Goal: Task Accomplishment & Management: Complete application form

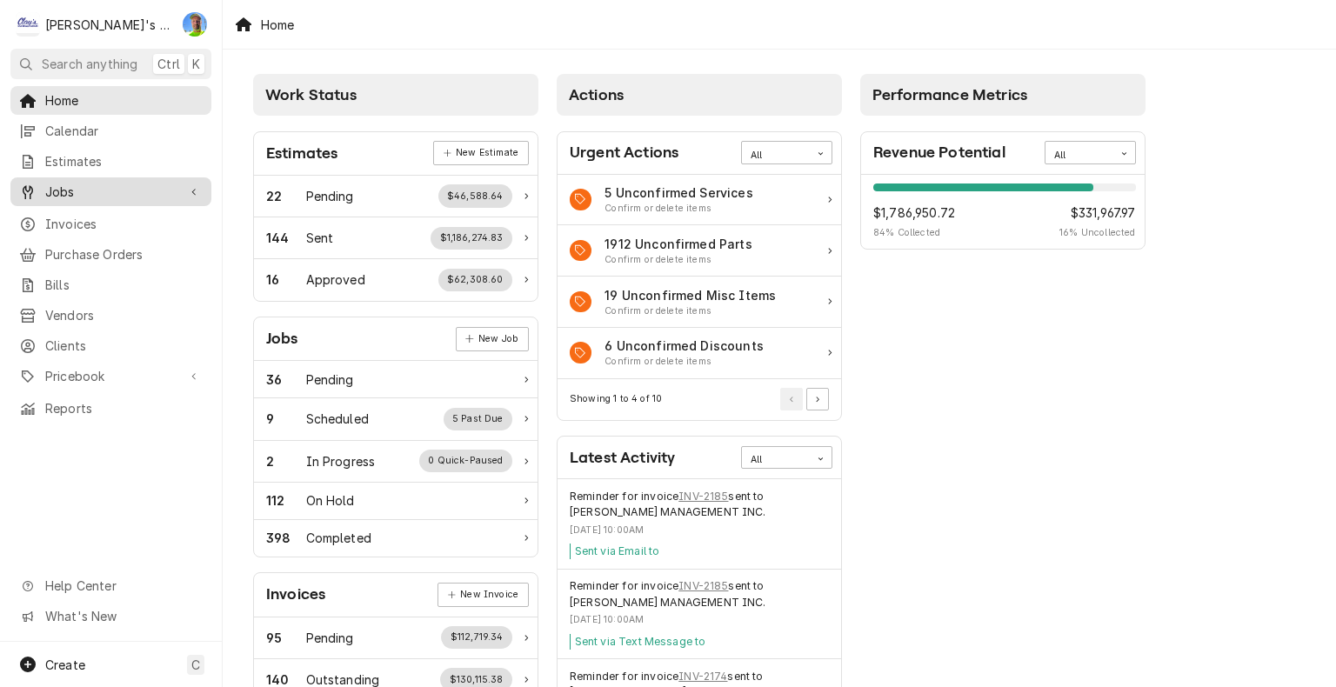
click at [104, 192] on span "Jobs" at bounding box center [110, 192] width 131 height 18
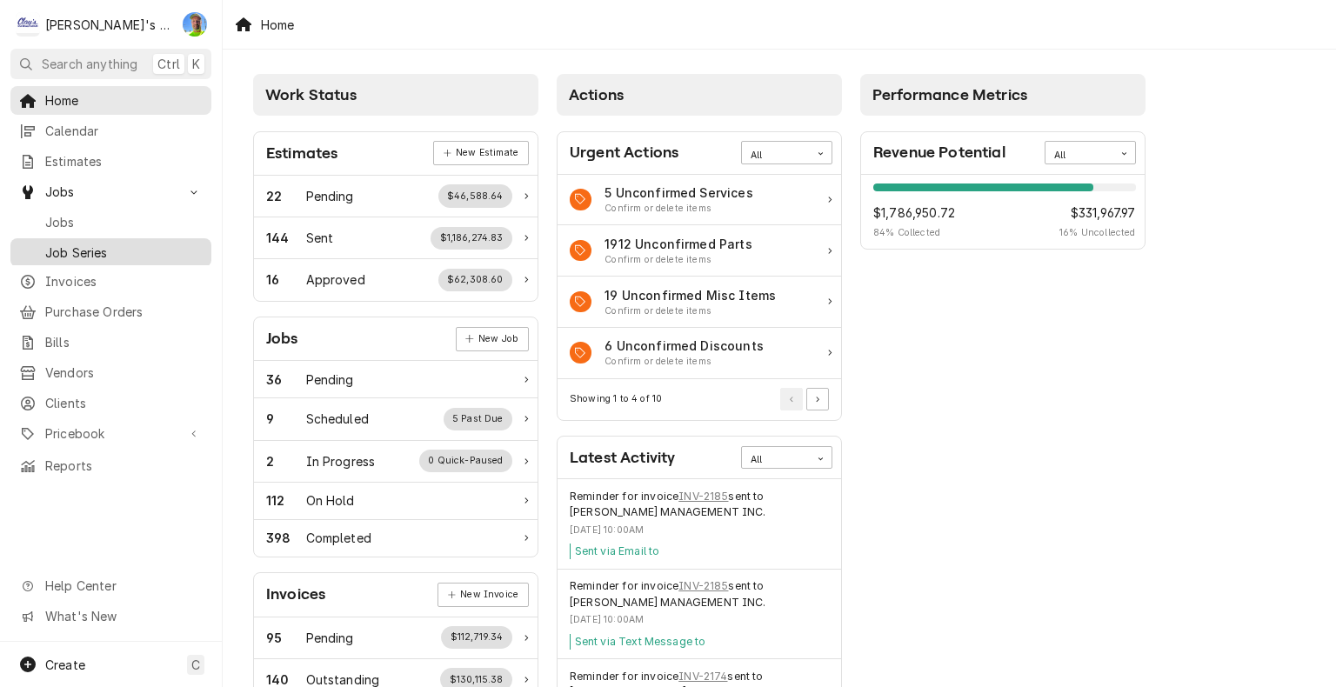
click at [99, 244] on span "Job Series" at bounding box center [123, 253] width 157 height 18
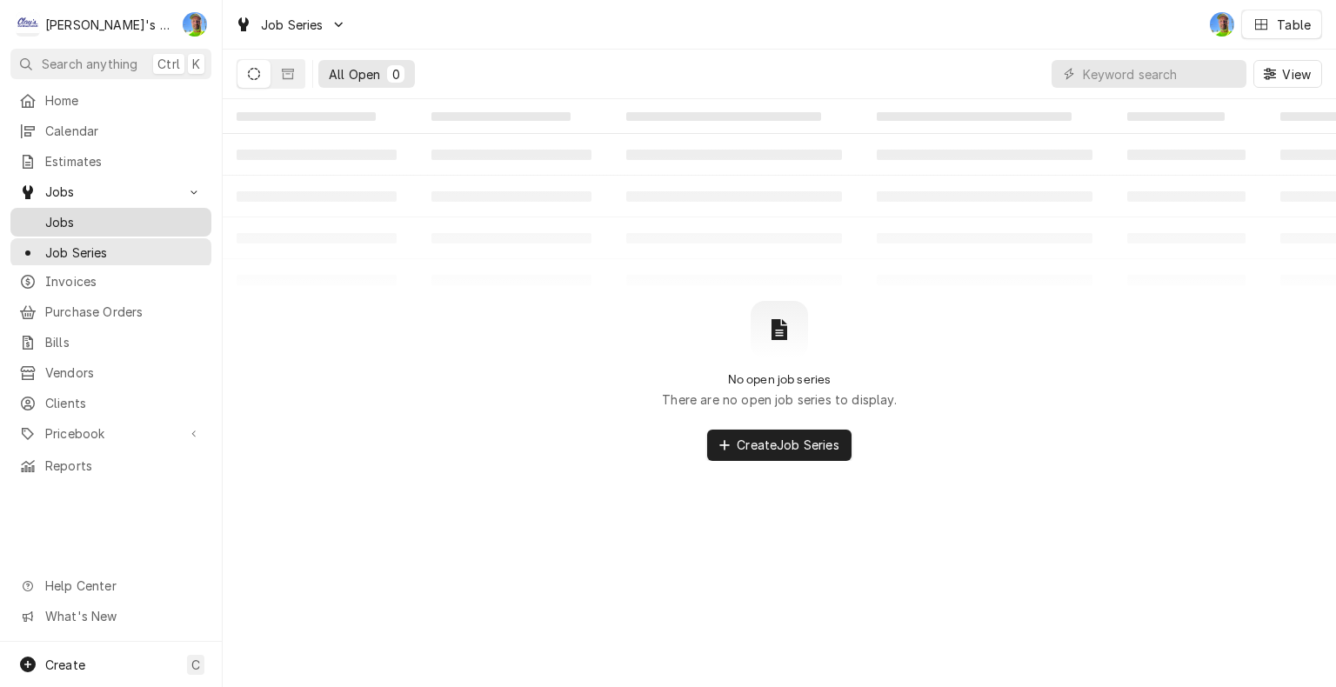
click at [81, 214] on span "Jobs" at bounding box center [123, 222] width 157 height 18
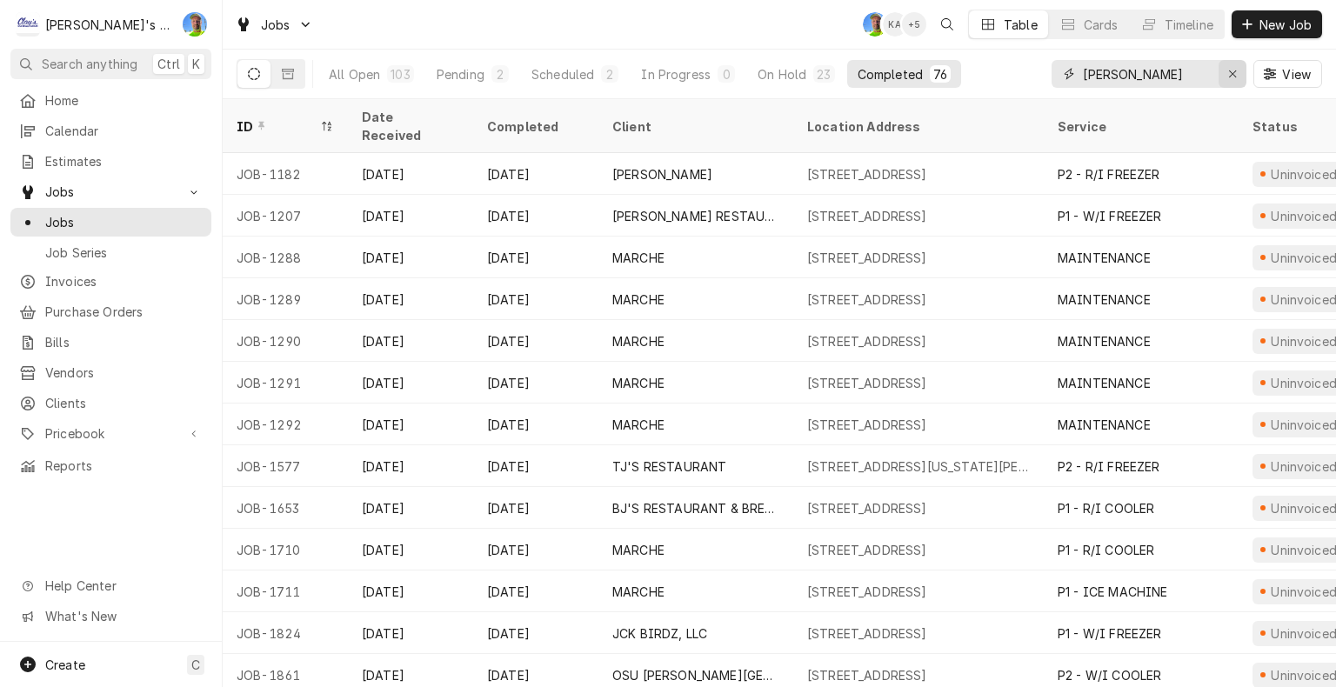
click at [1231, 72] on icon "Erase input" at bounding box center [1232, 73] width 7 height 7
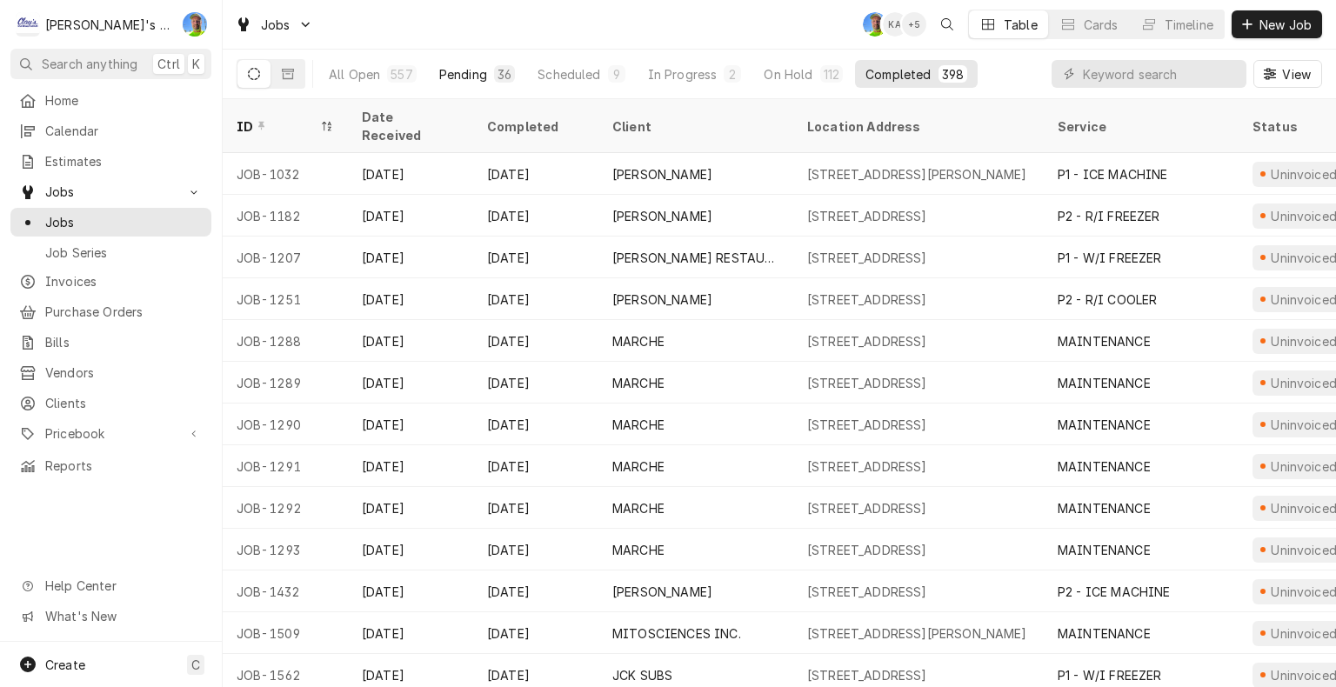
click at [445, 70] on div "Pending" at bounding box center [463, 74] width 48 height 18
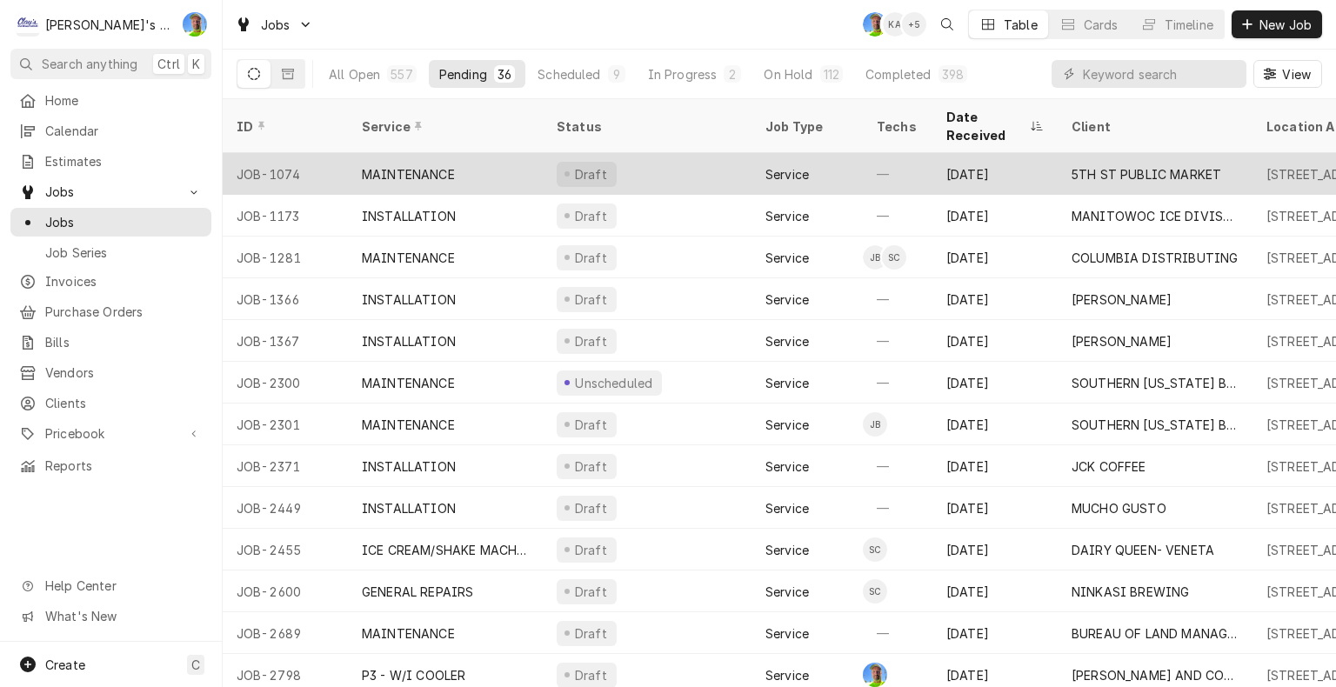
click at [655, 163] on div "Draft" at bounding box center [647, 174] width 209 height 42
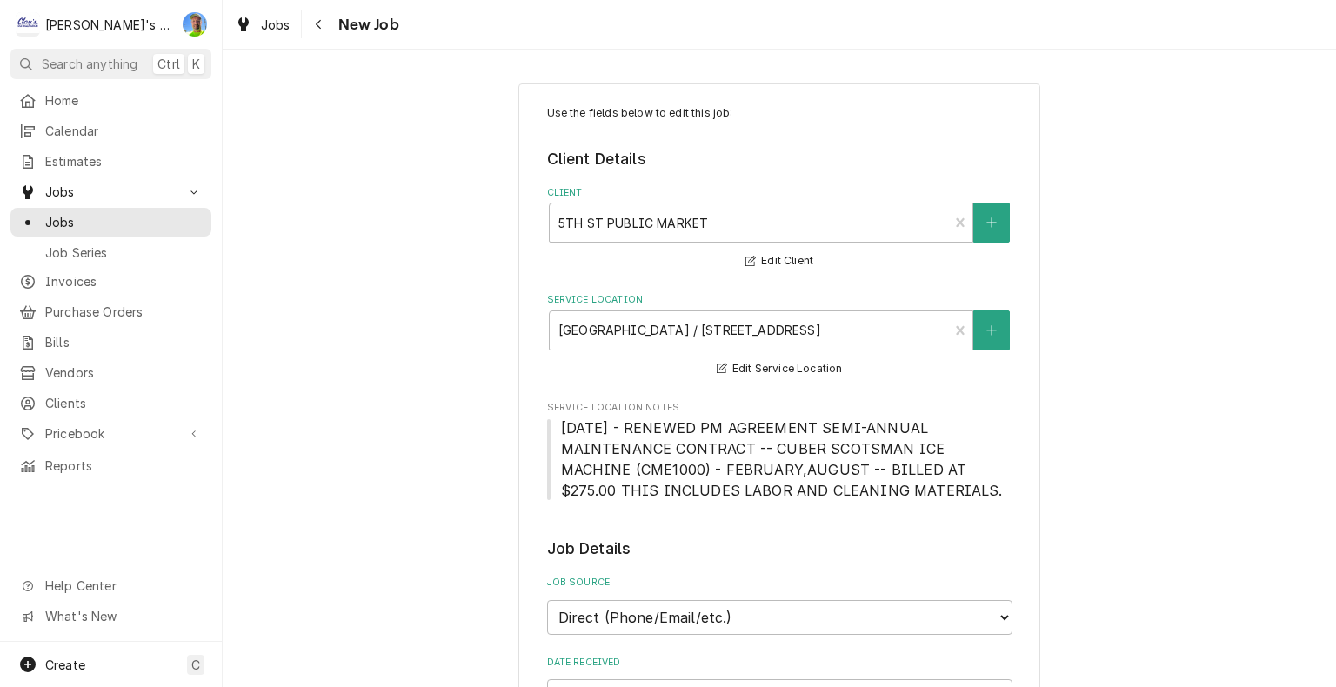
type textarea "x"
click at [90, 251] on span "Job Series" at bounding box center [123, 253] width 157 height 18
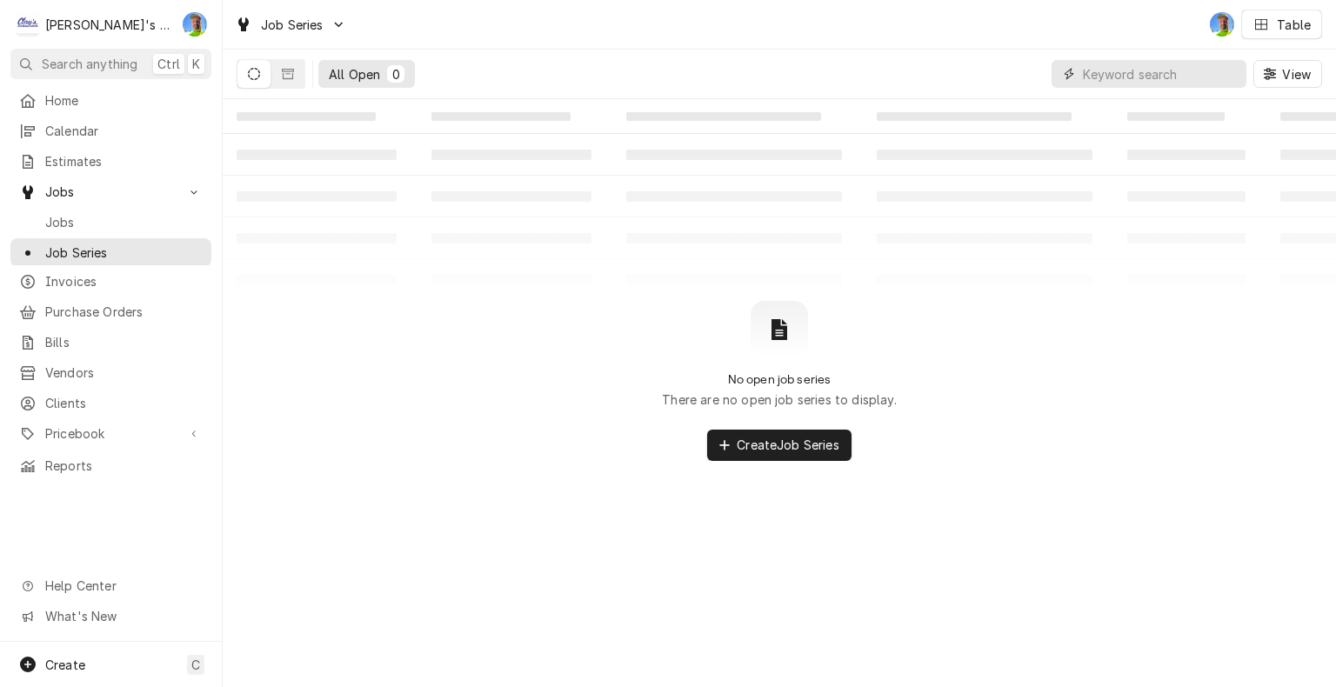
click at [1129, 71] on input "Dynamic Content Wrapper" at bounding box center [1160, 74] width 155 height 28
type input "c"
click at [803, 451] on span "Create Job Series" at bounding box center [788, 445] width 110 height 18
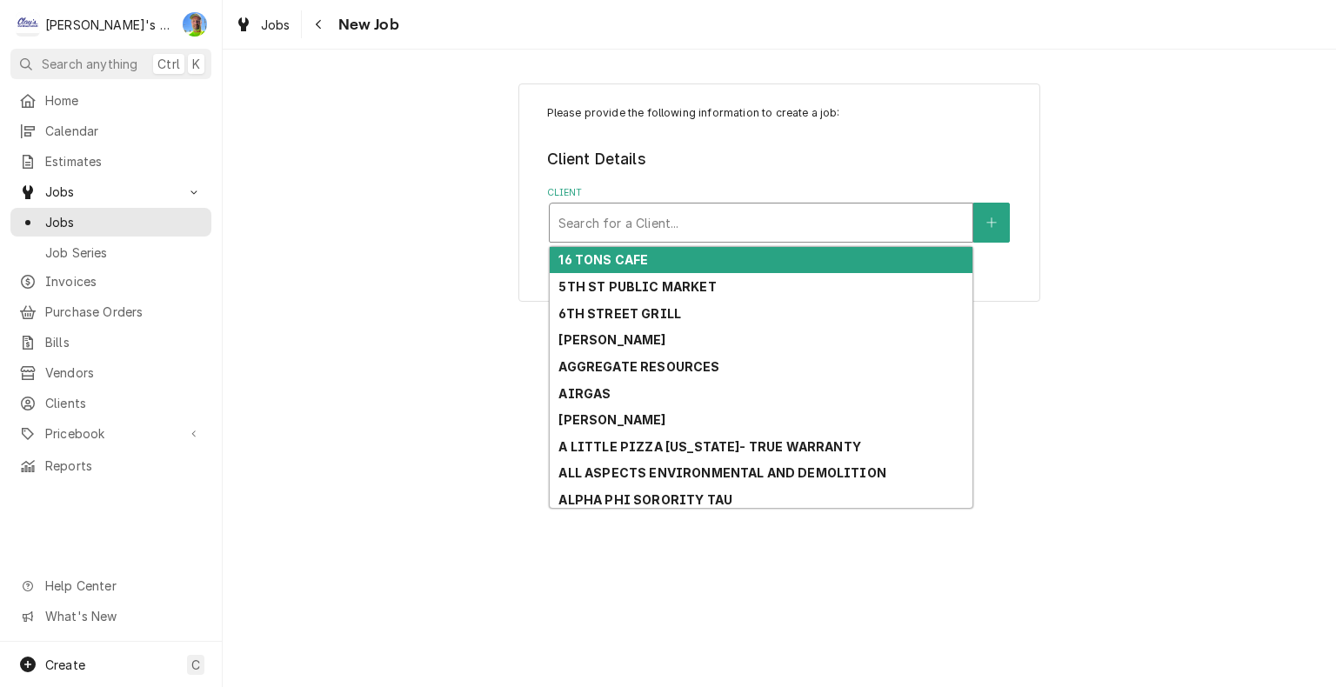
click at [826, 224] on div "Client" at bounding box center [760, 222] width 405 height 31
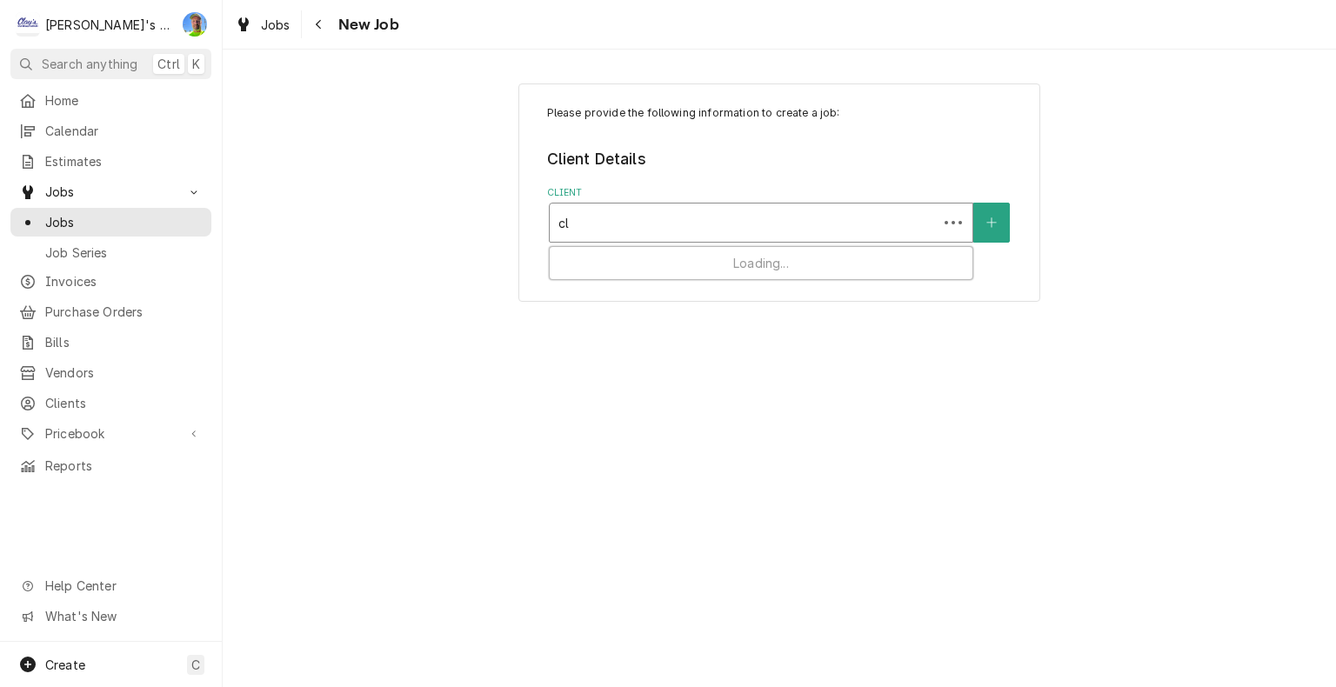
type input "cla"
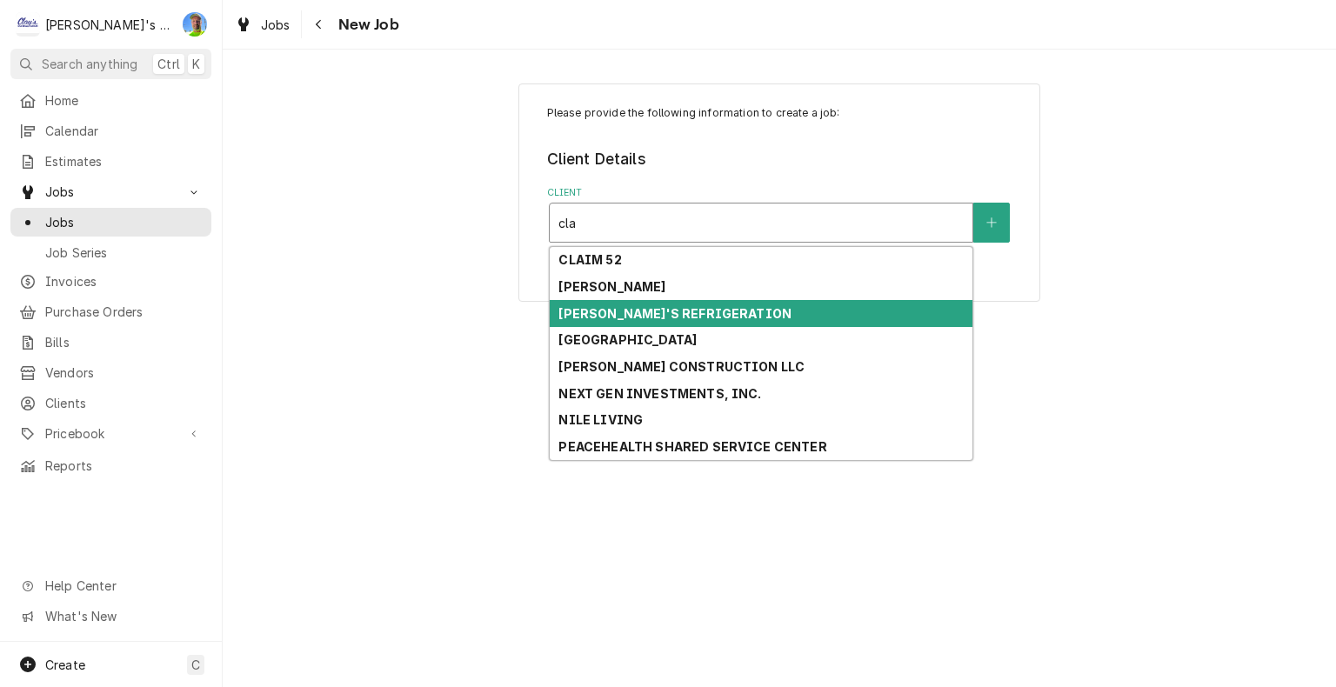
click at [681, 323] on div "CLAY'S REFRIGERATION" at bounding box center [761, 313] width 423 height 27
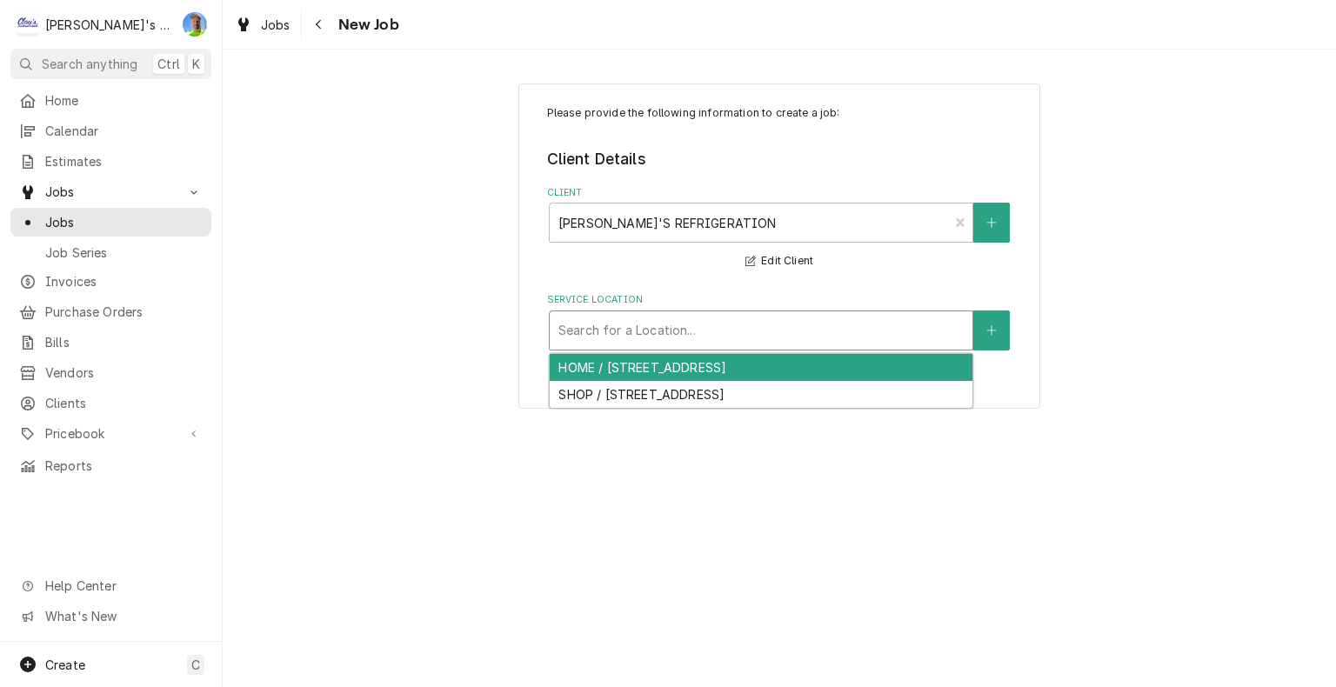
click at [681, 323] on div "Service Location" at bounding box center [760, 330] width 405 height 31
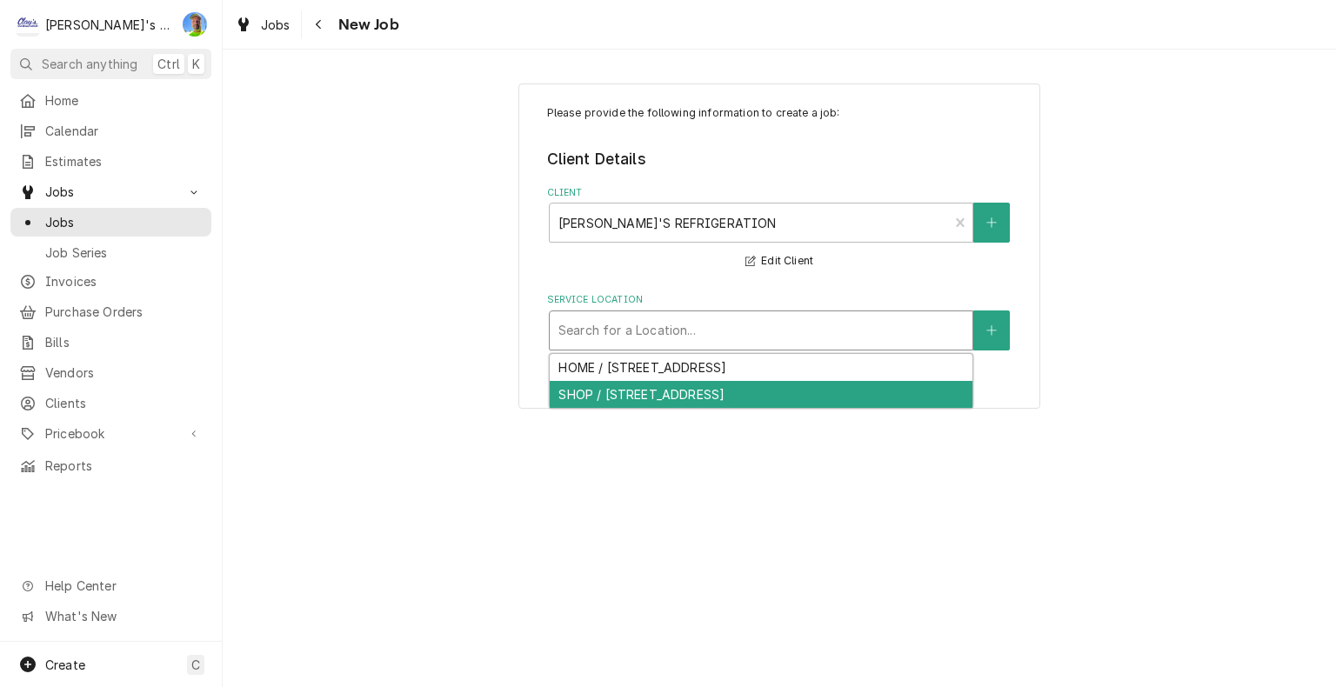
click at [689, 395] on div "SHOP / 445 RIVER AVE, EUGENE, OR 97404" at bounding box center [761, 394] width 423 height 27
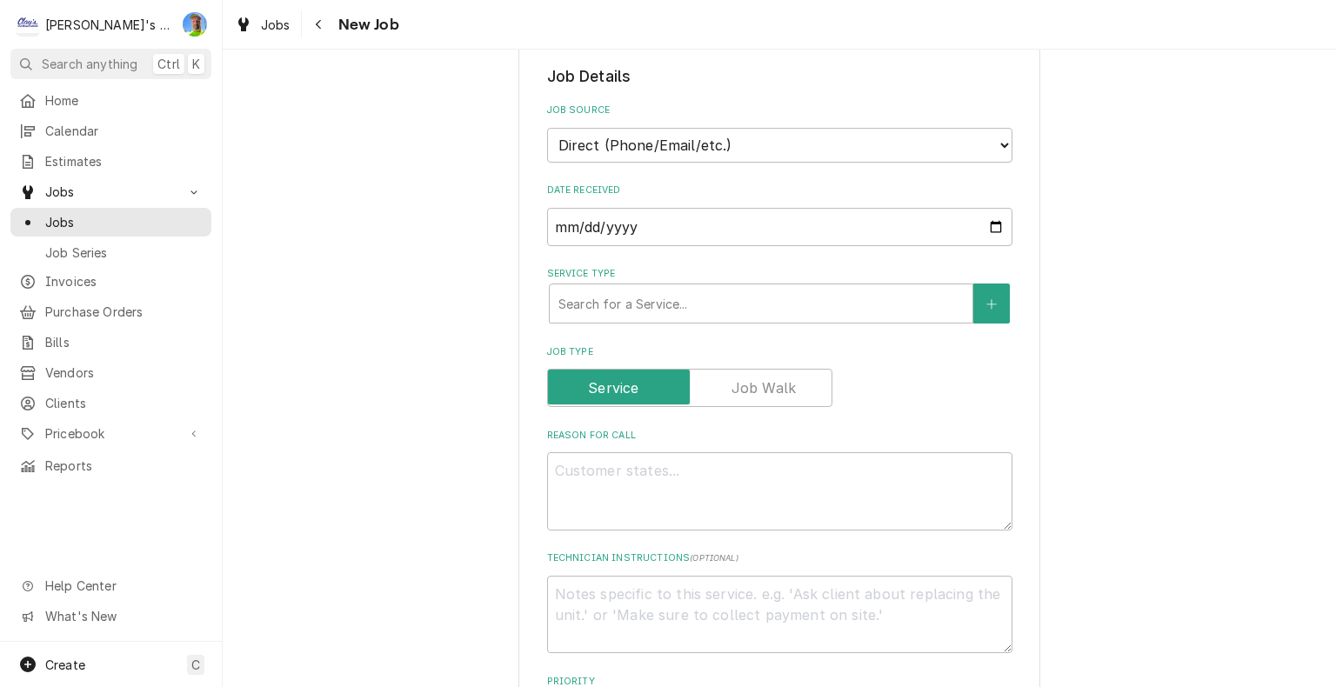
scroll to position [361, 0]
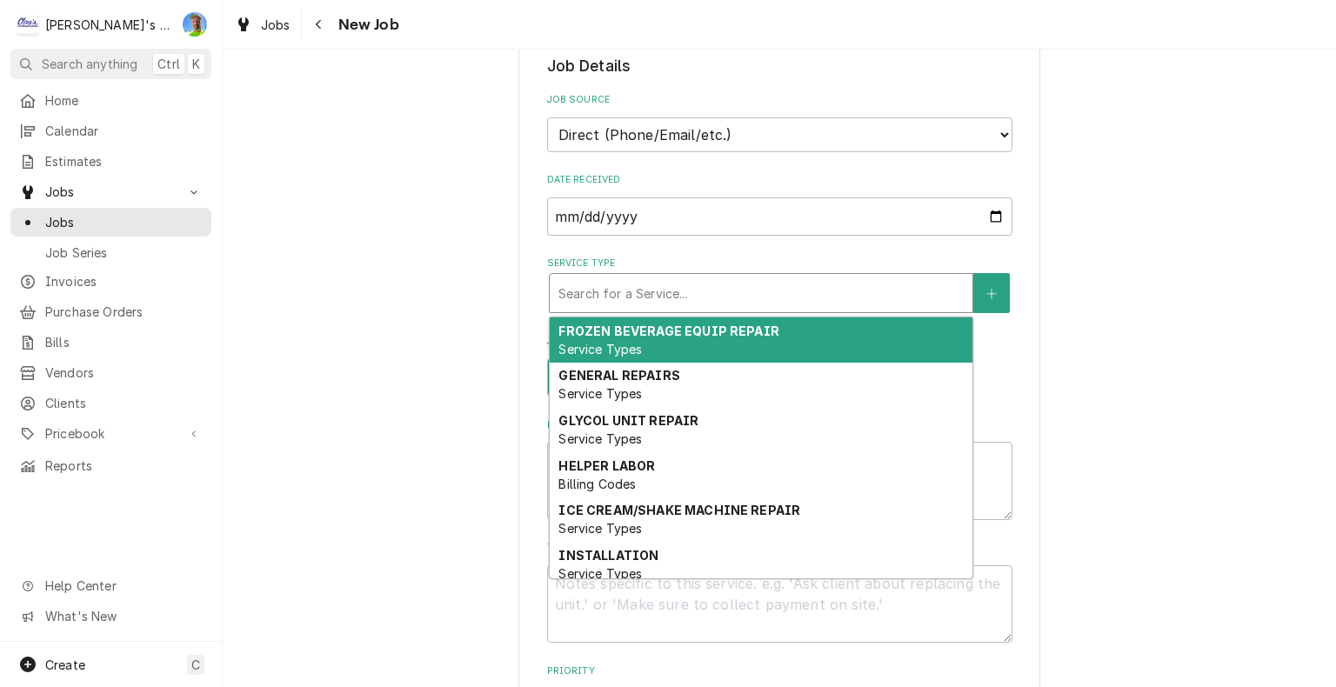
click at [930, 296] on div "Service Type" at bounding box center [760, 292] width 405 height 31
type textarea "x"
type input "m"
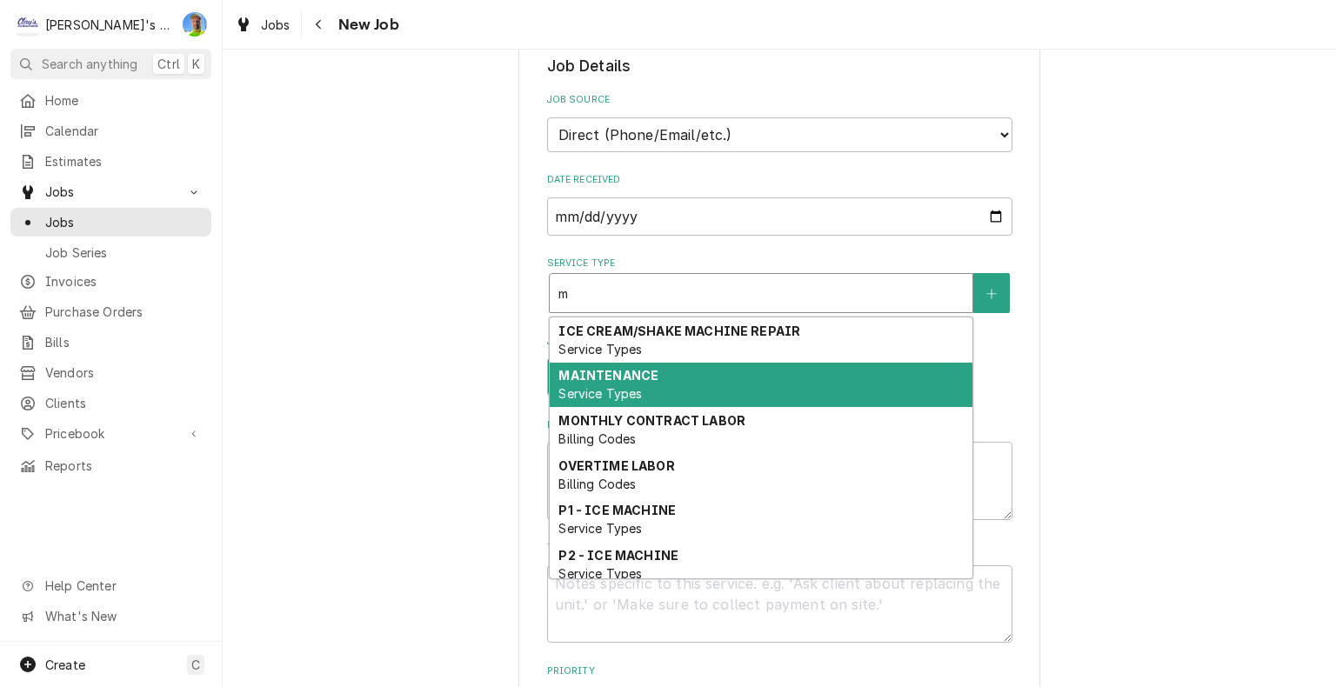
click at [796, 374] on div "MAINTENANCE Service Types" at bounding box center [761, 385] width 423 height 45
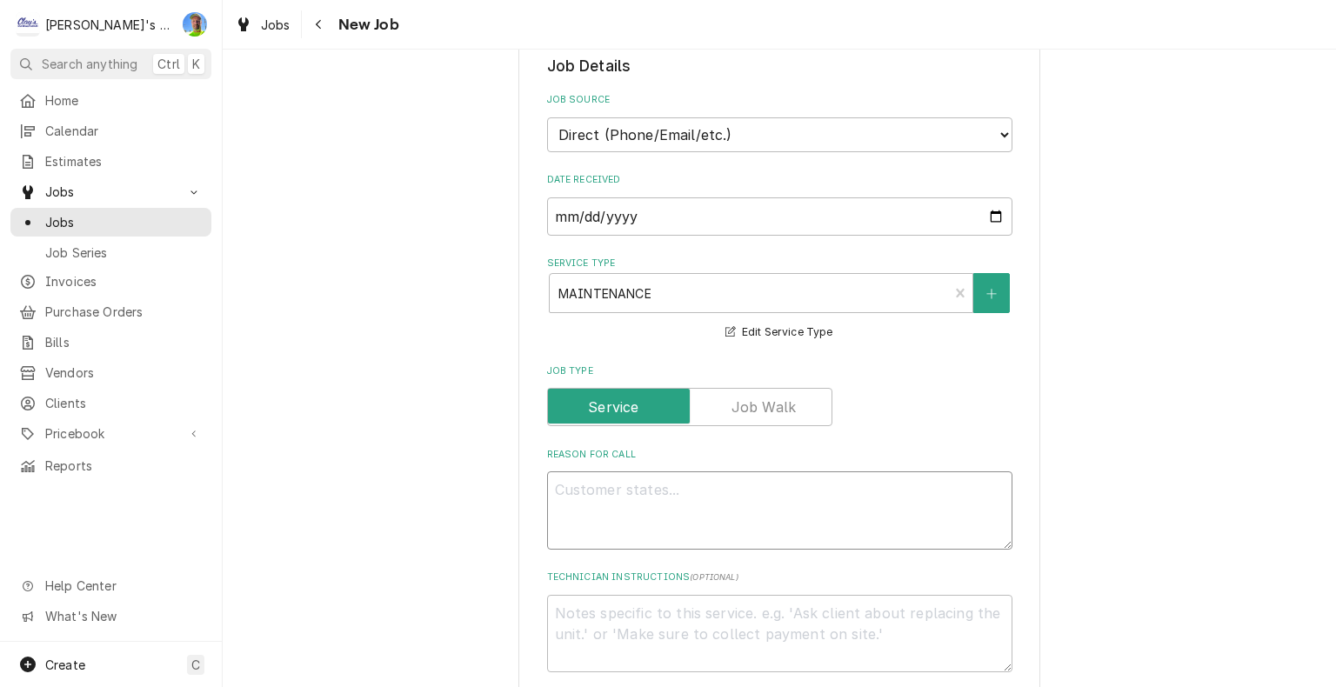
click at [807, 497] on textarea "Reason For Call" at bounding box center [779, 510] width 465 height 78
type textarea "x"
type textarea "P"
type textarea "x"
type textarea "PE"
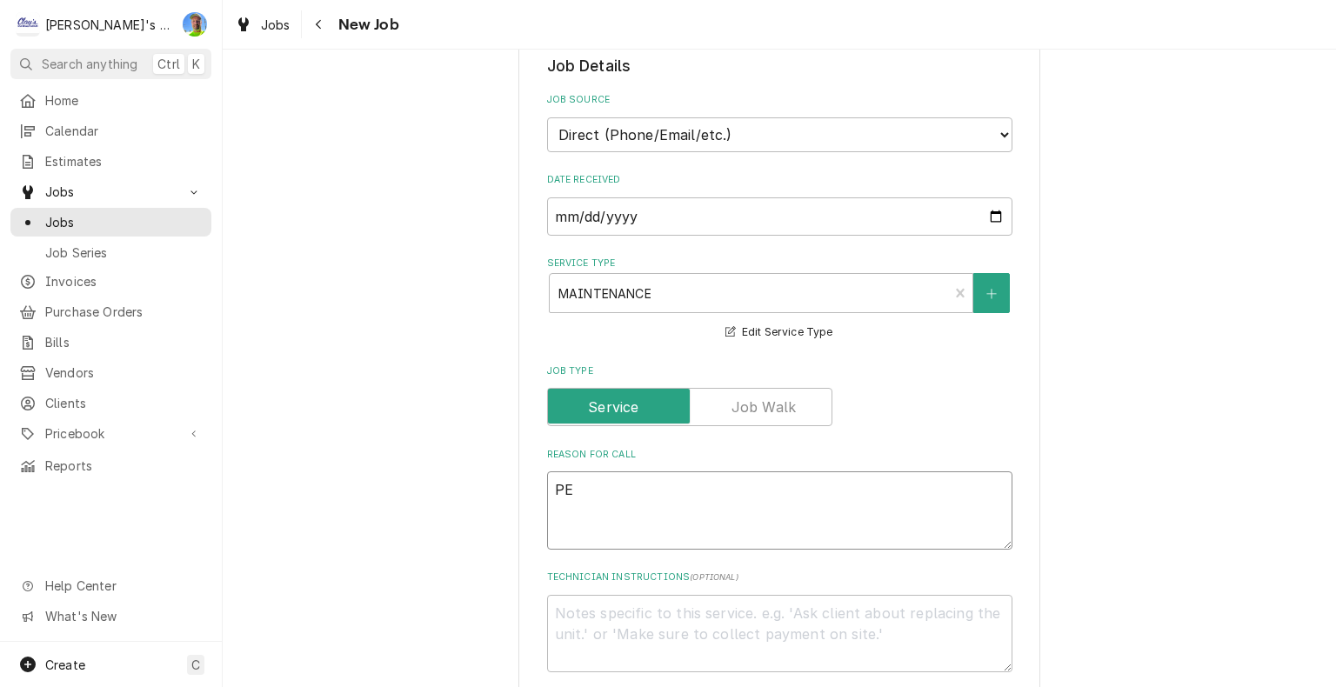
type textarea "x"
type textarea "PER"
type textarea "x"
type textarea "PERF"
type textarea "x"
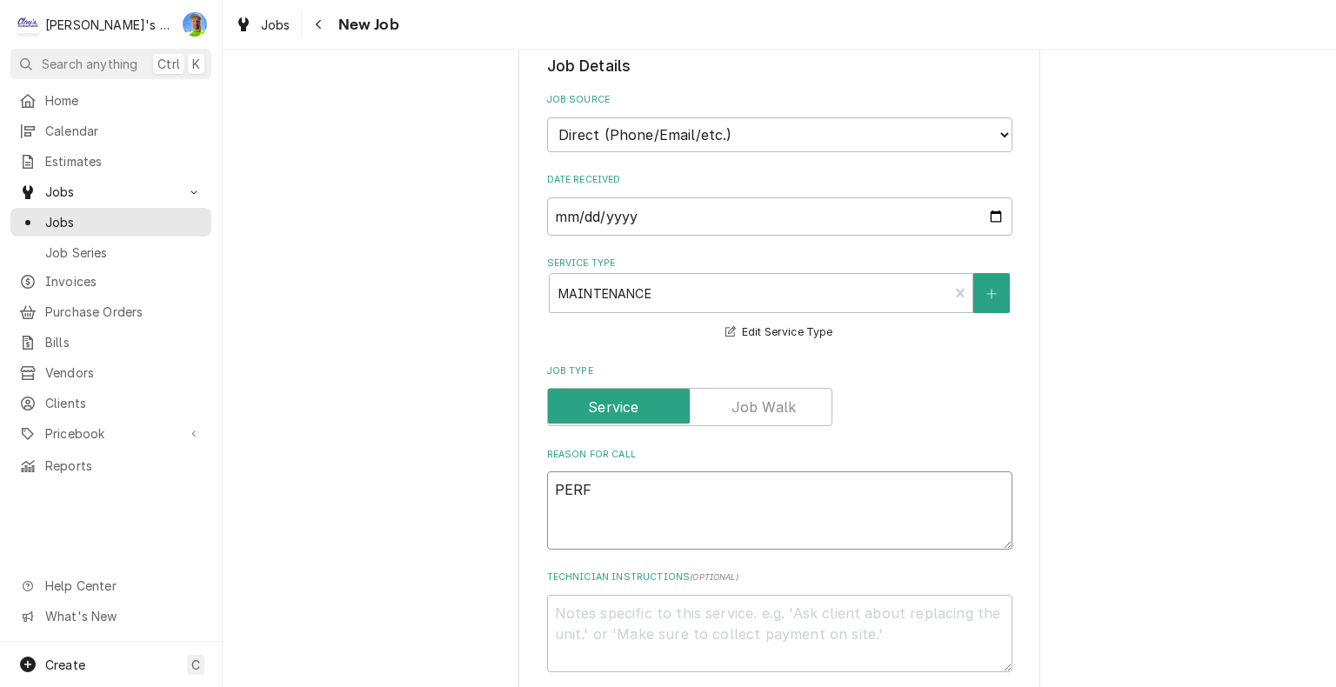
type textarea "PERFO"
type textarea "x"
type textarea "PERFOR"
type textarea "x"
type textarea "PERFORM"
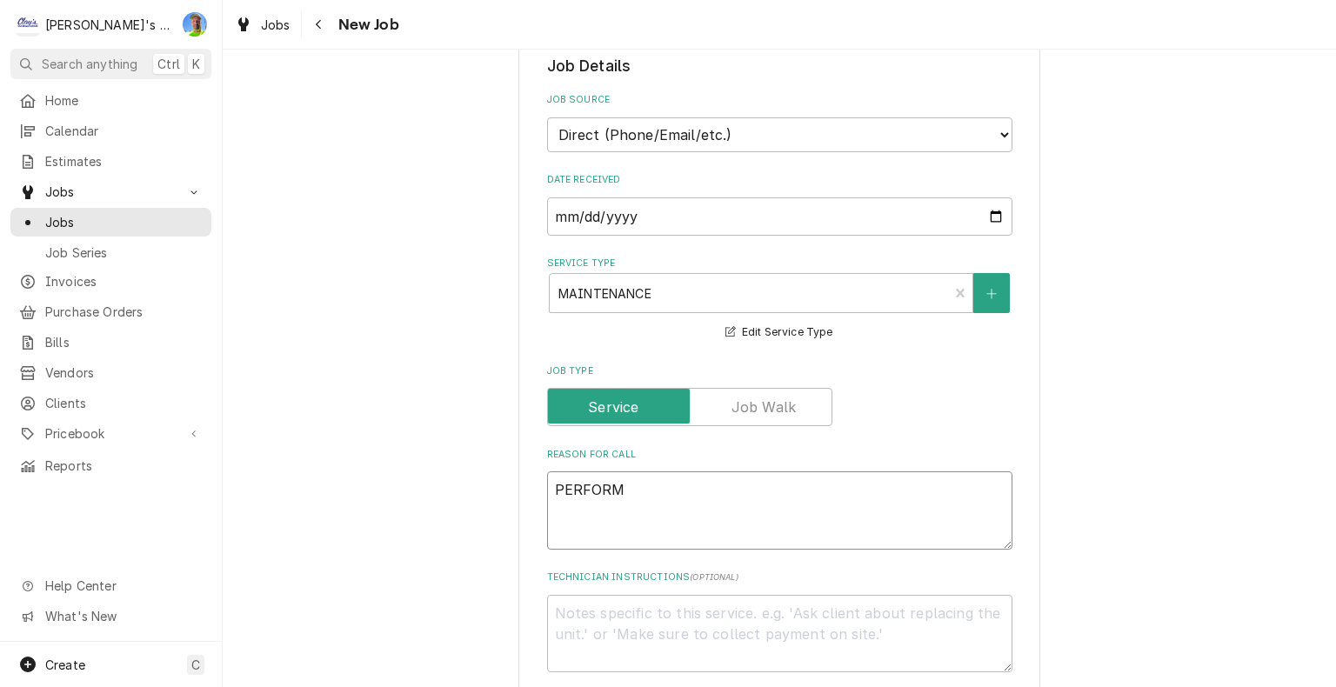
type textarea "x"
type textarea "PERFORM"
type textarea "x"
type textarea "PERFORM S"
type textarea "x"
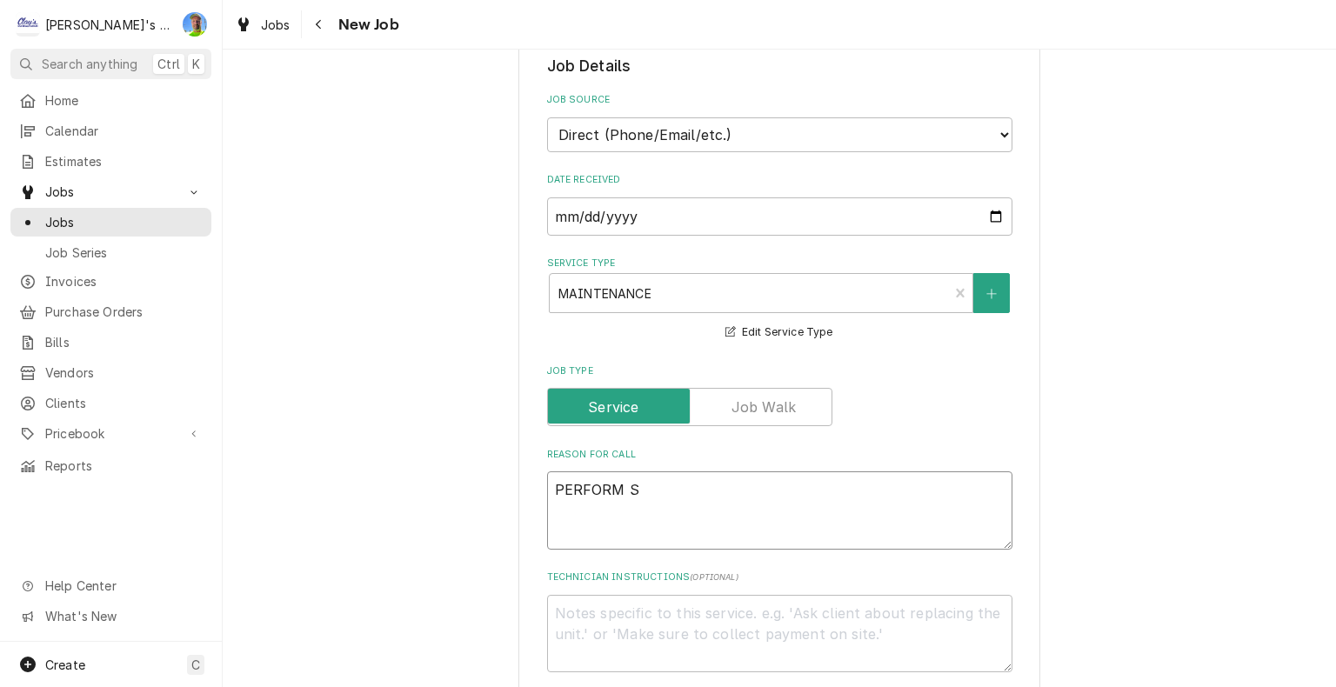
type textarea "PERFORM SE"
type textarea "x"
type textarea "PERFORM SEM"
type textarea "x"
type textarea "PERFORM SEMI"
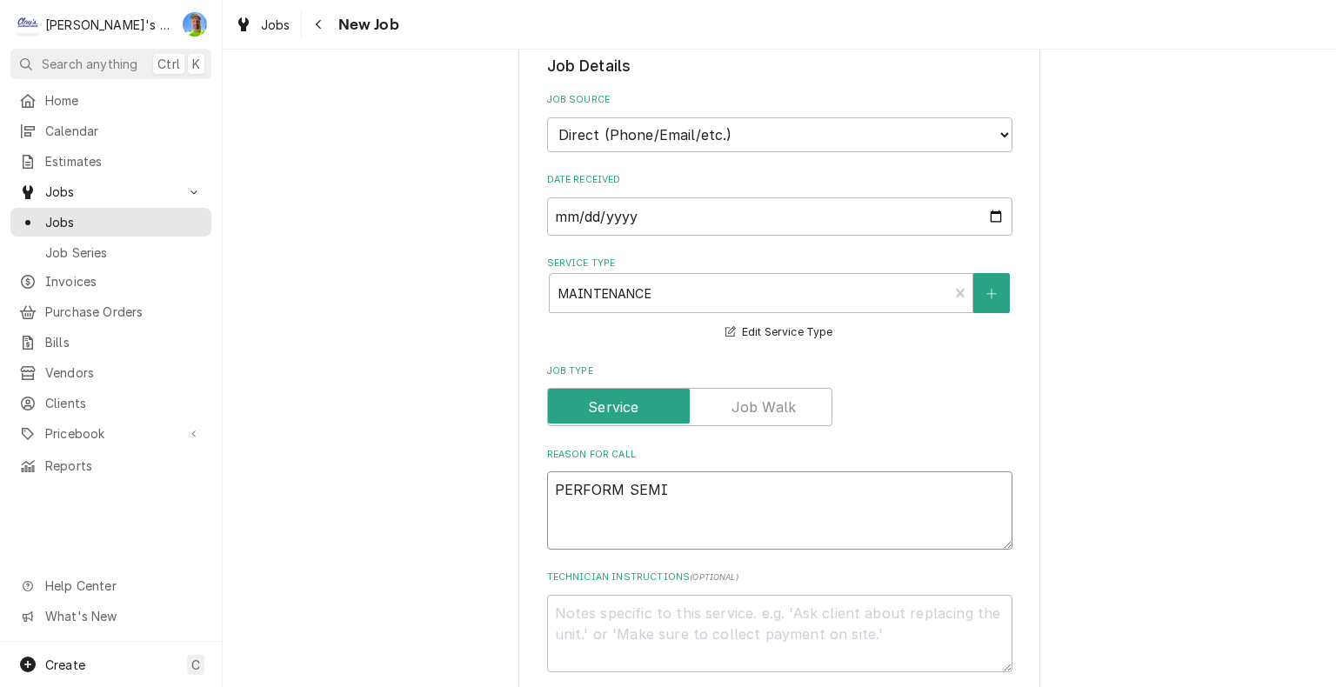
type textarea "x"
type textarea "PERFORM SEMI"
type textarea "x"
type textarea "PERFORM SEMI A"
type textarea "x"
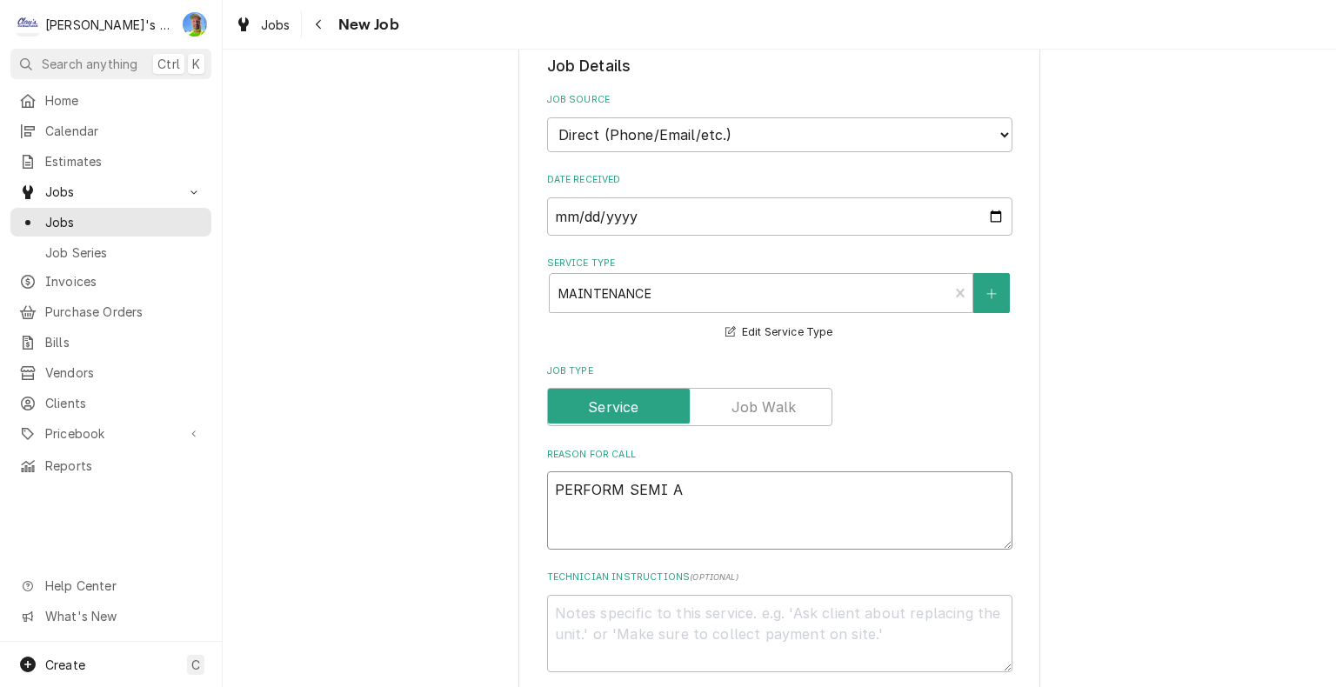
type textarea "PERFORM SEMI AN"
type textarea "x"
type textarea "PERFORM SEMI ANN"
type textarea "x"
type textarea "PERFORM SEMI ANNU"
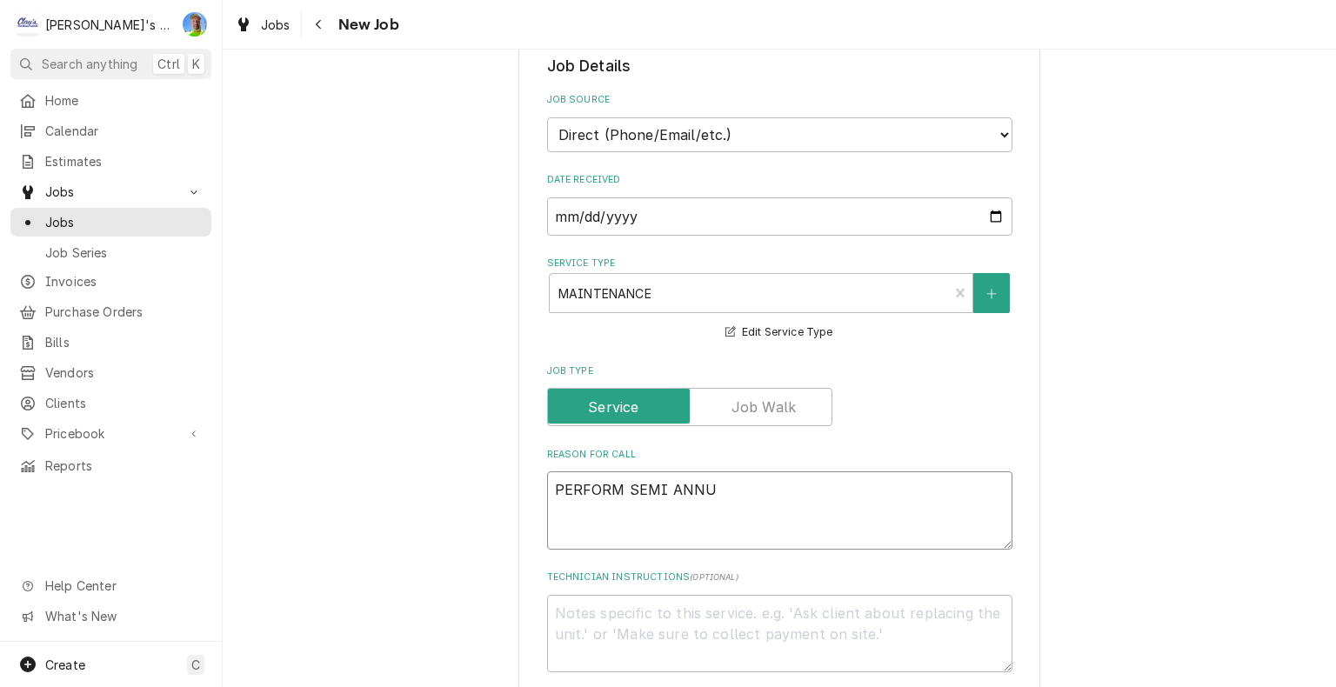
type textarea "x"
type textarea "PERFORM SEMI ANNUA"
type textarea "x"
type textarea "PERFORM SEMI ANNUAL"
type textarea "x"
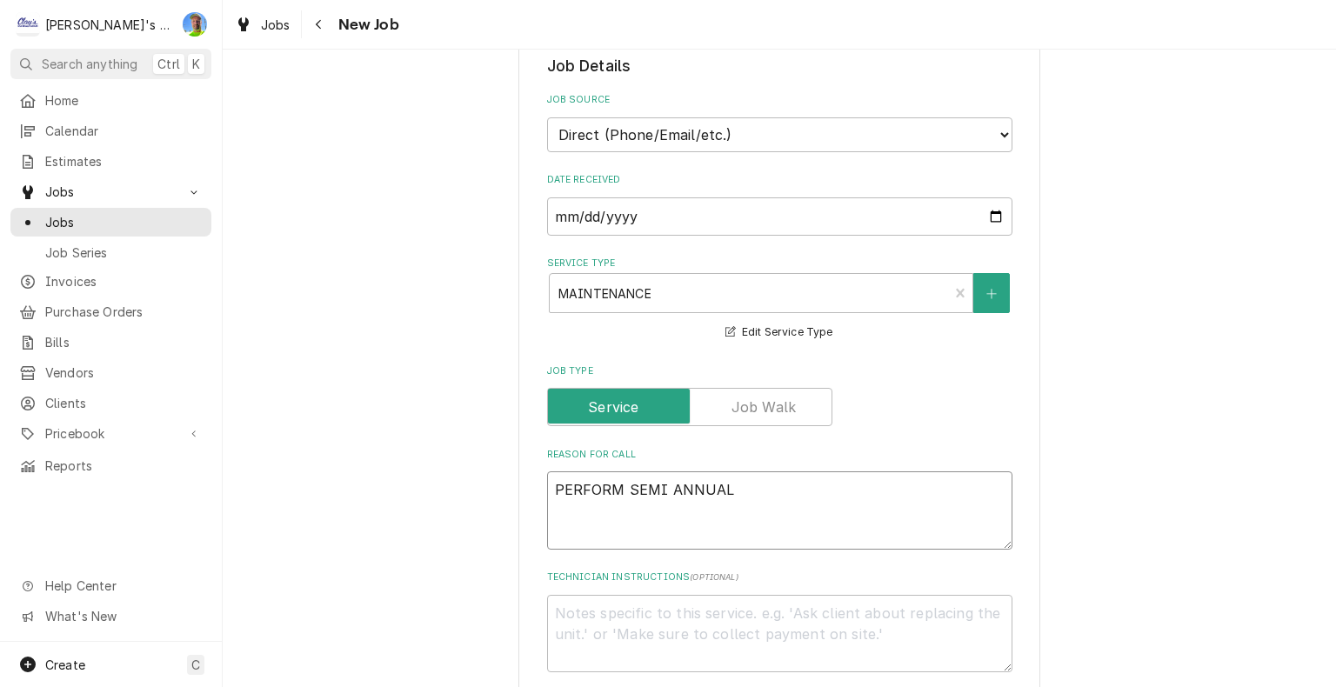
type textarea "PERFORM SEMI ANNUAL"
type textarea "x"
type textarea "PERFORM SEMI ANNUAL M"
type textarea "x"
type textarea "PERFORM SEMI ANNUAL MA"
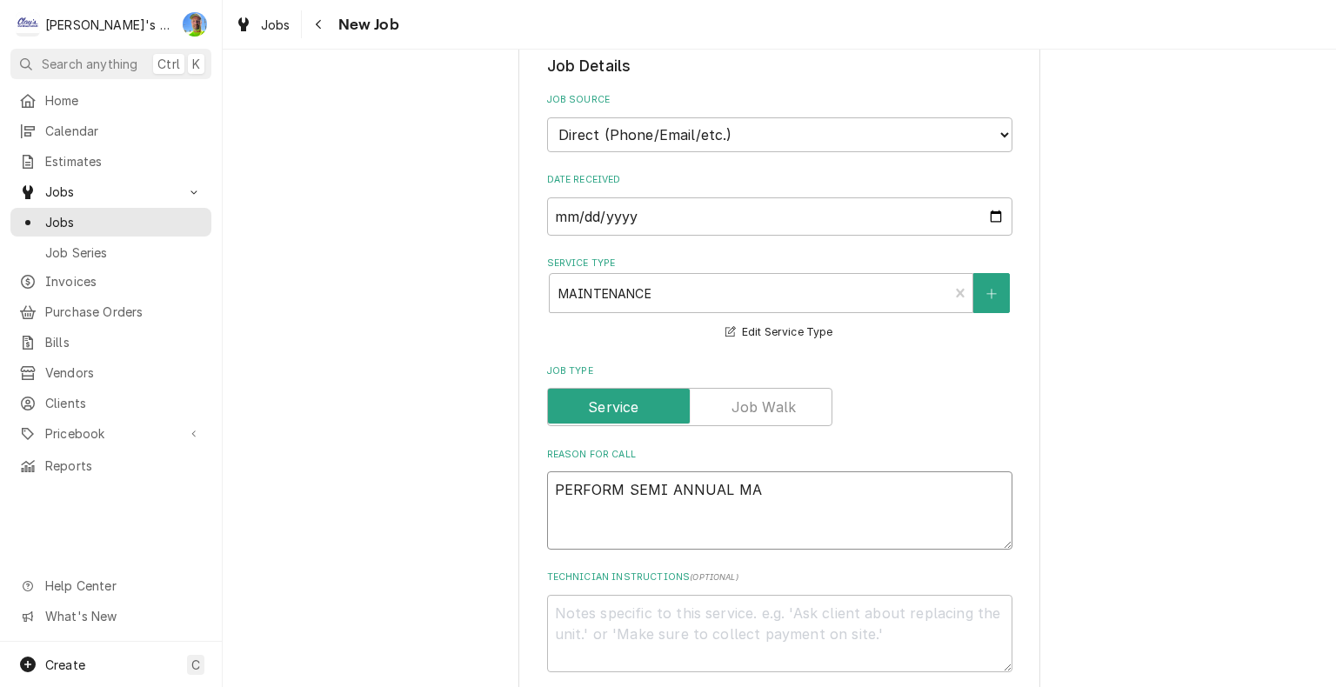
type textarea "x"
type textarea "PERFORM SEMI ANNUAL MAI"
type textarea "x"
type textarea "PERFORM SEMI ANNUAL MAIN"
type textarea "x"
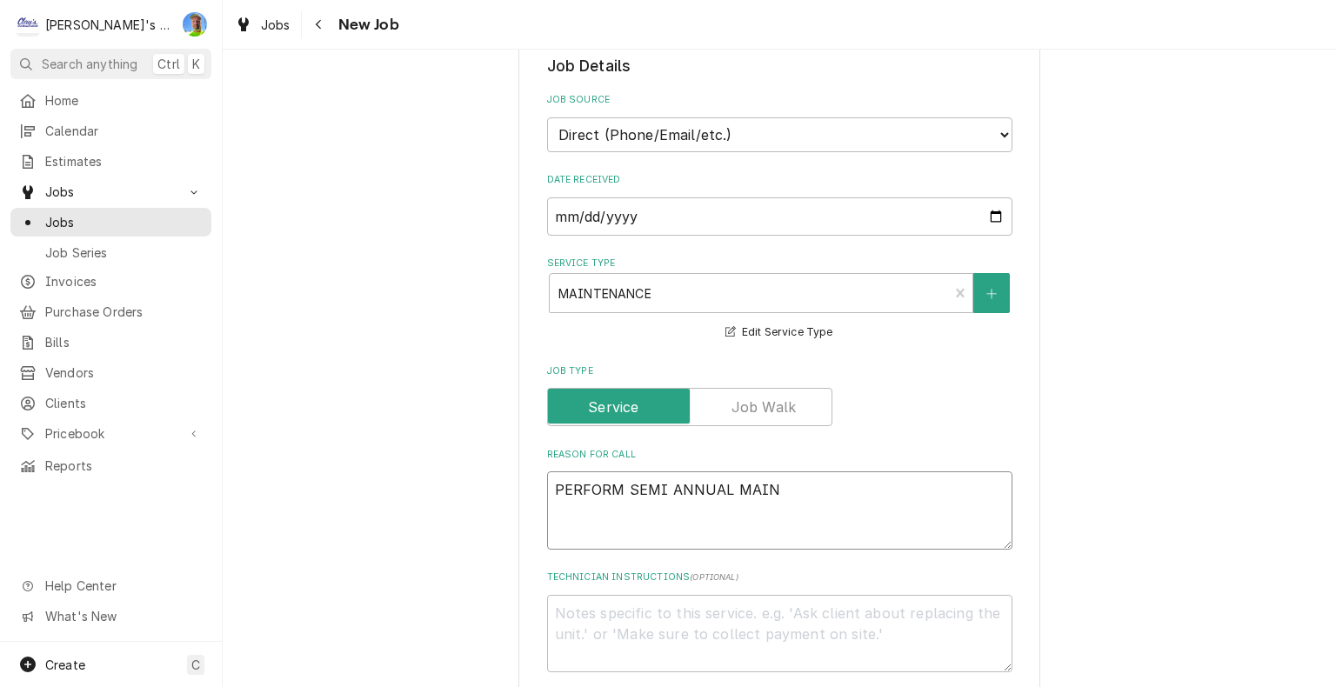
type textarea "PERFORM SEMI ANNUAL MAINT"
type textarea "x"
type textarea "PERFORM SEMI ANNUAL MAINTE"
type textarea "x"
type textarea "PERFORM SEMI ANNUAL MAINTEN"
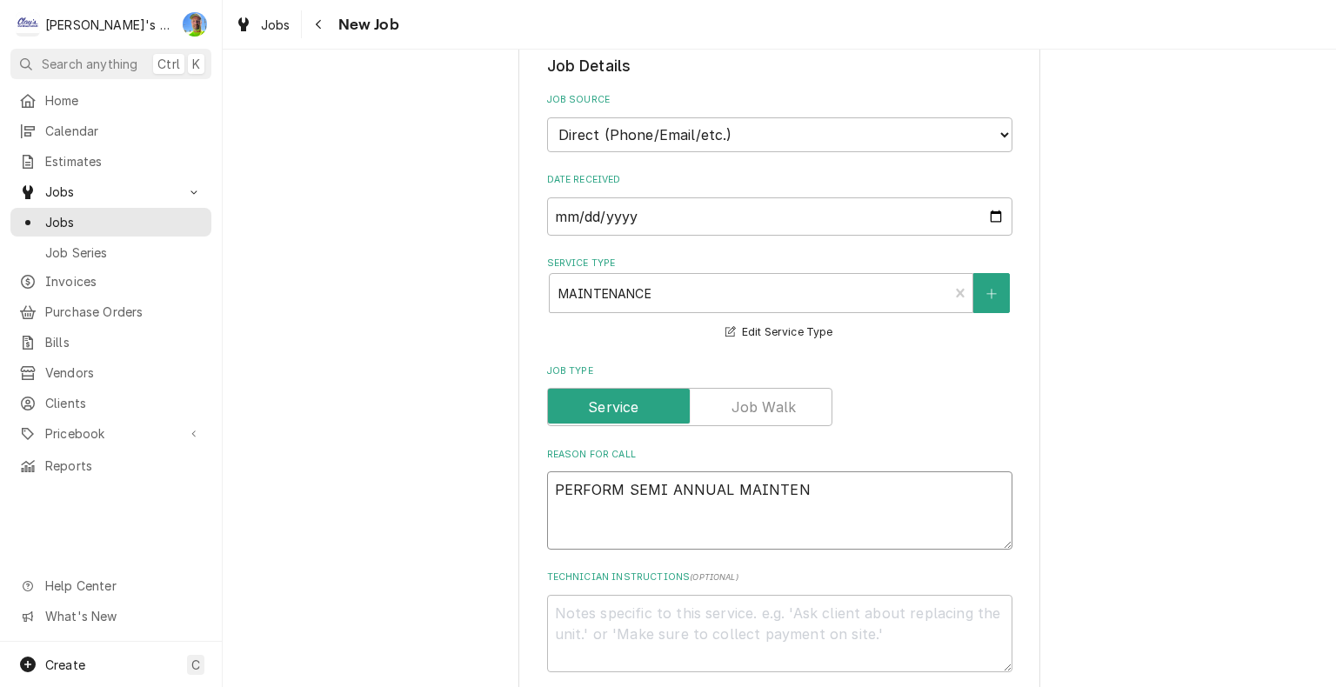
type textarea "x"
type textarea "PERFORM SEMI ANNUAL MAINTENA"
type textarea "x"
type textarea "PERFORM SEMI ANNUAL MAINTENAN"
type textarea "x"
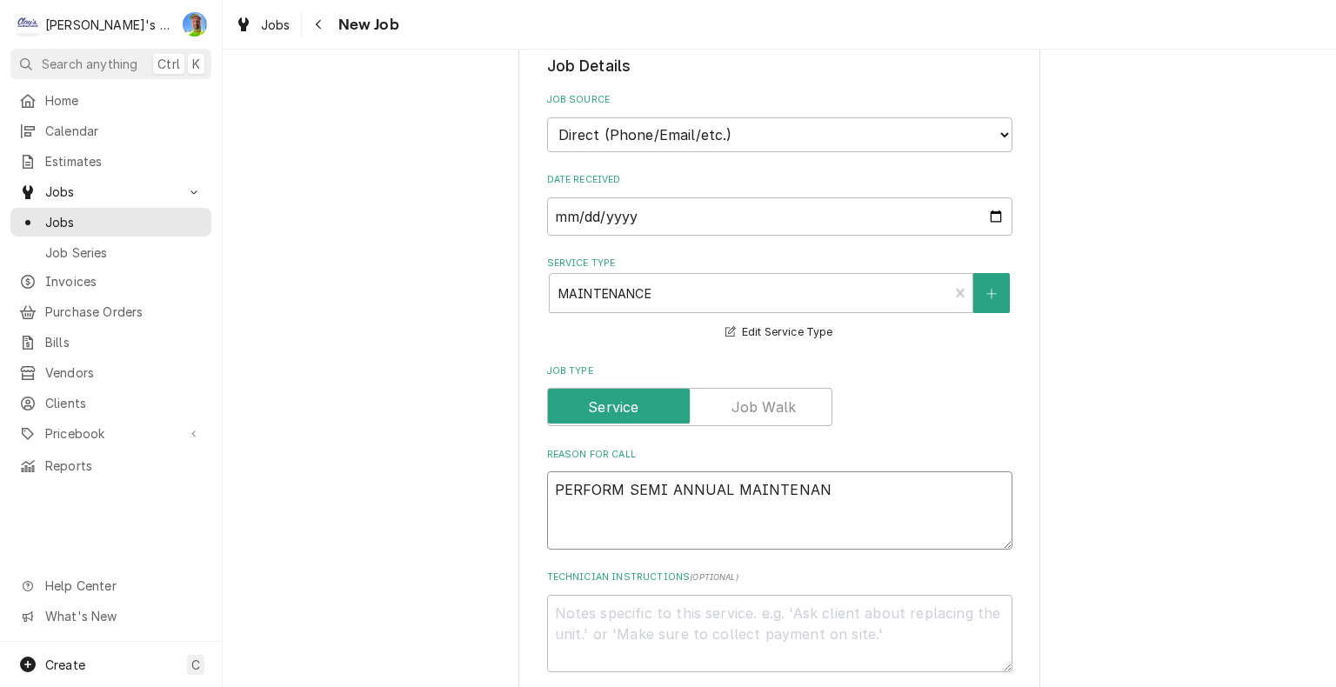
type textarea "PERFORM SEMI ANNUAL MAINTENANC"
type textarea "x"
type textarea "PERFORM SEMI ANNUAL MAINTENANCE"
type textarea "x"
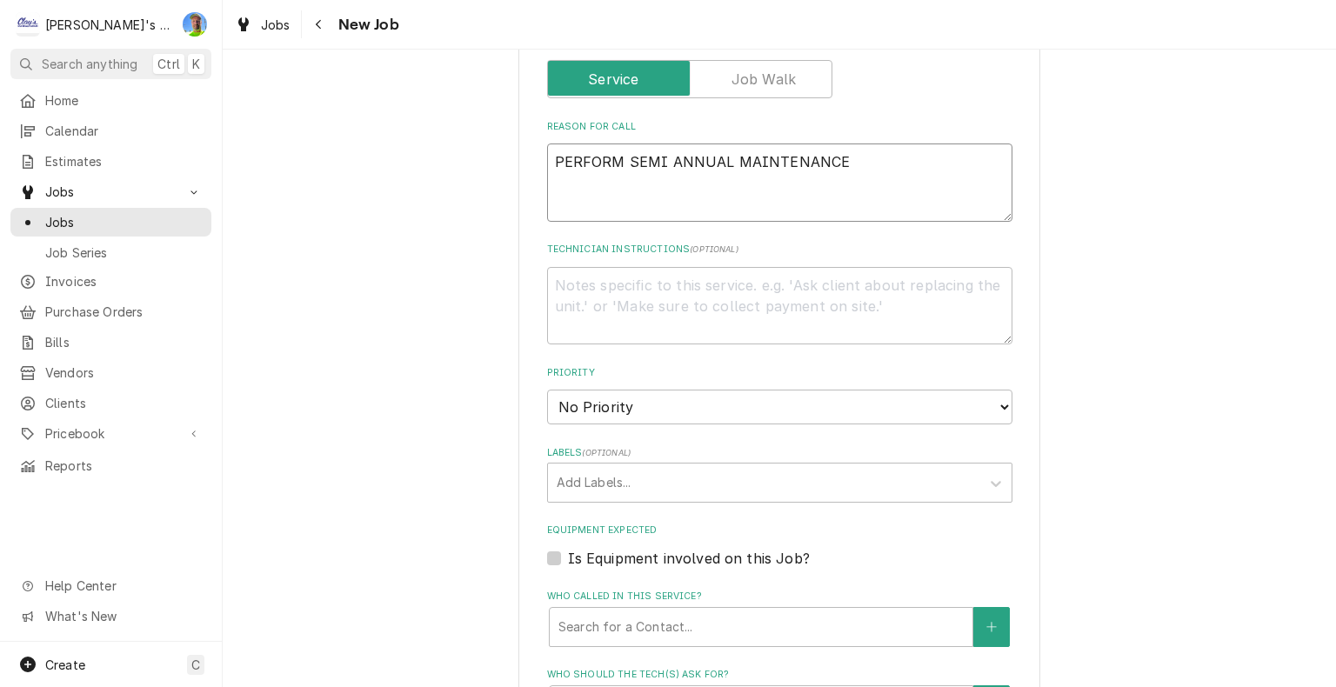
scroll to position [689, 0]
type textarea "PERFORM SEMI ANNUAL MAINTENANCE"
click at [647, 284] on textarea "Technician Instructions ( optional )" at bounding box center [779, 306] width 465 height 78
type textarea "*"
type textarea "x"
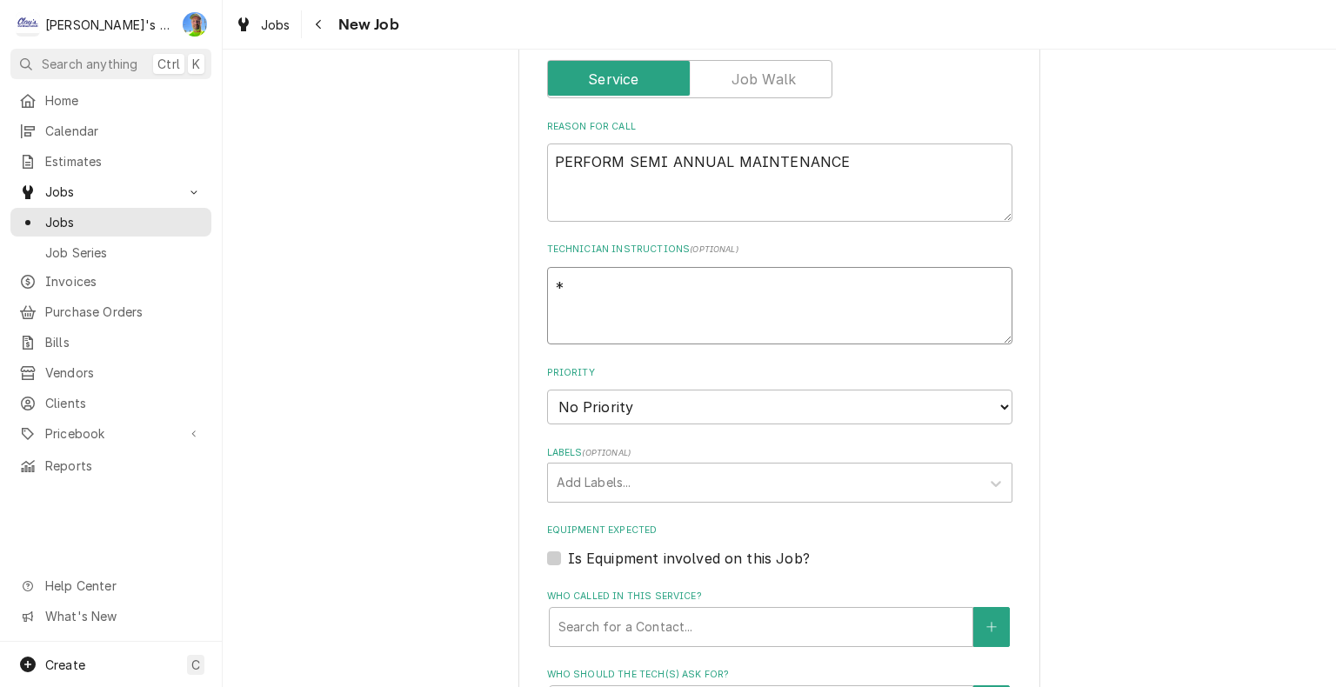
type textarea "*W"
type textarea "x"
type textarea "*WI"
type textarea "x"
type textarea "*WIL"
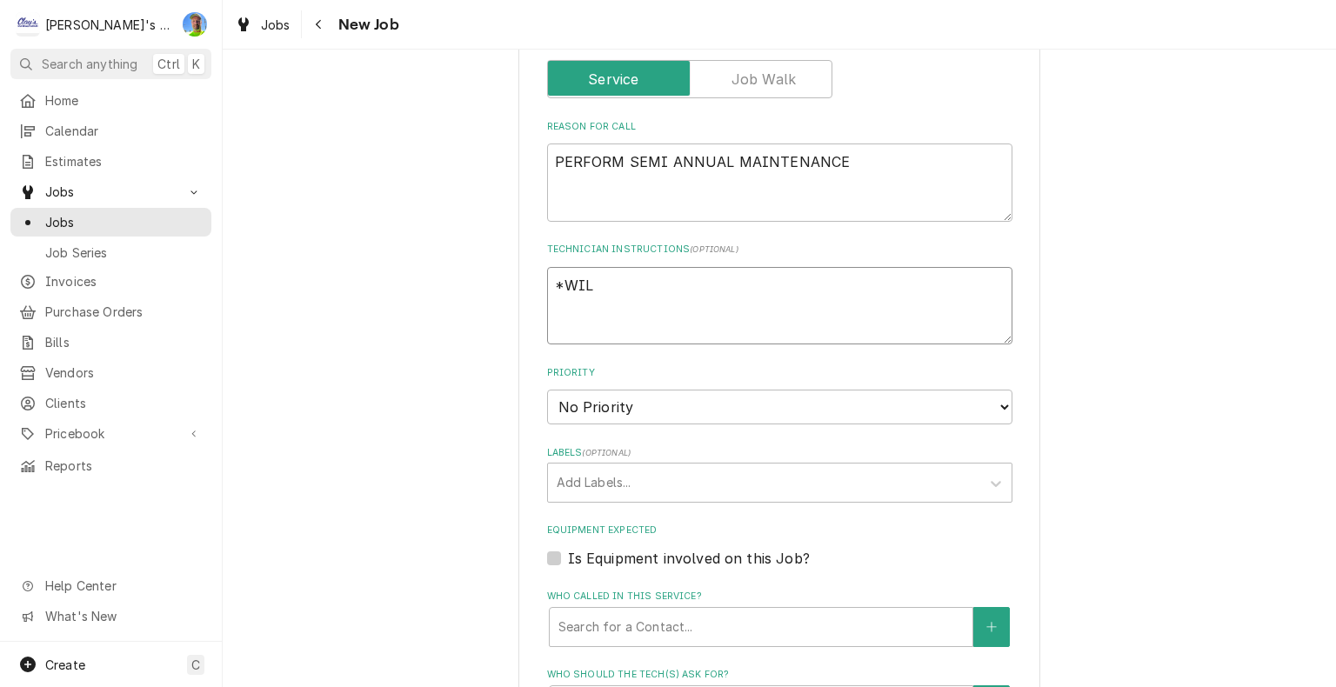
type textarea "x"
type textarea "*WILL"
type textarea "x"
type textarea "*WILL"
type textarea "x"
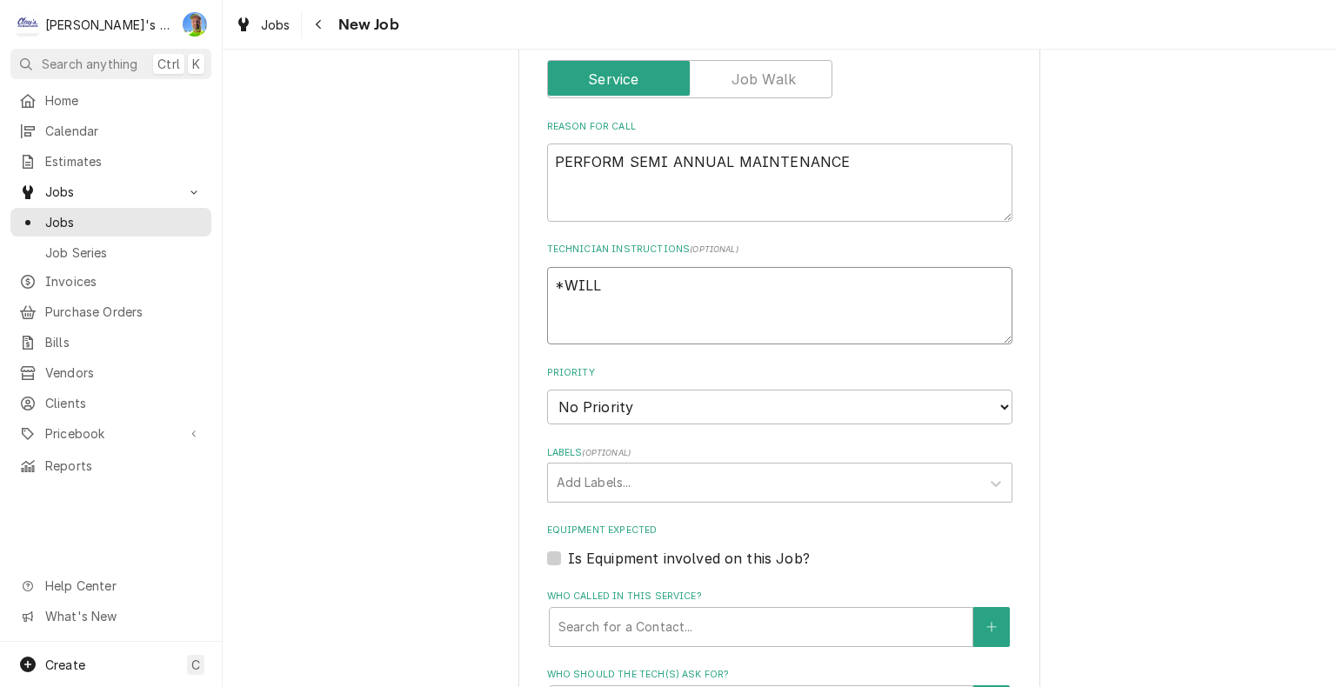
type textarea "*WILL N"
type textarea "x"
type textarea "*WILL NE"
type textarea "x"
type textarea "*WILL NEE"
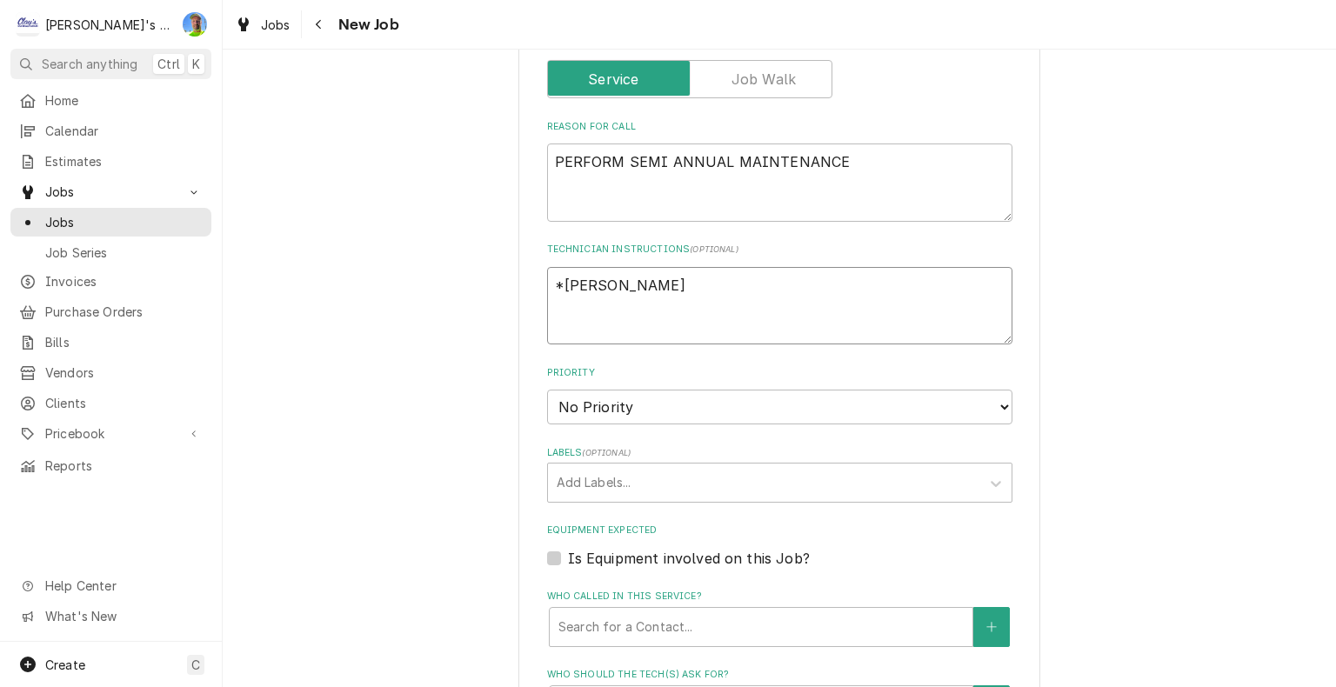
type textarea "x"
type textarea "*WILL NEED"
type textarea "x"
type textarea "*WILL NEED"
type textarea "x"
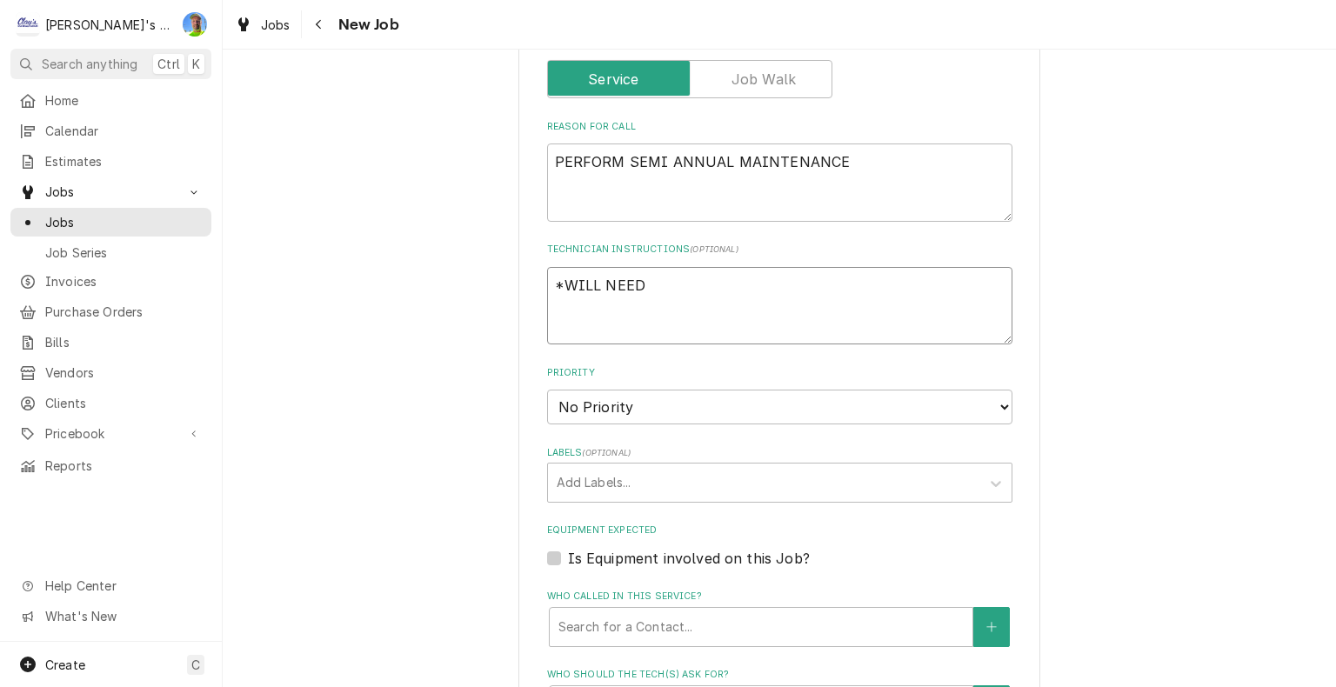
type textarea "*WILL NEED A"
type textarea "x"
type textarea "*WILL NEED AI"
type textarea "x"
type textarea "*WILL NEED AIR"
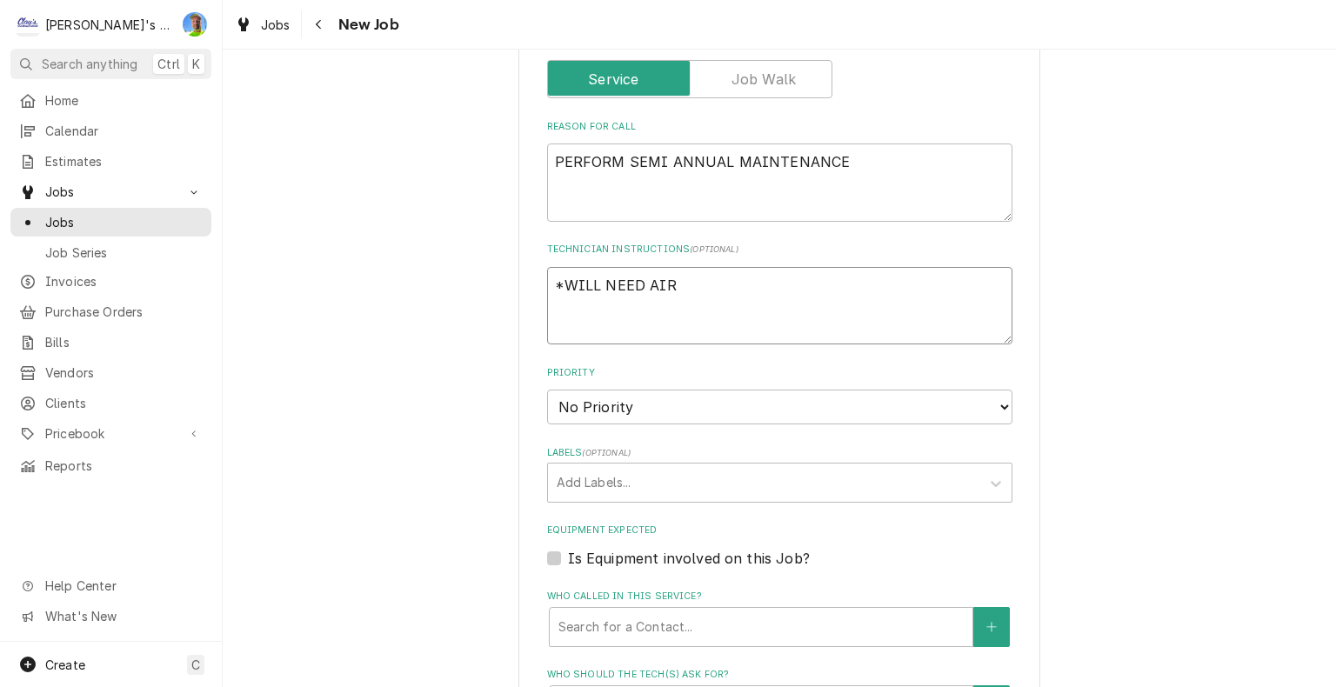
type textarea "x"
type textarea "*WILL NEED AIR"
type textarea "x"
type textarea "*WILL NEED AIR F"
type textarea "x"
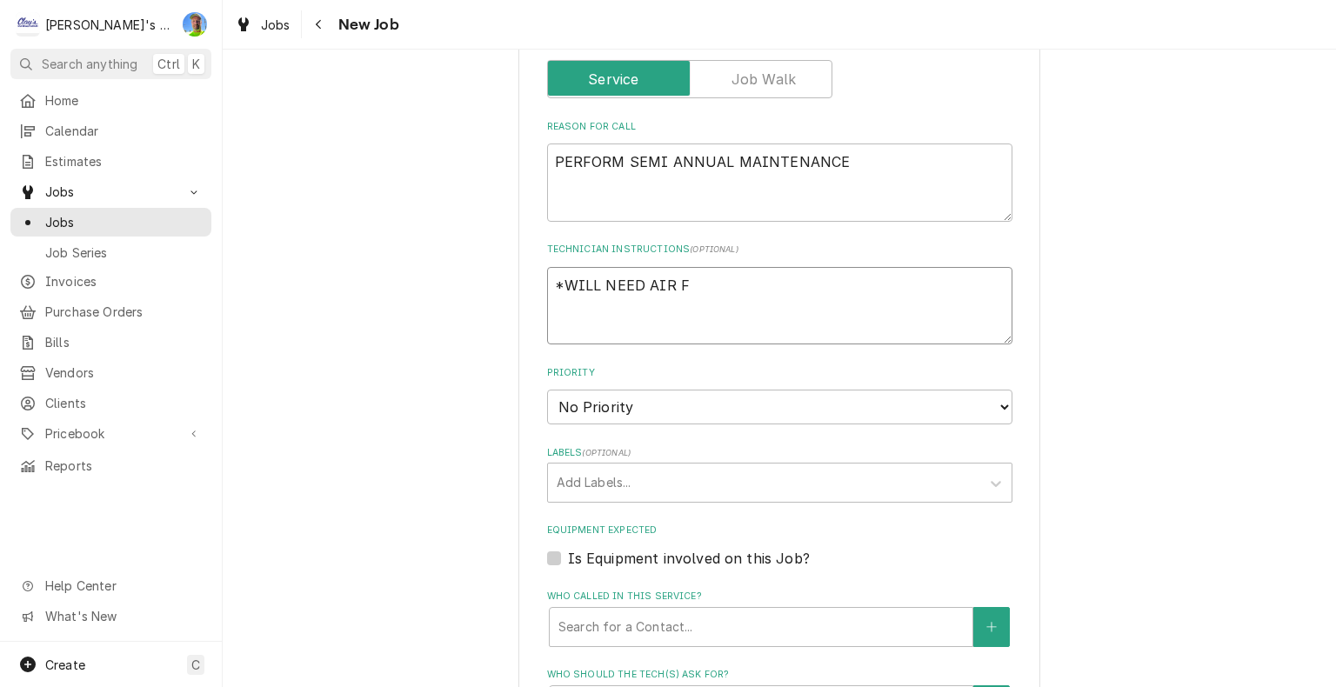
type textarea "*WILL NEED AIR FI"
type textarea "x"
type textarea "*WILL NEED AIR FIL"
type textarea "x"
type textarea "*WILL NEED AIR FILT"
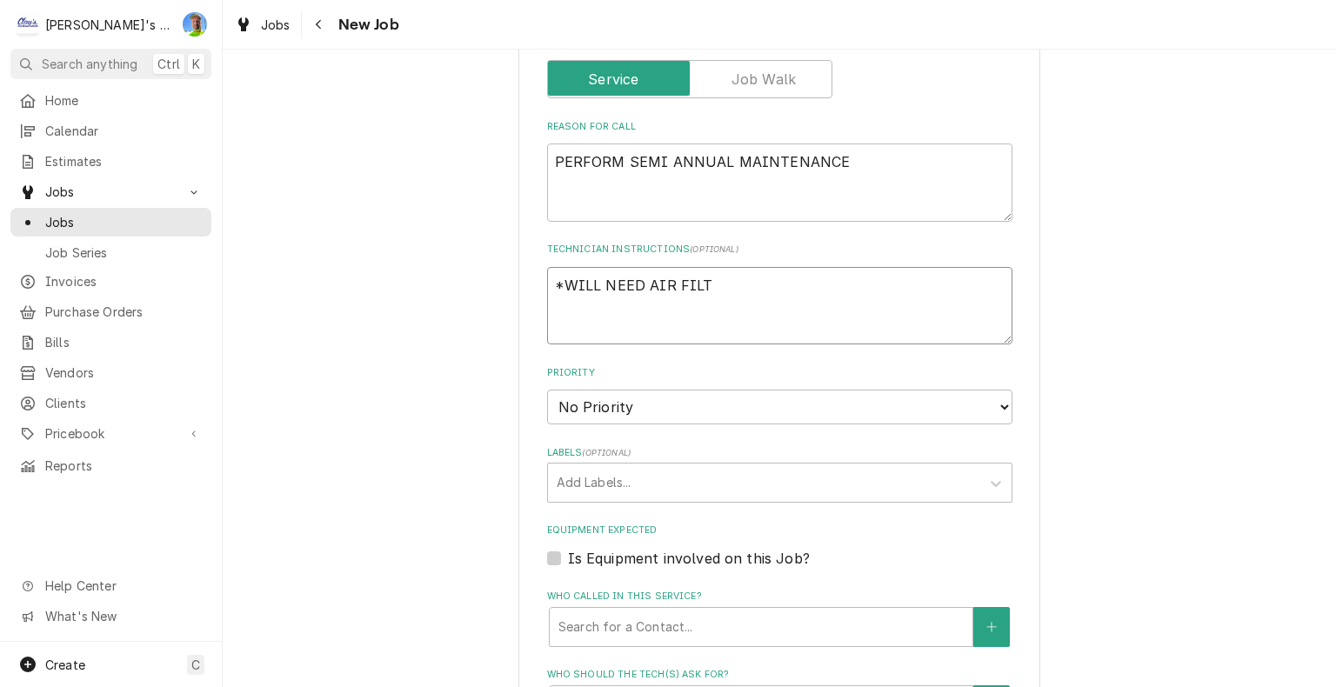
type textarea "x"
type textarea "*WILL NEED AIR FILTE"
type textarea "x"
type textarea "*WILL NEED AIR FILTER"
type textarea "x"
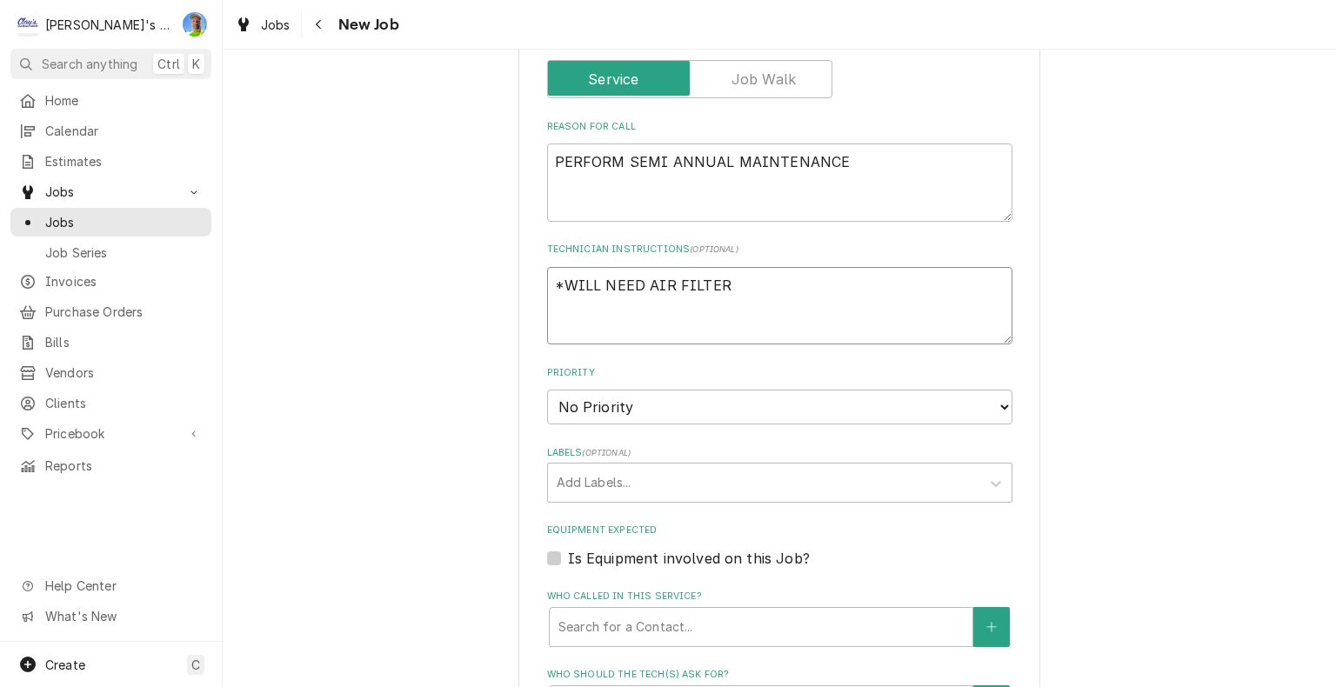
type textarea "*WILL NEED AIR FILTERS"
type textarea "x"
type textarea "*WILL NEED AIR FILTERS"
type textarea "x"
type textarea "*WILL NEED AIR FILTERS F"
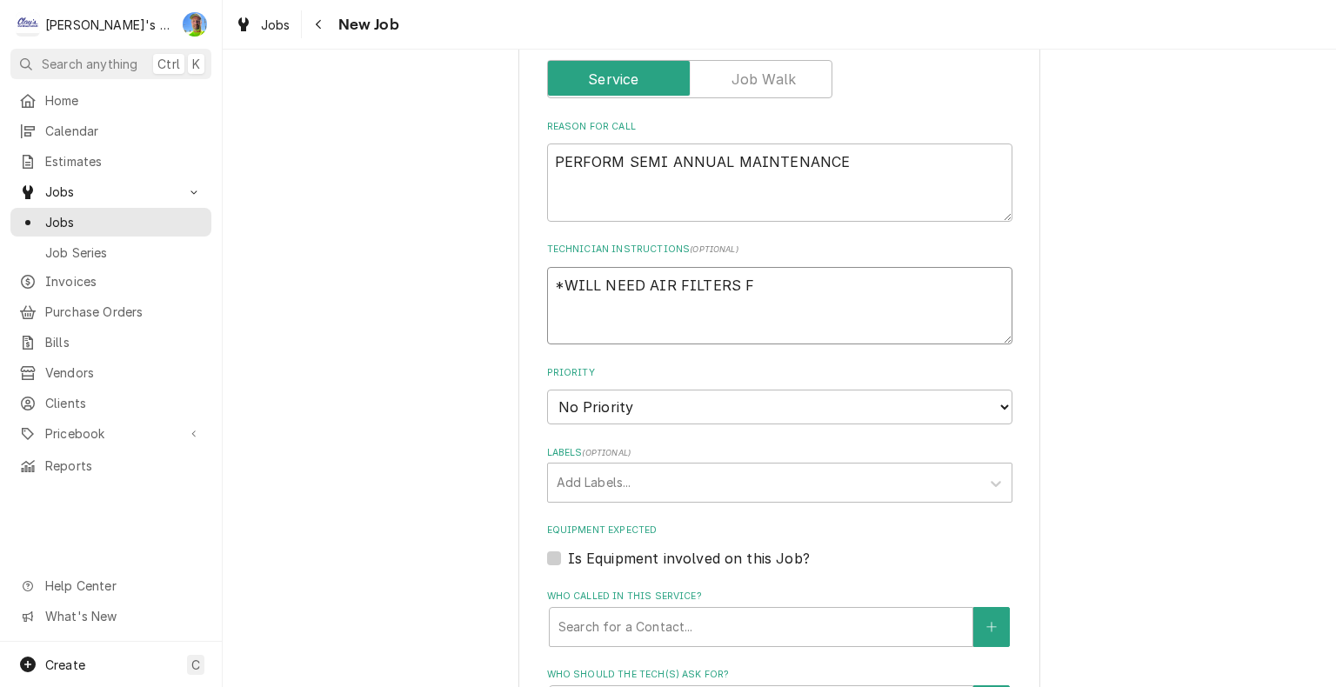
type textarea "x"
type textarea "*WILL NEED AIR FILTERS FO"
type textarea "x"
type textarea "*WILL NEED AIR FILTERS FOR"
type textarea "x"
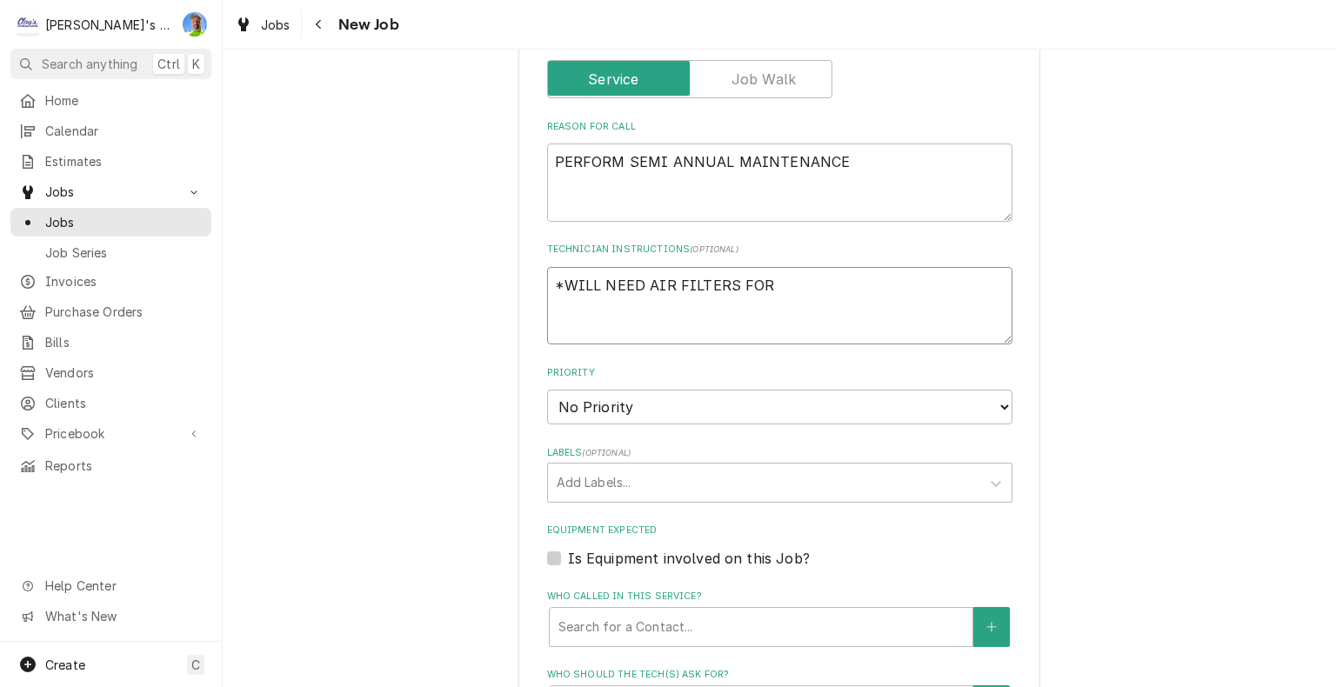
type textarea "*WILL NEED AIR FILTERS FOR"
type textarea "x"
type textarea "*WILL NEED AIR FILTERS FOR H"
type textarea "x"
type textarea "*WILL NEED AIR FILTERS FOR HV"
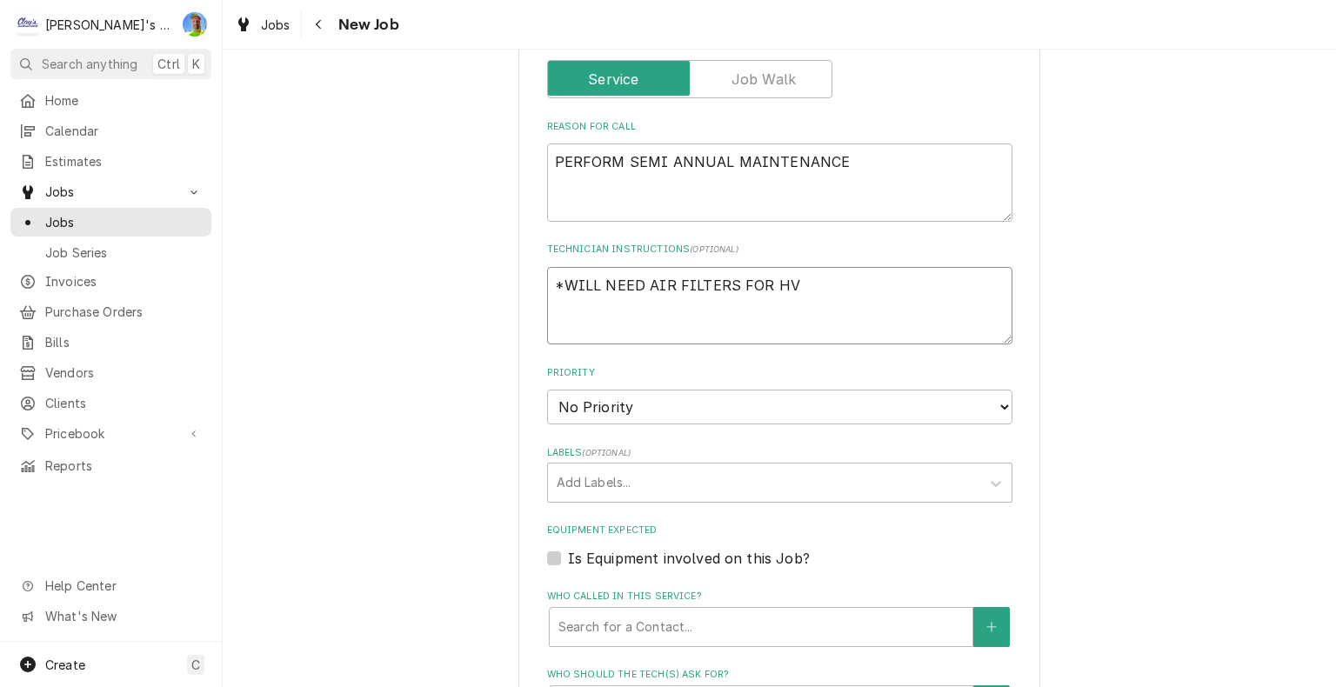
type textarea "x"
type textarea "*WILL NEED AIR FILTERS FOR HVA"
type textarea "x"
type textarea "*WILL NEED AIR FILTERS FOR HVAC"
type textarea "x"
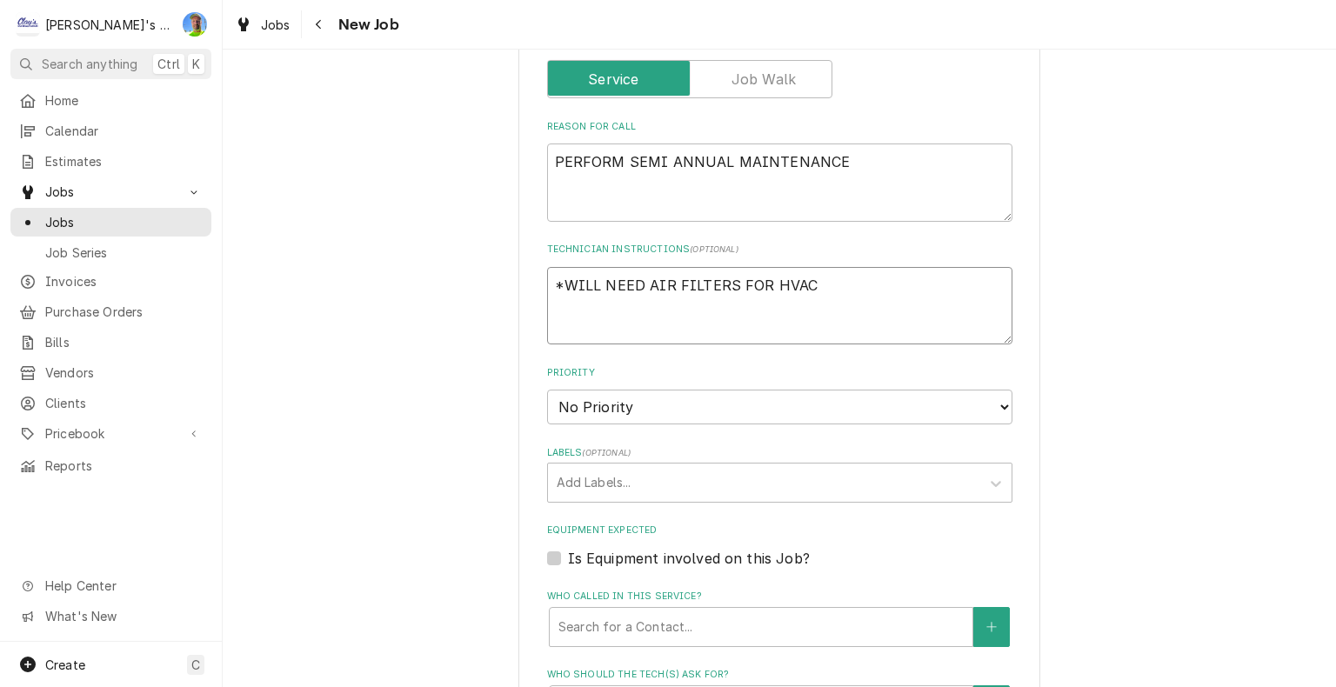
type textarea "*WILL NEED AIR FILTERS FOR HVAC"
type textarea "x"
type textarea "*WILL NEED AIR FILTERS FOR HVAC A"
type textarea "x"
type textarea "*WILL NEED AIR FILTERS FOR HVAC AN"
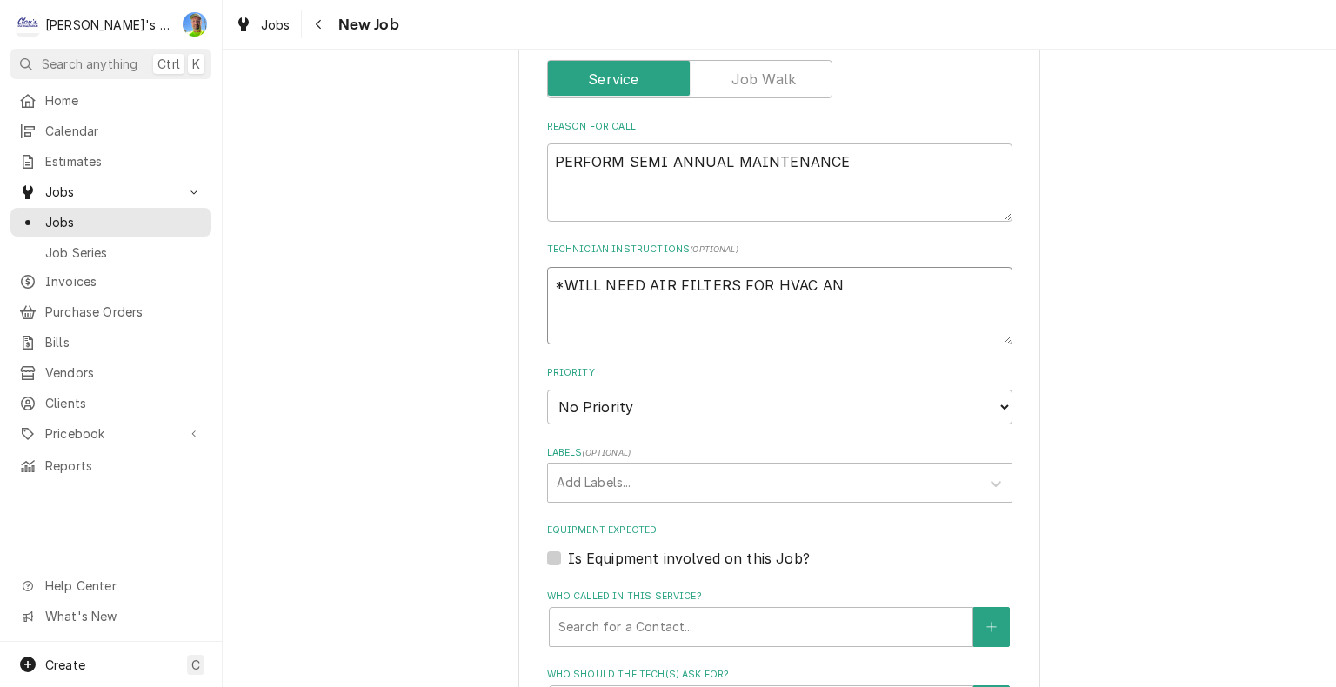
type textarea "x"
type textarea "*WILL NEED AIR FILTERS FOR HVAC AND"
type textarea "x"
type textarea "*WILL NEED AIR FILTERS FOR HVAC AND"
type textarea "x"
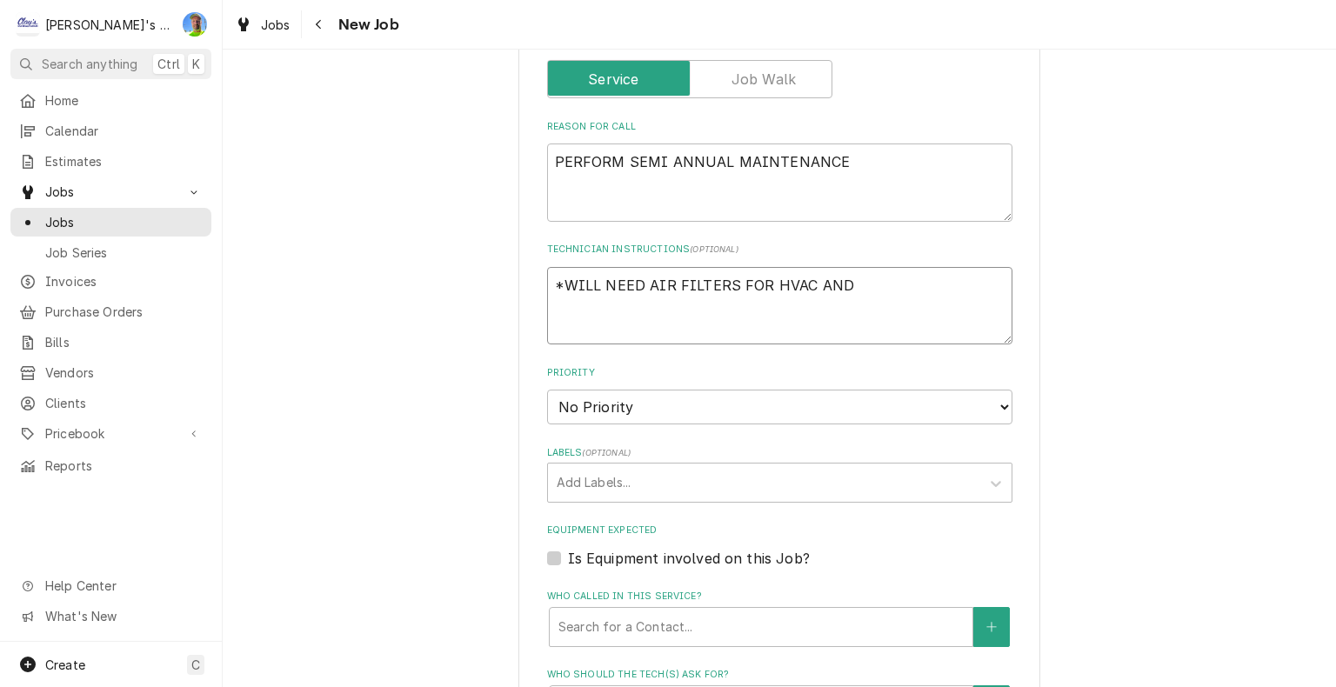
type textarea "*WILL NEED AIR FILTERS FOR HVAC AND W"
type textarea "x"
type textarea "*WILL NEED AIR FILTERS FOR HVAC AND WA"
type textarea "x"
type textarea "*WILL NEED AIR FILTERS FOR HVAC AND WAT"
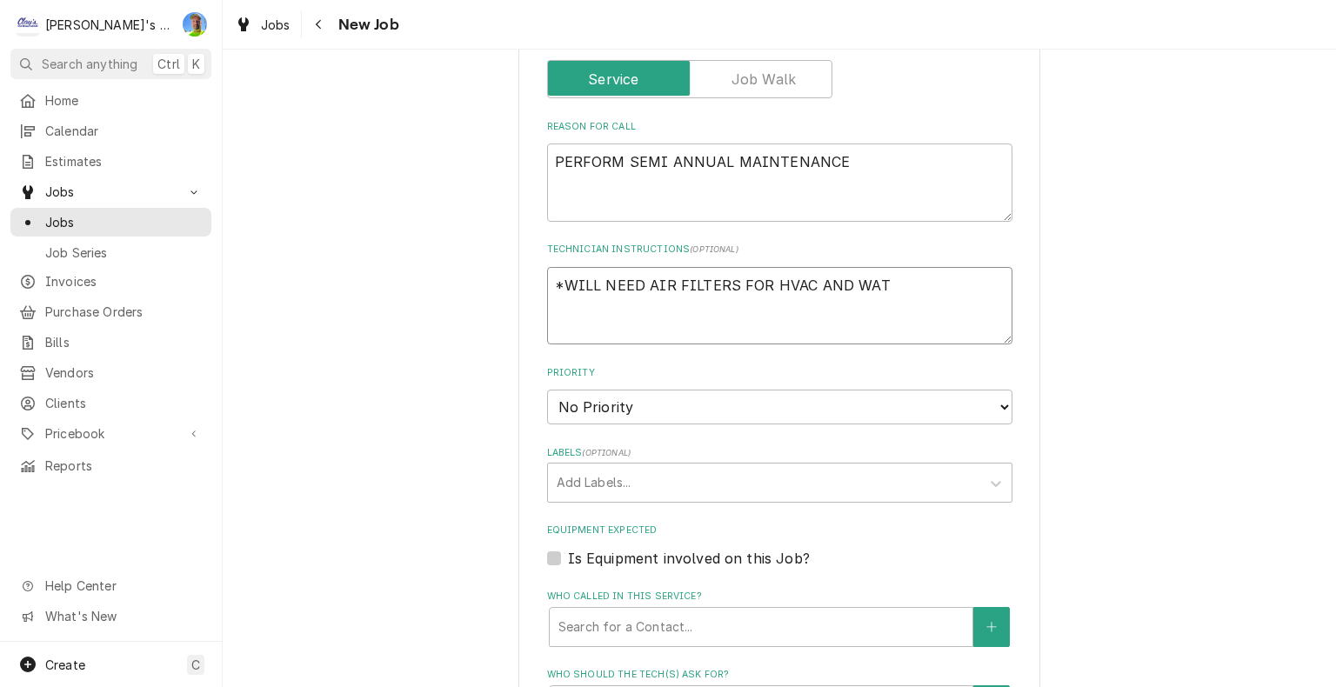
type textarea "x"
type textarea "*WILL NEED AIR FILTERS FOR HVAC AND WATE"
type textarea "x"
type textarea "*WILL NEED AIR FILTERS FOR HVAC AND WATER"
type textarea "x"
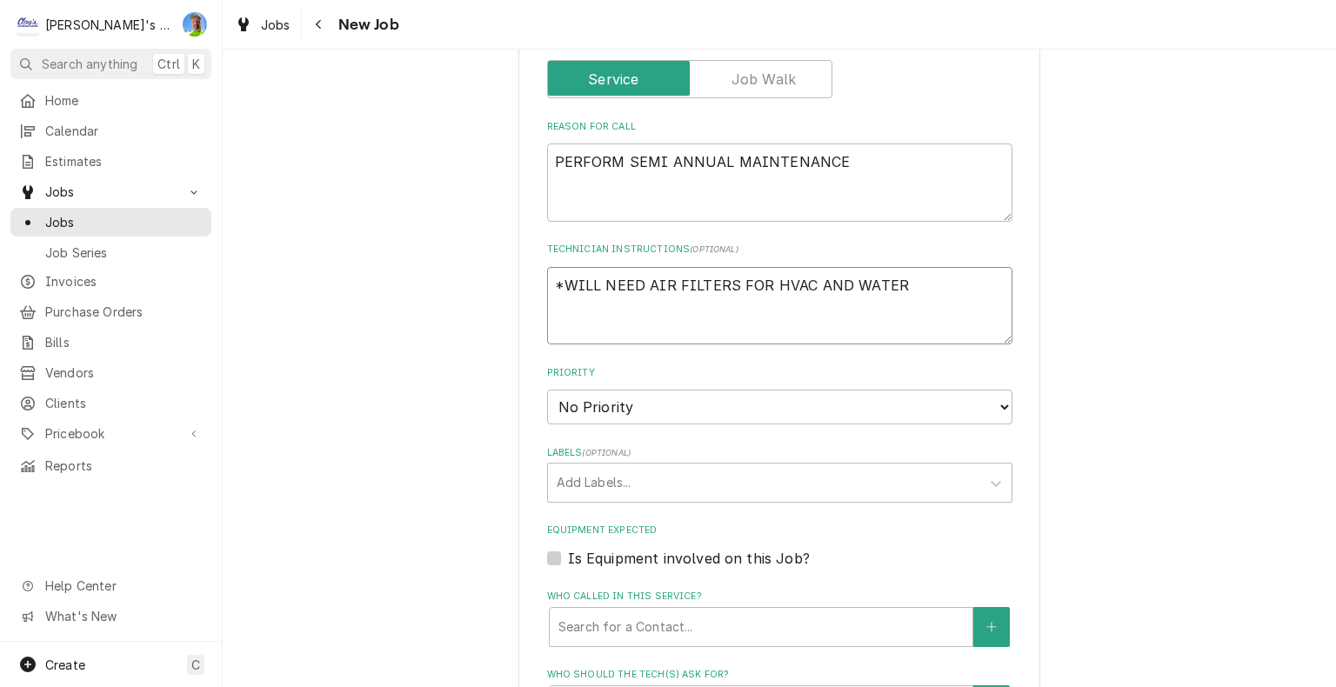
type textarea "*WILL NEED AIR FILTERS FOR HVAC AND WATER"
type textarea "x"
type textarea "*WILL NEED AIR FILTERS FOR HVAC AND WATER F"
type textarea "x"
type textarea "*WILL NEED AIR FILTERS FOR HVAC AND WATER FI"
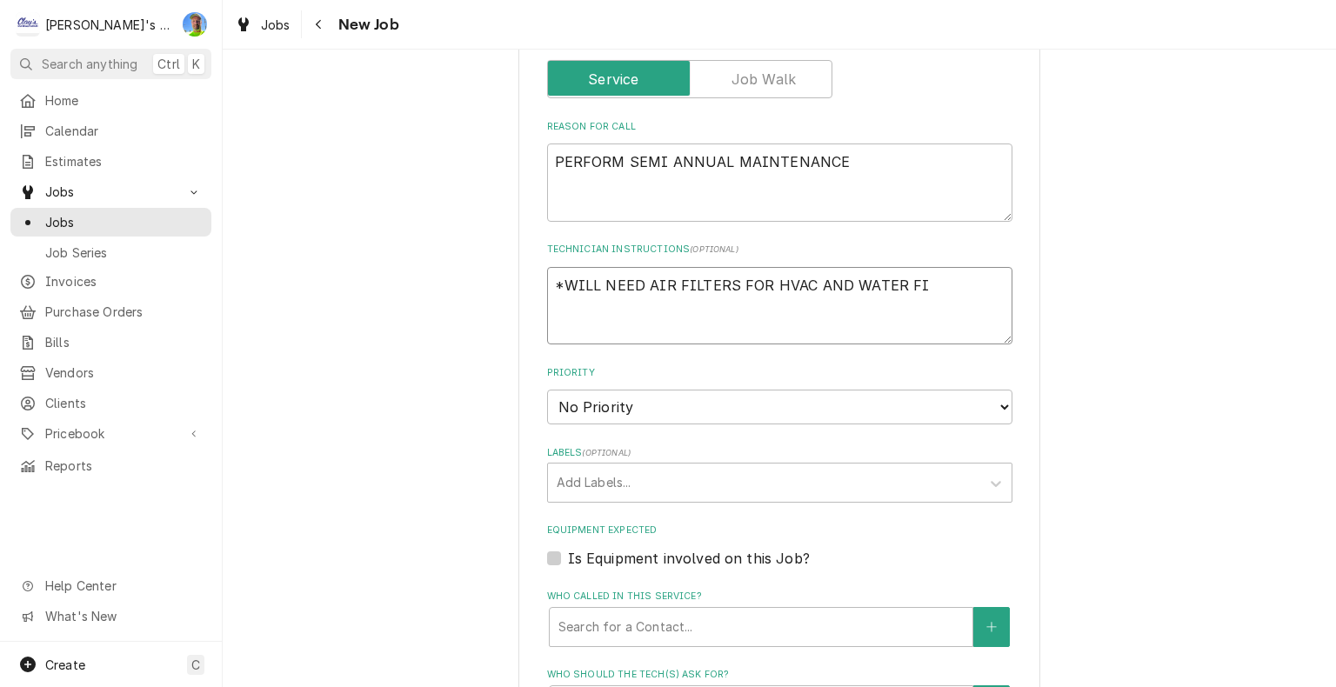
type textarea "x"
type textarea "*WILL NEED AIR FILTERS FOR HVAC AND WATER FIL"
type textarea "x"
type textarea "*WILL NEED AIR FILTERS FOR HVAC AND WATER FILT"
type textarea "x"
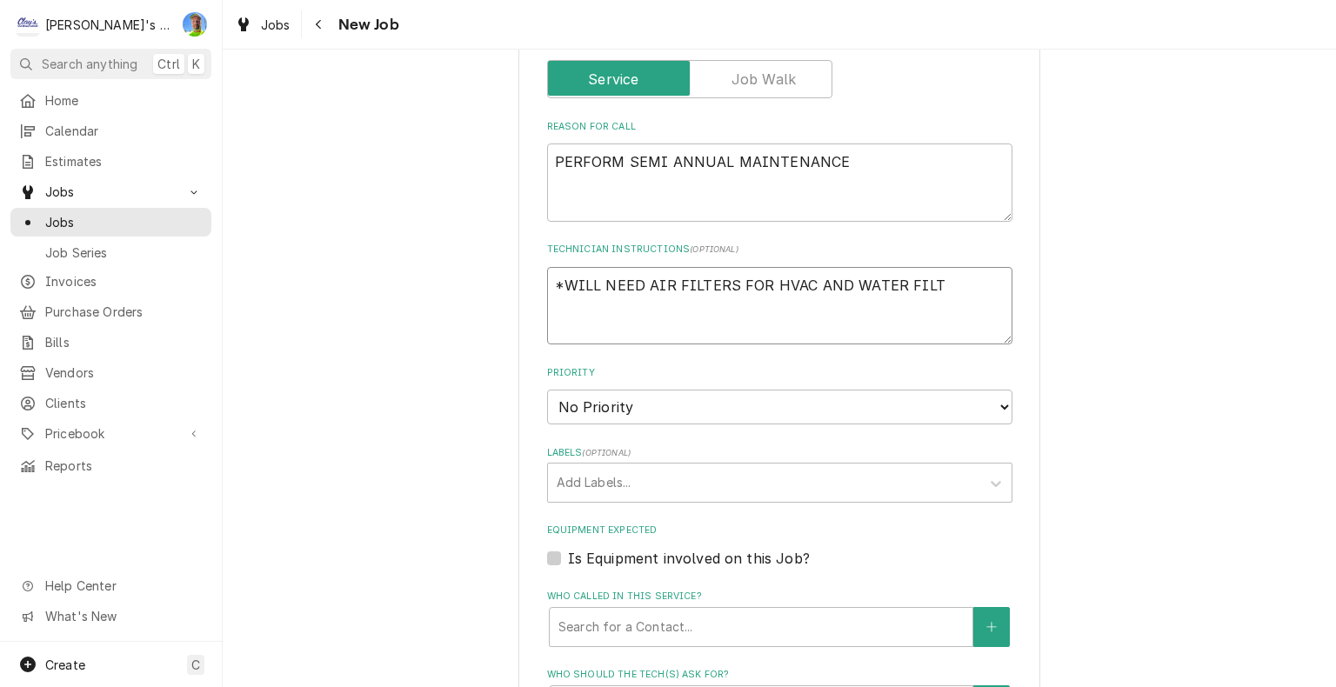
type textarea "*WILL NEED AIR FILTERS FOR HVAC AND WATER FILTE"
type textarea "x"
type textarea "*WILL NEED AIR FILTERS FOR HVAC AND WATER FILTER"
type textarea "x"
type textarea "*WILL NEED AIR FILTERS FOR HVAC AND WATER FILTERS"
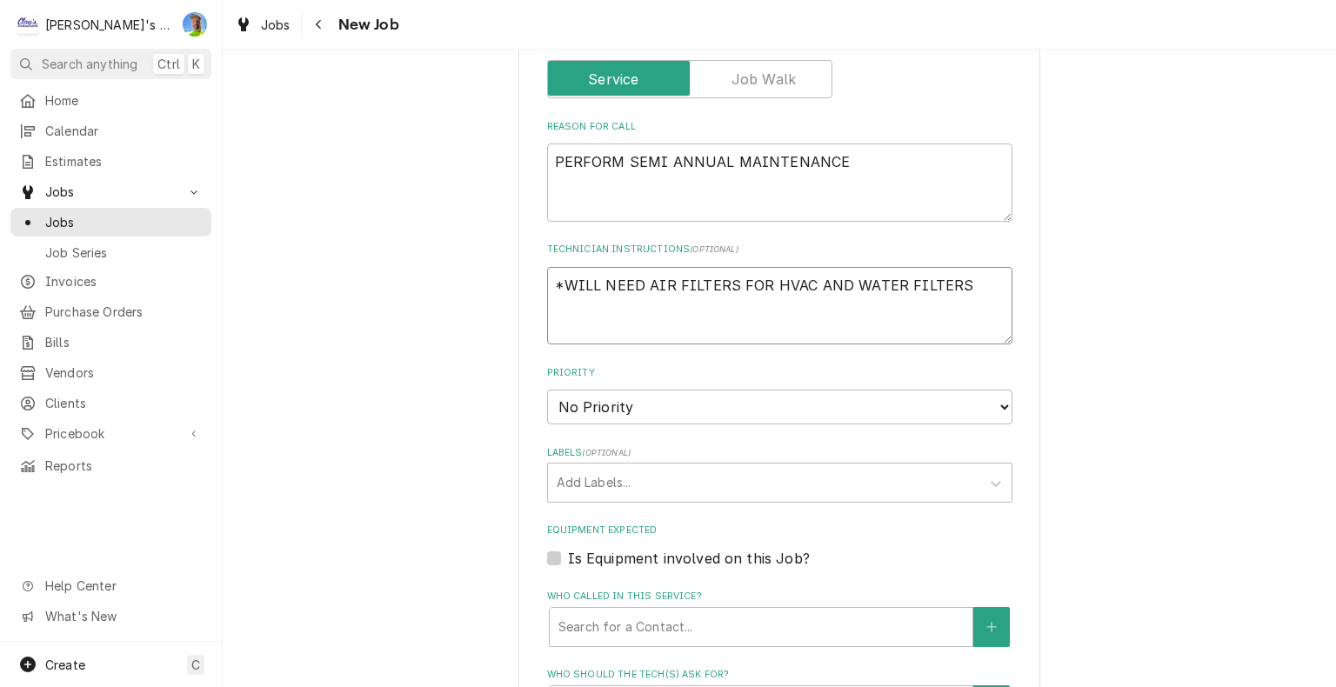
type textarea "x"
type textarea "*WILL NEED AIR FILTERS FOR HVAC AND WATER FILTERS"
type textarea "x"
type textarea "*WILL NEED AIR FILTERS FOR HVAC AND WATER FILTERS F"
type textarea "x"
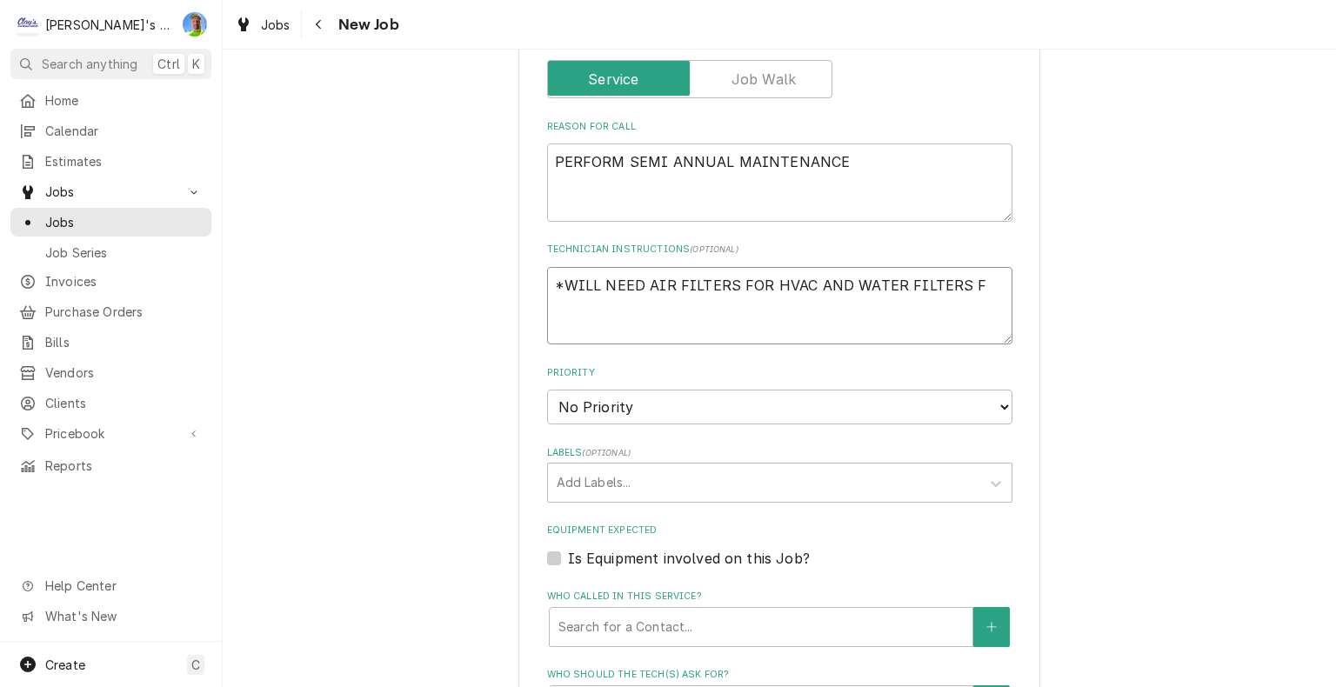
type textarea "*WILL NEED AIR FILTERS FOR HVAC AND WATER FILTERS FO"
type textarea "x"
type textarea "*WILL NEED AIR FILTERS FOR HVAC AND WATER FILTERS FOR"
type textarea "x"
type textarea "*WILL NEED AIR FILTERS FOR HVAC AND WATER FILTERS FOR"
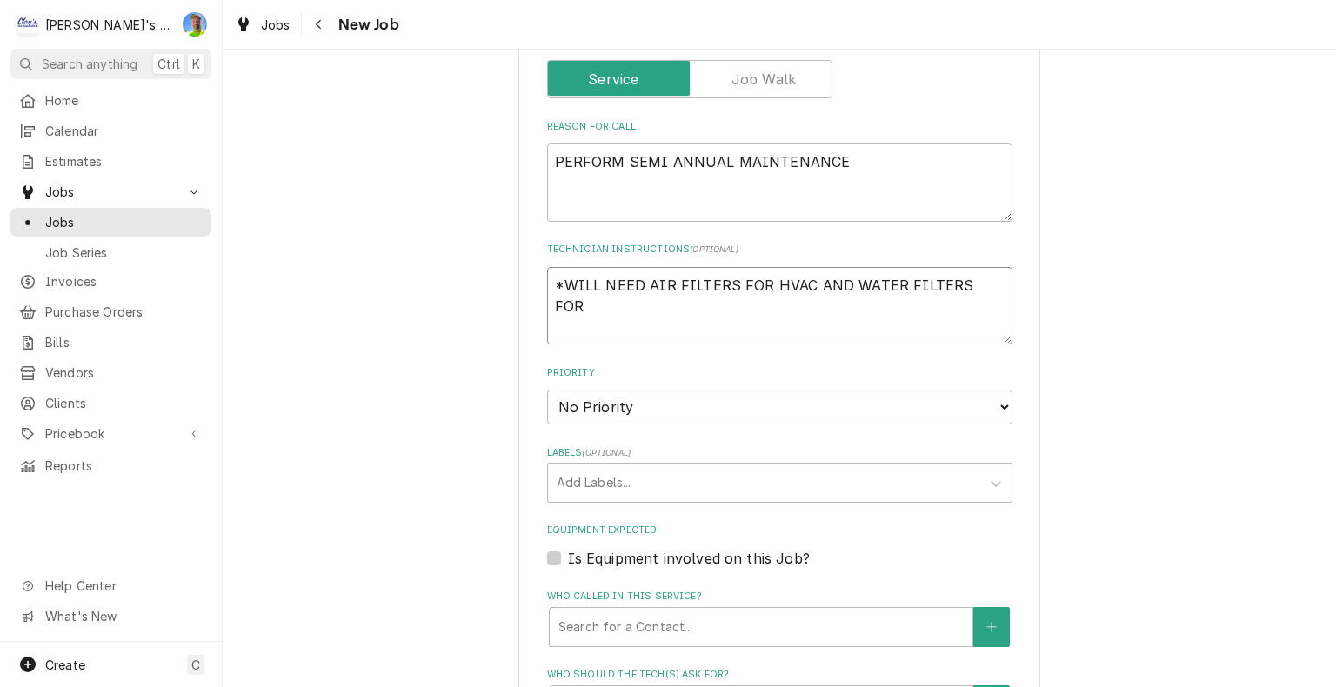
type textarea "x"
type textarea "*WILL NEED AIR FILTERS FOR HVAC AND WATER FILTERS FOR I"
type textarea "x"
type textarea "*WILL NEED AIR FILTERS FOR HVAC AND WATER FILTERS FOR IC"
type textarea "x"
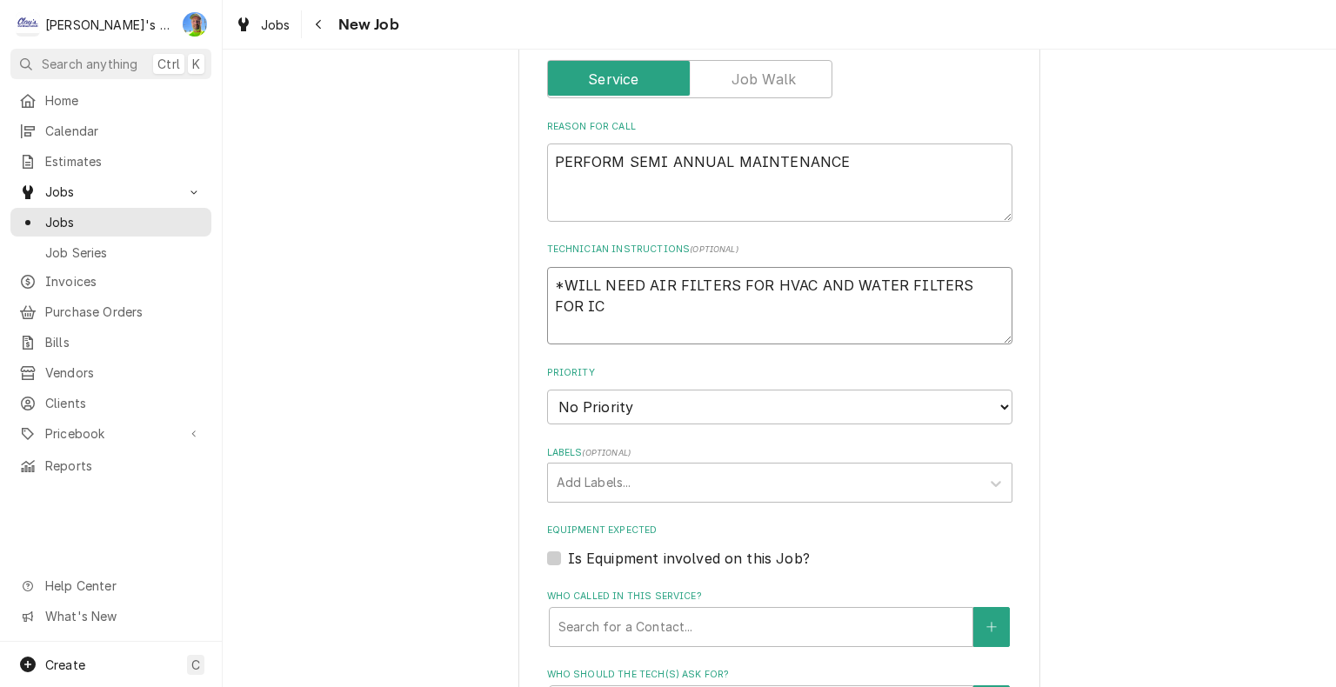
type textarea "*WILL NEED AIR FILTERS FOR HVAC AND WATER FILTERS FOR ICE"
type textarea "x"
type textarea "*WILL NEED AIR FILTERS FOR HVAC AND WATER FILTERS FOR ICE"
type textarea "x"
type textarea "*WILL NEED AIR FILTERS FOR HVAC AND WATER FILTERS FOR ICE M"
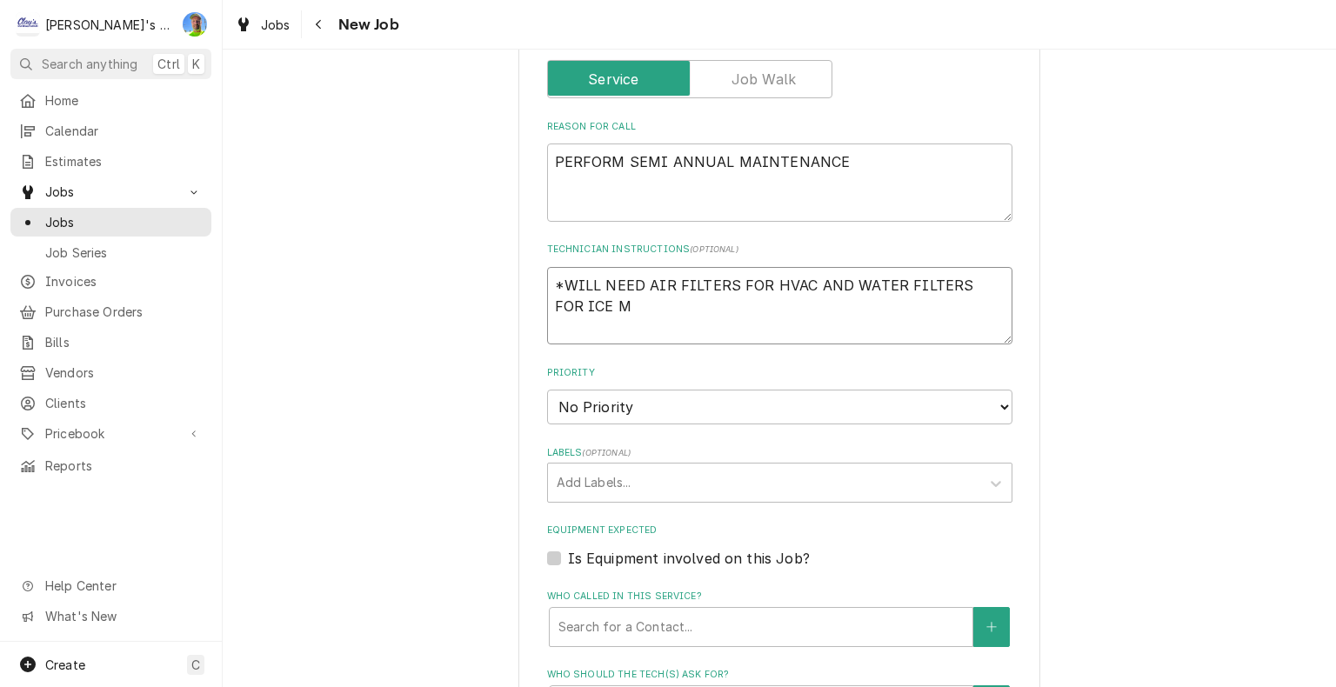
type textarea "x"
type textarea "*WILL NEED AIR FILTERS FOR HVAC AND WATER FILTERS FOR ICE MA"
type textarea "x"
type textarea "*WILL NEED AIR FILTERS FOR HVAC AND WATER FILTERS FOR ICE MAC"
type textarea "x"
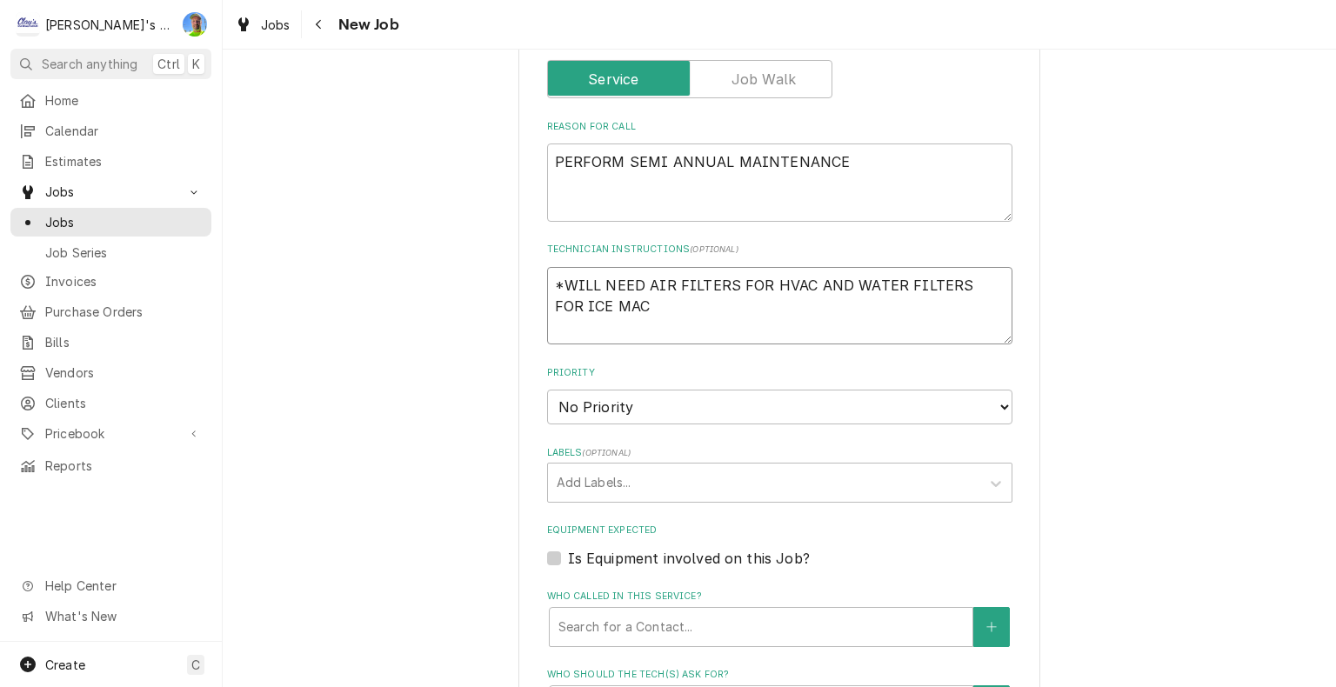
type textarea "*WILL NEED AIR FILTERS FOR HVAC AND WATER FILTERS FOR ICE MACH"
type textarea "x"
type textarea "*WILL NEED AIR FILTERS FOR HVAC AND WATER FILTERS FOR ICE MACHI"
type textarea "x"
type textarea "*WILL NEED AIR FILTERS FOR HVAC AND WATER FILTERS FOR ICE MACHIN"
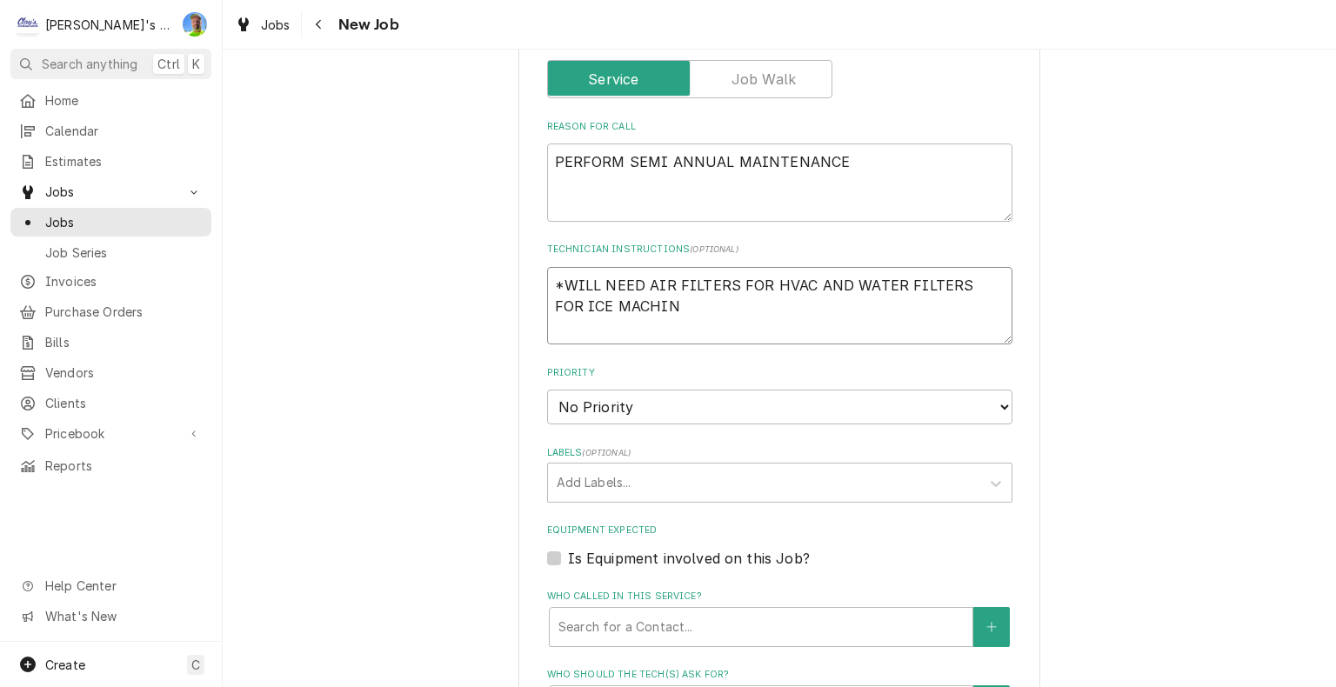
type textarea "x"
type textarea "*WILL NEED AIR FILTERS FOR HVAC AND WATER FILTERS FOR ICE MACHINE"
type textarea "x"
type textarea "*WILL NEED AIR FILTERS FOR HVAC AND WATER FILTERS FOR ICE MACHINE"
click at [984, 401] on select "No Priority Urgent High Medium Low" at bounding box center [779, 407] width 465 height 35
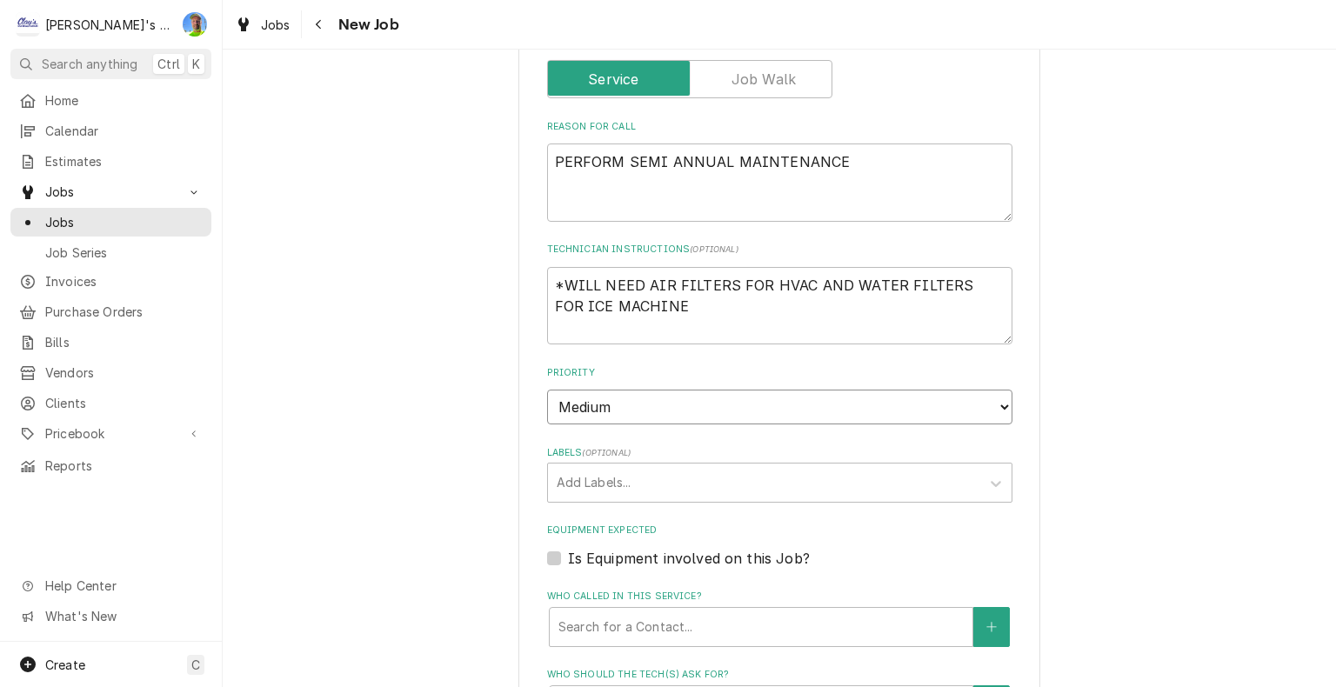
click at [547, 390] on select "No Priority Urgent High Medium Low" at bounding box center [779, 407] width 465 height 35
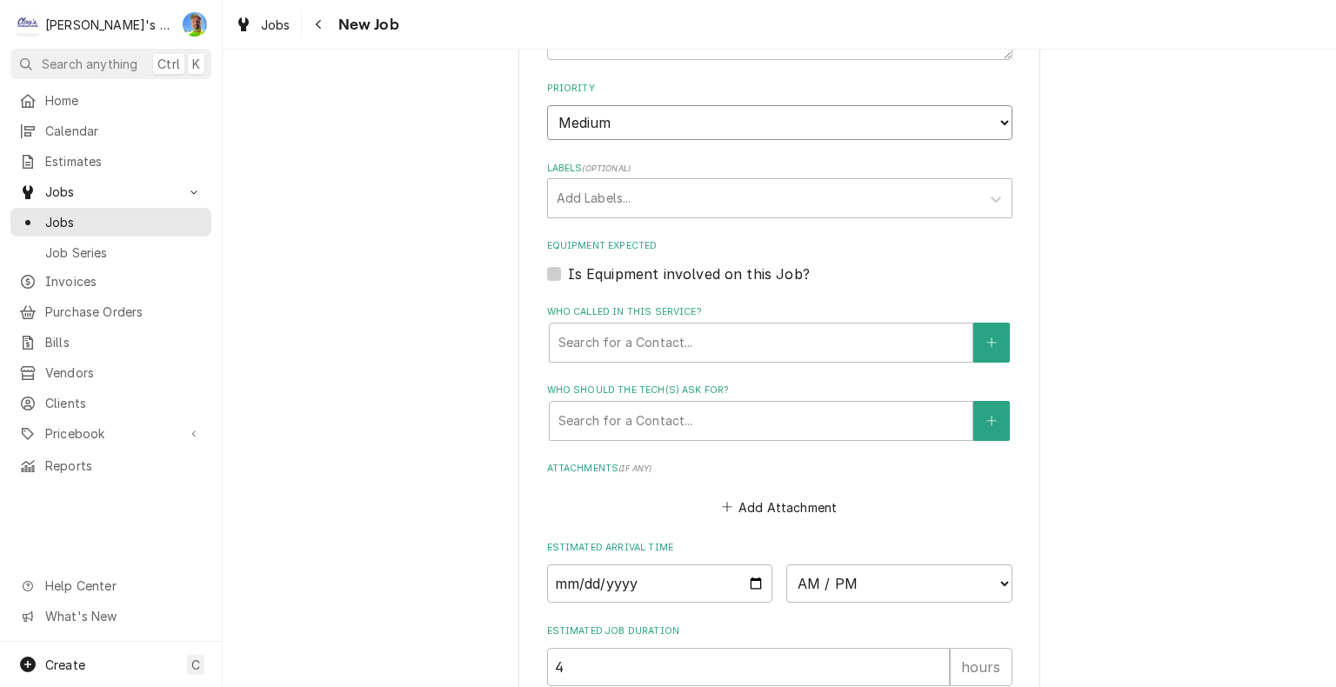
scroll to position [974, 0]
click at [568, 270] on label "Is Equipment involved on this Job?" at bounding box center [689, 273] width 242 height 21
click at [568, 270] on input "Equipment Expected" at bounding box center [800, 282] width 465 height 38
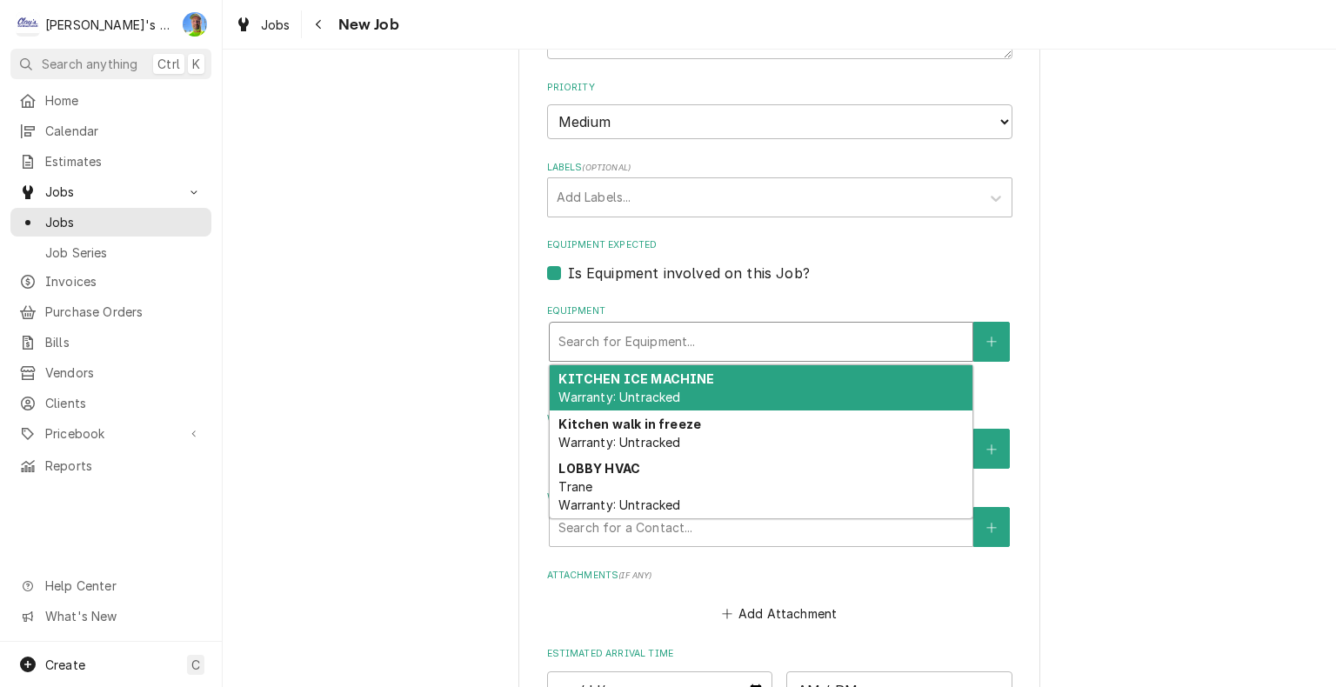
click at [623, 338] on div "Equipment" at bounding box center [760, 341] width 405 height 31
click at [638, 379] on strong "KITCHEN ICE MACHINE" at bounding box center [636, 378] width 156 height 15
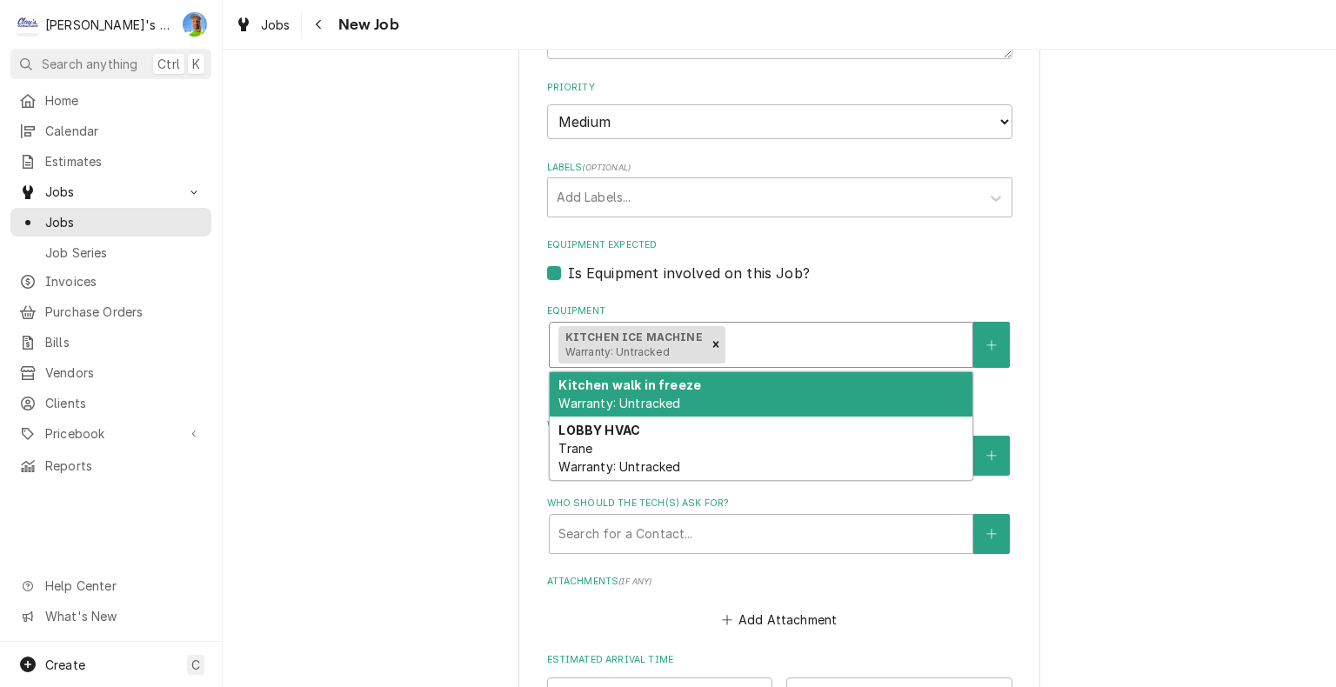
click at [763, 348] on div "Equipment" at bounding box center [846, 344] width 235 height 31
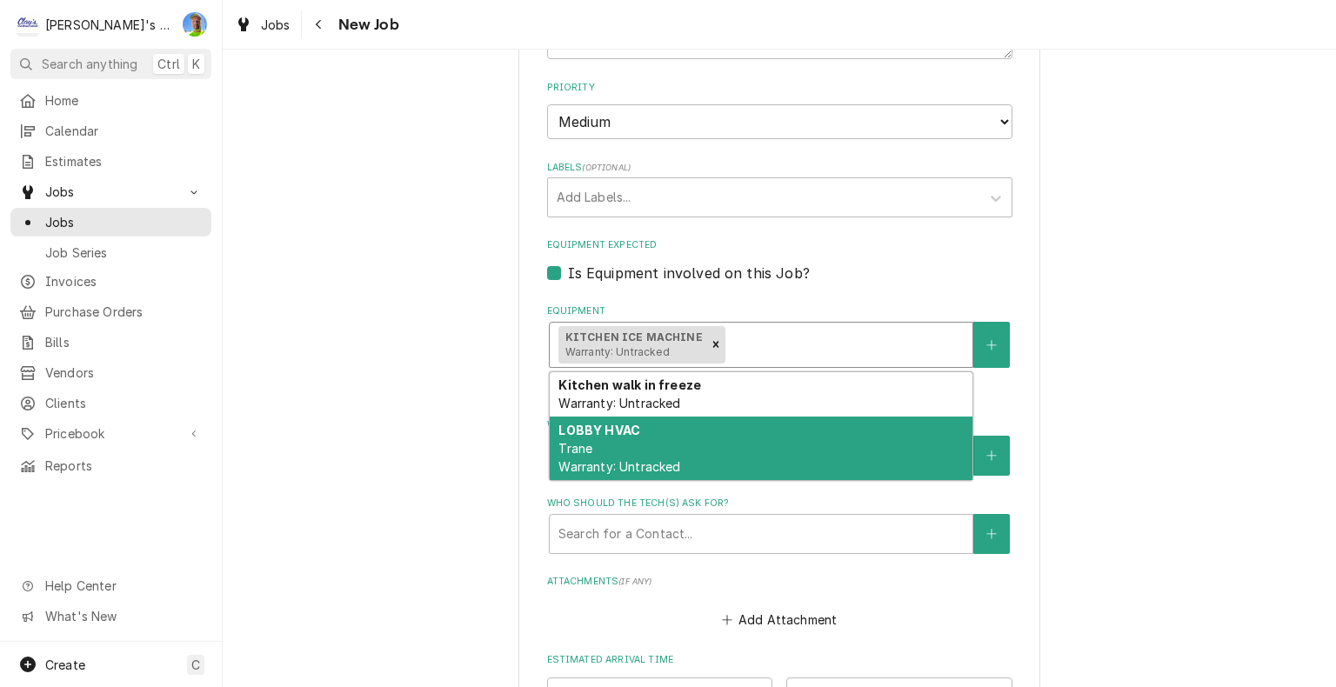
click at [723, 431] on div "LOBBY HVAC Trane Warranty: Untracked" at bounding box center [761, 449] width 423 height 64
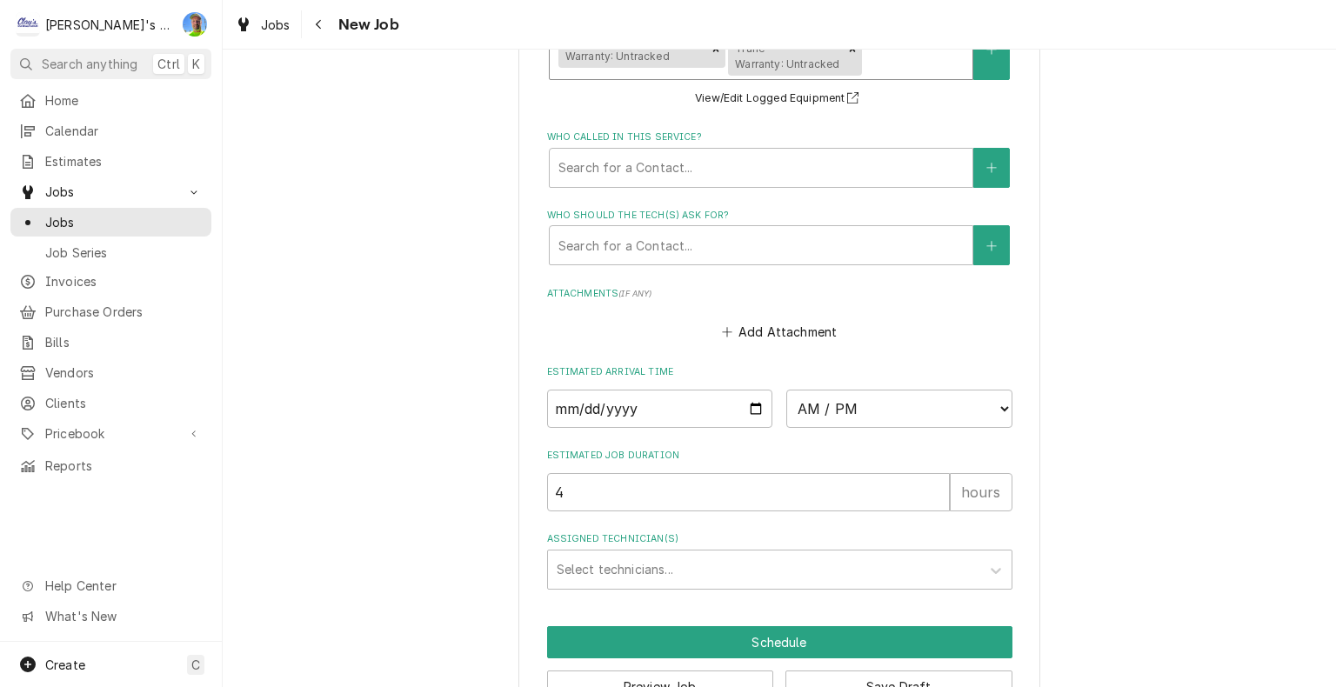
scroll to position [1282, 0]
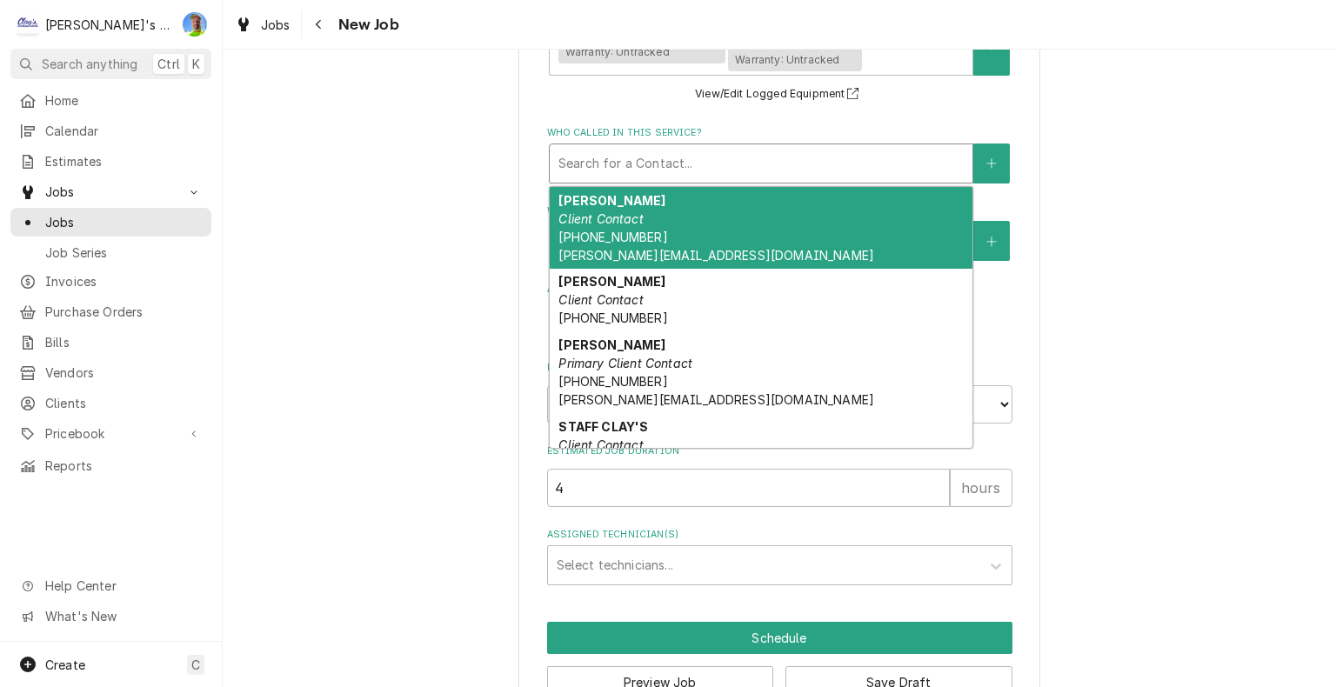
click at [717, 163] on div "Who called in this service?" at bounding box center [760, 163] width 405 height 31
click at [712, 217] on div "GREG AUSTIN Client Contact (541) 729-9344 GREG@CLAYSREFRIG.COM" at bounding box center [761, 228] width 423 height 82
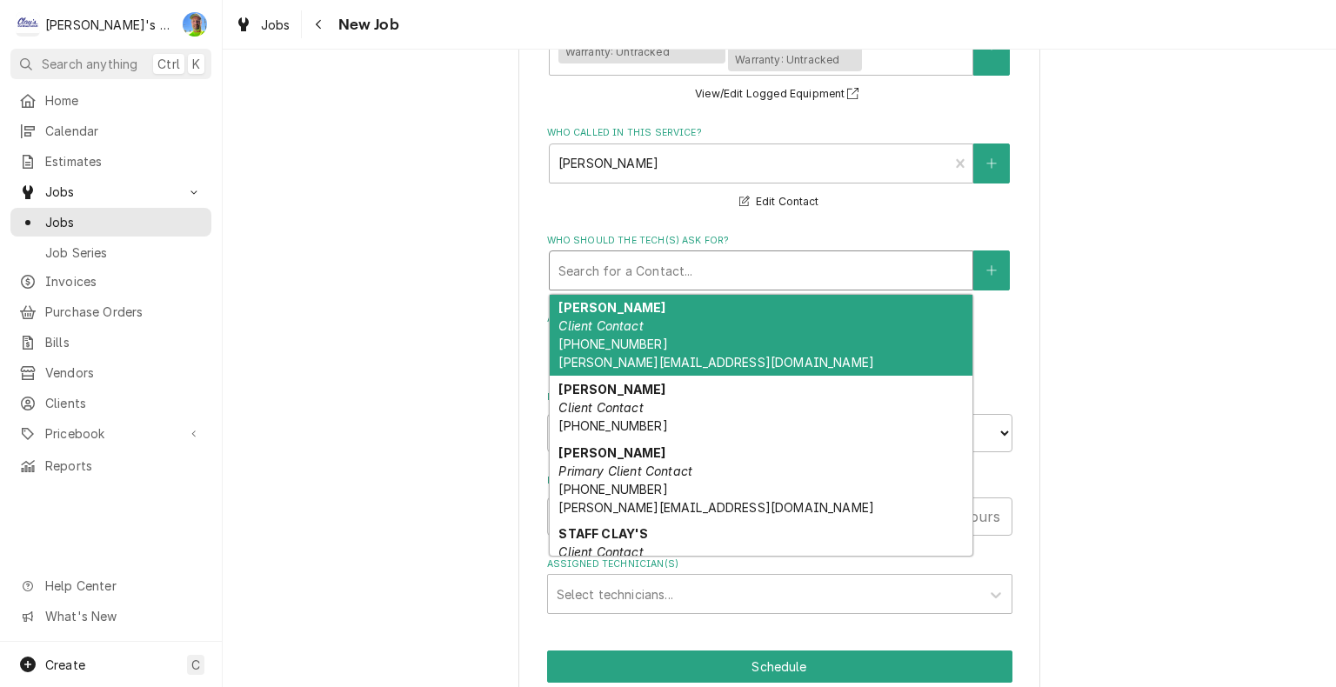
click at [700, 257] on div "Who should the tech(s) ask for?" at bounding box center [760, 270] width 405 height 31
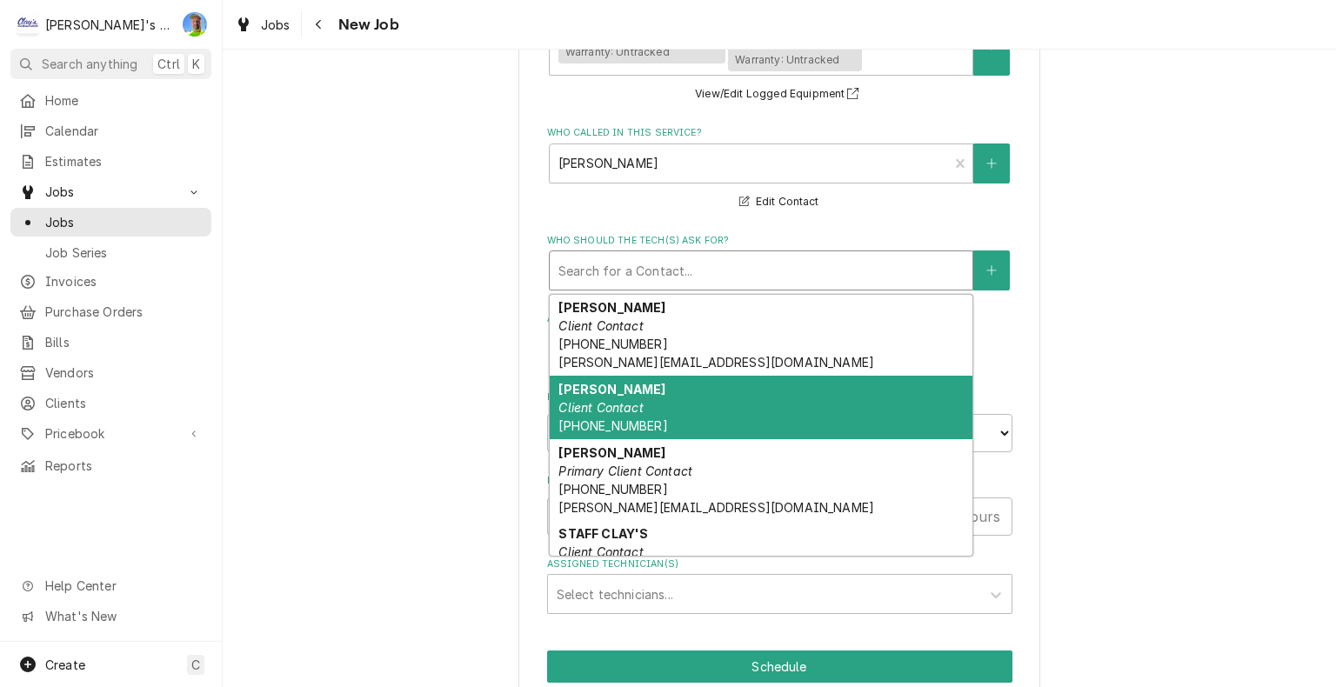
click at [689, 411] on div "KOREY Client Contact (541) 953-1316" at bounding box center [761, 408] width 423 height 64
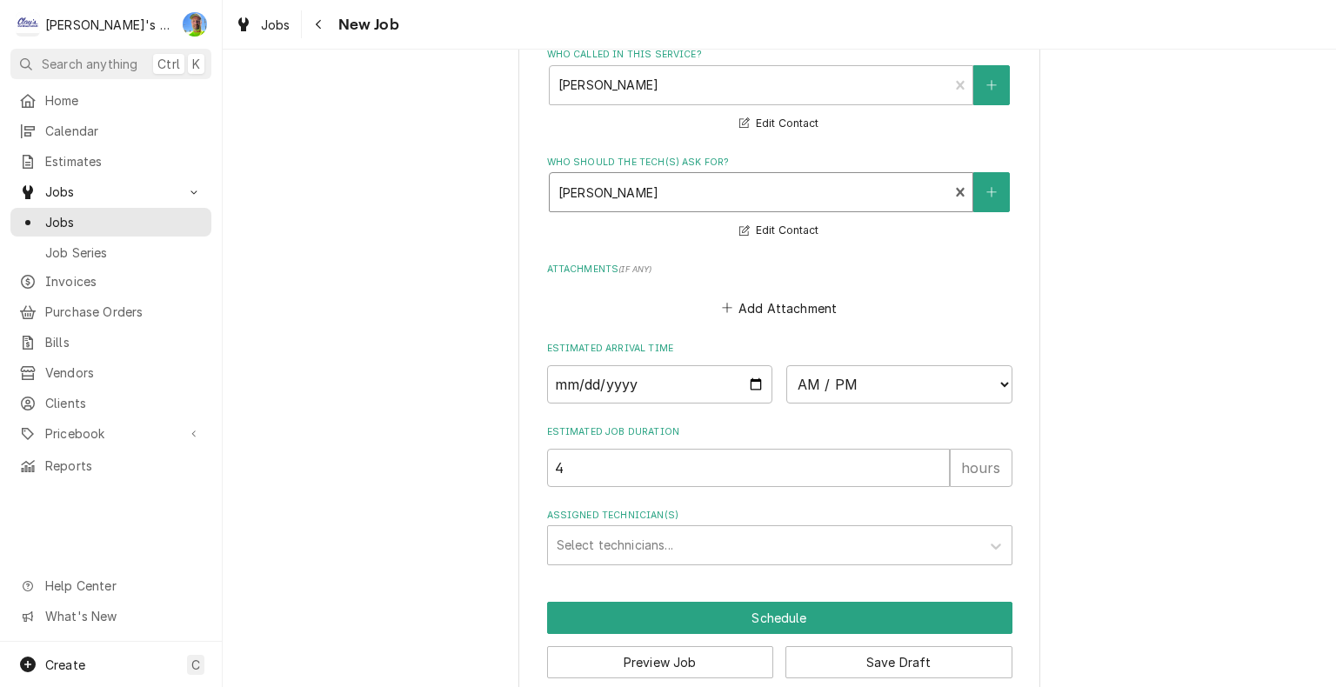
scroll to position [1381, 0]
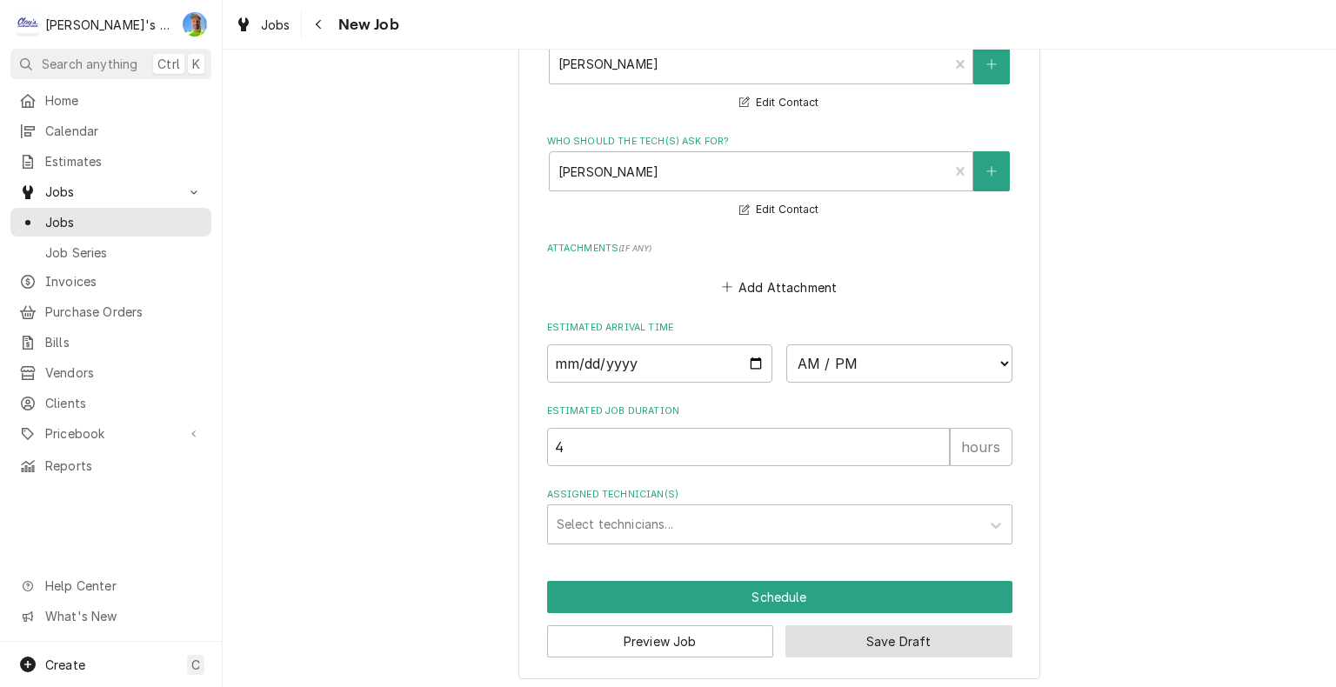
click at [888, 641] on button "Save Draft" at bounding box center [898, 641] width 227 height 32
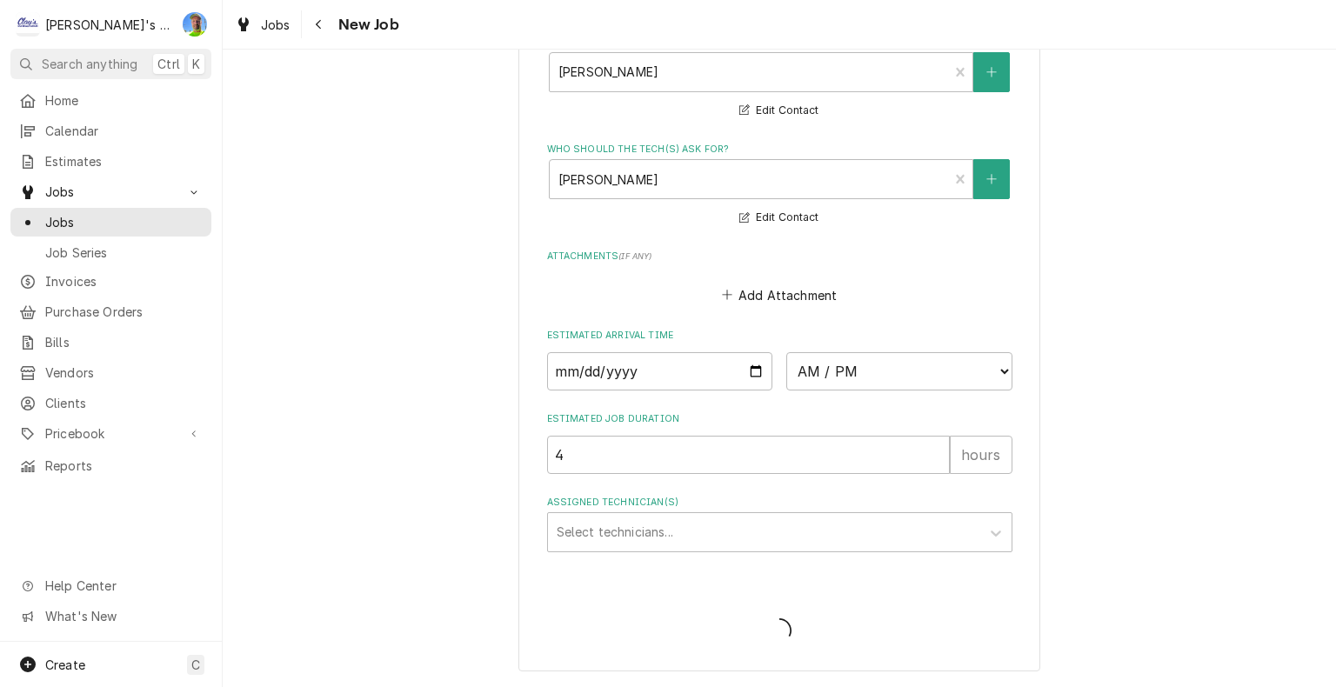
scroll to position [1367, 0]
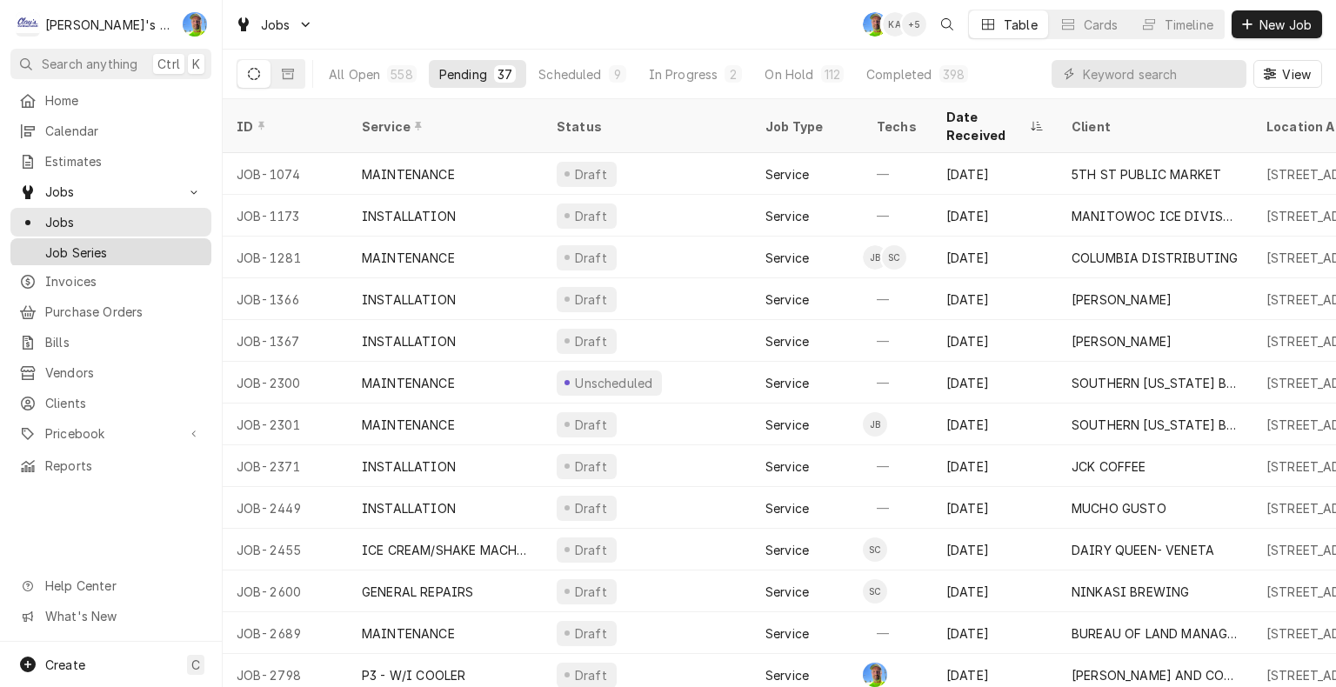
click at [75, 244] on span "Job Series" at bounding box center [123, 253] width 157 height 18
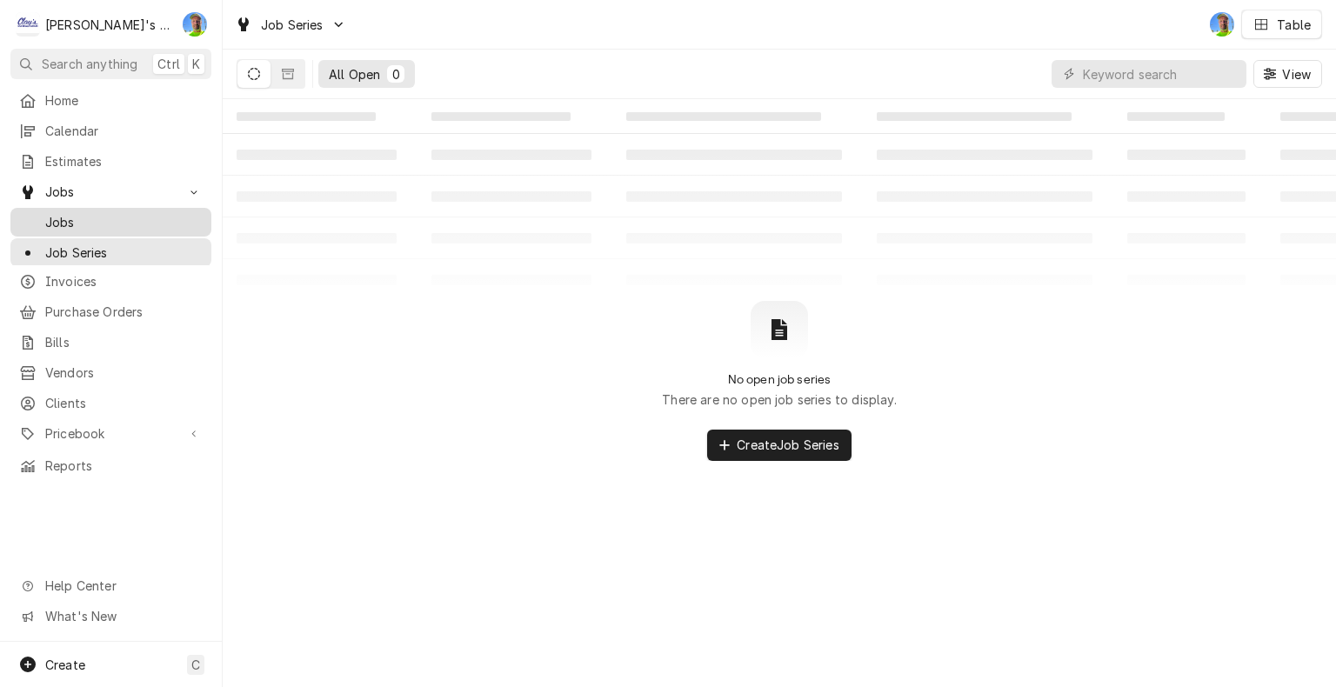
click at [77, 213] on span "Jobs" at bounding box center [123, 222] width 157 height 18
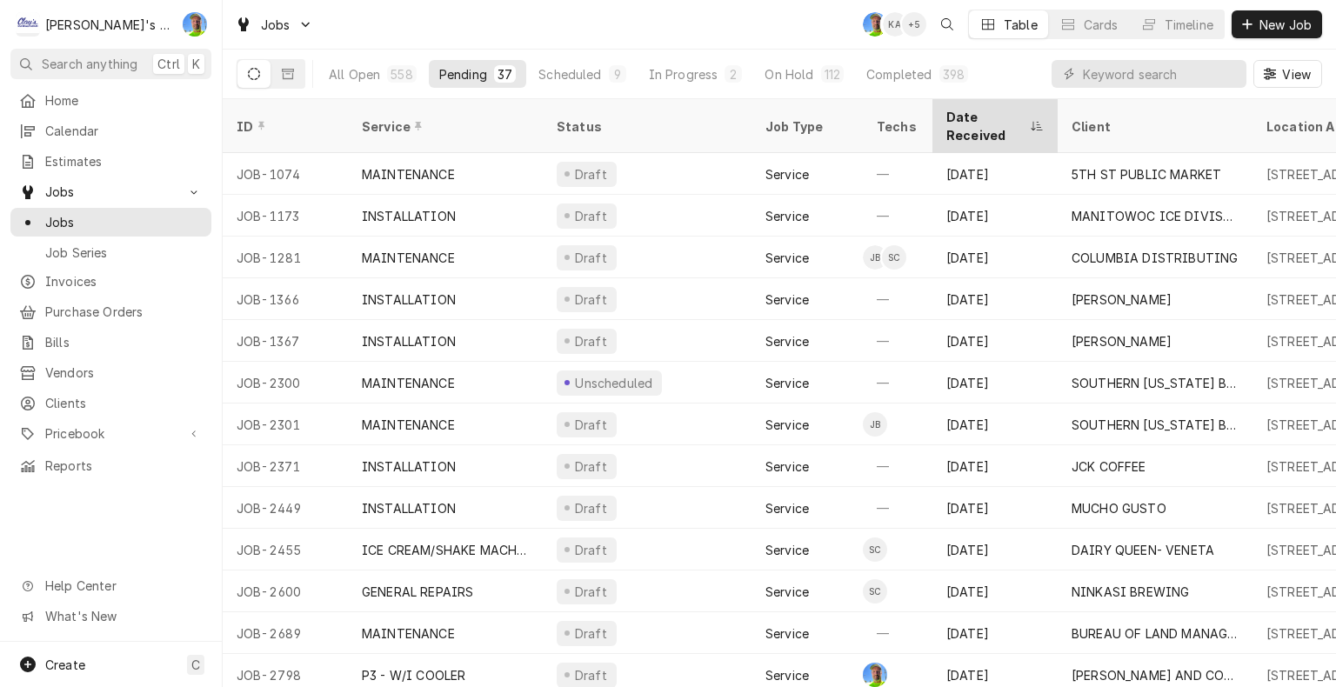
click at [977, 106] on div "Date Received" at bounding box center [995, 126] width 118 height 47
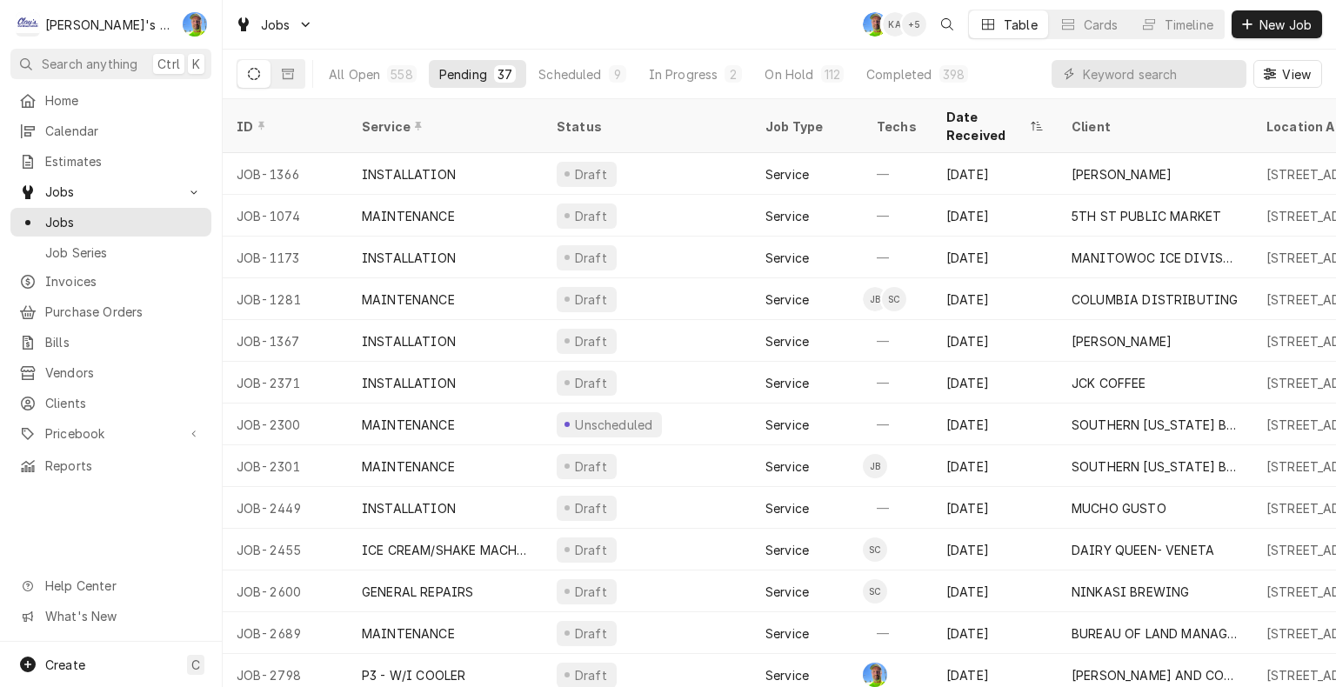
click at [977, 106] on div "Date Received" at bounding box center [995, 126] width 118 height 47
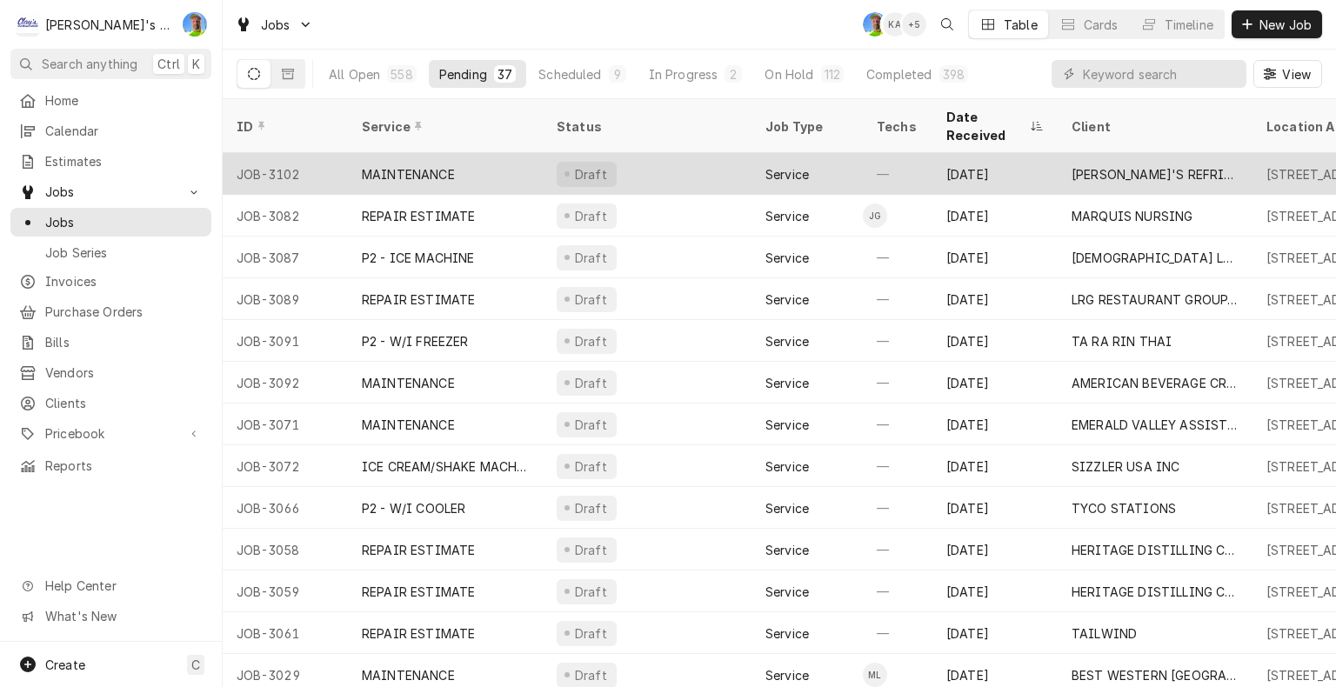
click at [973, 153] on div "[DATE]" at bounding box center [994, 174] width 125 height 42
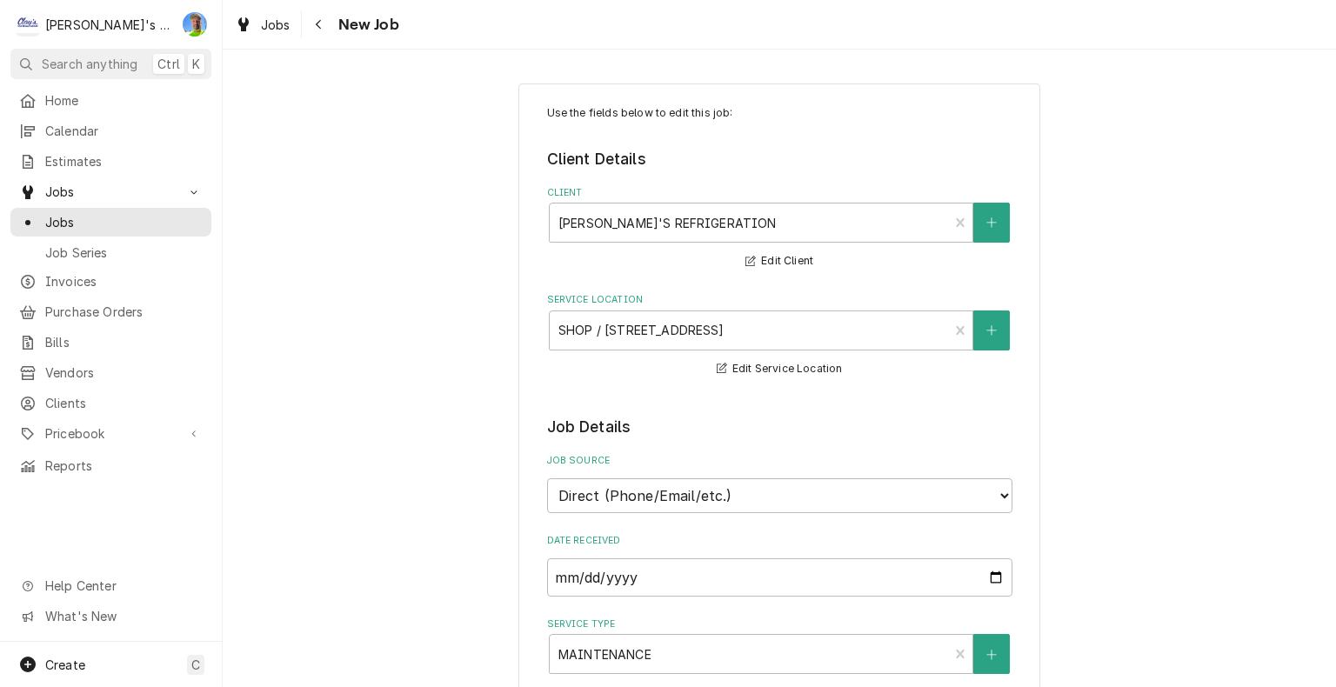
type textarea "x"
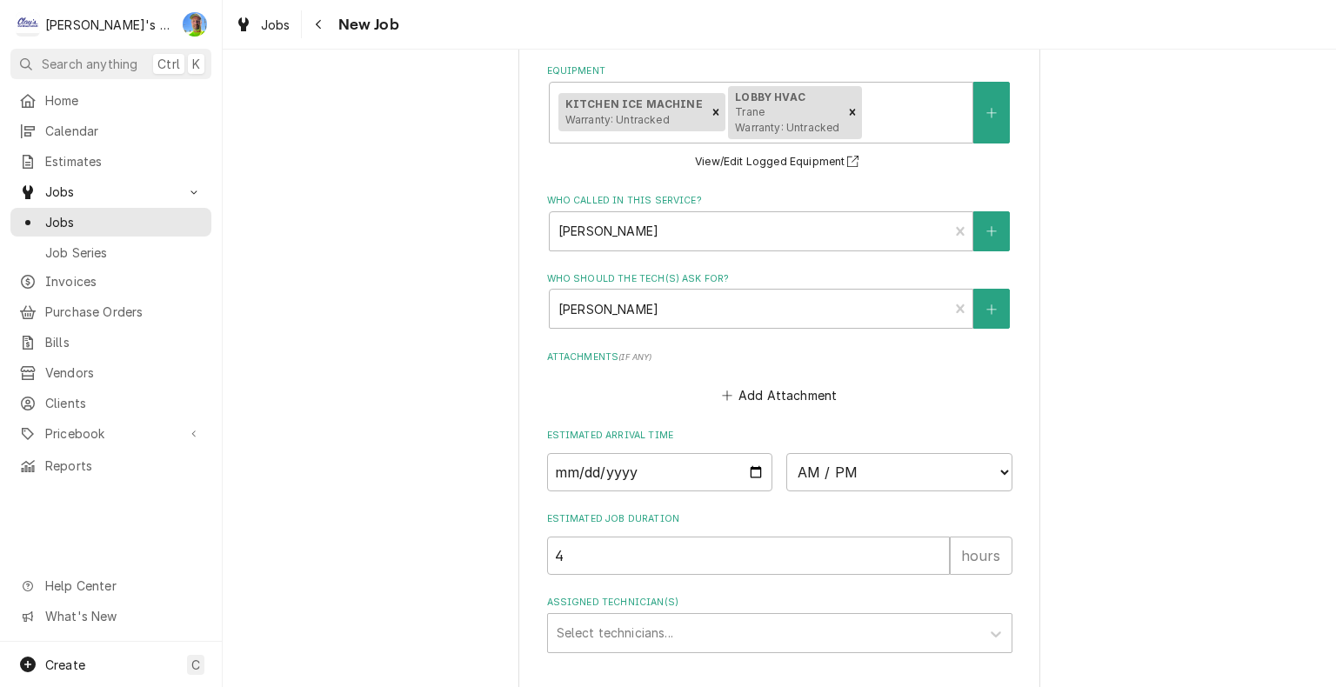
scroll to position [1244, 0]
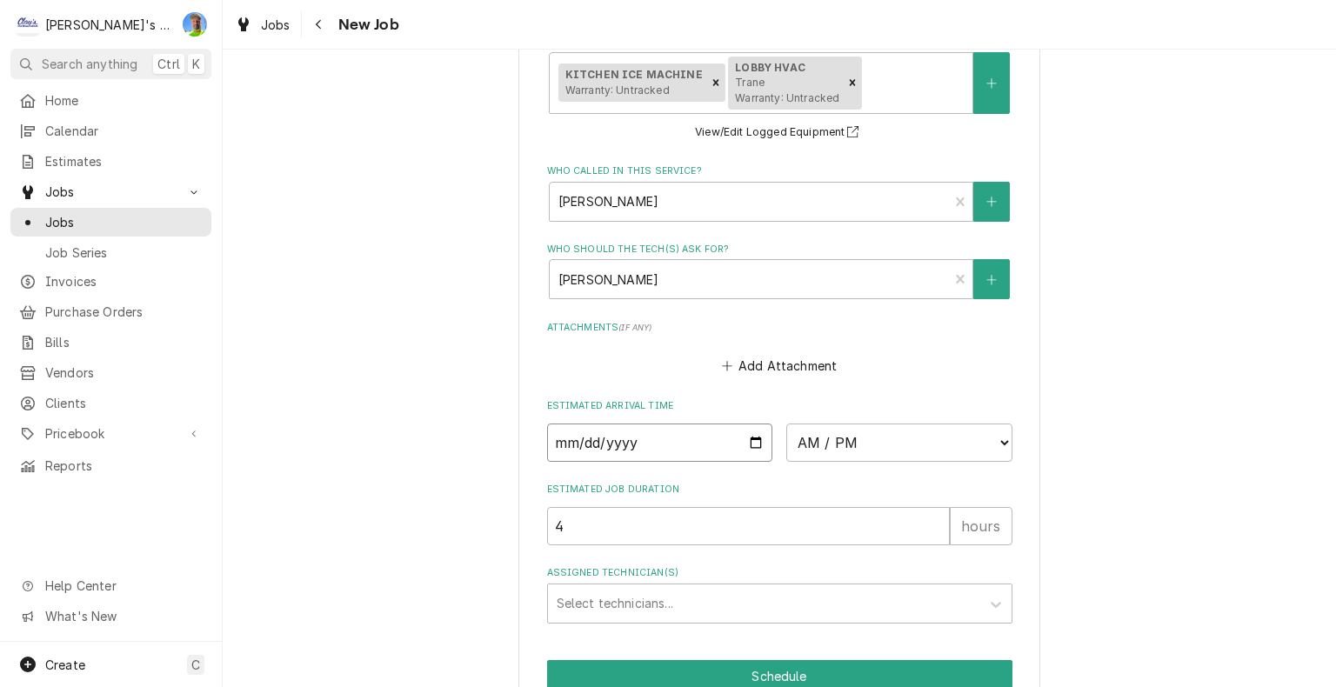
click at [747, 439] on input "Date" at bounding box center [660, 443] width 226 height 38
type input "2025-10-15"
type textarea "x"
click at [992, 443] on select "AM / PM 6:00 AM 6:15 AM 6:30 AM 6:45 AM 7:00 AM 7:15 AM 7:30 AM 7:45 AM 8:00 AM…" at bounding box center [899, 443] width 226 height 38
select select "08:00:00"
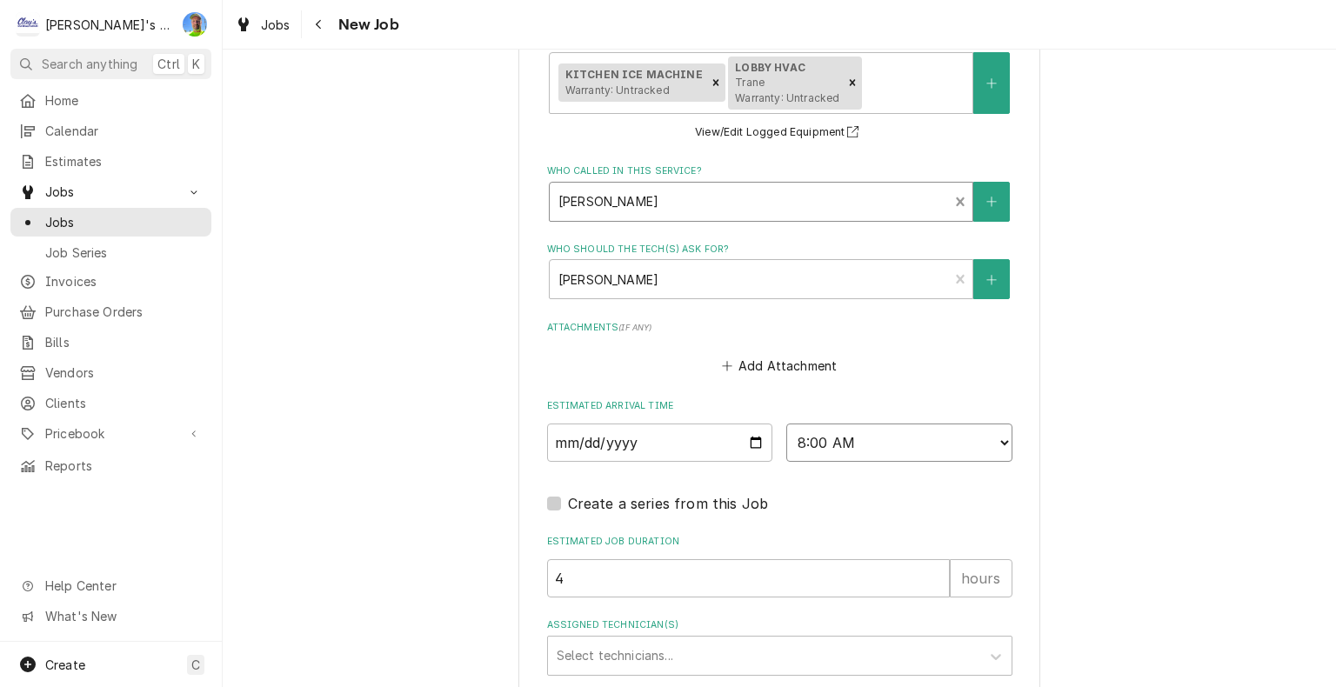
type textarea "x"
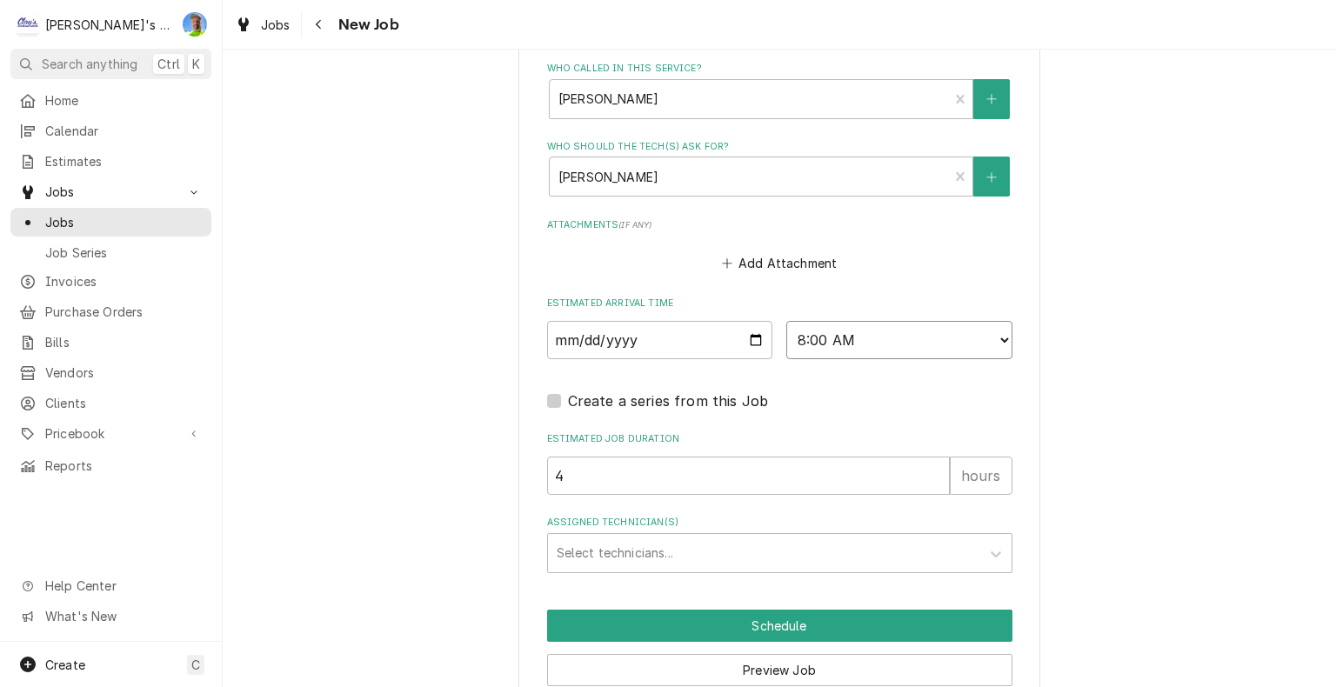
scroll to position [1378, 0]
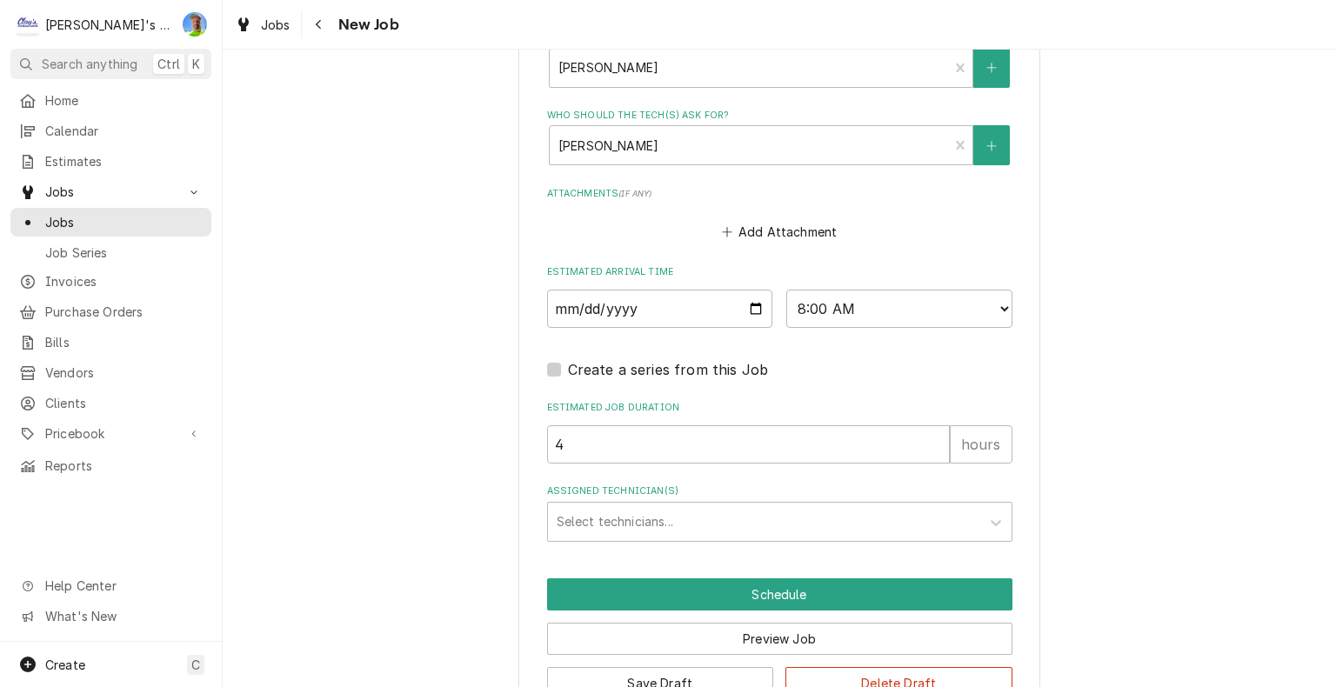
click at [568, 364] on label "Create a series from this Job" at bounding box center [668, 369] width 201 height 21
click at [568, 364] on input "Job Create/Update Form" at bounding box center [800, 378] width 465 height 38
checkbox input "true"
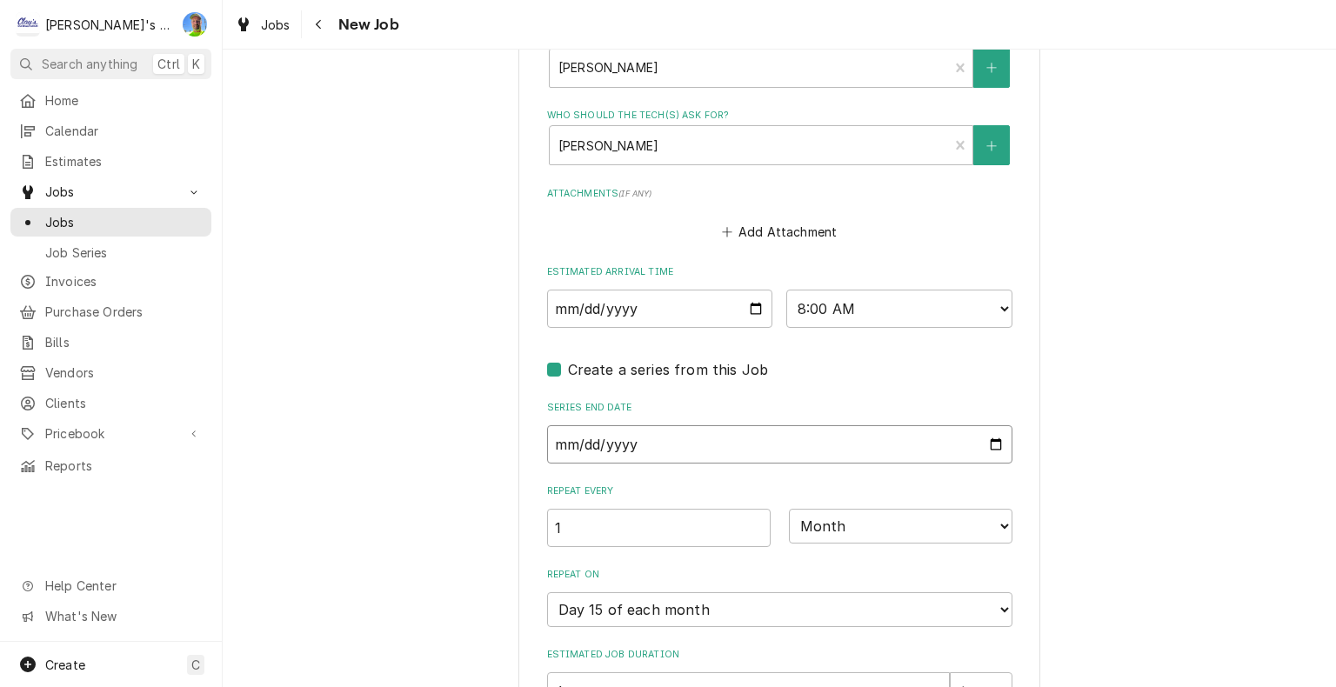
click at [988, 439] on input "Series End Date" at bounding box center [779, 444] width 465 height 38
type textarea "x"
type input "2025-11-04"
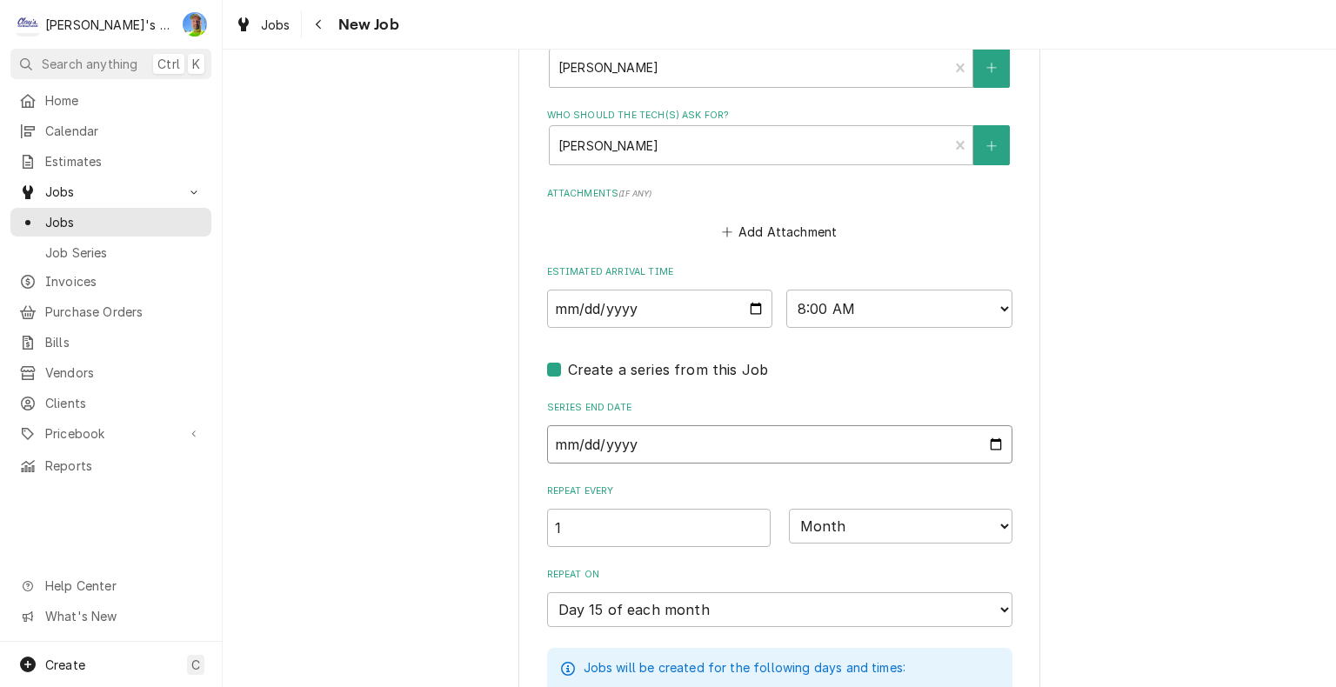
click at [993, 449] on input "2025-11-04" at bounding box center [779, 444] width 465 height 38
click at [988, 439] on input "2025-11-04" at bounding box center [779, 444] width 465 height 38
type textarea "x"
type input "2025-12-04"
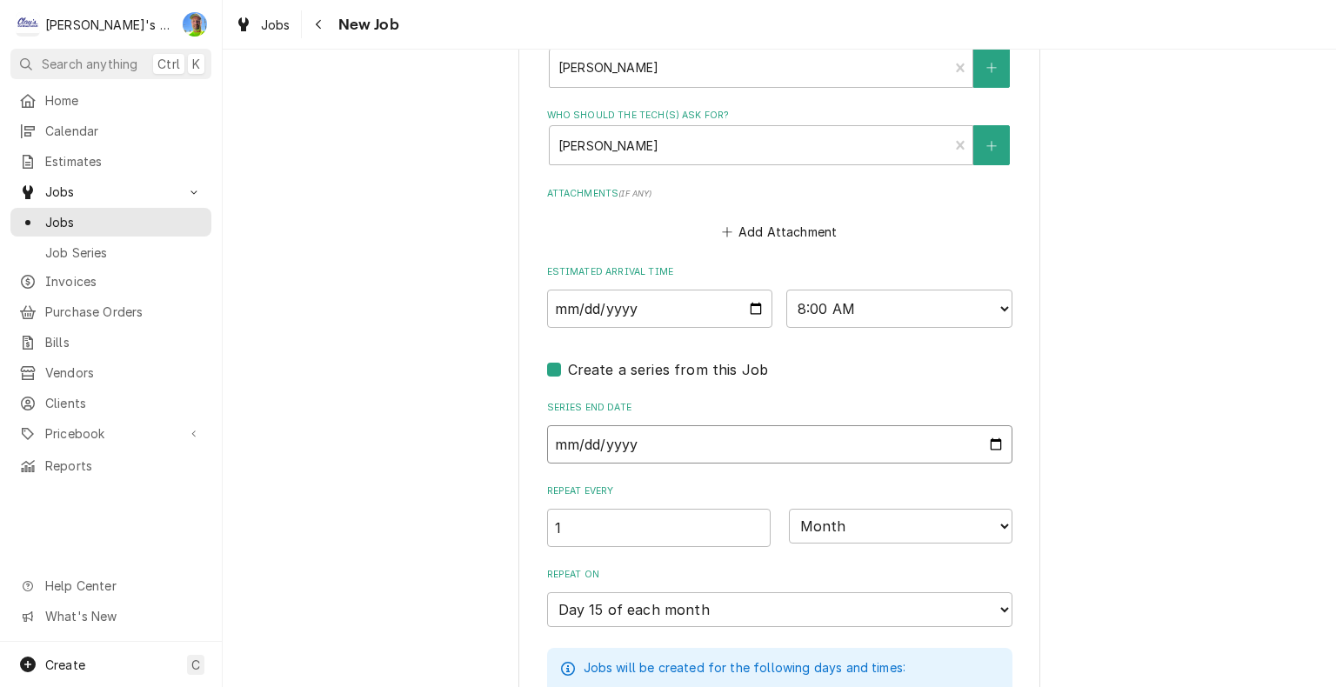
click at [988, 441] on input "2025-12-04" at bounding box center [779, 444] width 465 height 38
type textarea "x"
type input "2026-04-04"
click at [866, 513] on select "Day Week Month Year" at bounding box center [901, 526] width 224 height 35
type textarea "x"
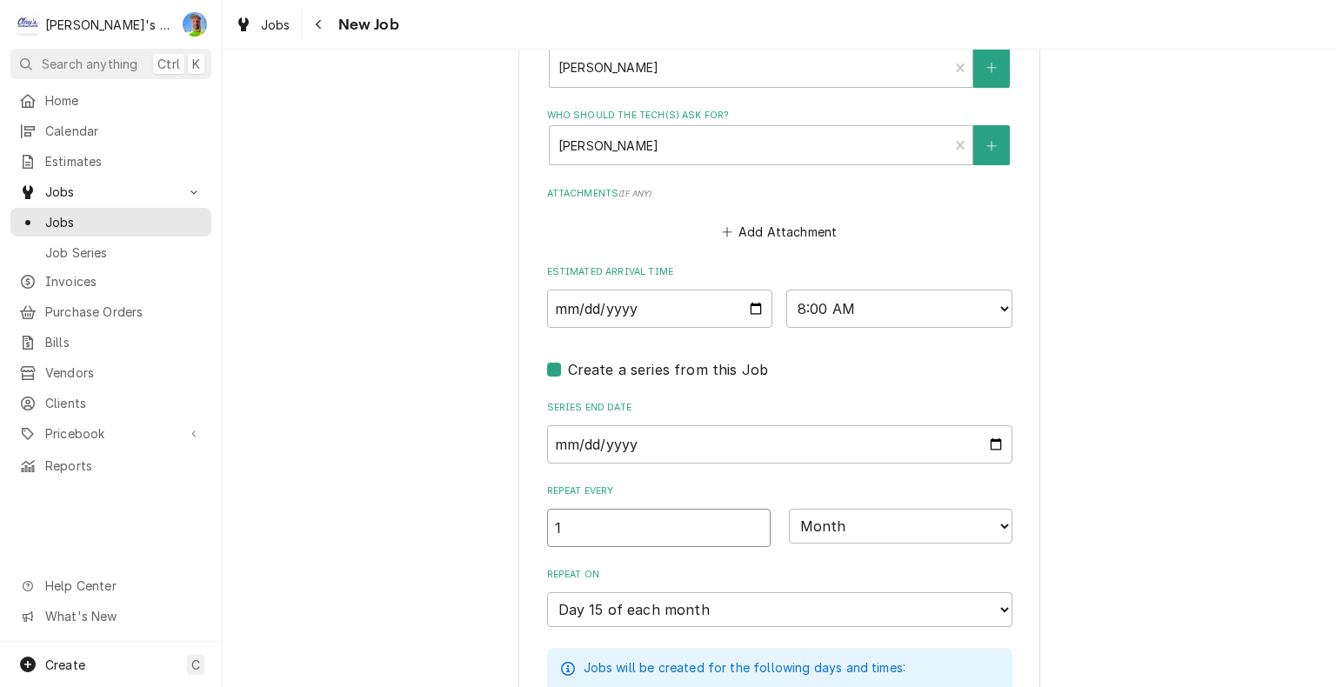
type input "2"
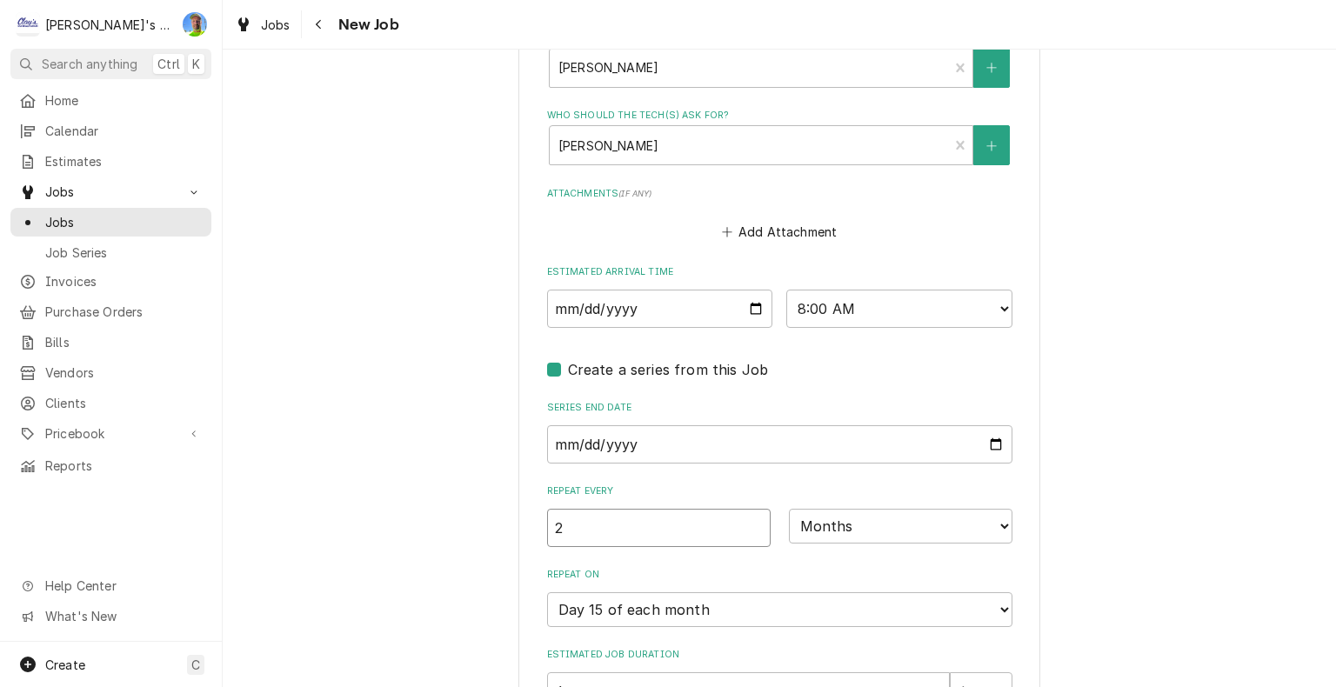
click at [745, 516] on input "2" at bounding box center [659, 528] width 224 height 38
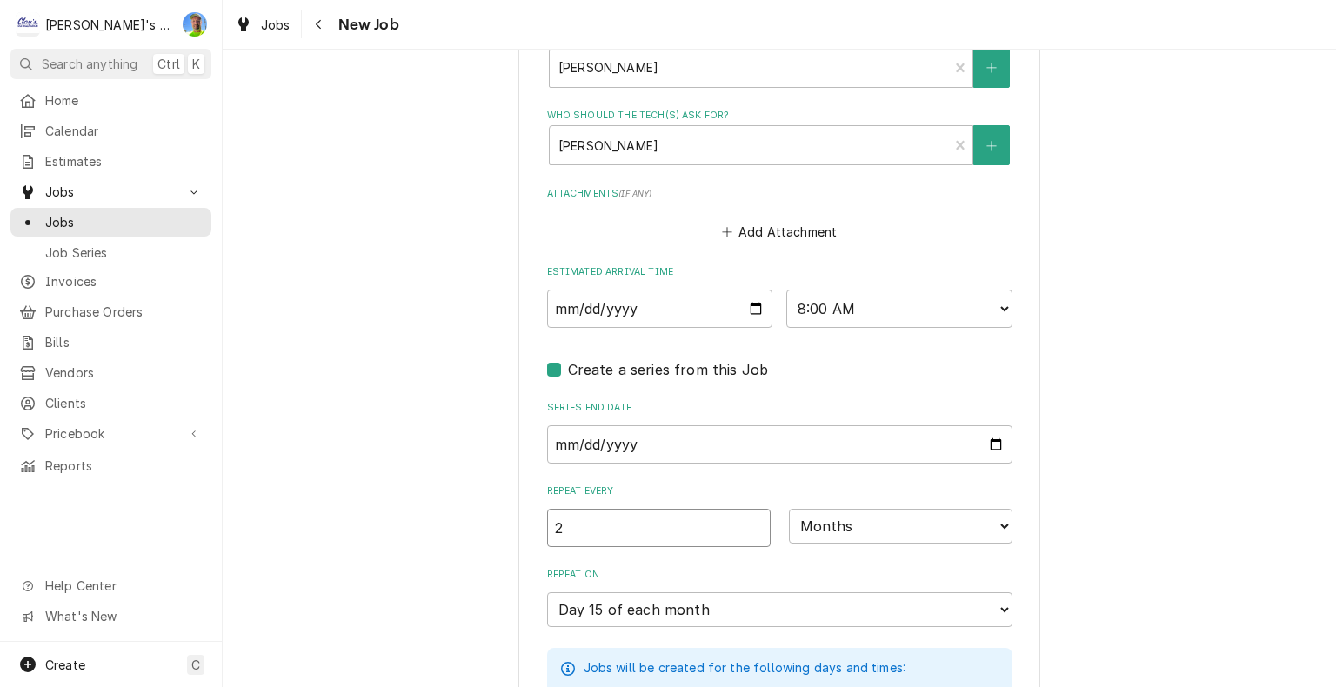
type textarea "x"
type input "2"
click at [869, 517] on select "Days Weeks Months Years" at bounding box center [901, 526] width 224 height 35
select select "0"
click at [789, 509] on select "Days Weeks Months Years" at bounding box center [901, 526] width 224 height 35
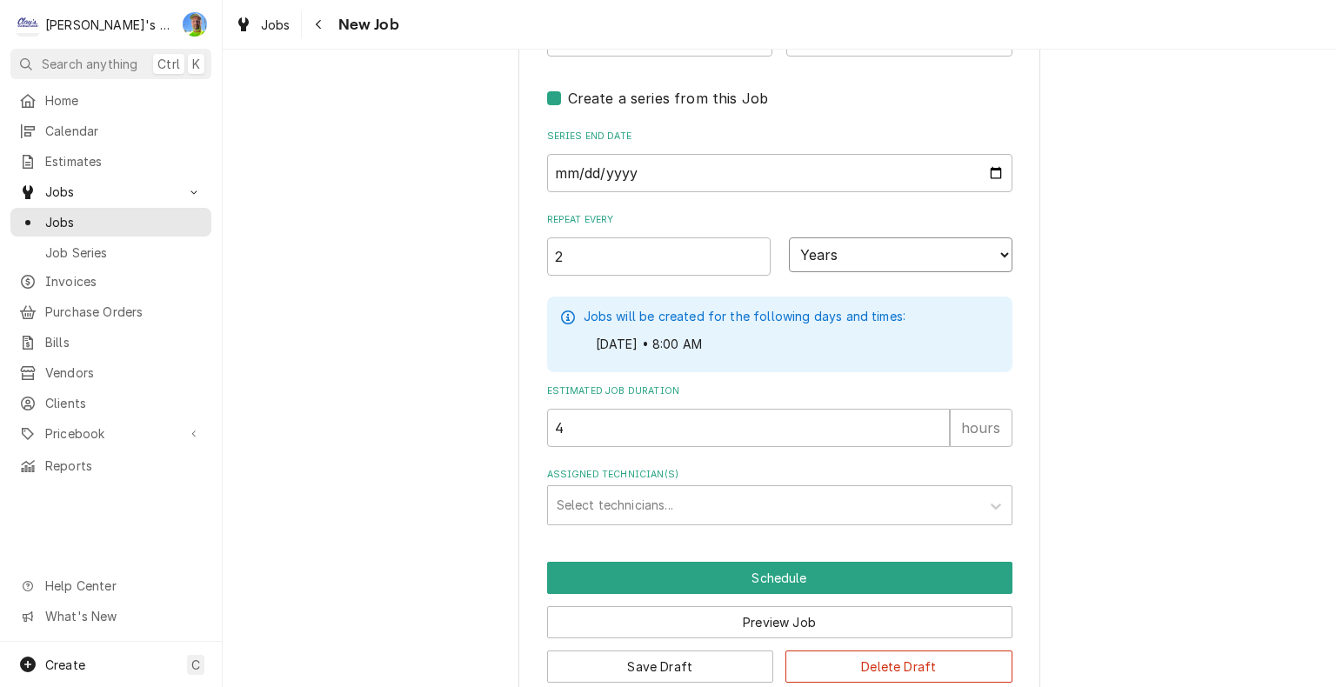
scroll to position [1673, 0]
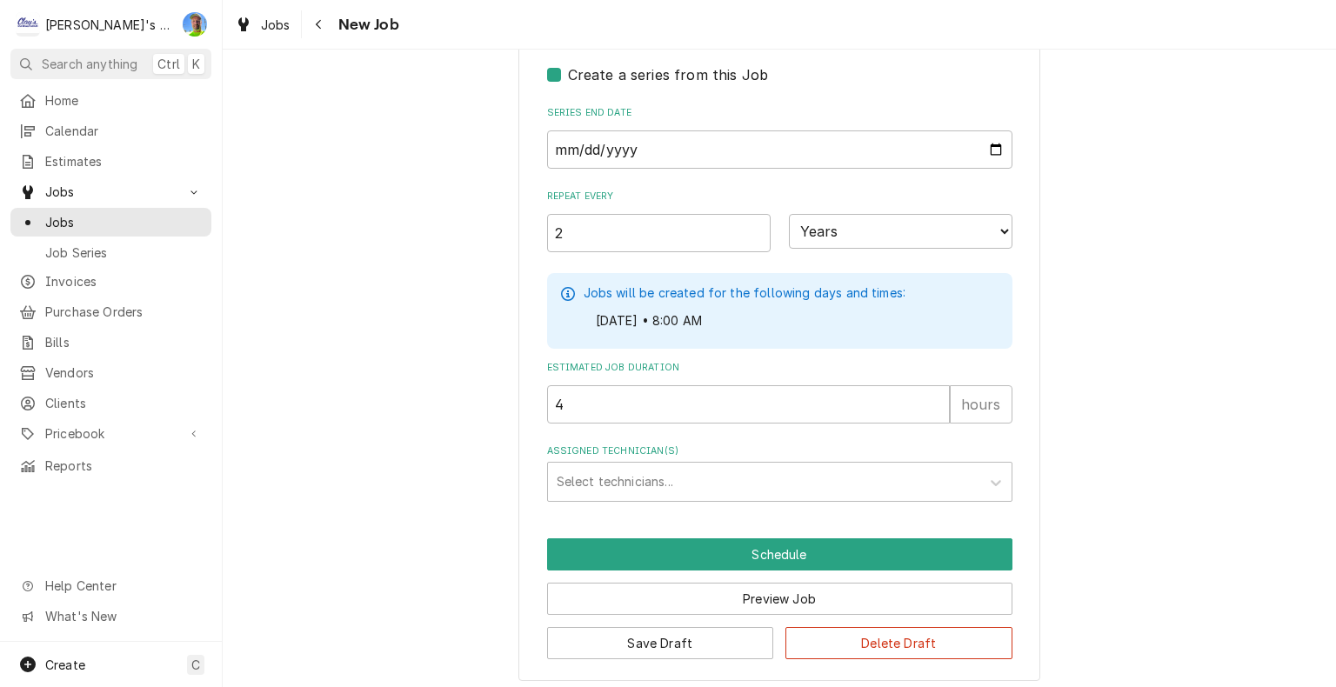
click at [561, 291] on icon "Job Create/Update Form" at bounding box center [568, 294] width 14 height 14
type textarea "x"
type input "1"
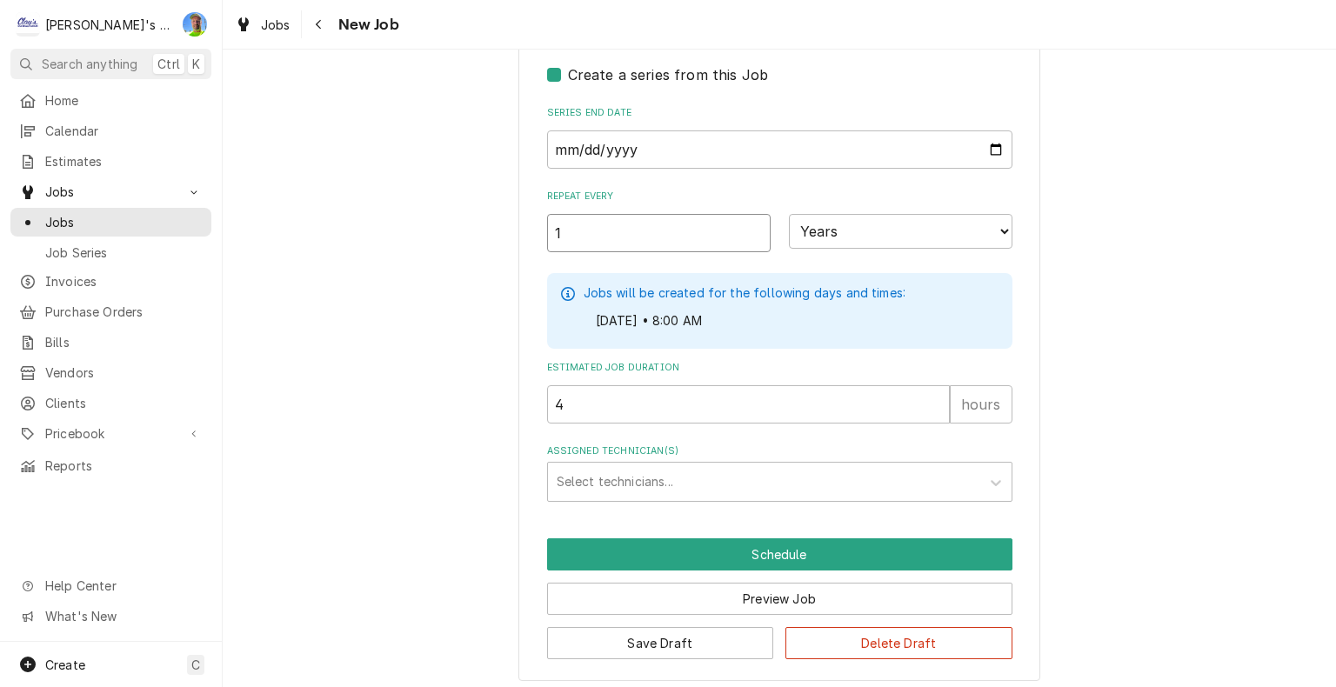
scroll to position [1587, 0]
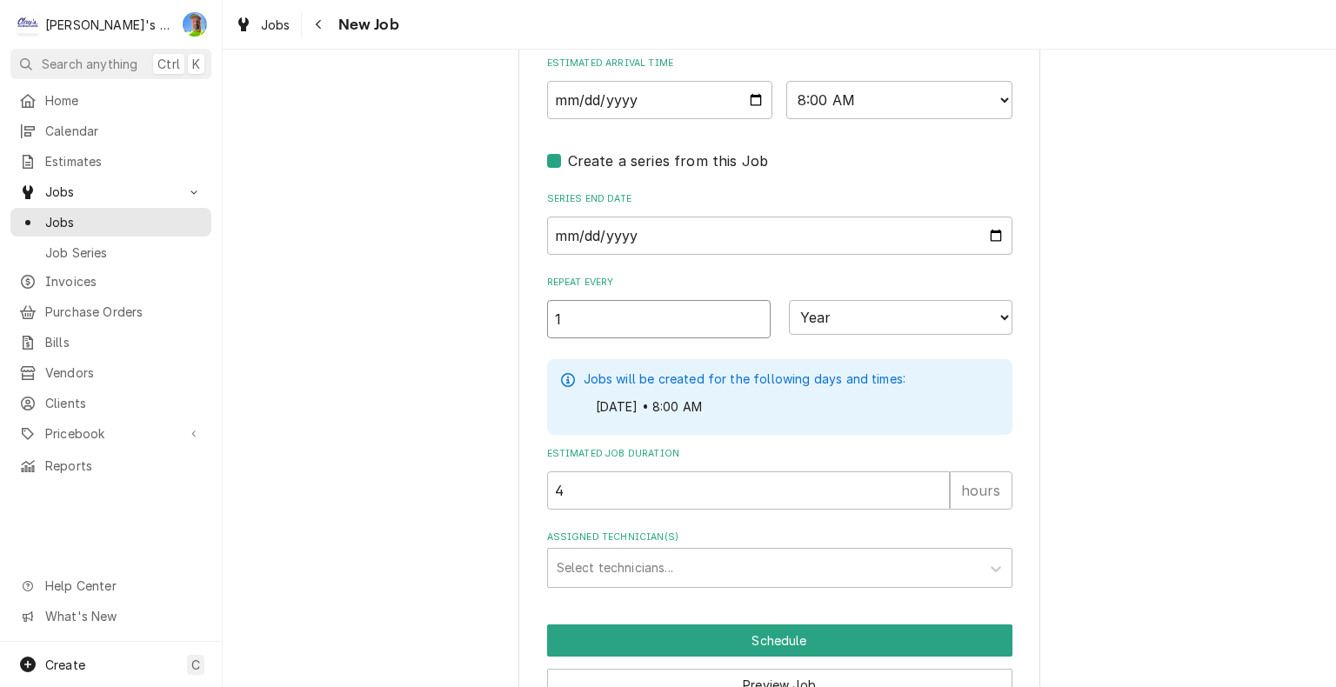
type textarea "x"
type input "1"
click at [973, 304] on select "Day Week Month Year" at bounding box center [901, 317] width 224 height 35
select select "1"
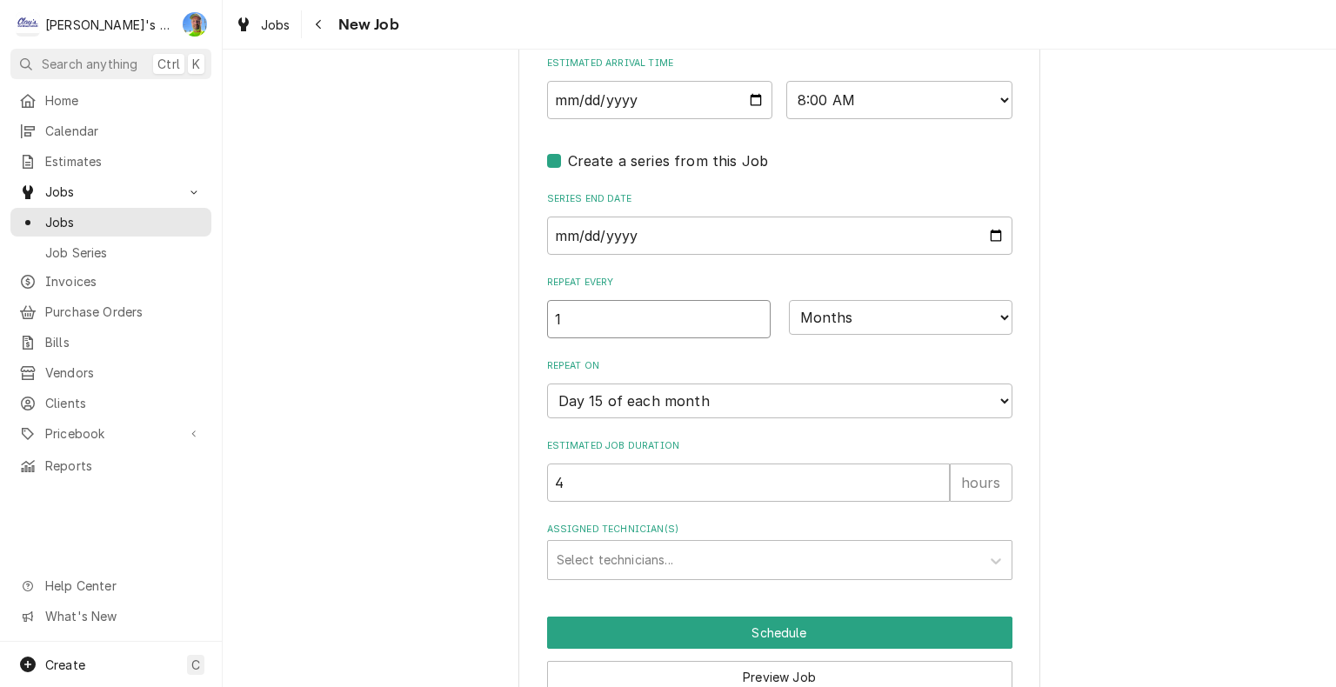
type textarea "x"
type input "2"
click at [751, 308] on input "2" at bounding box center [659, 319] width 224 height 38
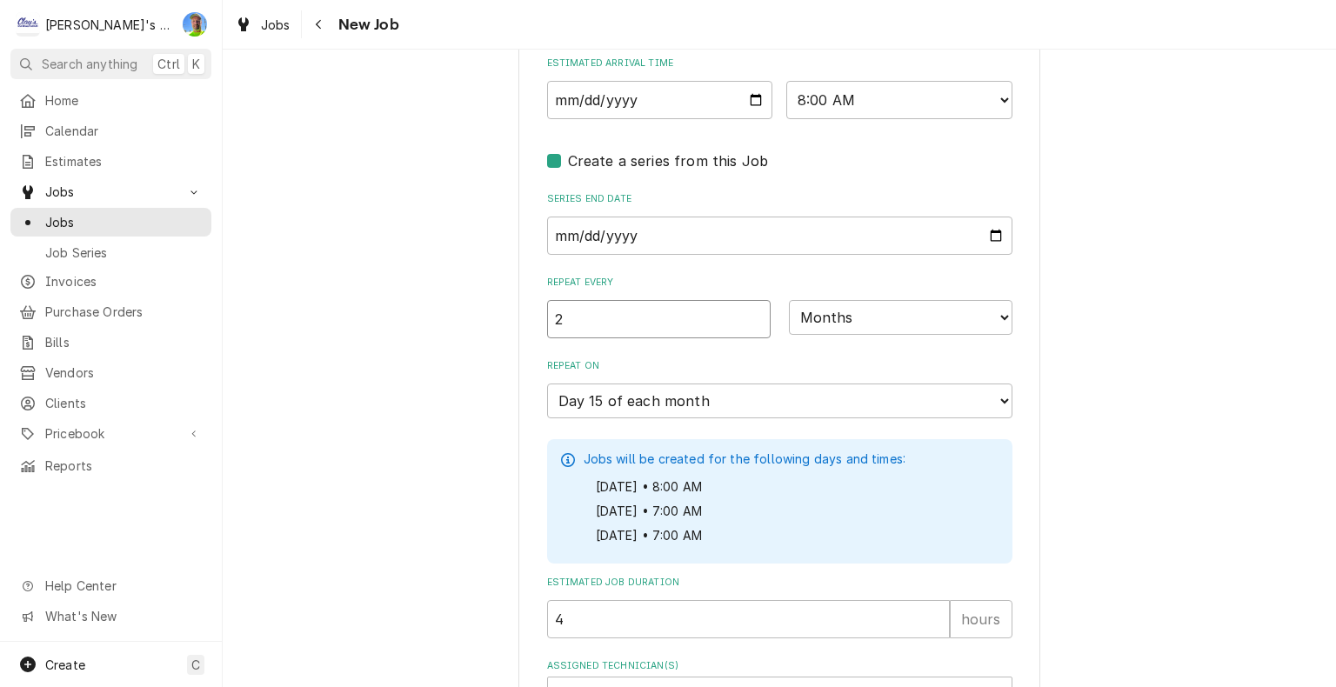
type textarea "x"
type input "3"
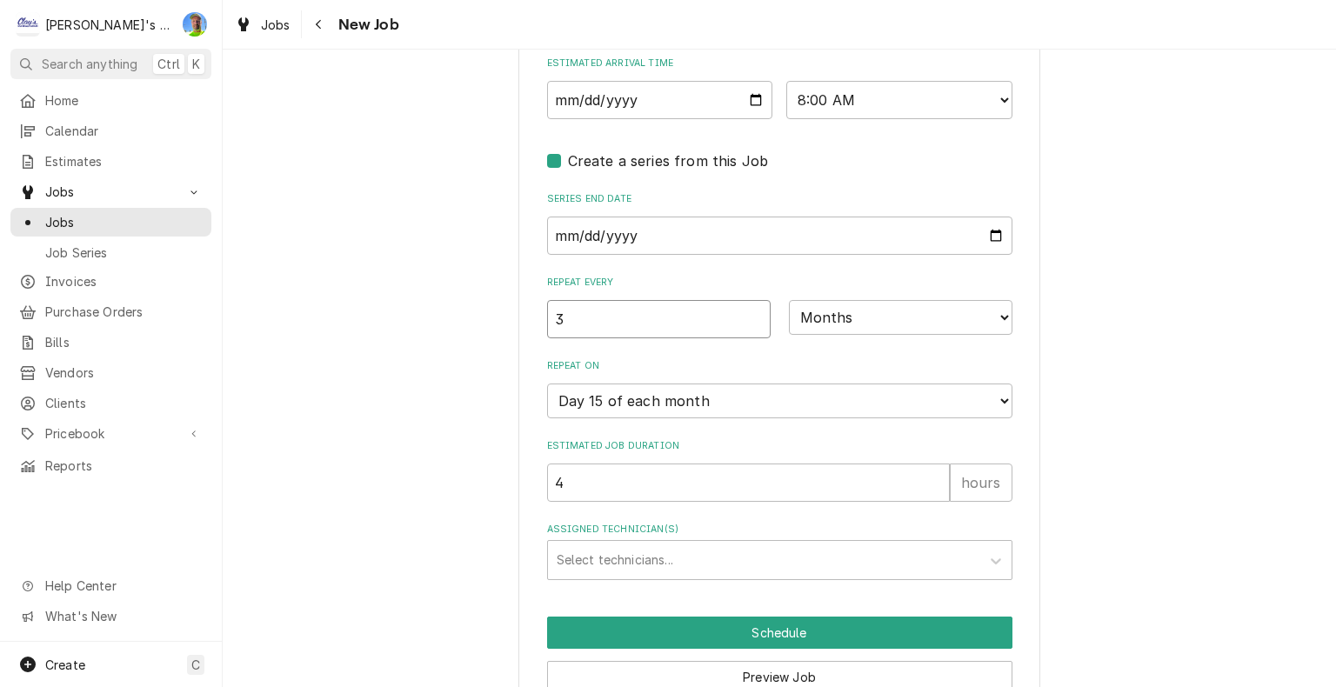
click at [751, 308] on input "3" at bounding box center [659, 319] width 224 height 38
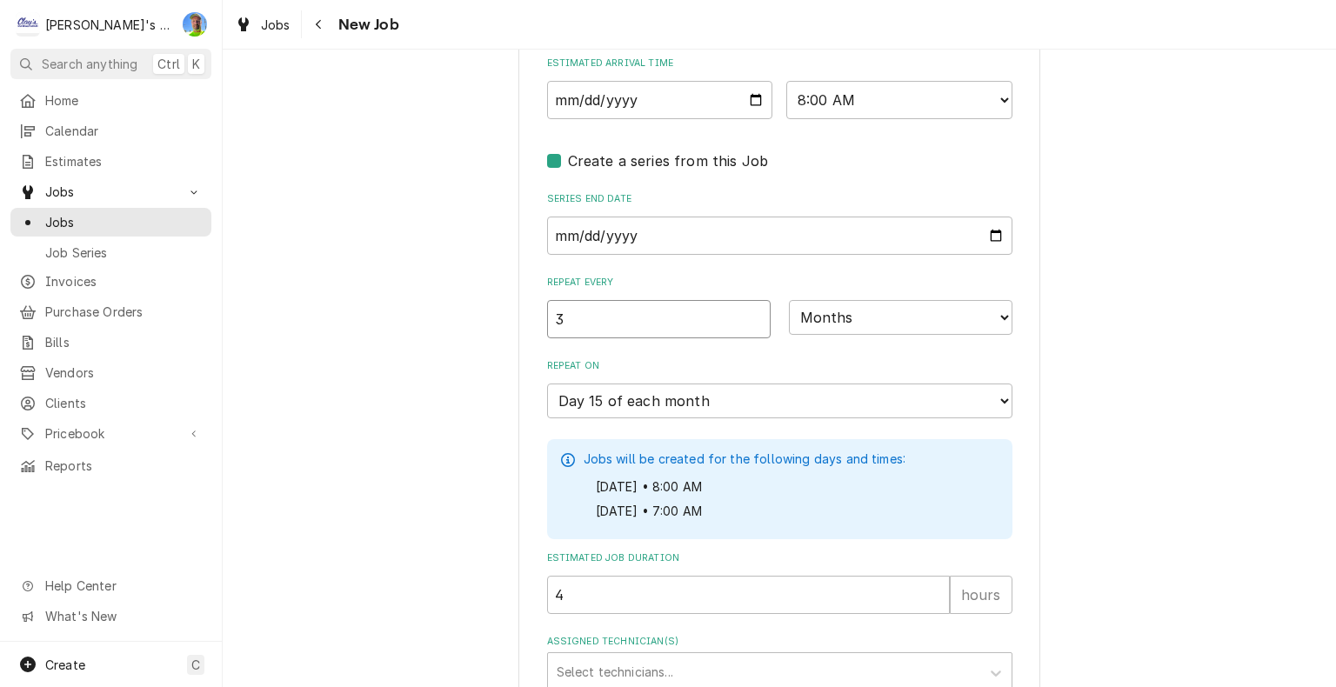
type textarea "x"
type input "4"
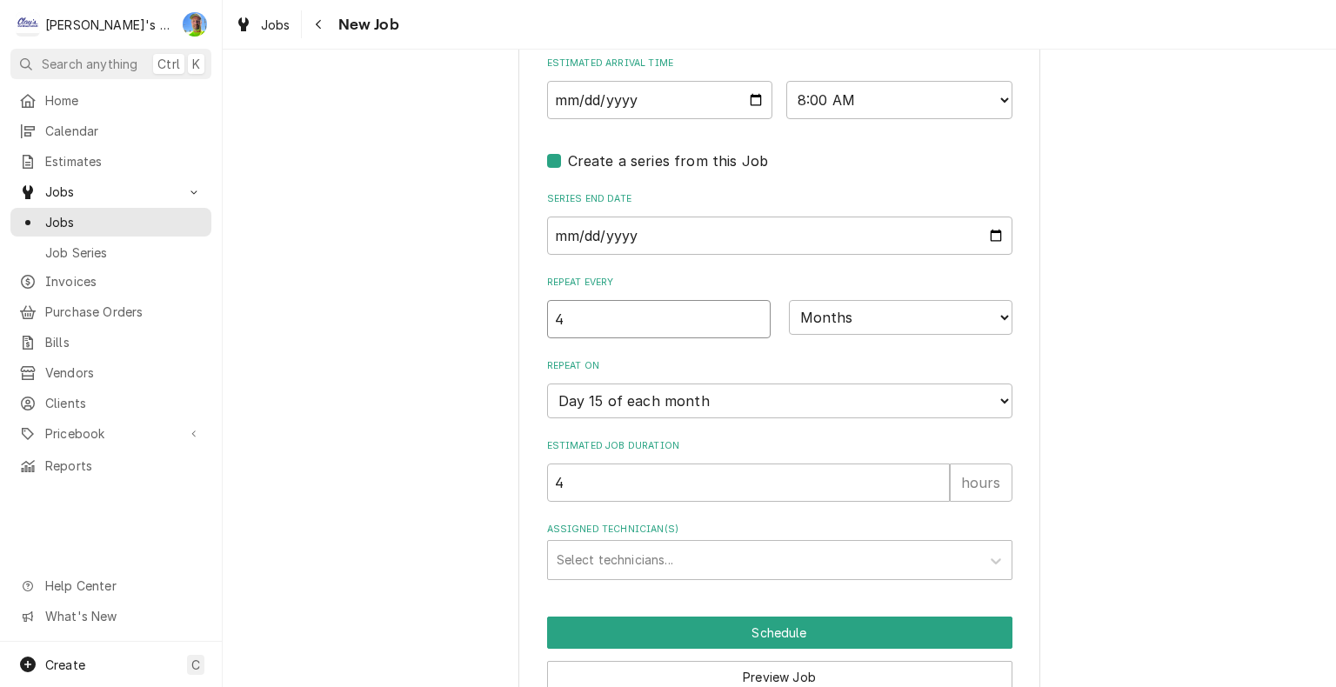
click at [751, 308] on input "4" at bounding box center [659, 319] width 224 height 38
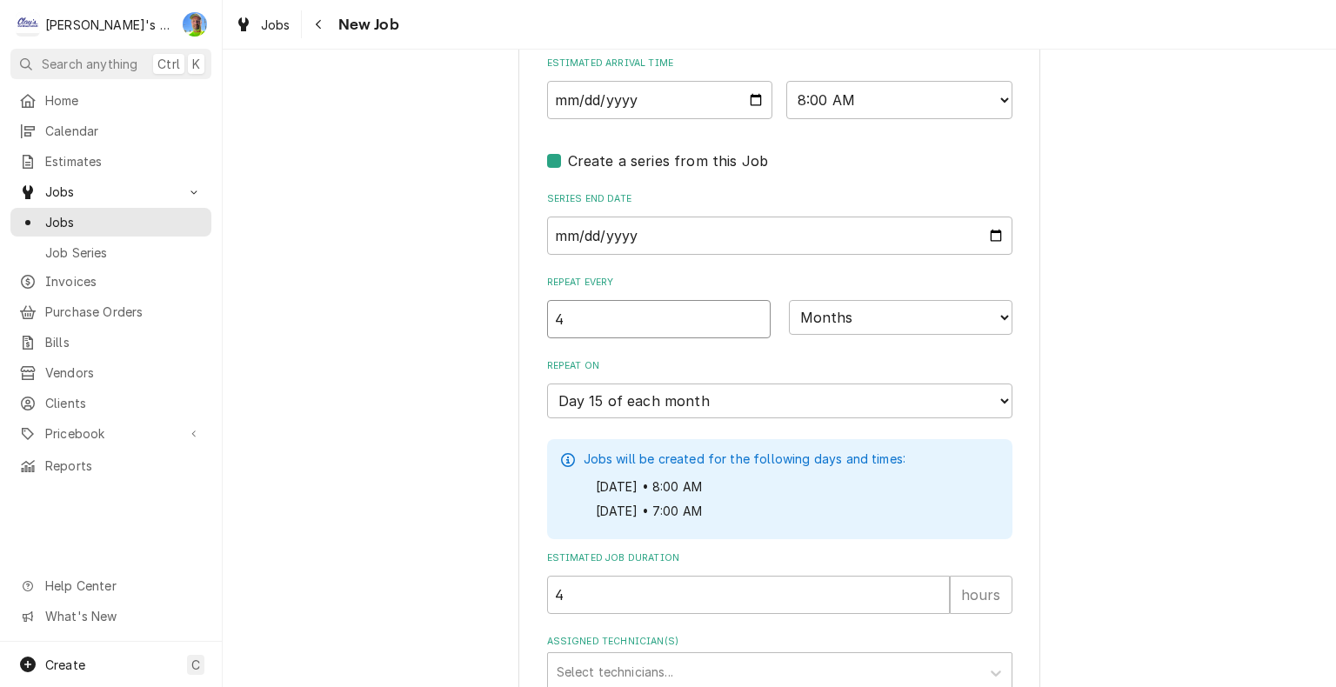
type textarea "x"
type input "5"
click at [751, 308] on input "5" at bounding box center [659, 319] width 224 height 38
type textarea "x"
type input "6"
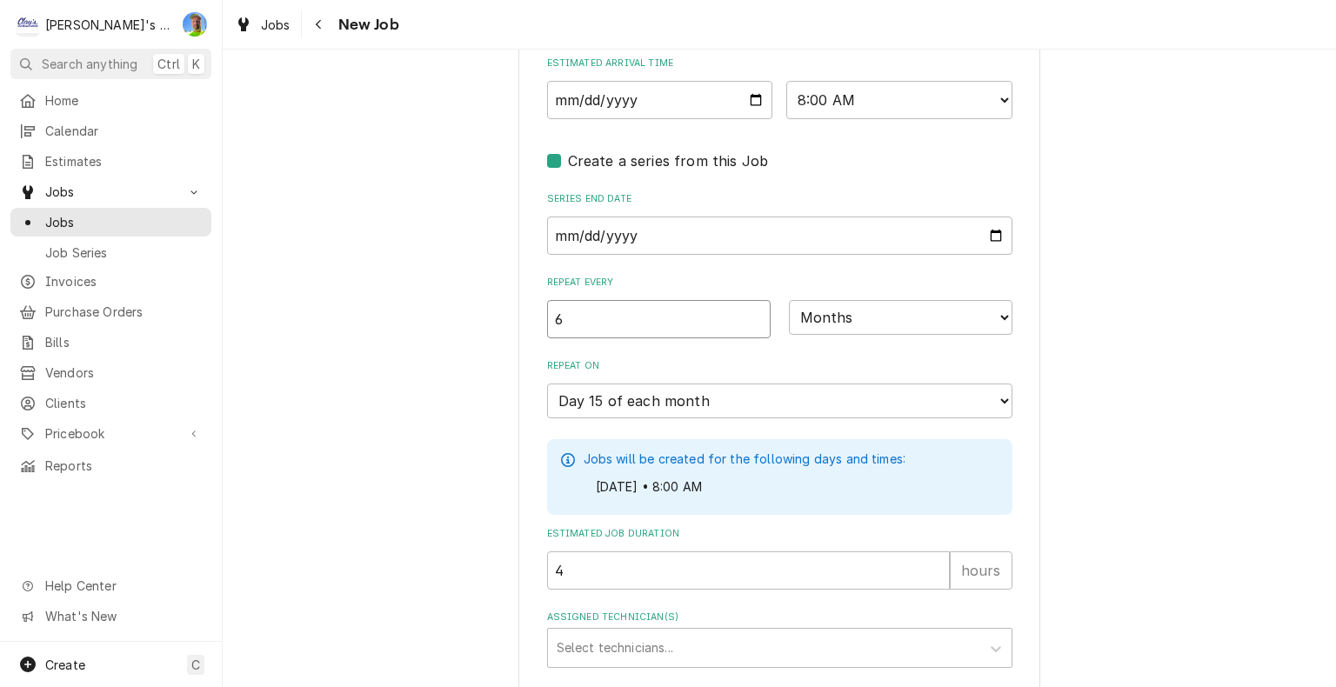
click at [751, 308] on input "6" at bounding box center [659, 319] width 224 height 38
type textarea "x"
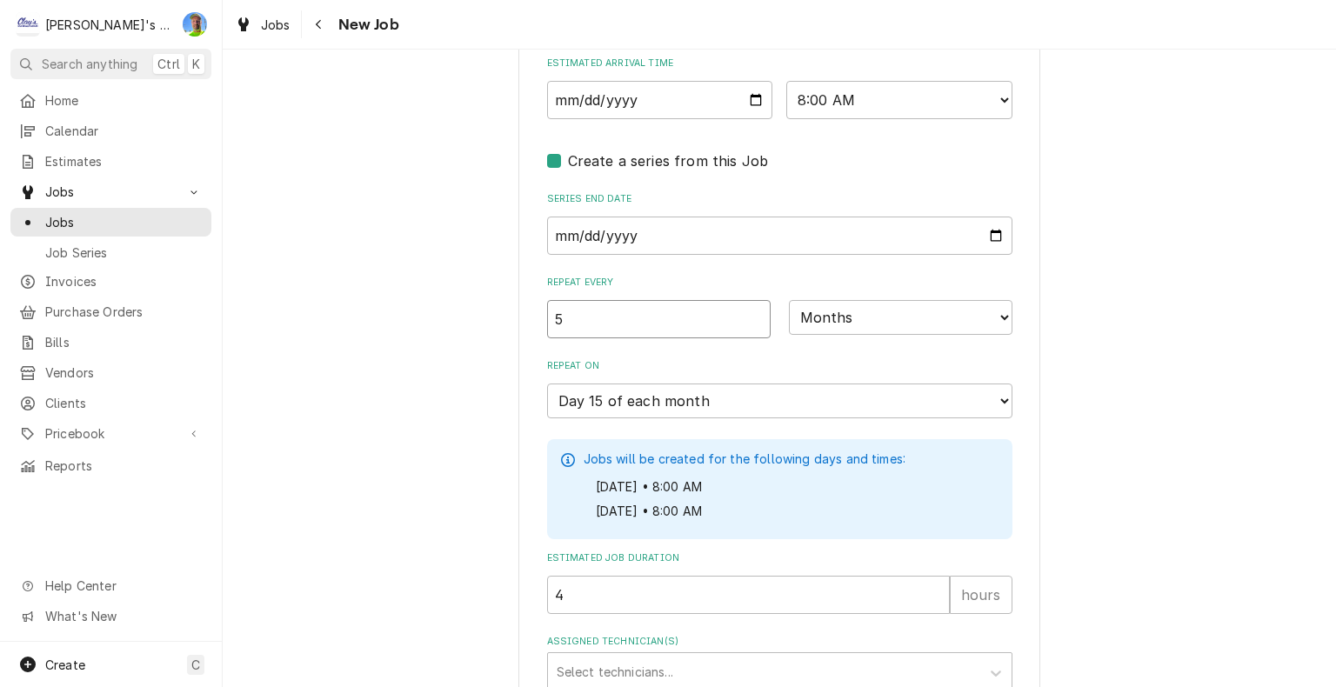
type input "5"
click at [748, 316] on input "5" at bounding box center [659, 319] width 224 height 38
type textarea "x"
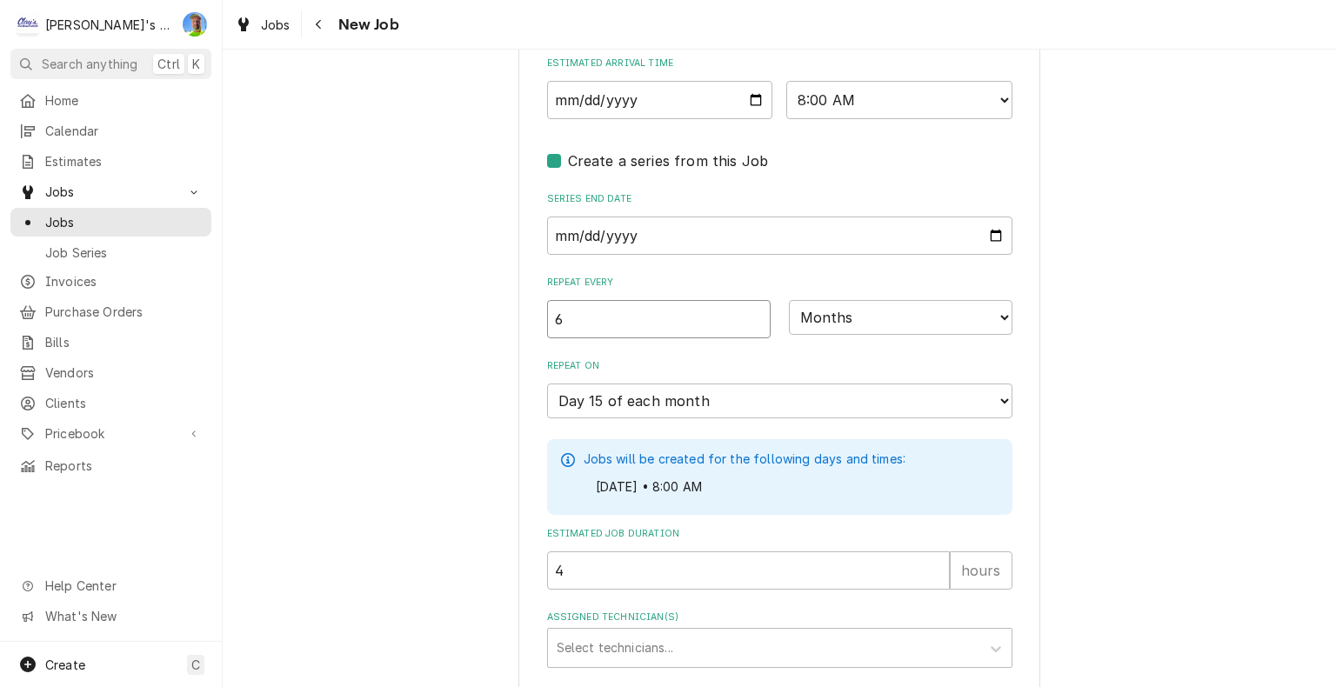
type input "6"
click at [751, 306] on input "6" at bounding box center [659, 319] width 224 height 38
click at [988, 232] on input "2026-04-04" at bounding box center [779, 236] width 465 height 38
type textarea "x"
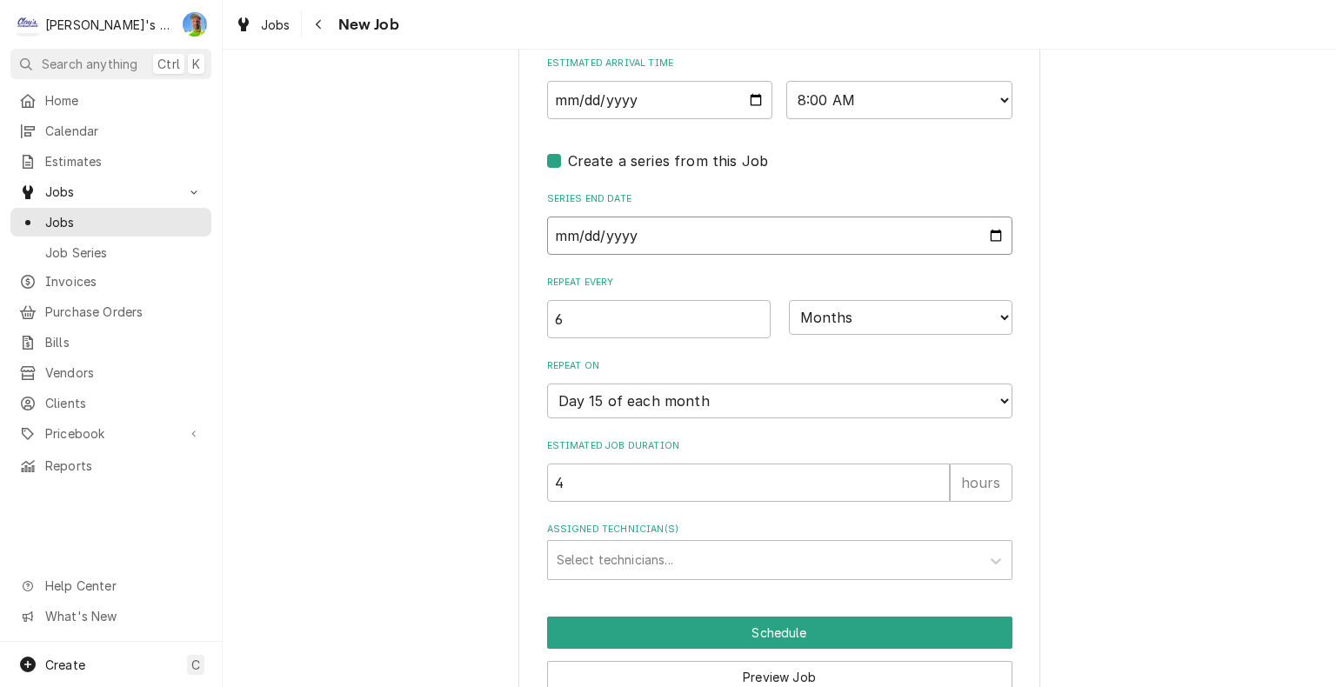
type input "2026-05-04"
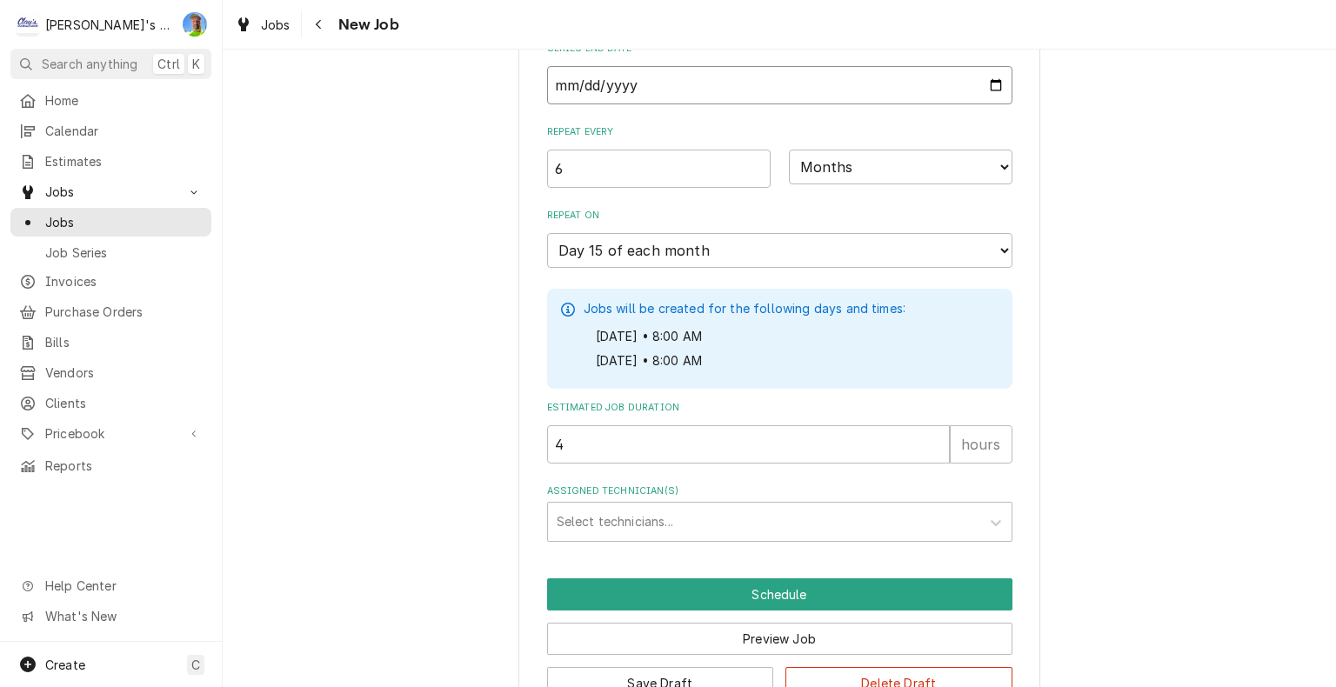
scroll to position [1775, 0]
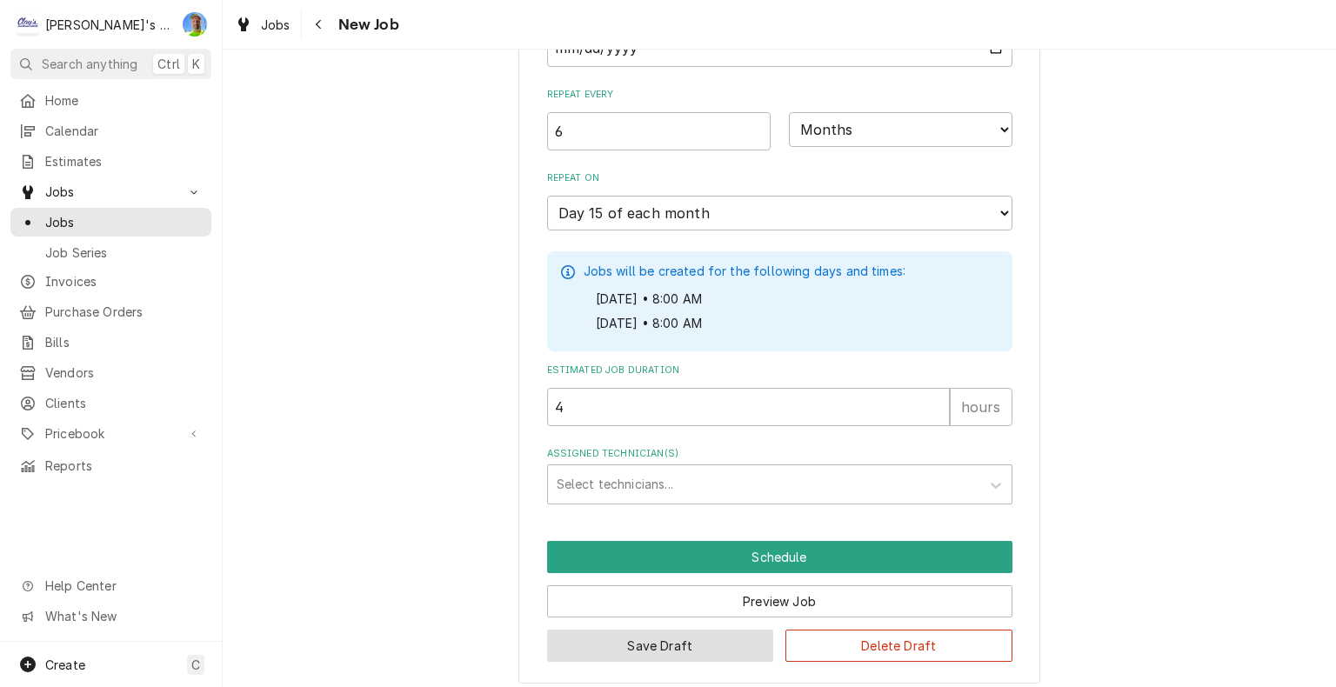
click at [699, 631] on button "Save Draft" at bounding box center [660, 646] width 227 height 32
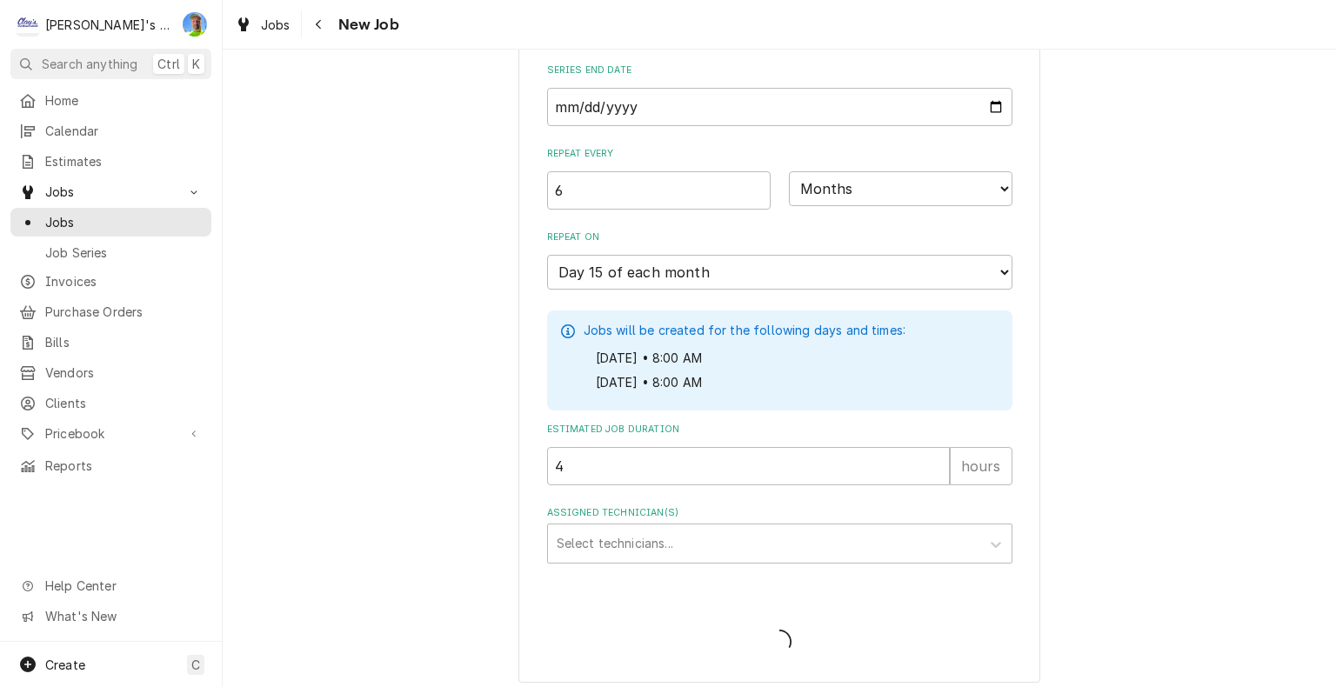
type textarea "x"
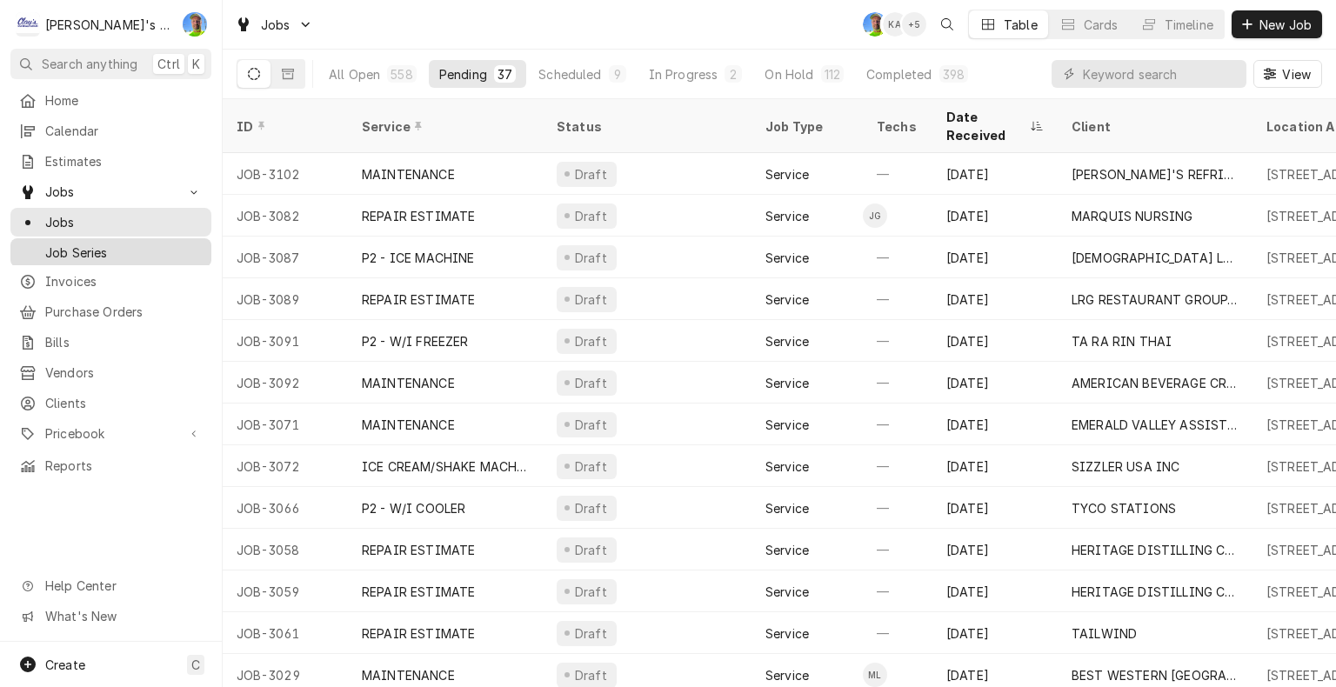
click at [137, 245] on span "Job Series" at bounding box center [123, 253] width 157 height 18
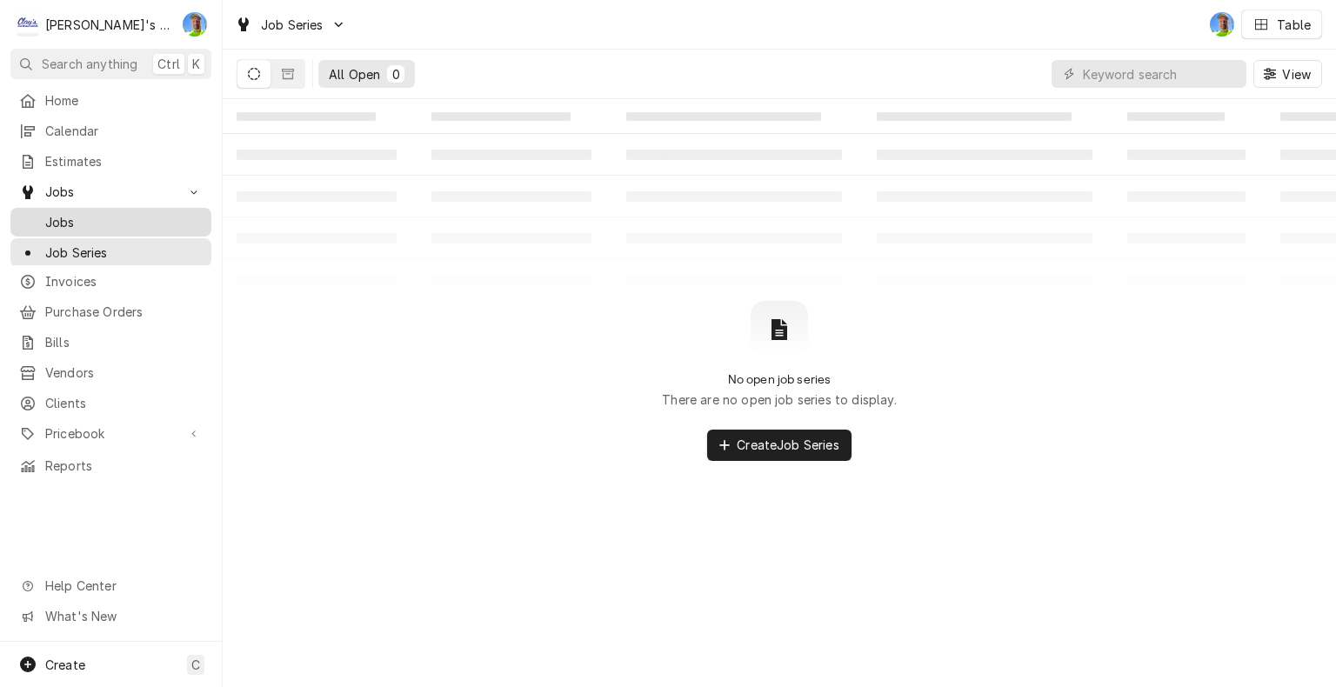
click at [102, 213] on span "Jobs" at bounding box center [123, 222] width 157 height 18
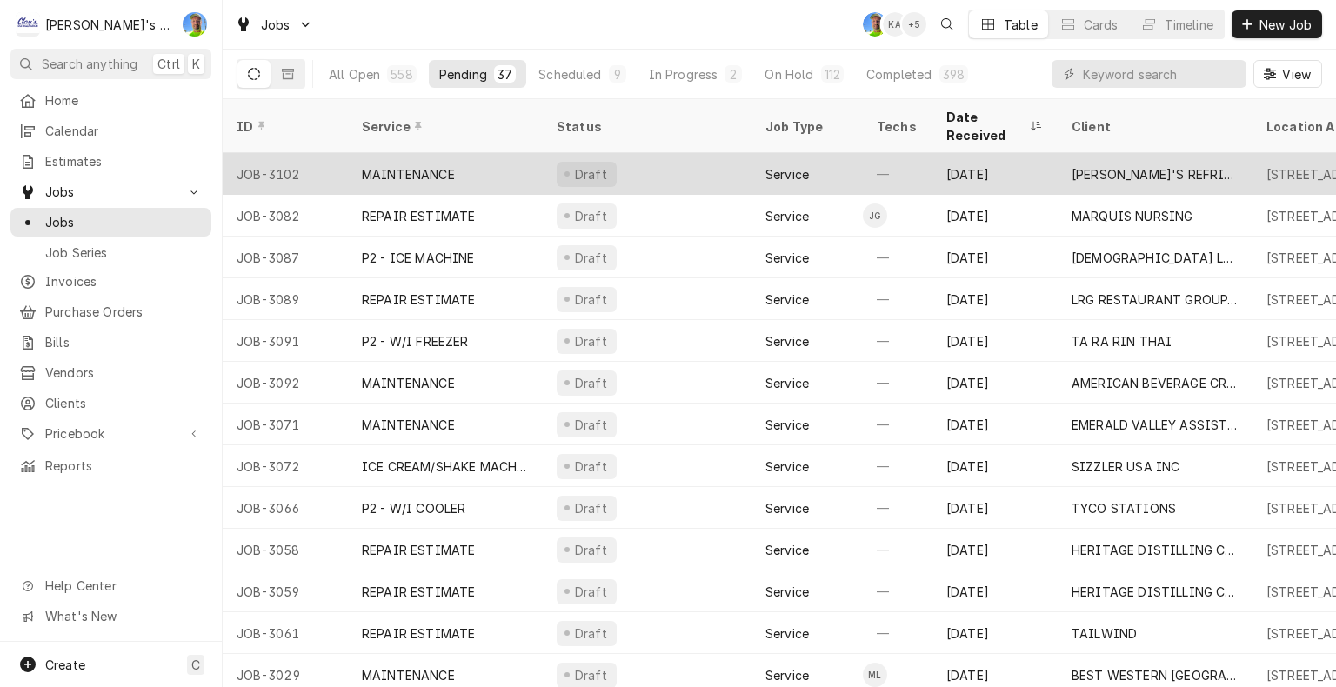
click at [470, 153] on div "MAINTENANCE" at bounding box center [445, 174] width 195 height 42
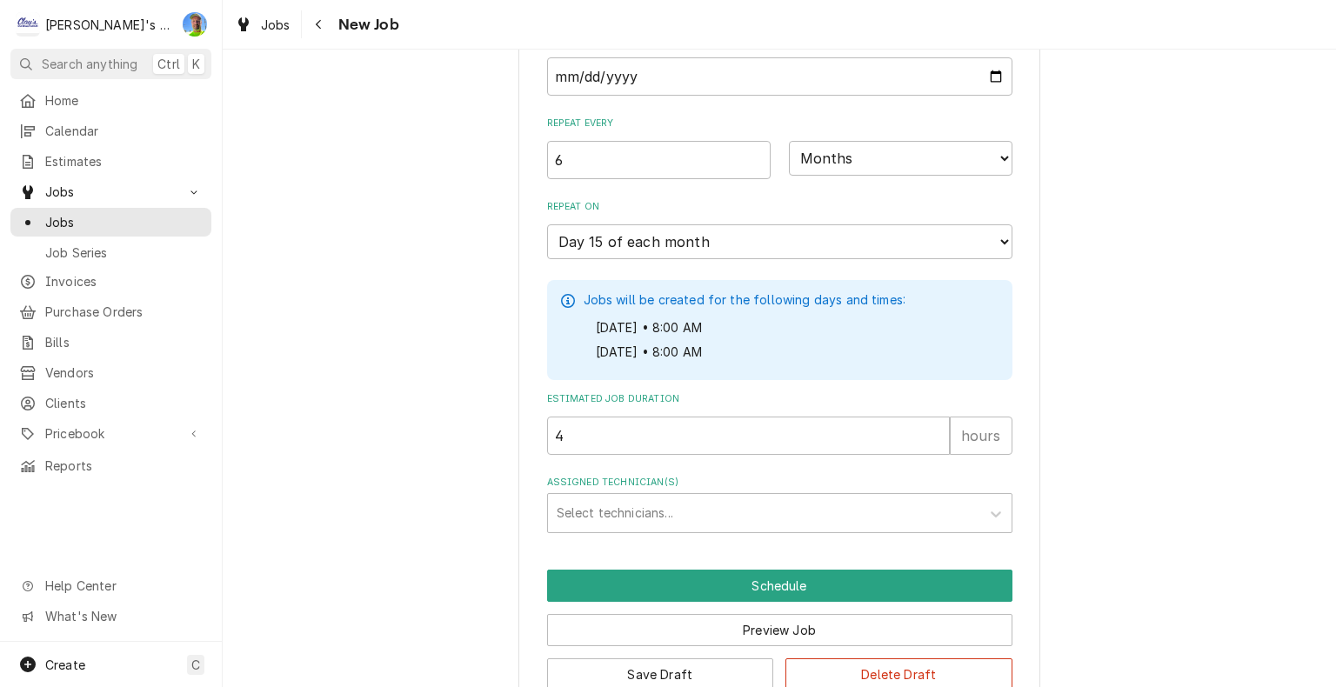
scroll to position [1775, 0]
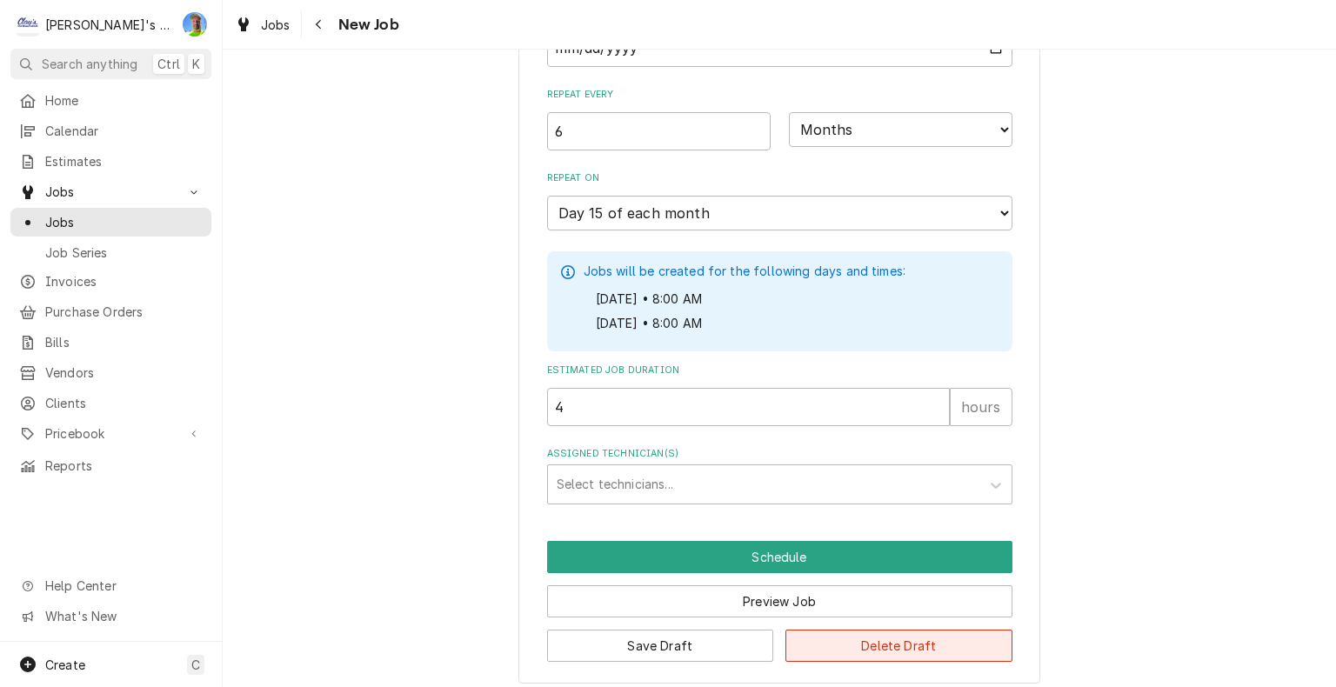
click at [894, 633] on button "Delete Draft" at bounding box center [898, 646] width 227 height 32
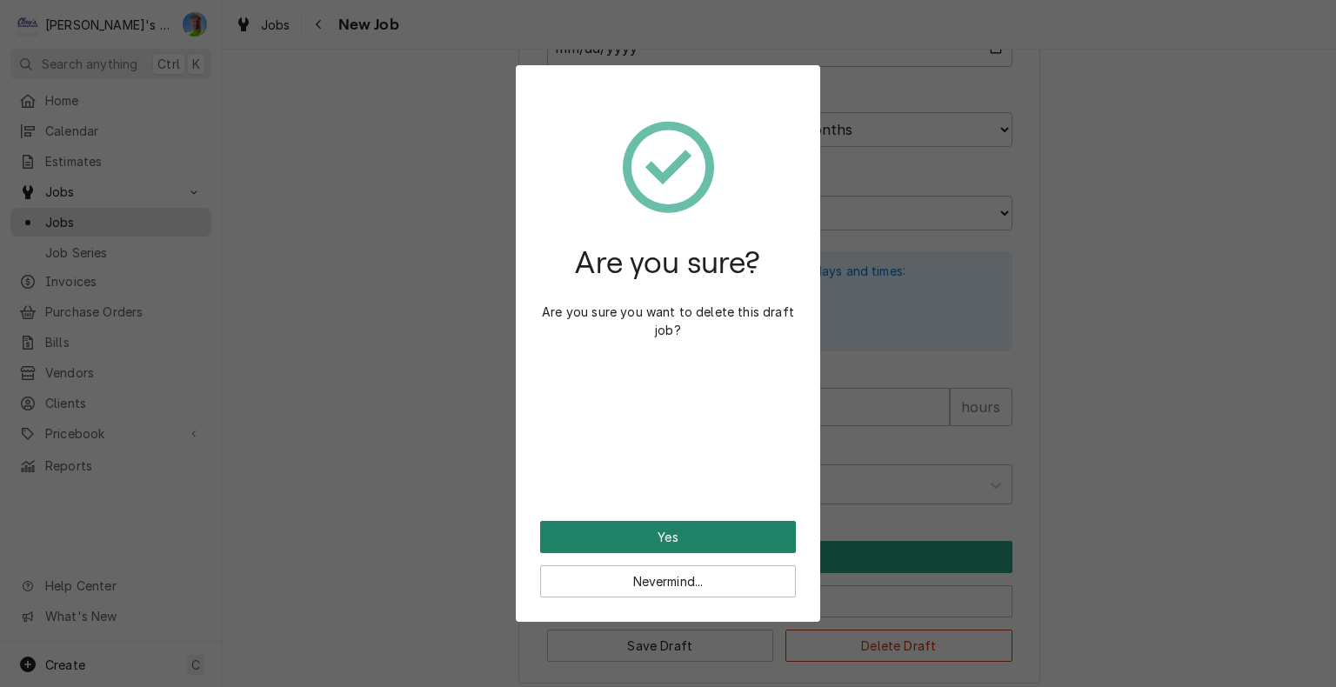
click at [703, 537] on button "Yes" at bounding box center [668, 537] width 256 height 32
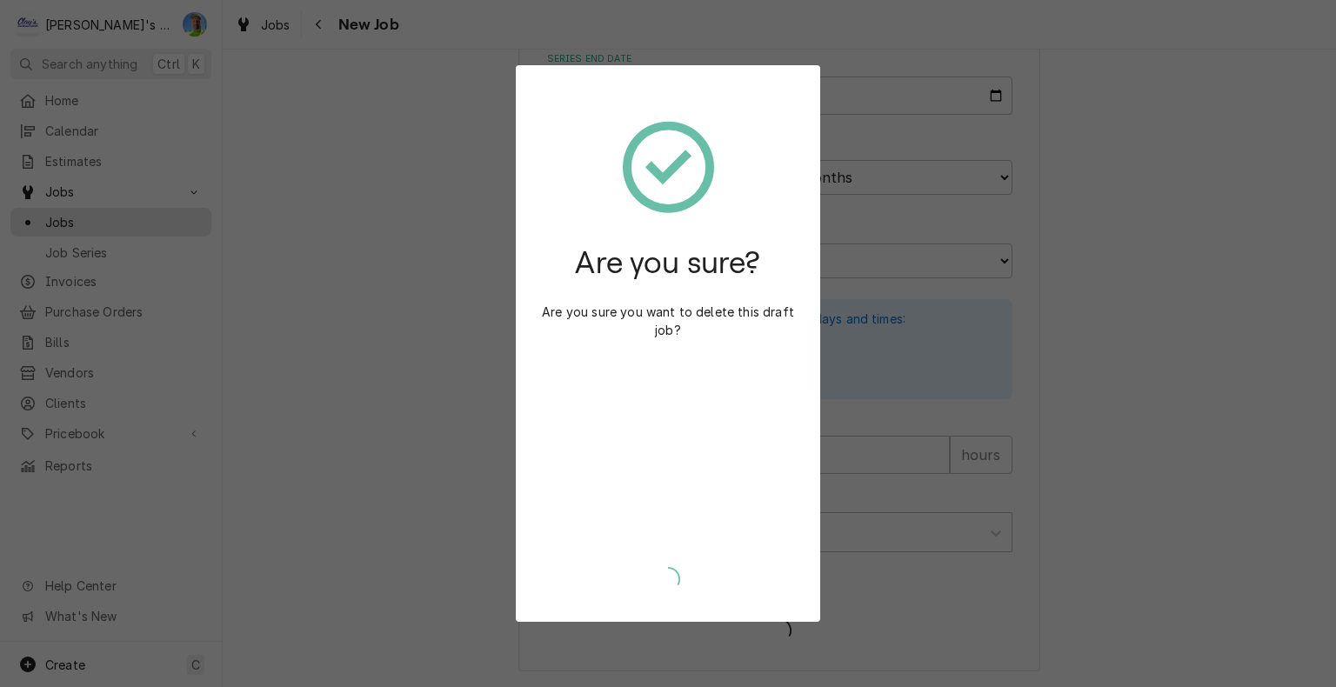
scroll to position [1715, 0]
type textarea "x"
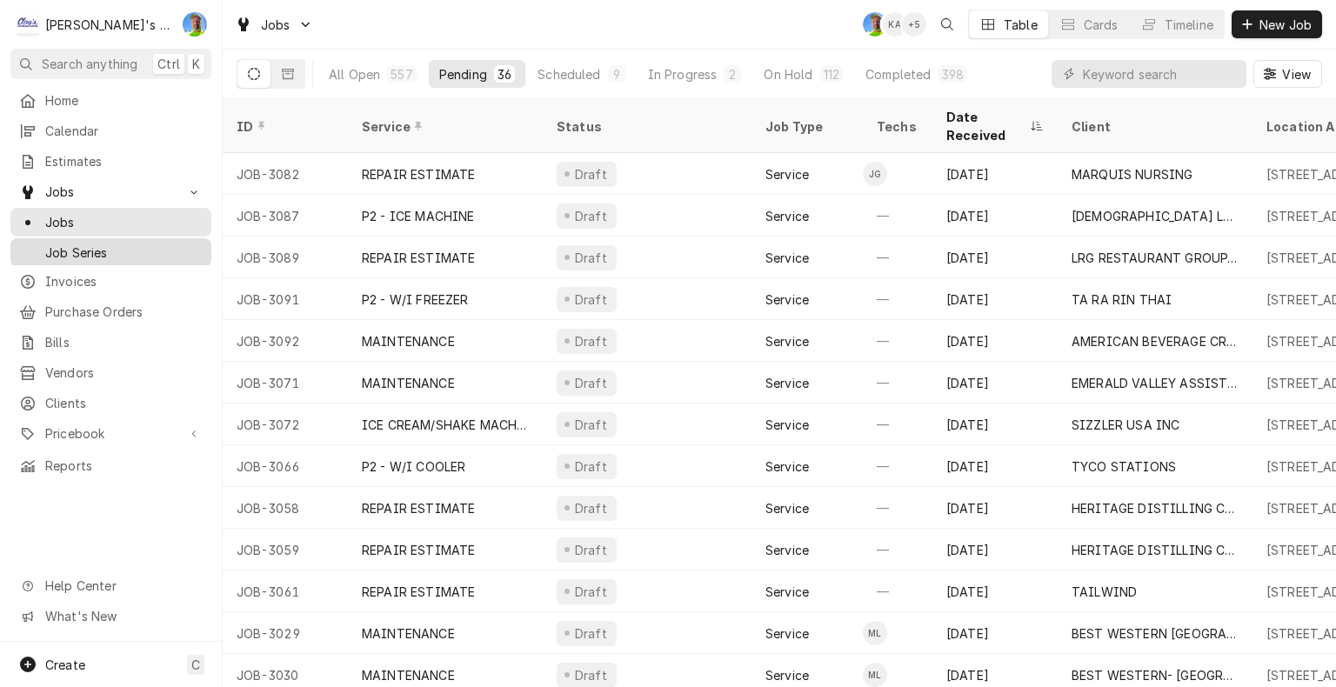
click at [95, 245] on span "Job Series" at bounding box center [123, 253] width 157 height 18
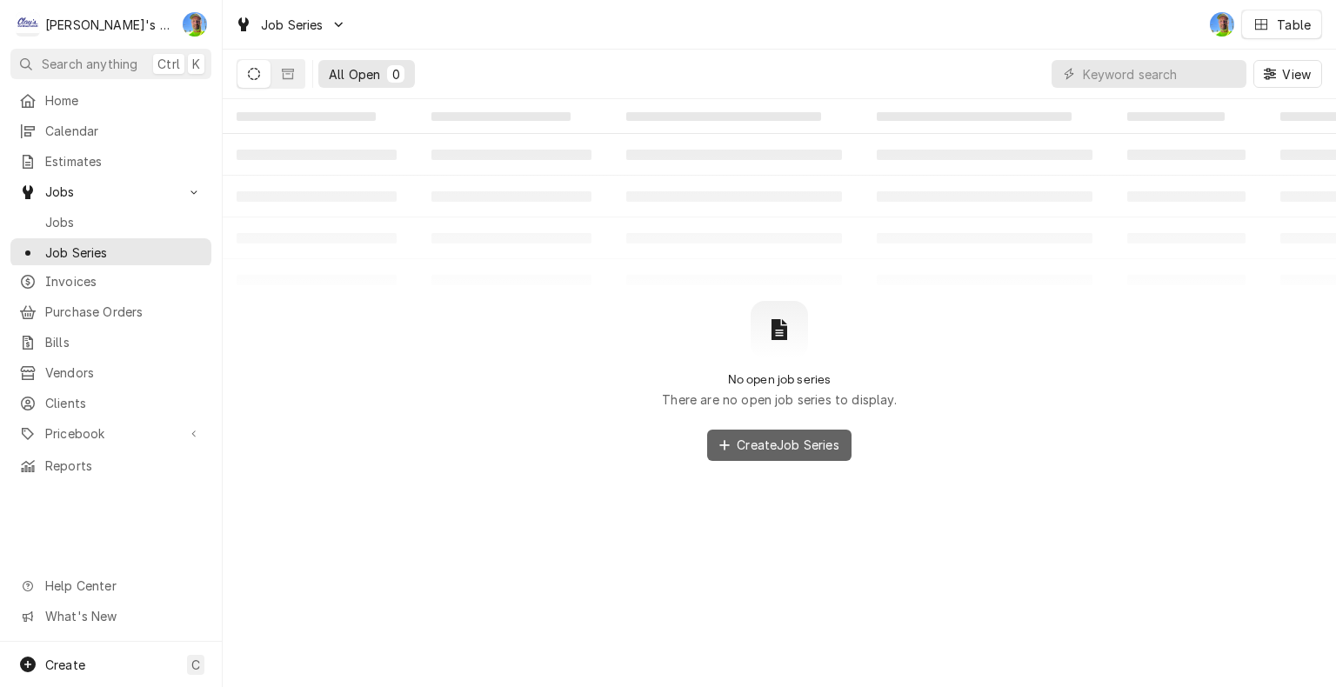
click at [745, 451] on span "Create Job Series" at bounding box center [788, 445] width 110 height 18
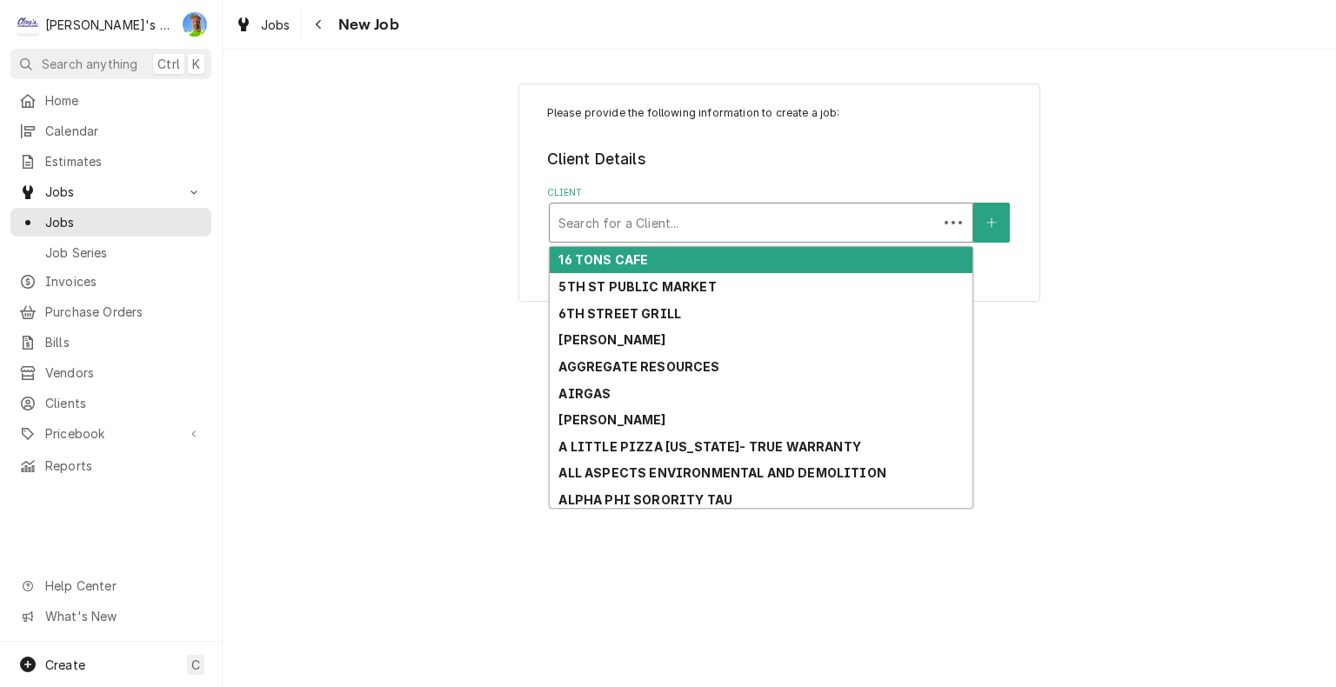
click at [769, 230] on div "Client" at bounding box center [743, 222] width 371 height 31
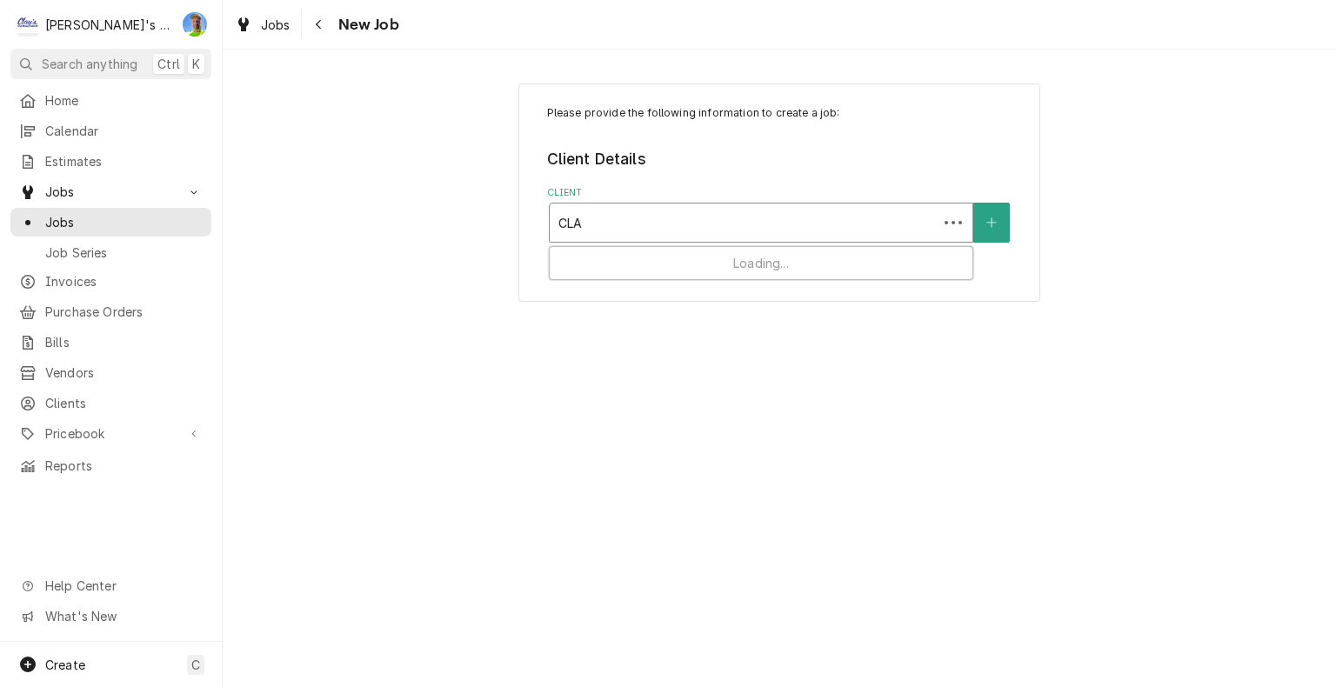
type input "CLAY"
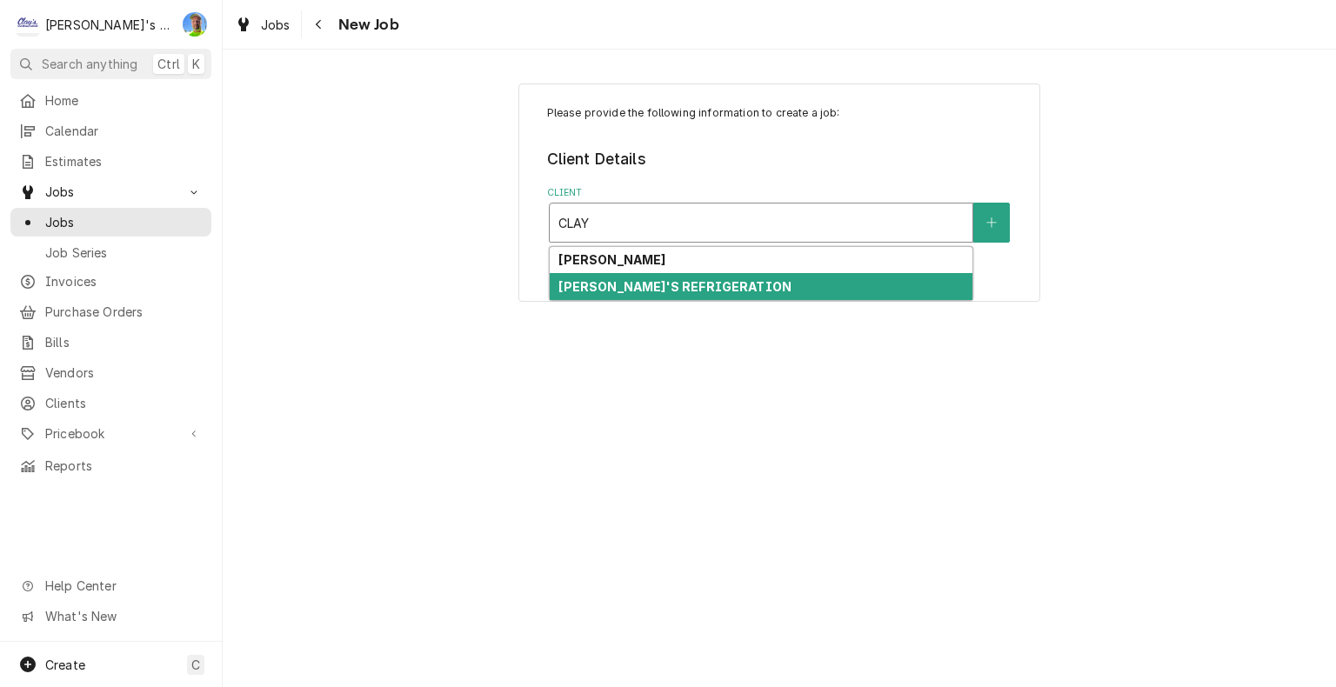
click at [692, 286] on strong "[PERSON_NAME]'S REFRIGERATION" at bounding box center [674, 286] width 233 height 15
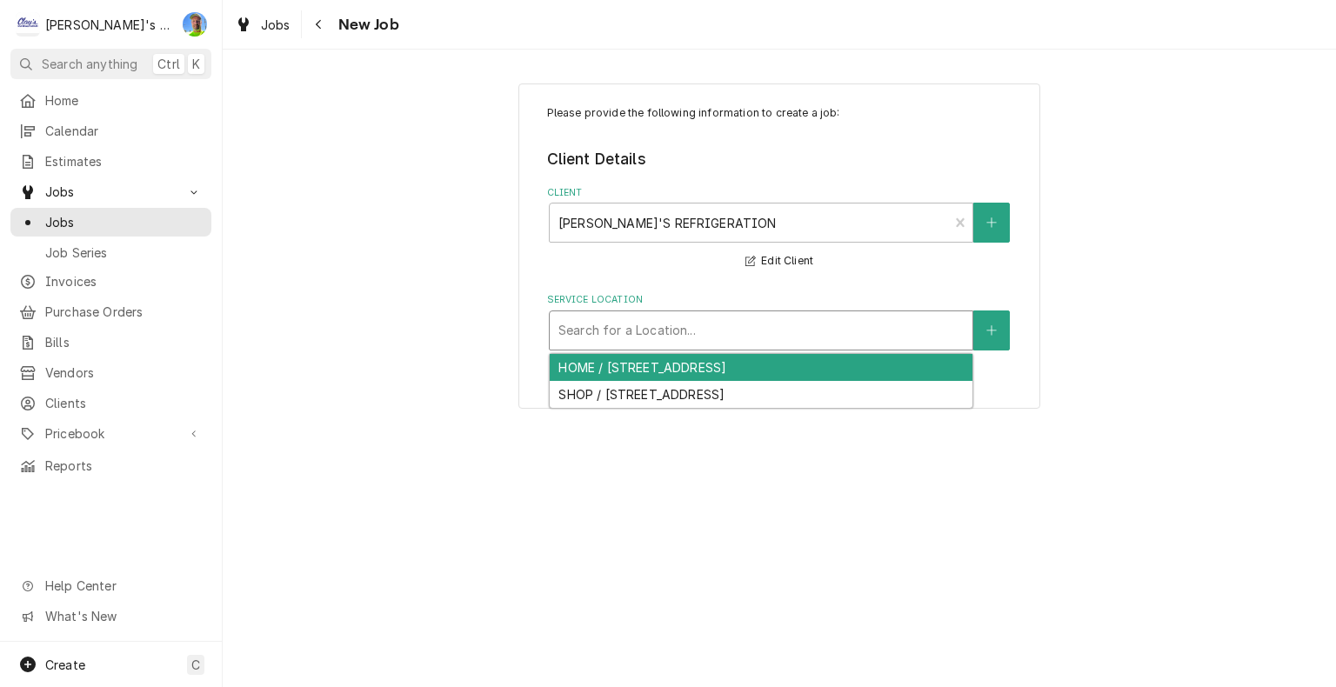
click at [689, 336] on div "Service Location" at bounding box center [760, 330] width 405 height 31
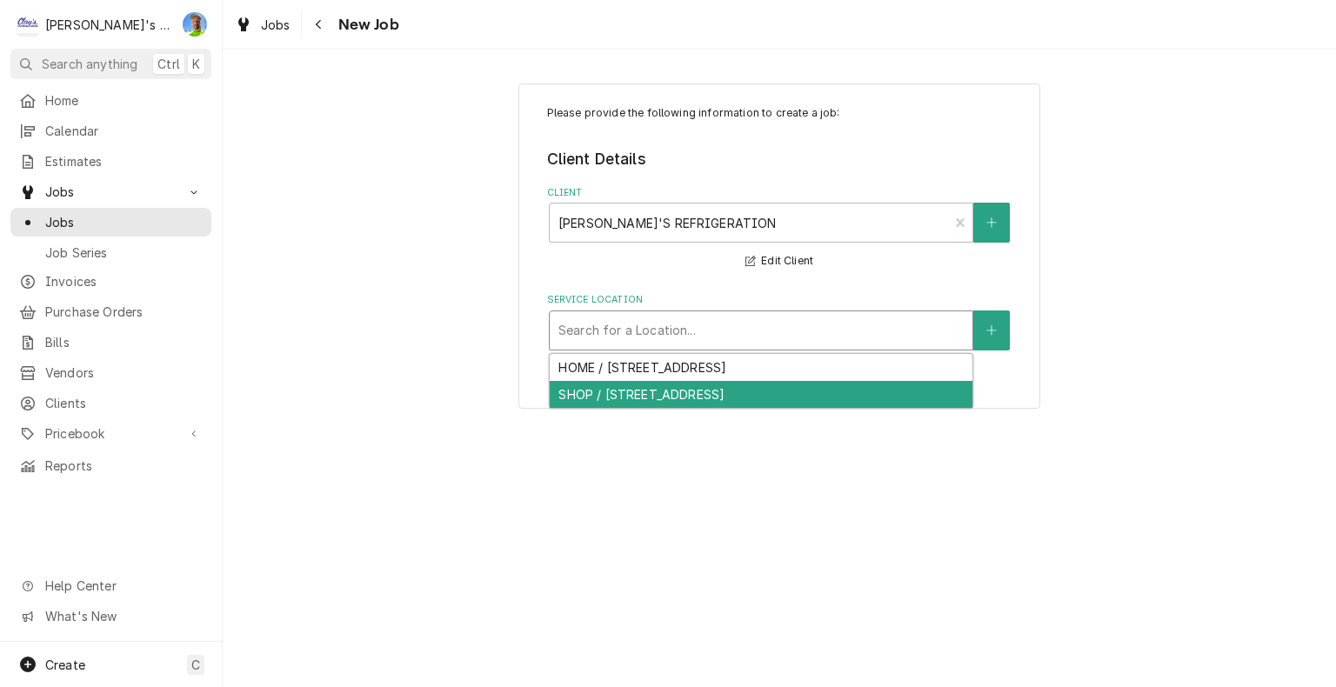
click at [686, 389] on div "SHOP / [STREET_ADDRESS]" at bounding box center [761, 394] width 423 height 27
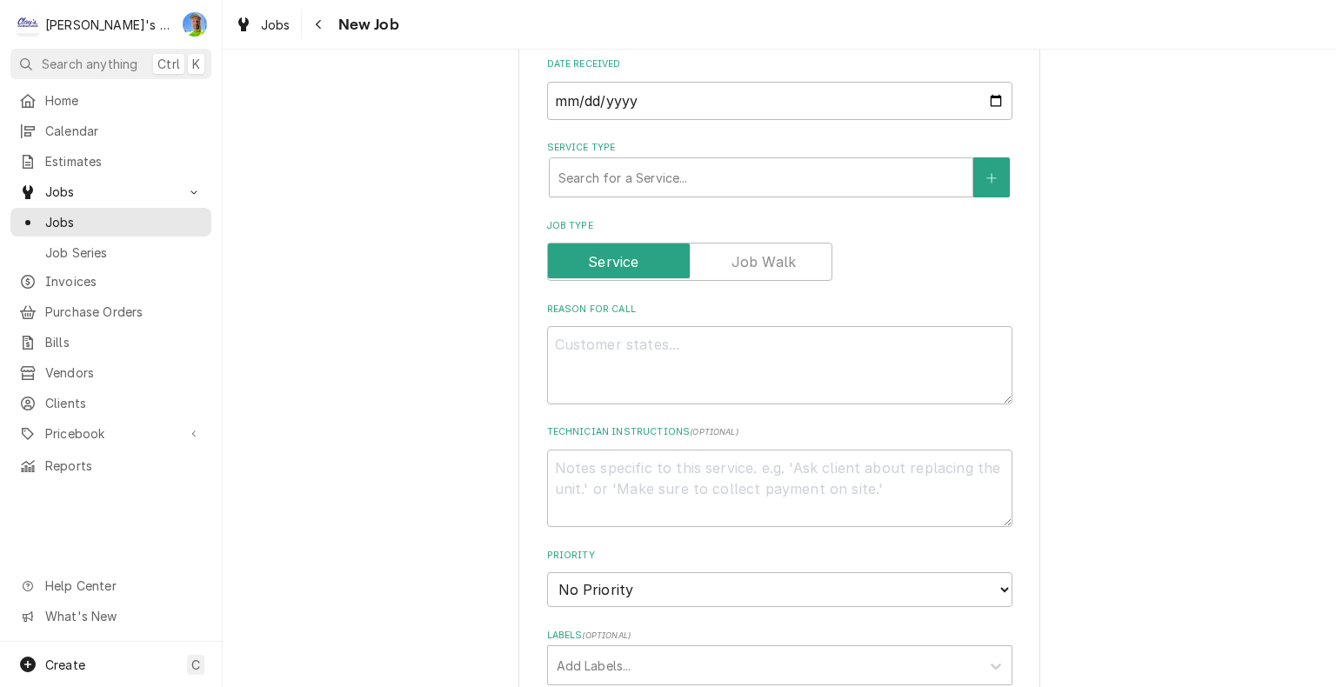
scroll to position [478, 0]
click at [872, 187] on div "Service Type" at bounding box center [760, 175] width 405 height 31
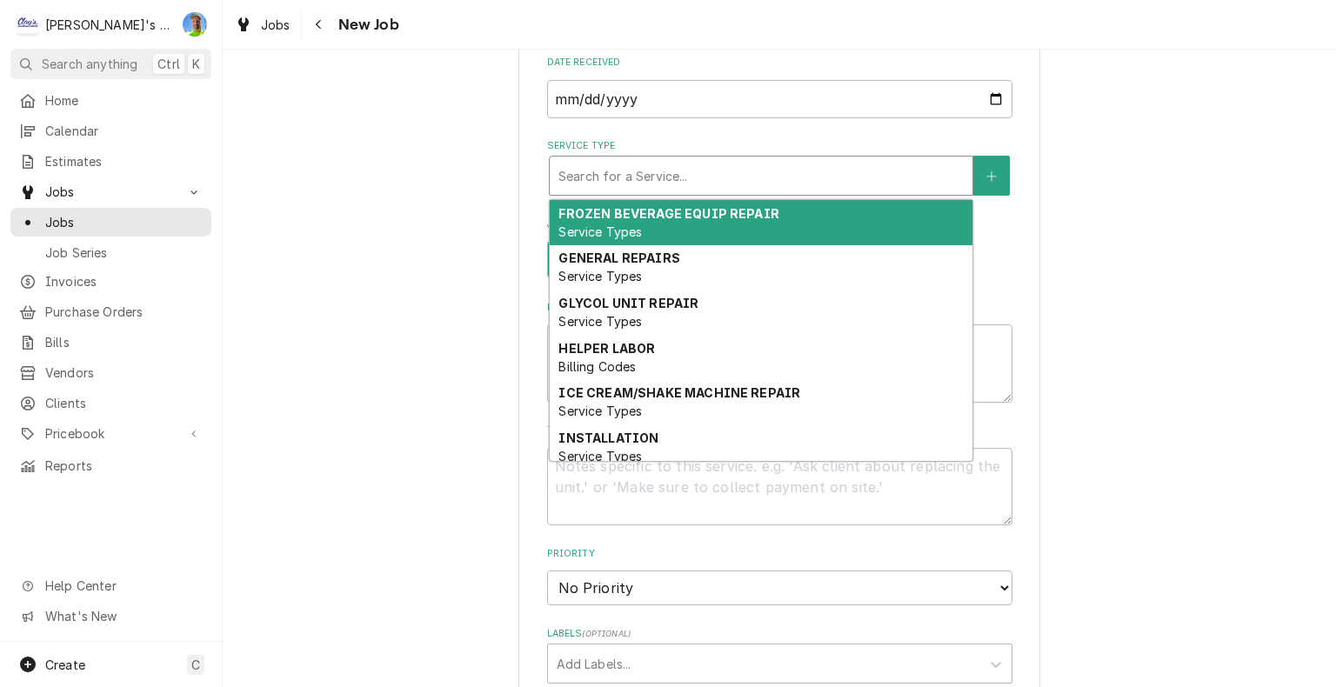
type textarea "x"
type input "M"
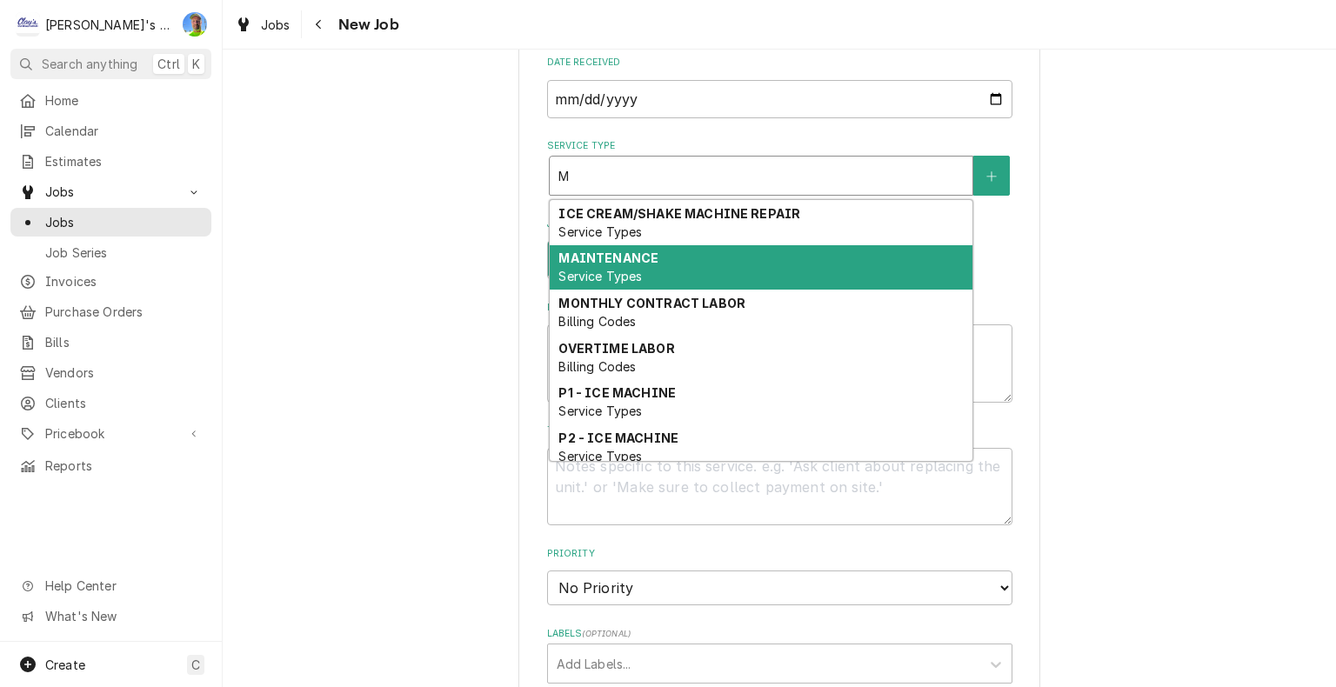
click at [771, 252] on div "MAINTENANCE Service Types" at bounding box center [761, 267] width 423 height 45
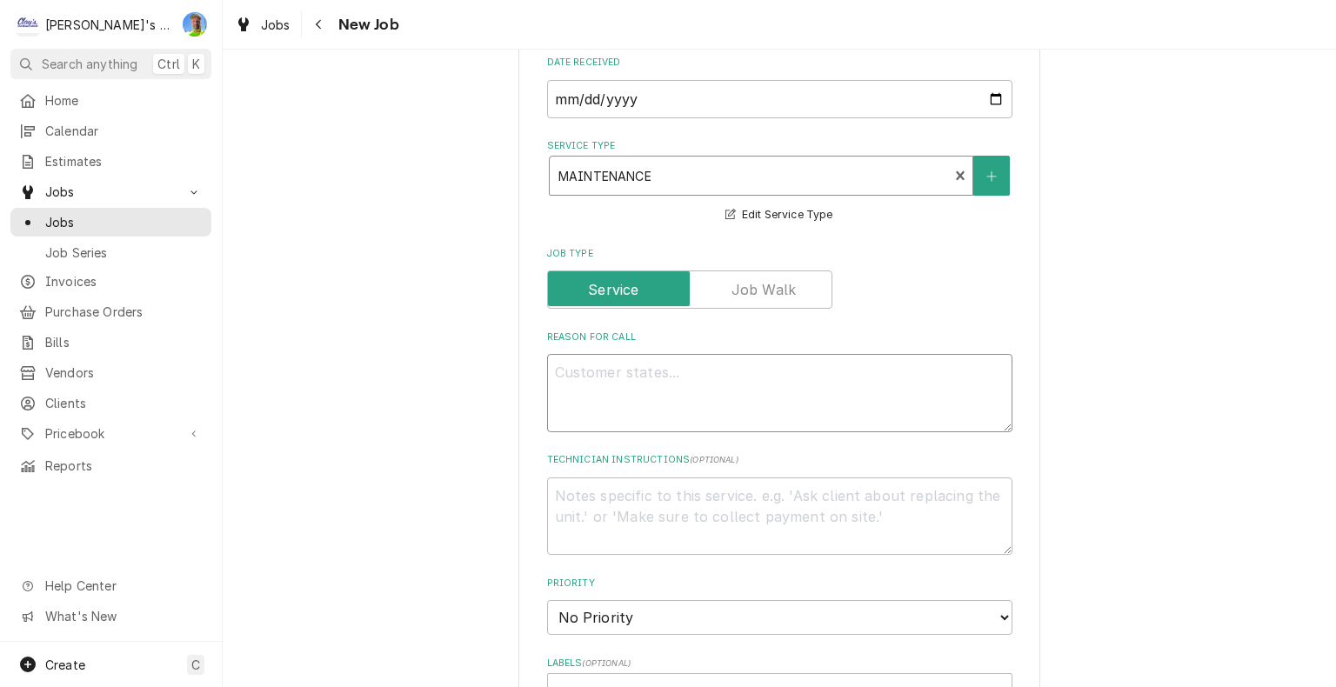
click at [758, 377] on textarea "Reason For Call" at bounding box center [779, 393] width 465 height 78
type textarea "x"
type textarea "P"
type textarea "x"
type textarea "PE"
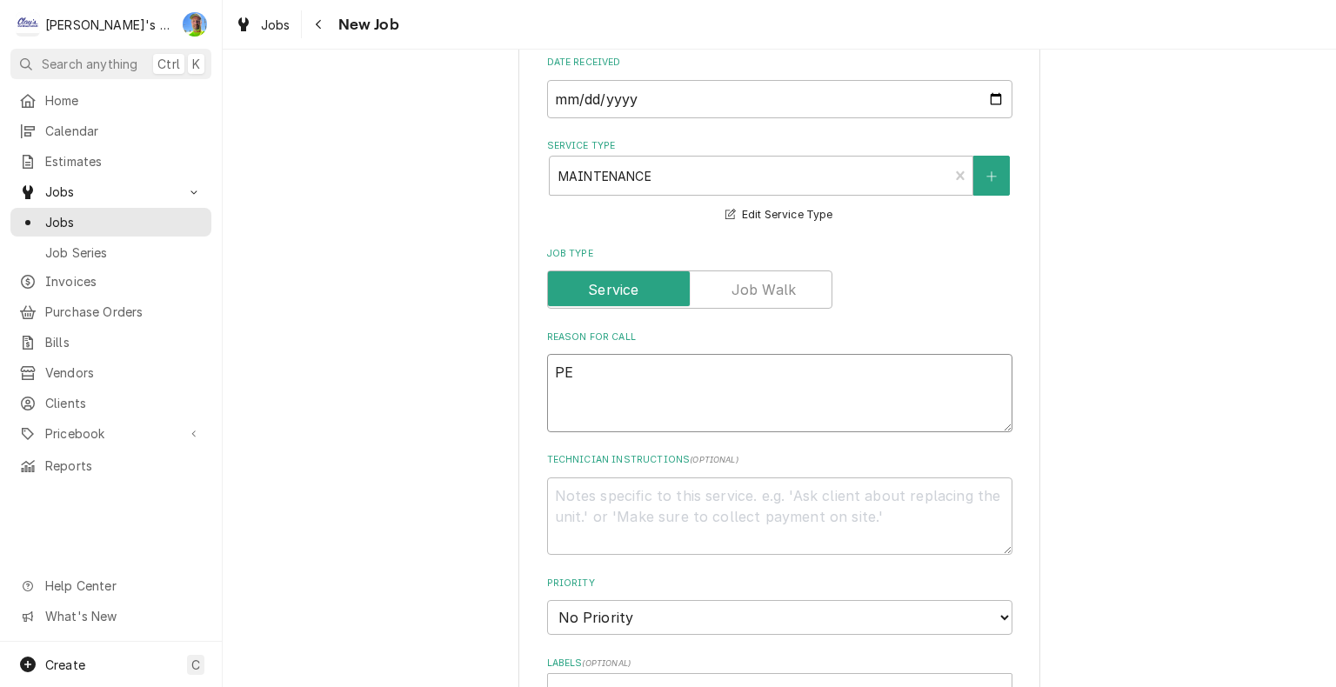
type textarea "x"
type textarea "PER"
type textarea "x"
type textarea "PERF"
type textarea "x"
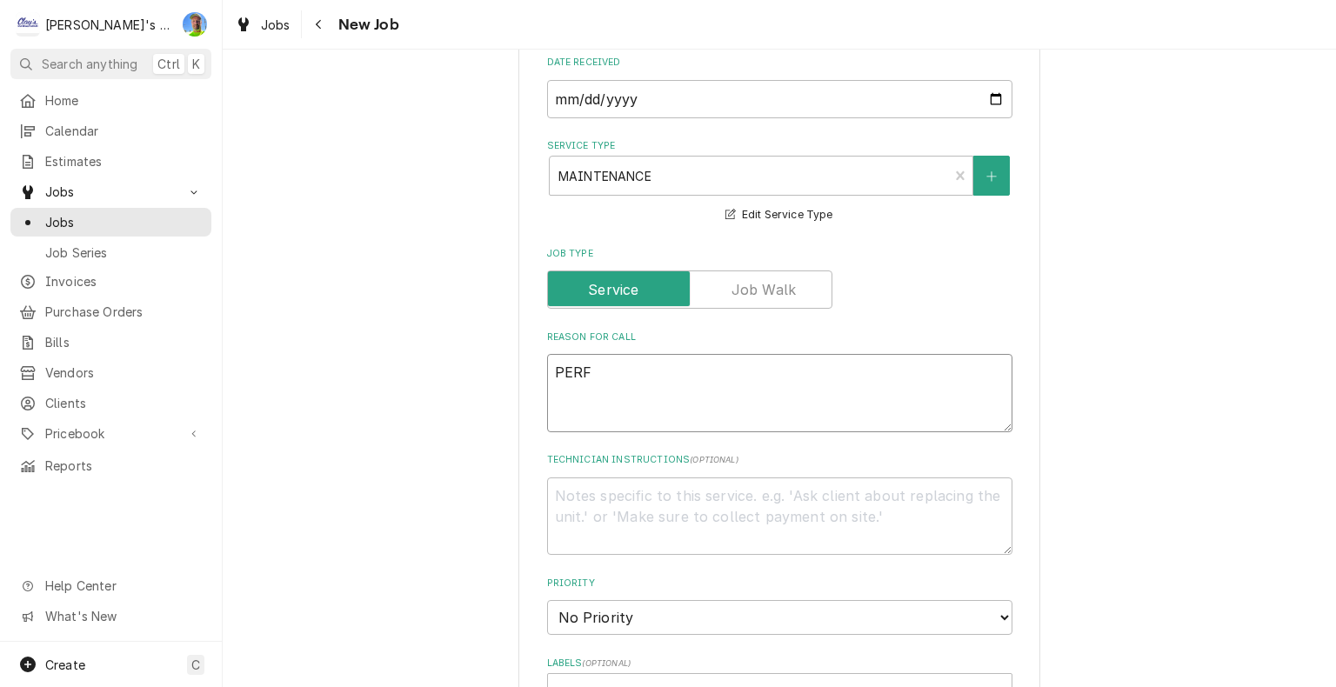
type textarea "PERFO"
type textarea "x"
type textarea "PERFOR"
type textarea "x"
type textarea "PERFORM"
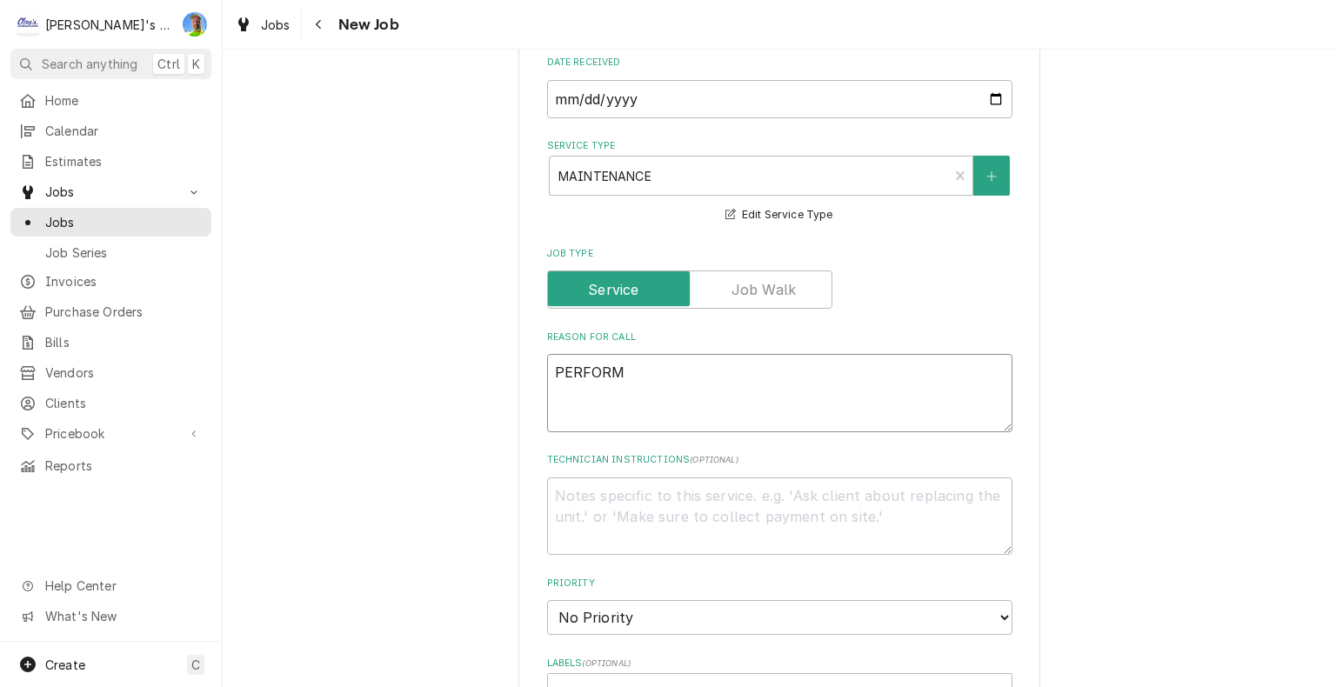
type textarea "x"
type textarea "PERFORM"
type textarea "x"
type textarea "PERFORM S"
type textarea "x"
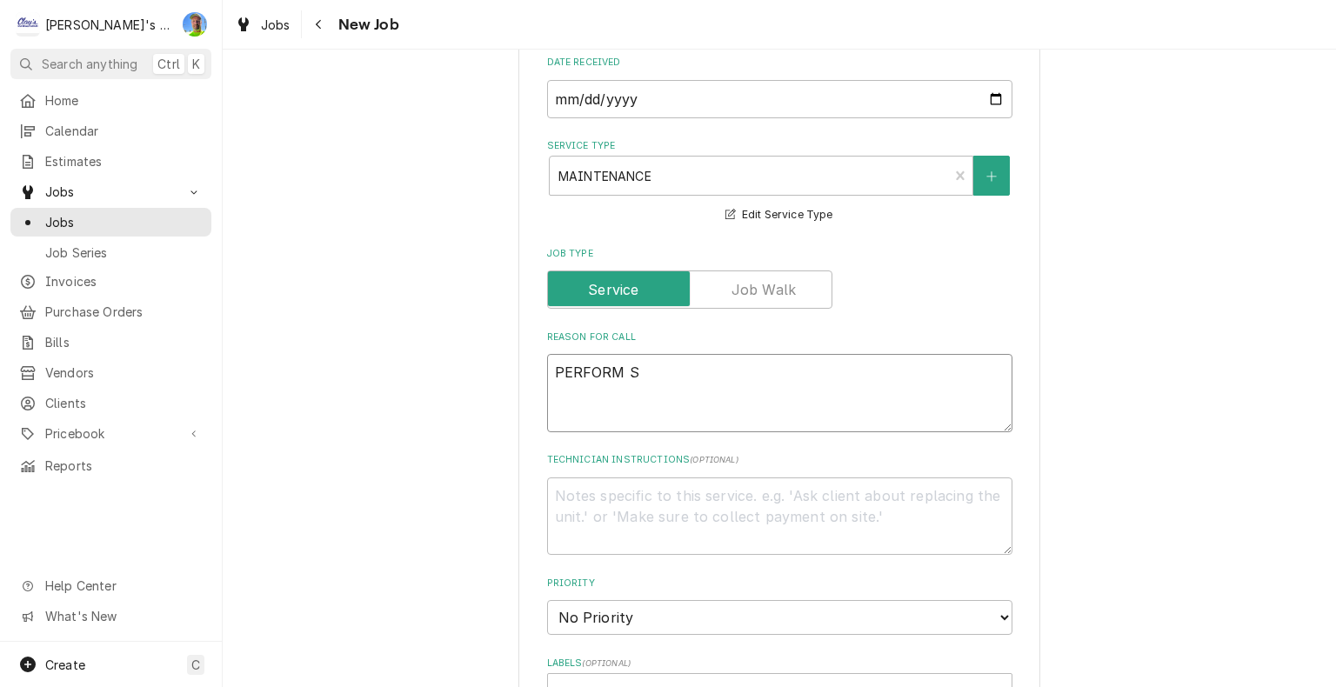
type textarea "PERFORM SE"
type textarea "x"
type textarea "PERFORM SEM"
type textarea "x"
type textarea "PERFORM SEMI"
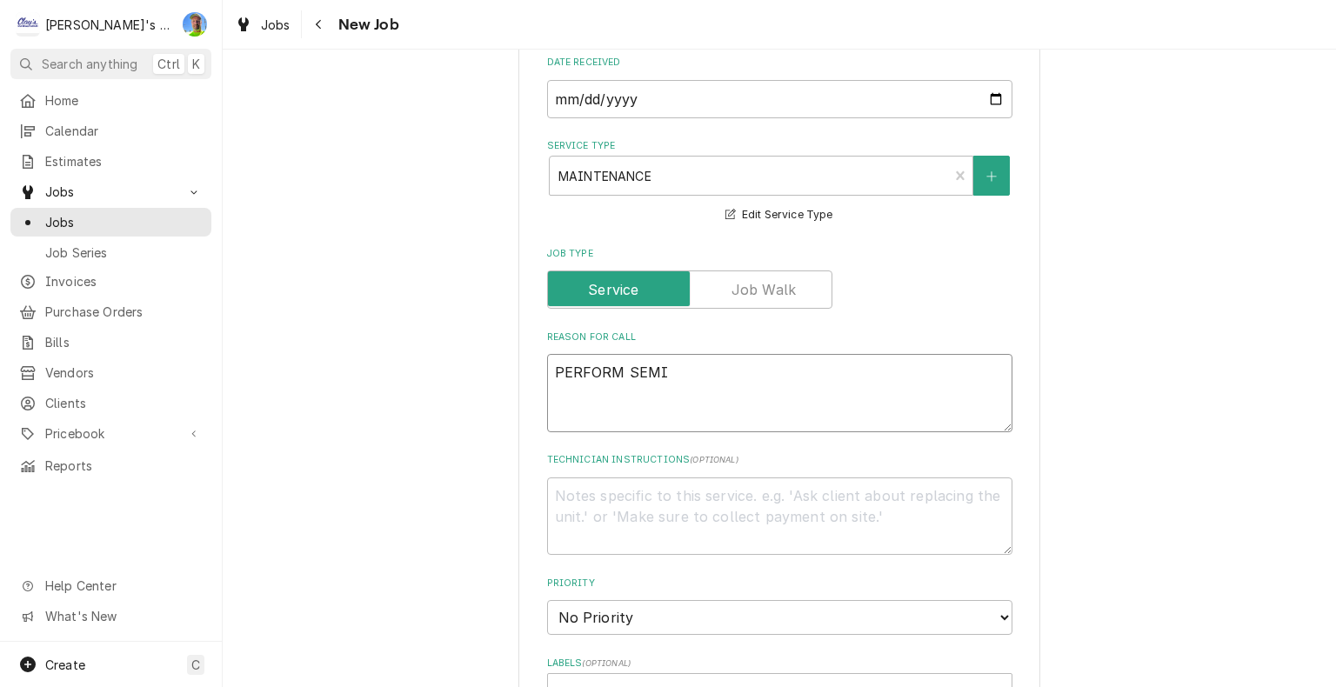
type textarea "x"
type textarea "PERFORM SEMI"
type textarea "x"
type textarea "PERFORM SEMI A"
type textarea "x"
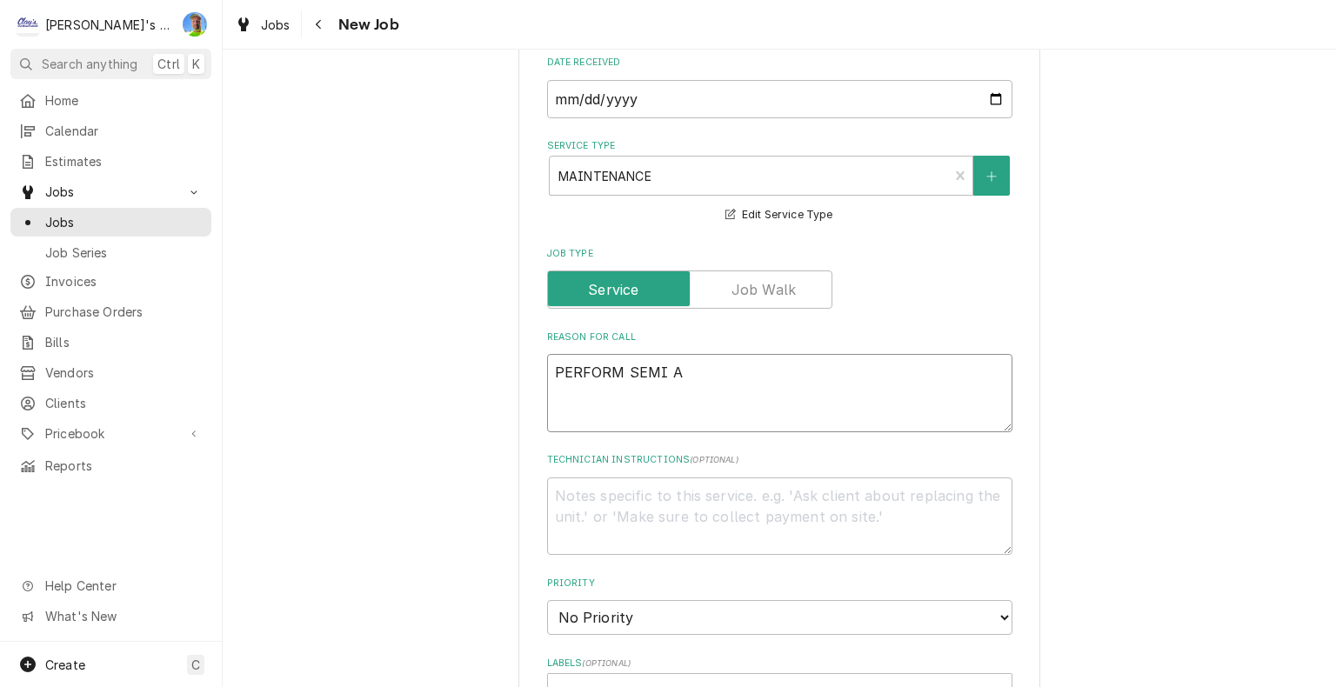
type textarea "PERFORM SEMI AN"
type textarea "x"
type textarea "PERFORM SEMI ANN"
type textarea "x"
type textarea "PERFORM SEMI ANNU"
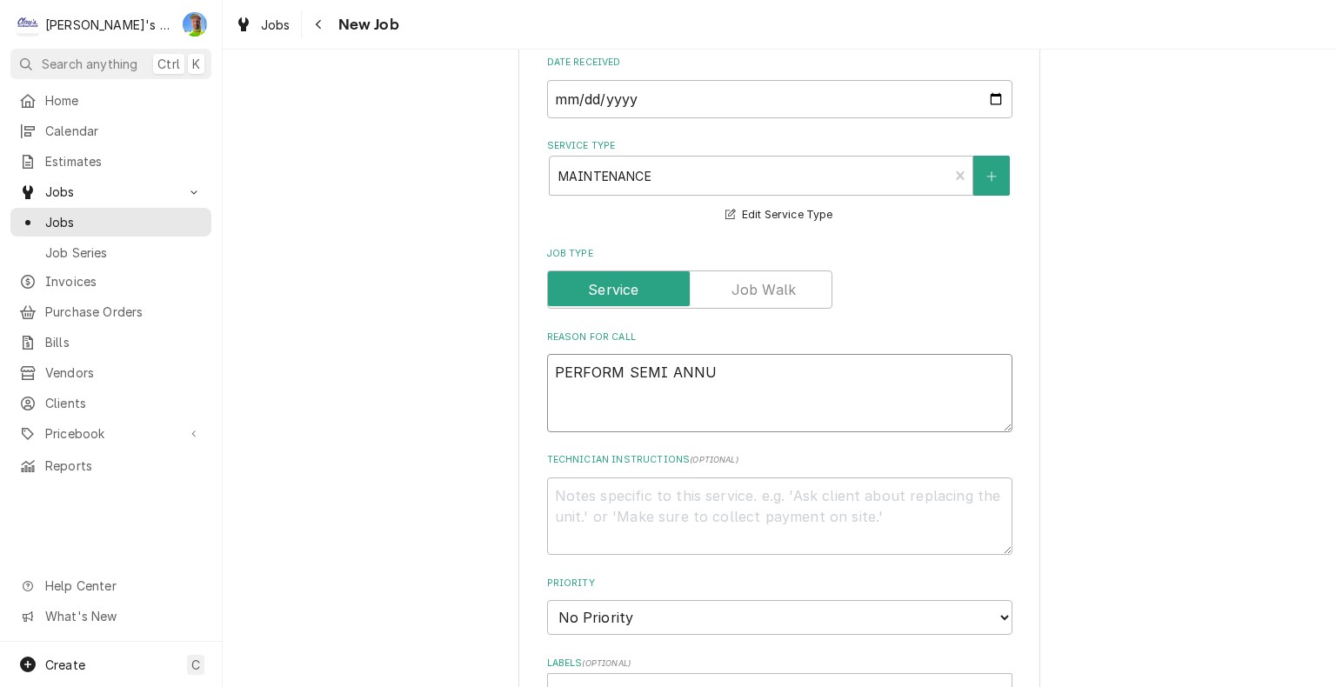
type textarea "x"
type textarea "PERFORM SEMI ANNUA"
type textarea "x"
type textarea "PERFORM SEMI ANNUAL"
type textarea "x"
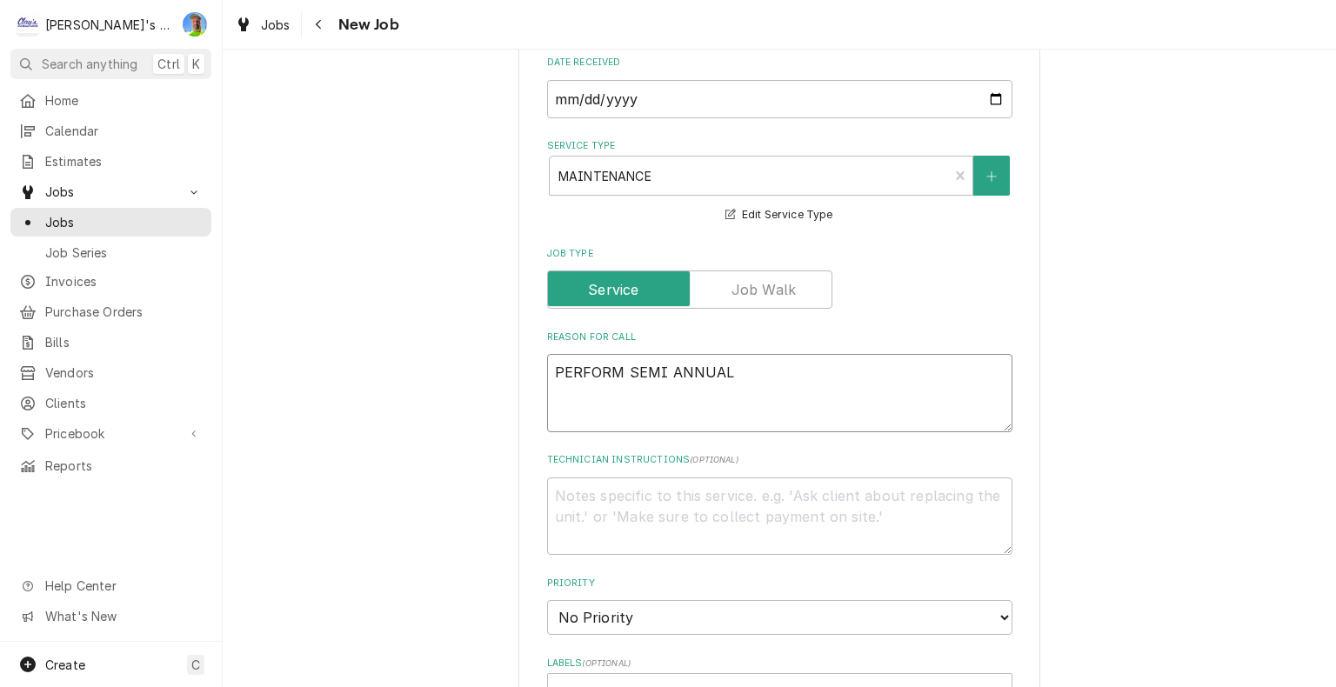
type textarea "PERFORM SEMI ANNUAL"
type textarea "x"
type textarea "PERFORM SEMI ANNUAL M"
type textarea "x"
type textarea "PERFORM SEMI ANNUAL MA"
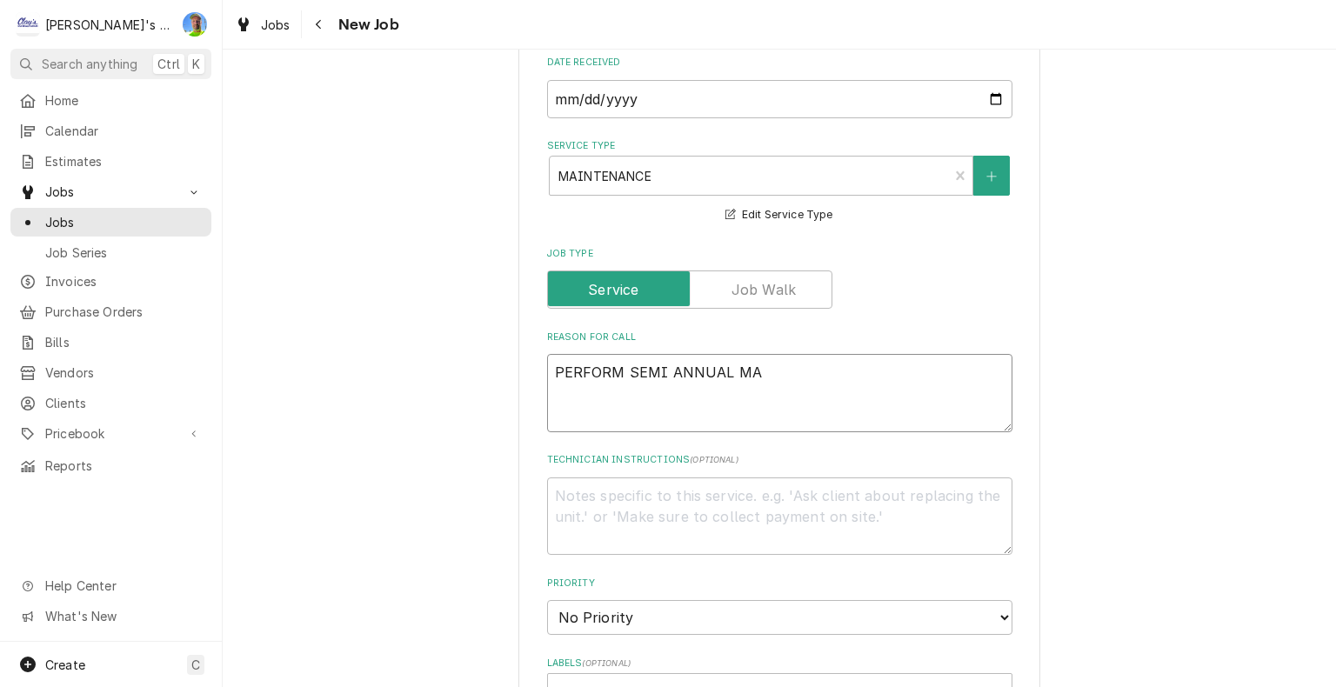
type textarea "x"
type textarea "PERFORM SEMI ANNUAL MAI"
type textarea "x"
type textarea "PERFORM SEMI ANNUAL MAIN"
type textarea "x"
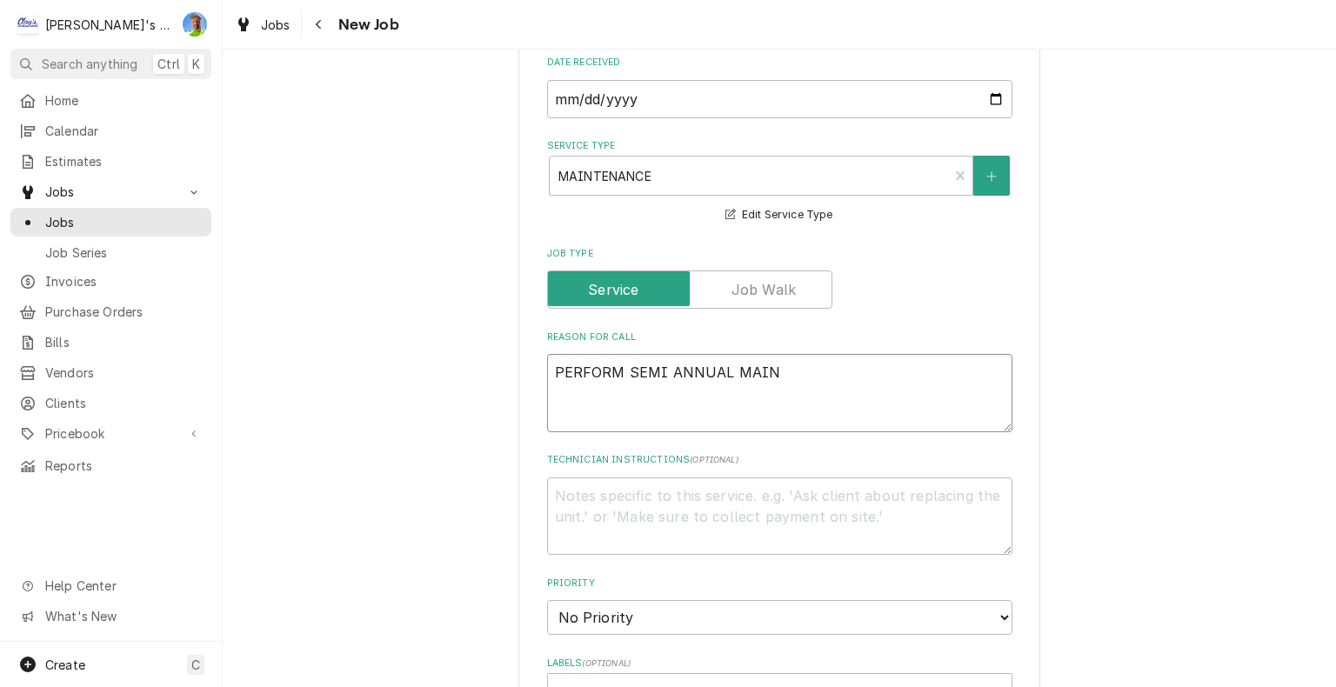
type textarea "PERFORM SEMI ANNUAL MAINT"
type textarea "x"
type textarea "PERFORM SEMI ANNUAL MAINTE"
type textarea "x"
type textarea "PERFORM SEMI ANNUAL MAINTEN"
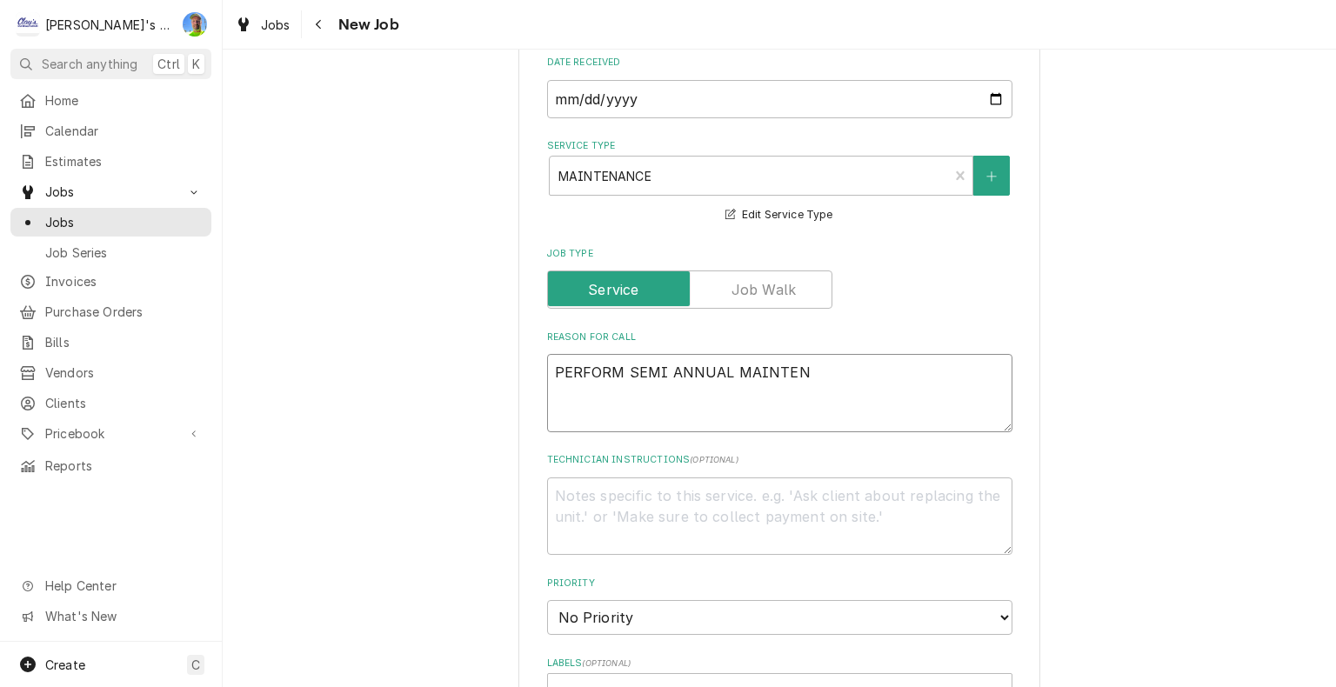
type textarea "x"
type textarea "PERFORM SEMI ANNUAL MAINTENA"
type textarea "x"
type textarea "PERFORM SEMI ANNUAL MAINTENAN"
type textarea "x"
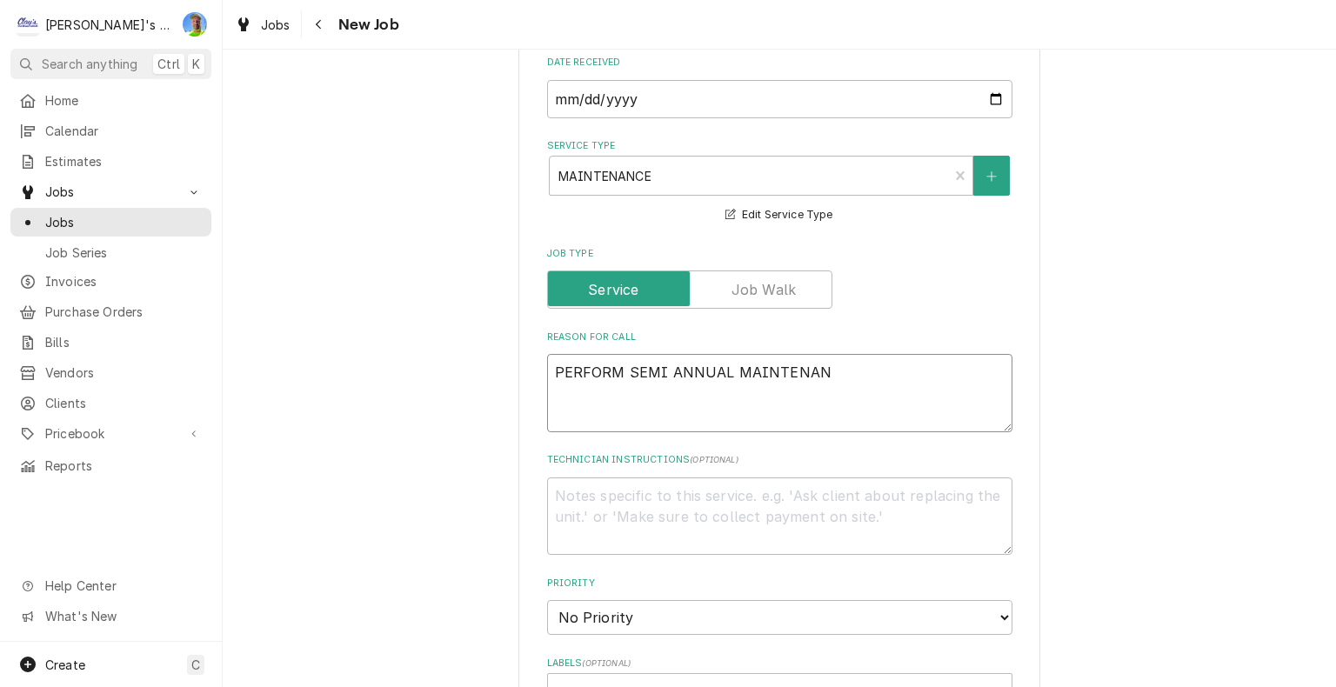
type textarea "PERFORM SEMI ANNUAL MAINTENANC"
type textarea "x"
type textarea "PERFORM SEMI ANNUAL MAINTENANCE"
type textarea "x"
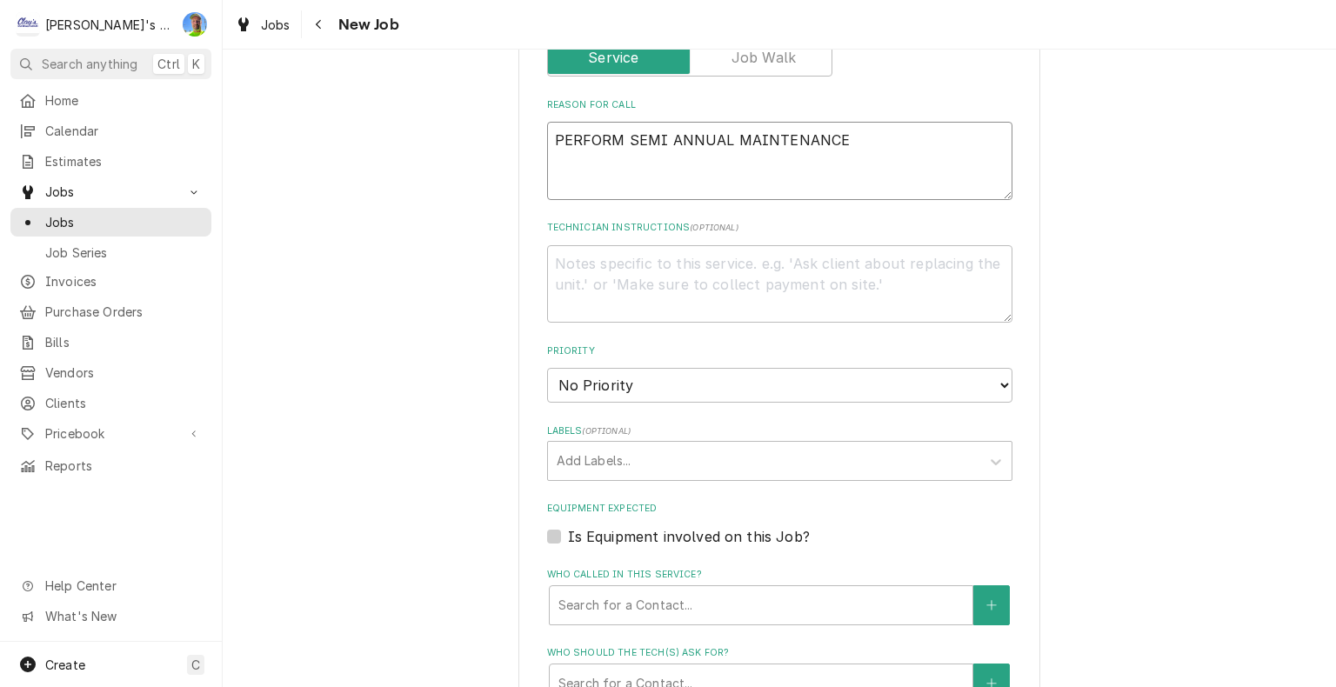
scroll to position [725, 0]
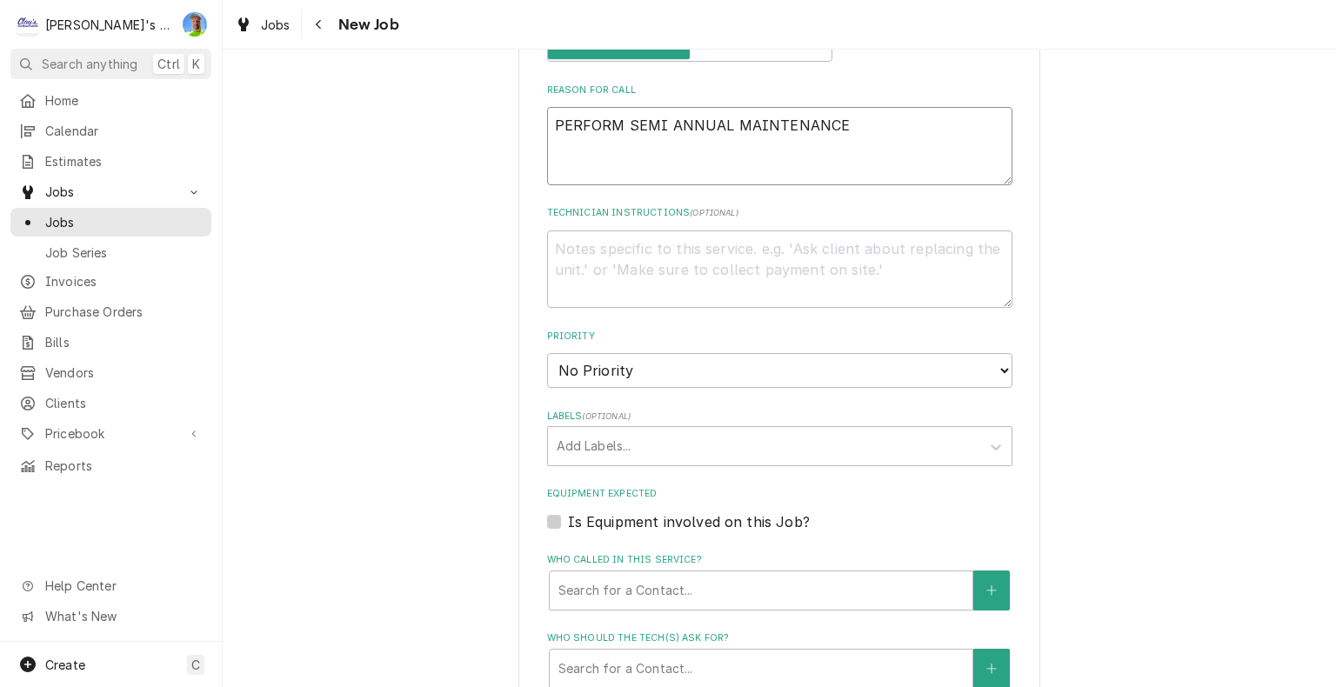
type textarea "PERFORM SEMI ANNUAL MAINTENANCE"
click at [913, 264] on textarea "Technician Instructions ( optional )" at bounding box center [779, 270] width 465 height 78
type textarea "P"
type textarea "x"
type textarea "PI"
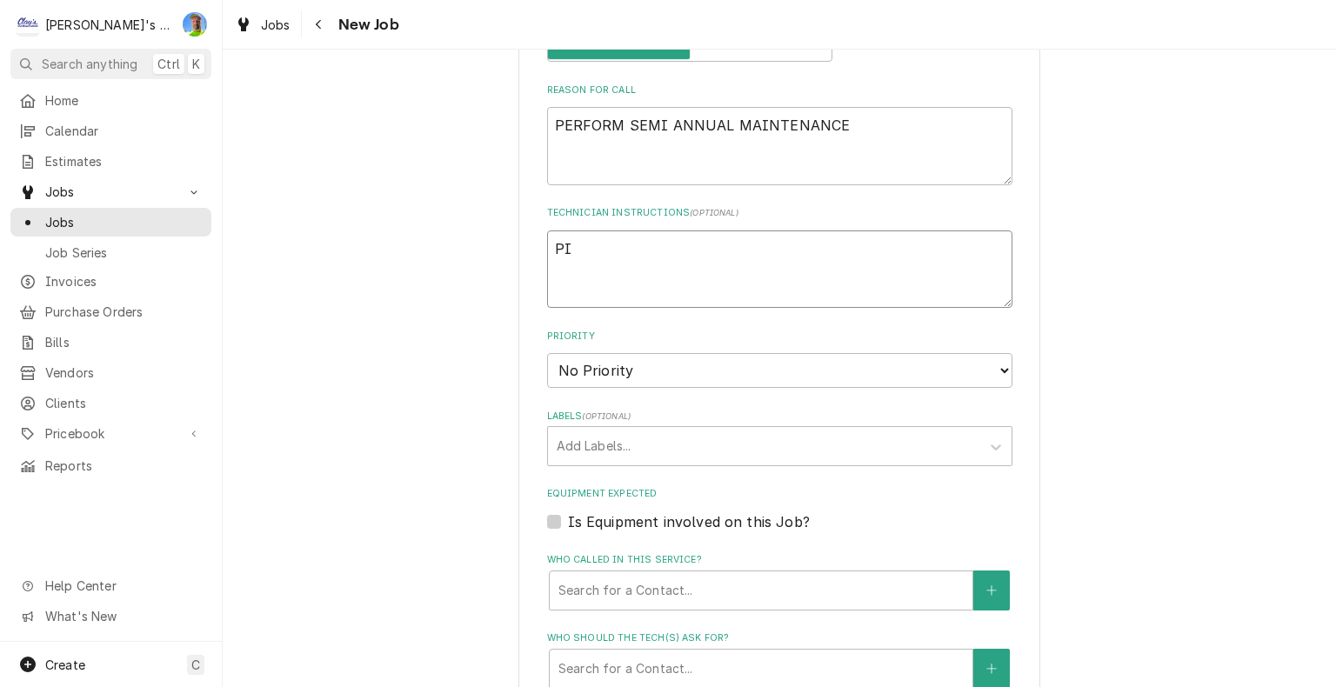
type textarea "x"
type textarea "PIC"
type textarea "x"
type textarea "PICK"
type textarea "x"
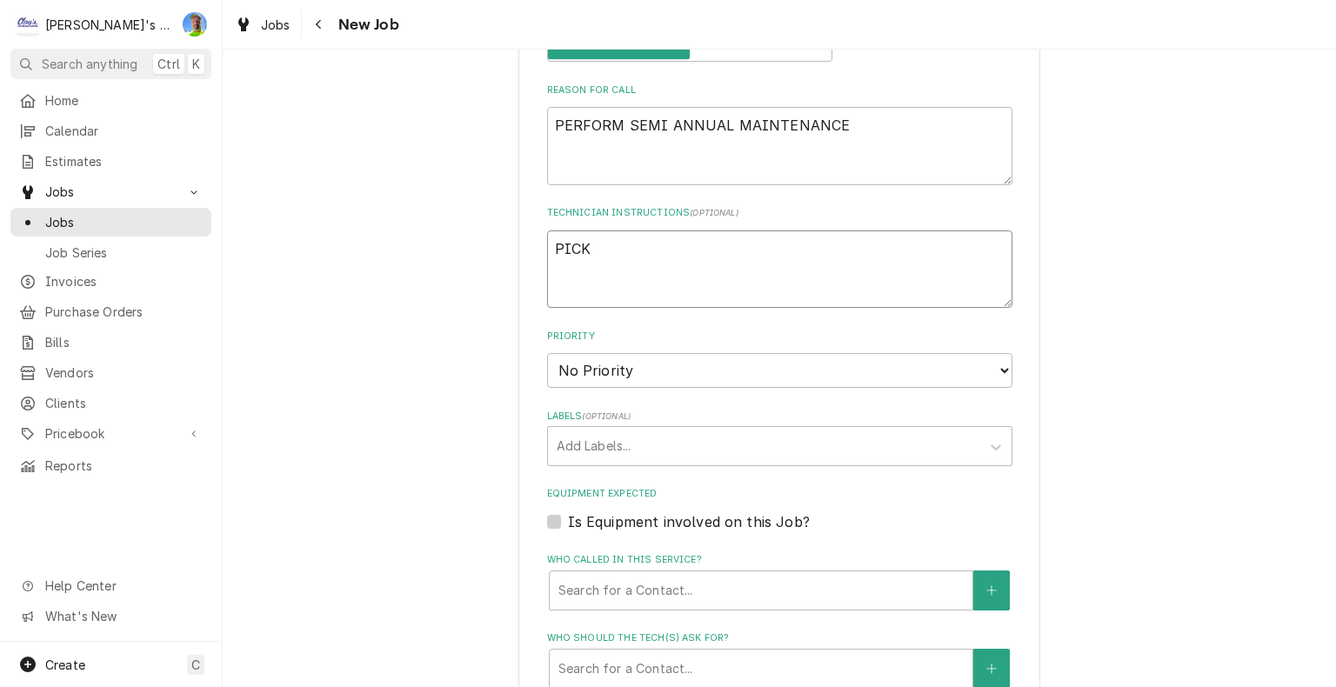
type textarea "PICK"
type textarea "x"
type textarea "PICK U"
type textarea "x"
type textarea "PICK UP"
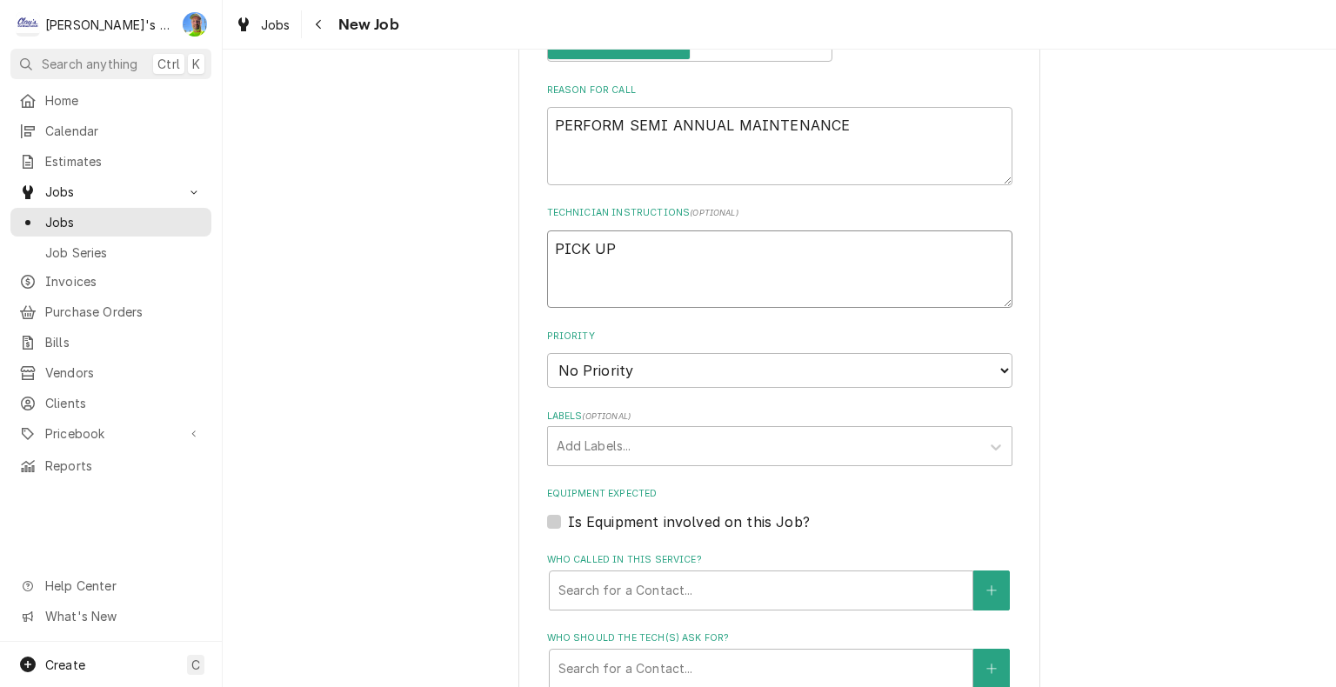
type textarea "x"
type textarea "PICK UP"
type textarea "x"
type textarea "PICK UP A"
type textarea "x"
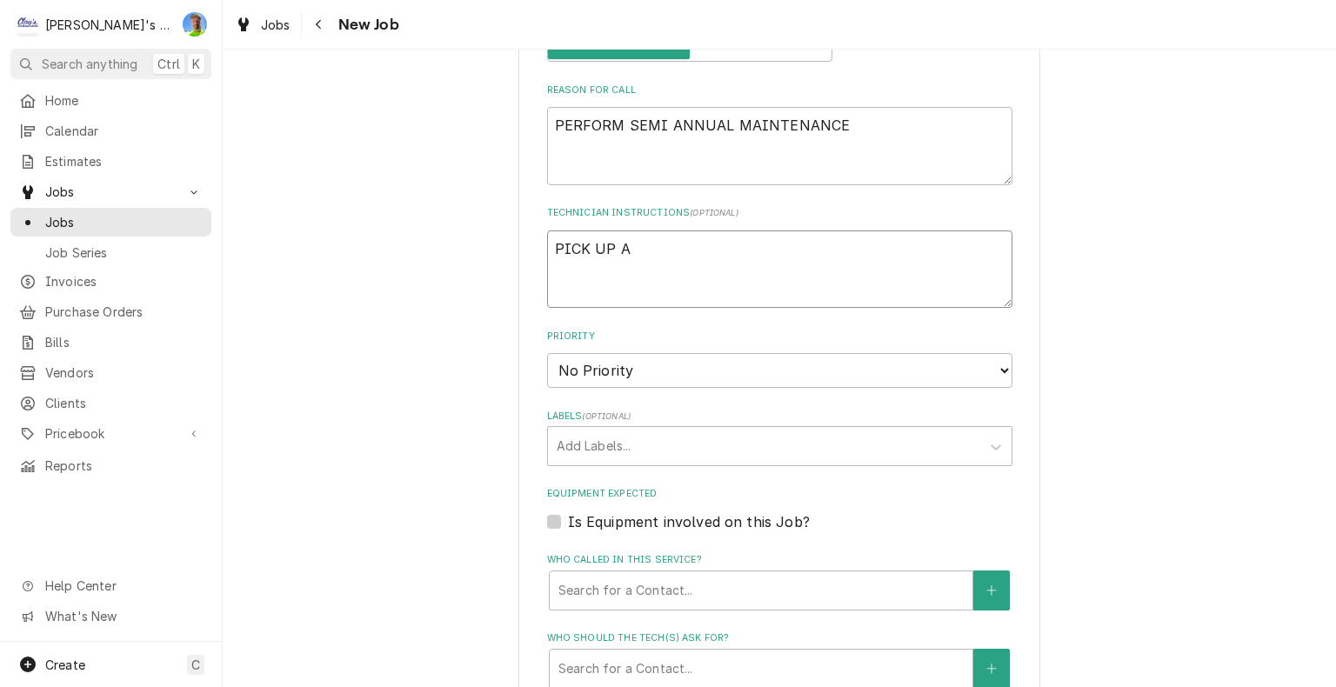
type textarea "PICK UP AI"
type textarea "x"
type textarea "PICK UP AIR"
type textarea "x"
type textarea "PICK UP AIR"
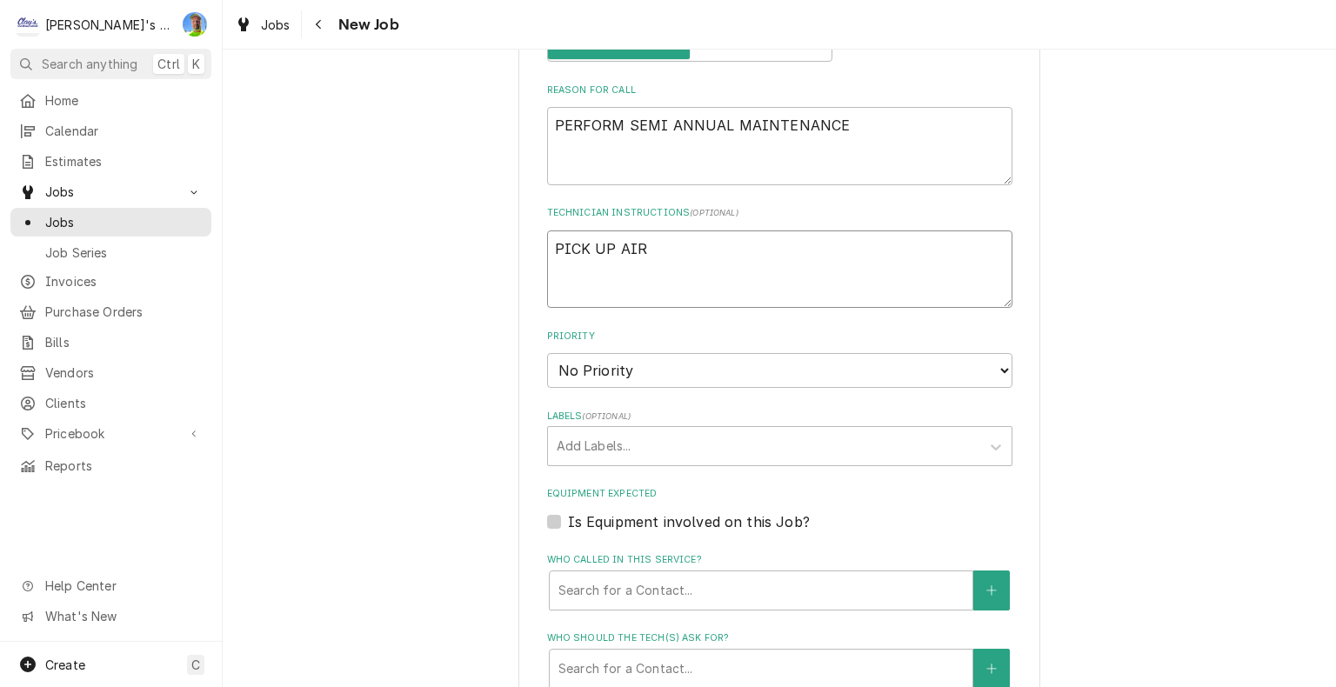
type textarea "x"
type textarea "PICK UP AIR F"
type textarea "x"
type textarea "PICK UP AIR FI"
type textarea "x"
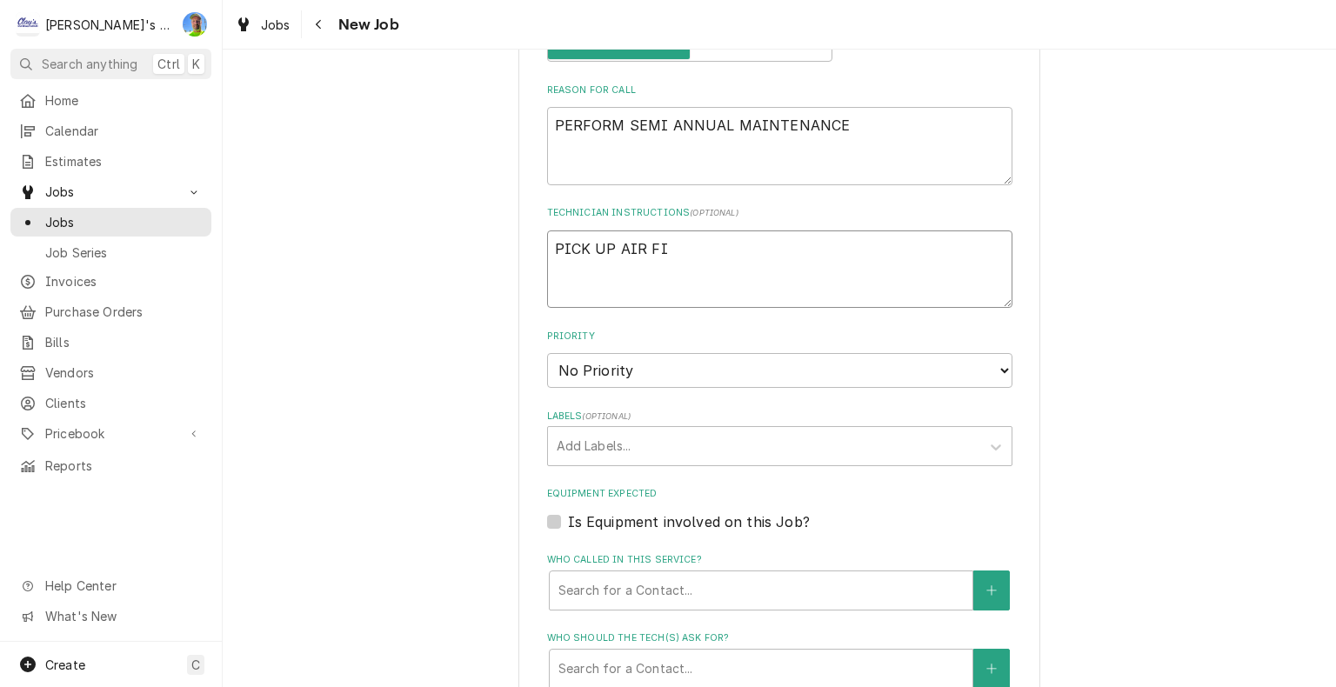
type textarea "PICK UP AIR FIL"
type textarea "x"
type textarea "PICK UP AIR FILT"
type textarea "x"
type textarea "PICK UP AIR FILTE"
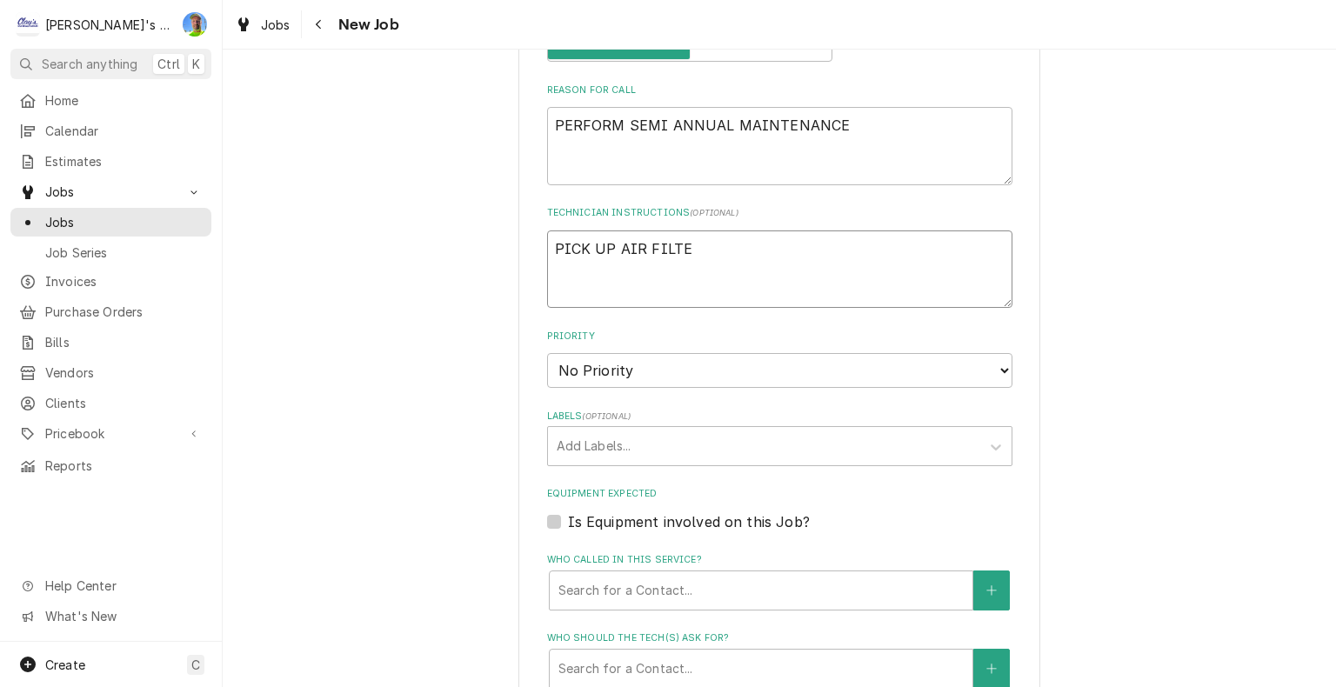
type textarea "x"
type textarea "PICK UP AIR FILTER"
type textarea "x"
type textarea "PICK UP AIR FILTERS"
type textarea "x"
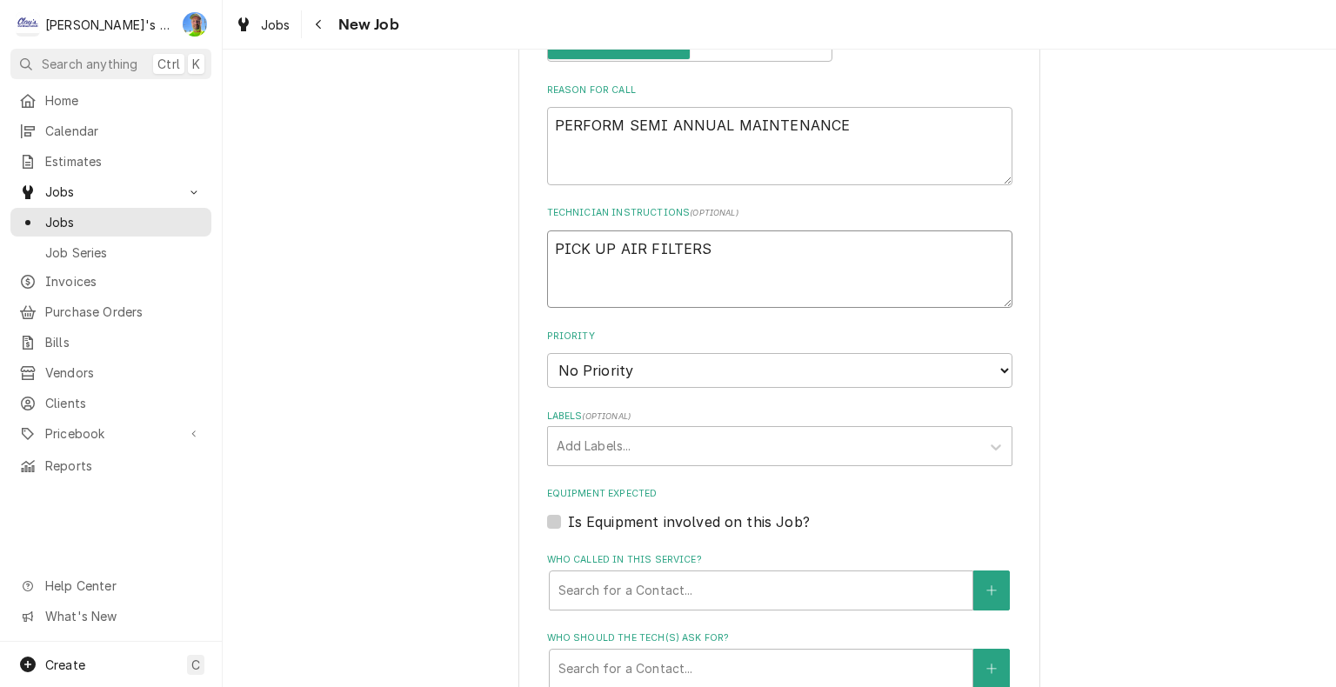
type textarea "PICK UP AIR FILTERS"
type textarea "x"
type textarea "PICK UP AIR FILTERS F"
type textarea "x"
type textarea "PICK UP AIR FILTERS FO"
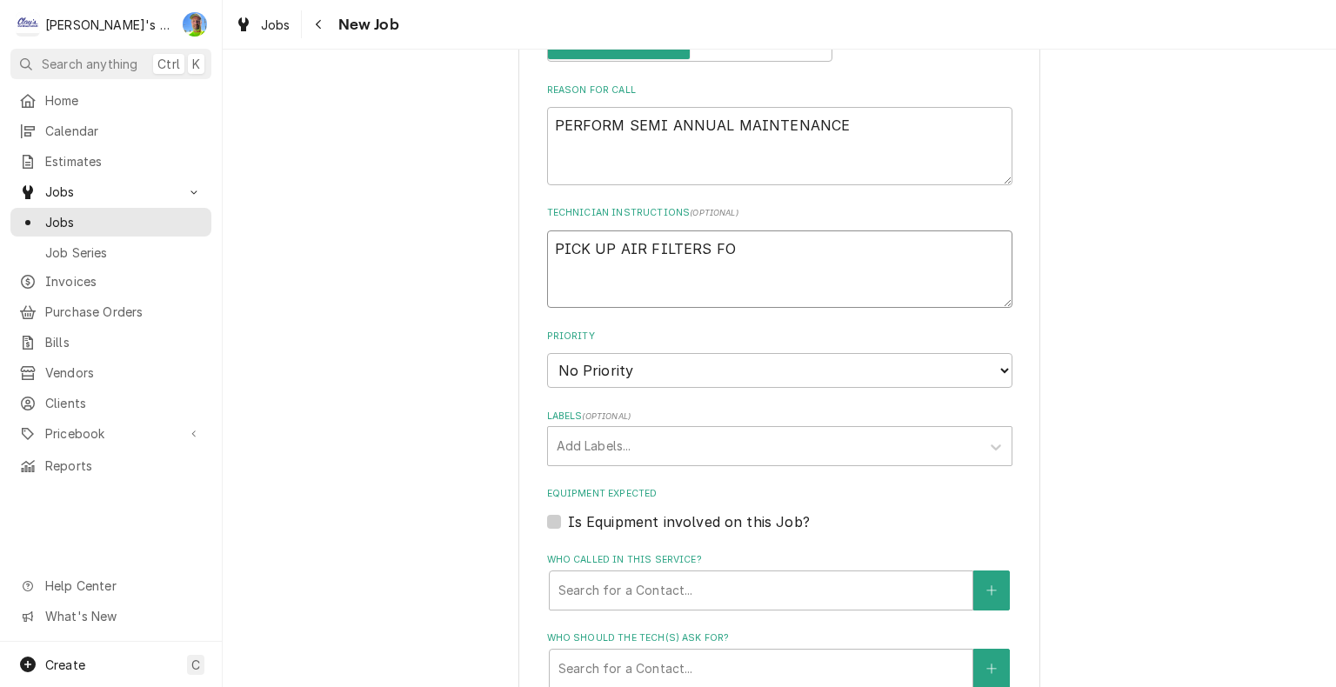
type textarea "x"
type textarea "PICK UP AIR FILTERS FOR"
type textarea "x"
type textarea "PICK UP AIR FILTERS FOR"
type textarea "x"
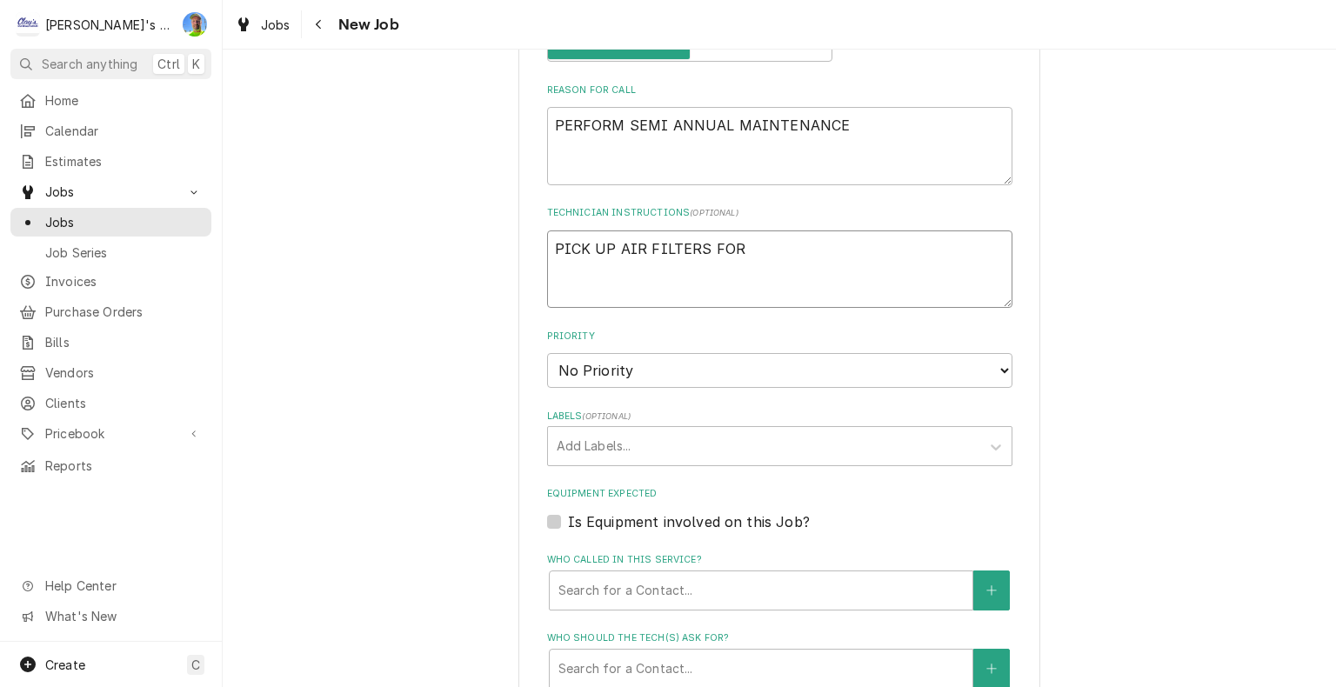
type textarea "PICK UP AIR FILTERS FOR H"
type textarea "x"
type textarea "PICK UP AIR FILTERS FOR HV"
type textarea "x"
type textarea "PICK UP AIR FILTERS FOR HVA"
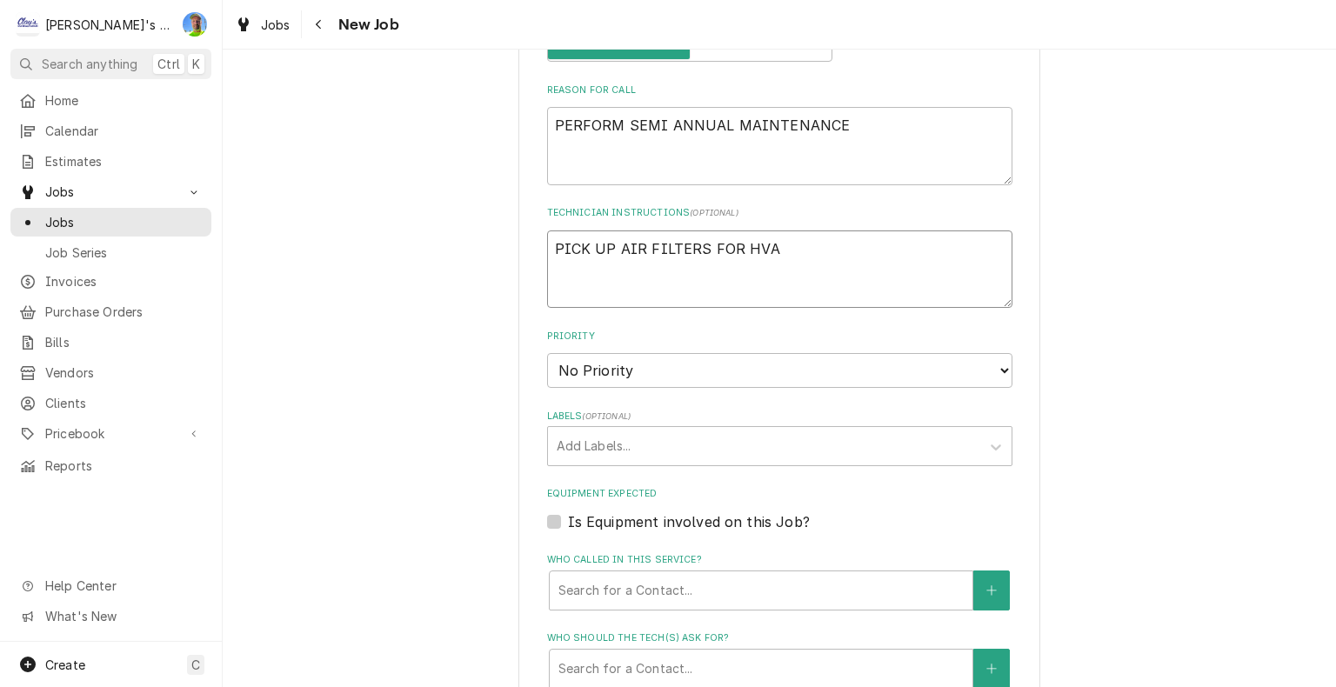
type textarea "x"
type textarea "PICK UP AIR FILTERS FOR HVAC"
type textarea "x"
type textarea "PICK UP AIR FILTERS FOR HVAC"
type textarea "x"
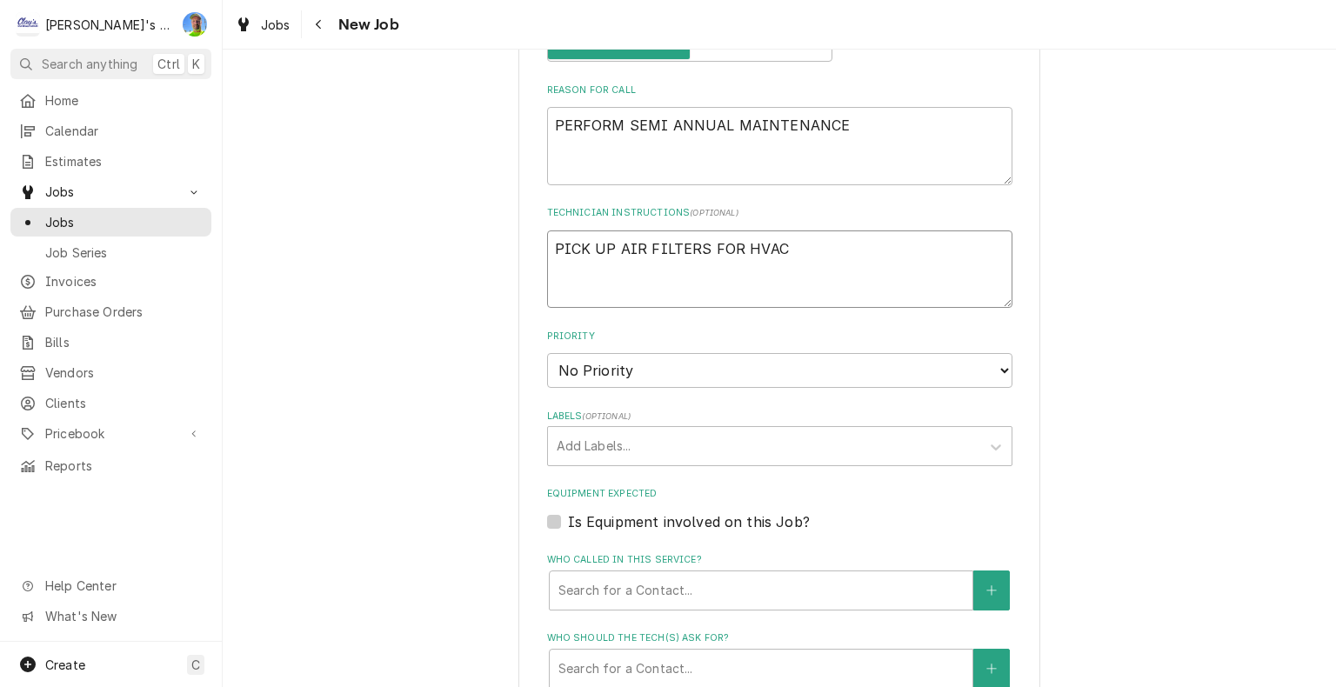
type textarea "PICK UP AIR FILTERS FOR HVAC A"
type textarea "x"
type textarea "PICK UP AIR FILTERS FOR HVAC AN"
type textarea "x"
type textarea "PICK UP AIR FILTERS FOR HVAC AND"
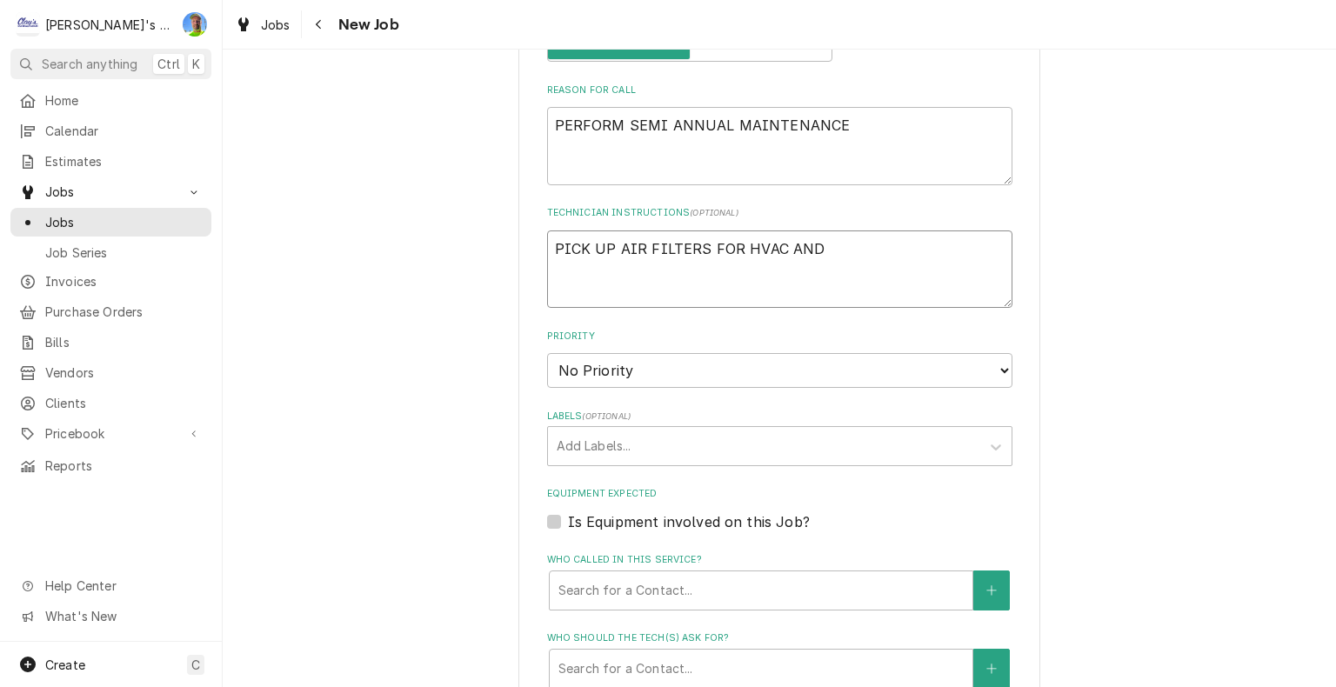
type textarea "x"
type textarea "PICK UP AIR FILTERS FOR HVAC AND"
type textarea "x"
type textarea "PICK UP AIR FILTERS FOR HVAC AND W"
type textarea "x"
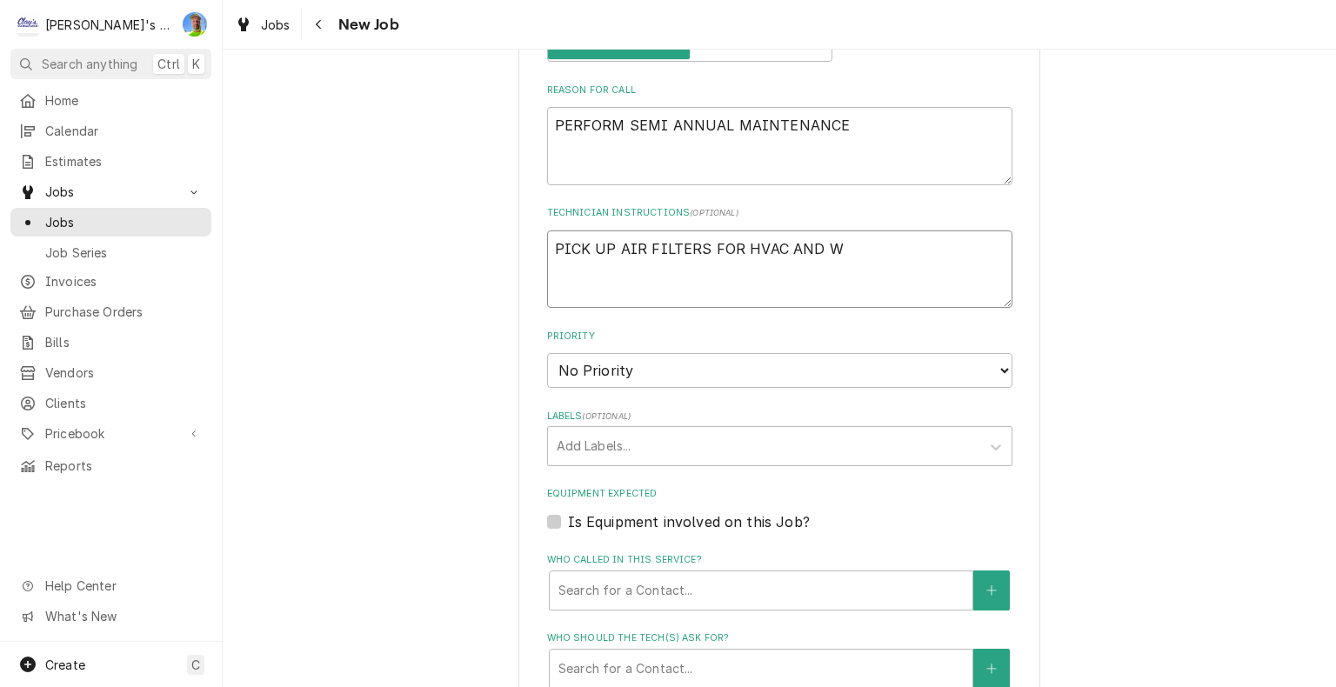
type textarea "PICK UP AIR FILTERS FOR HVAC AND WA"
type textarea "x"
type textarea "PICK UP AIR FILTERS FOR HVAC AND WAT"
type textarea "x"
type textarea "PICK UP AIR FILTERS FOR HVAC AND WATE"
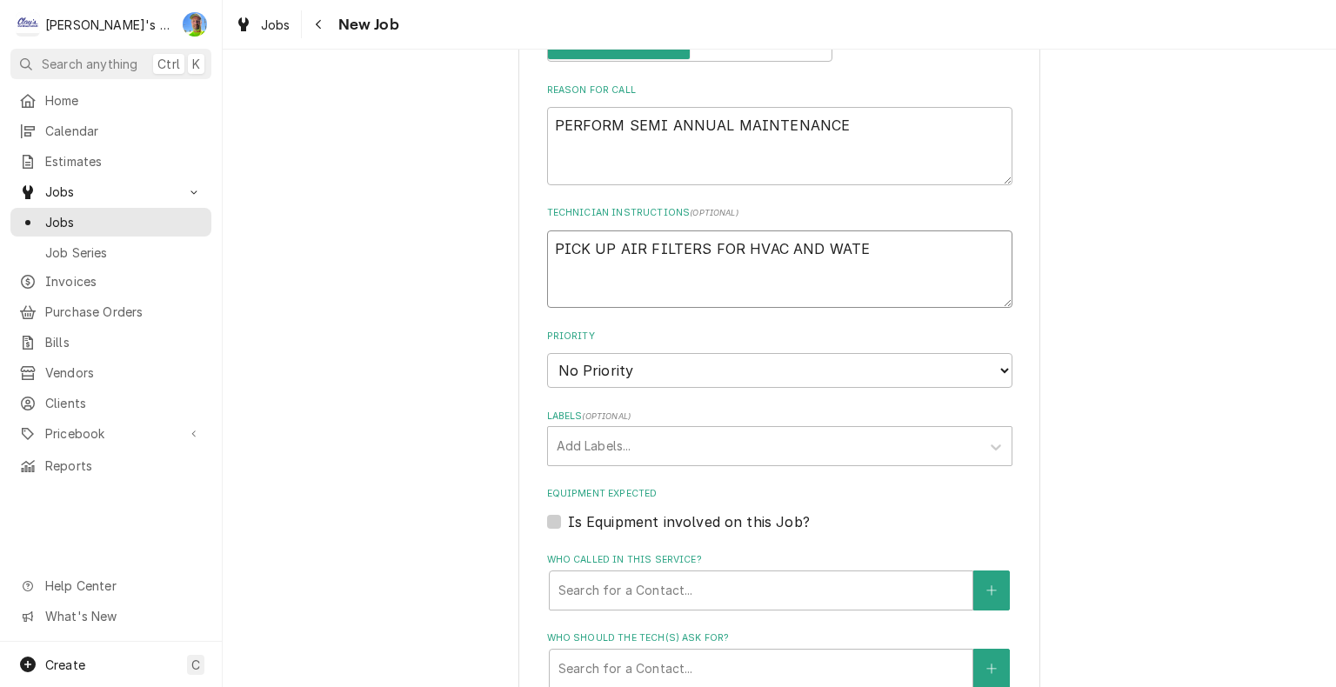
type textarea "x"
type textarea "PICK UP AIR FILTERS FOR HVAC AND WATER"
type textarea "x"
type textarea "PICK UP AIR FILTERS FOR HVAC AND WATER"
type textarea "x"
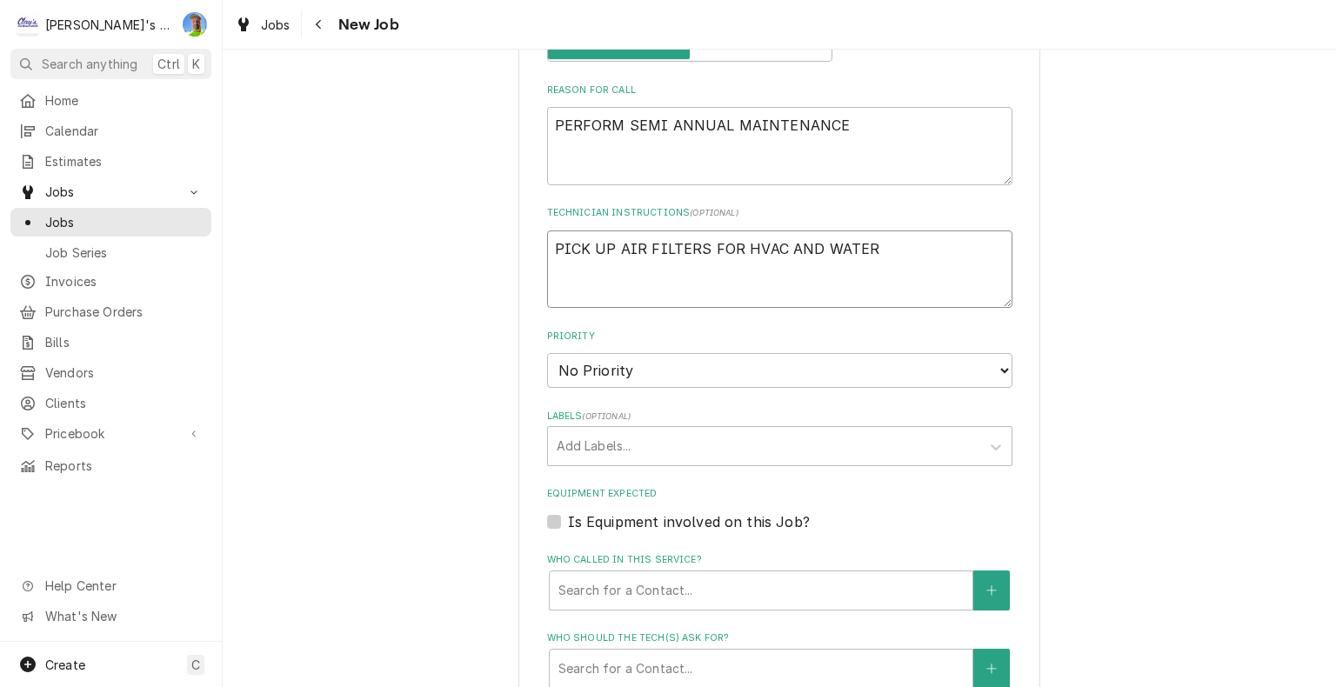
type textarea "PICK UP AIR FILTERS FOR HVAC AND WATER F"
type textarea "x"
type textarea "PICK UP AIR FILTERS FOR HVAC AND WATER FI"
type textarea "x"
type textarea "PICK UP AIR FILTERS FOR HVAC AND WATER FIL"
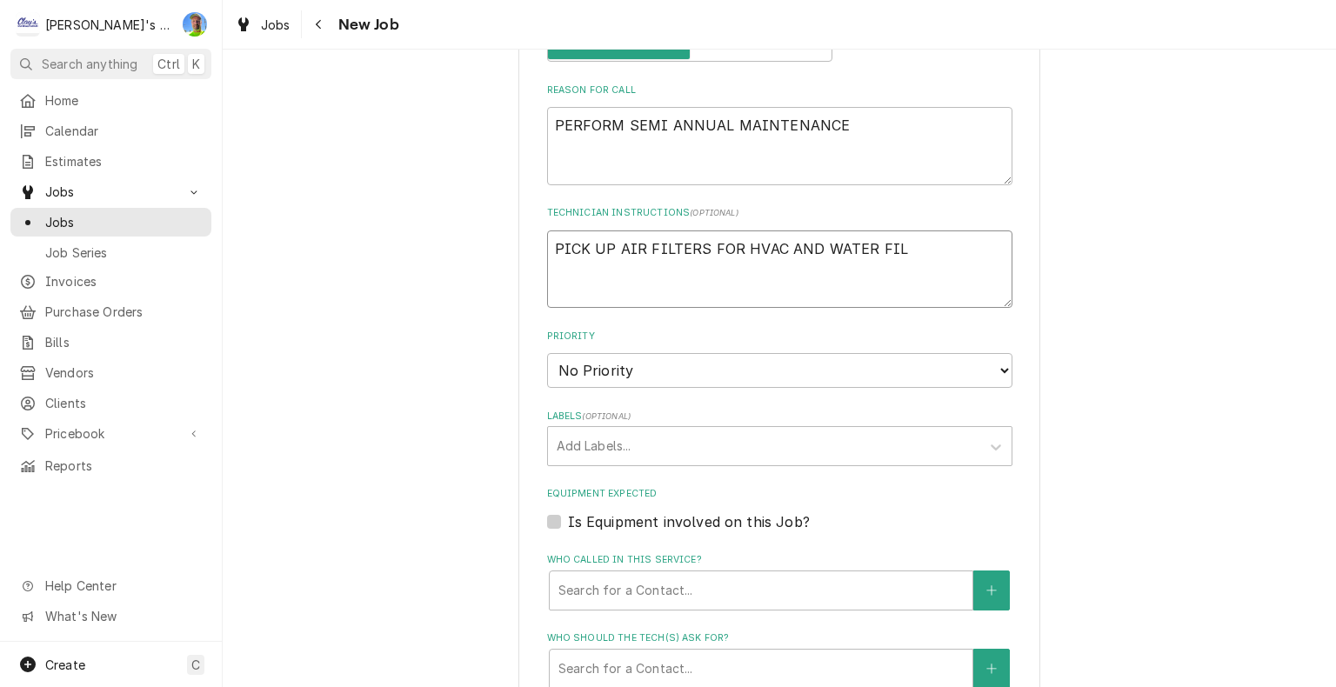
type textarea "x"
type textarea "PICK UP AIR FILTERS FOR HVAC AND WATER FILT"
type textarea "x"
type textarea "PICK UP AIR FILTERS FOR HVAC AND WATER FILTE"
type textarea "x"
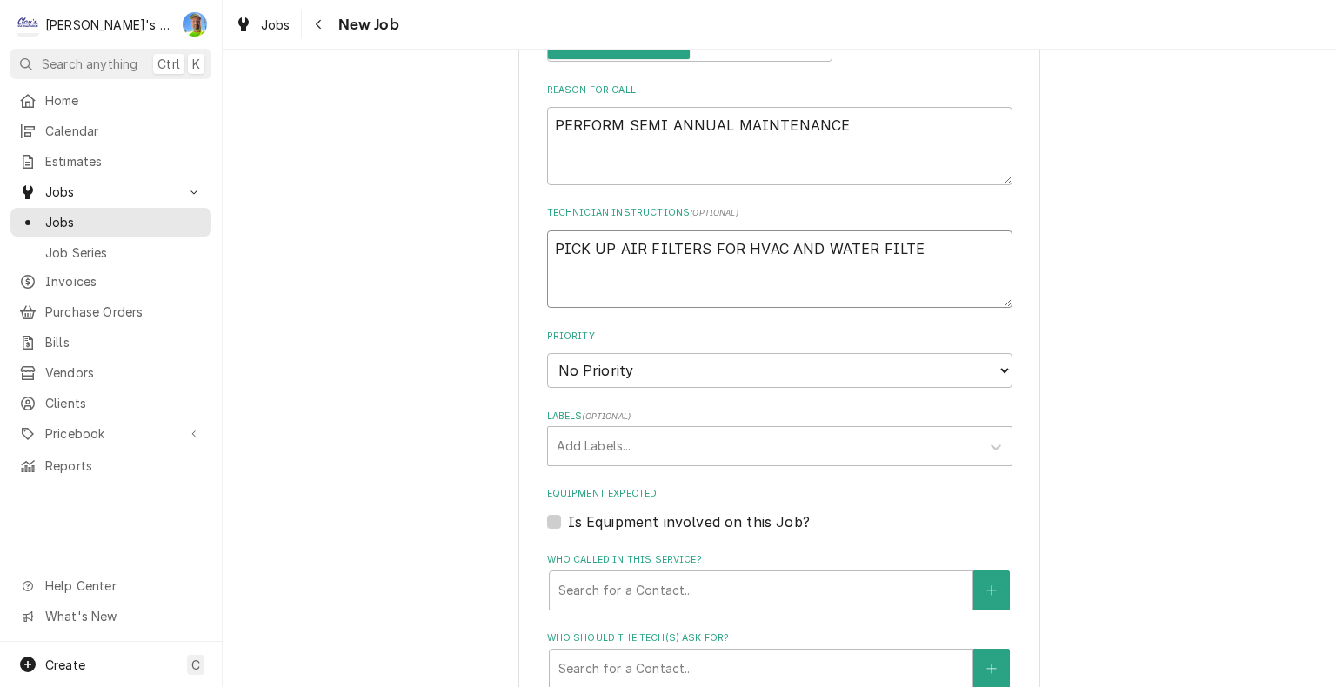
type textarea "PICK UP AIR FILTERS FOR HVAC AND WATER FILTER"
type textarea "x"
type textarea "PICK UP AIR FILTERS FOR HVAC AND WATER FILTER"
type textarea "x"
type textarea "PICK UP AIR FILTERS FOR HVAC AND WATER FILTER F"
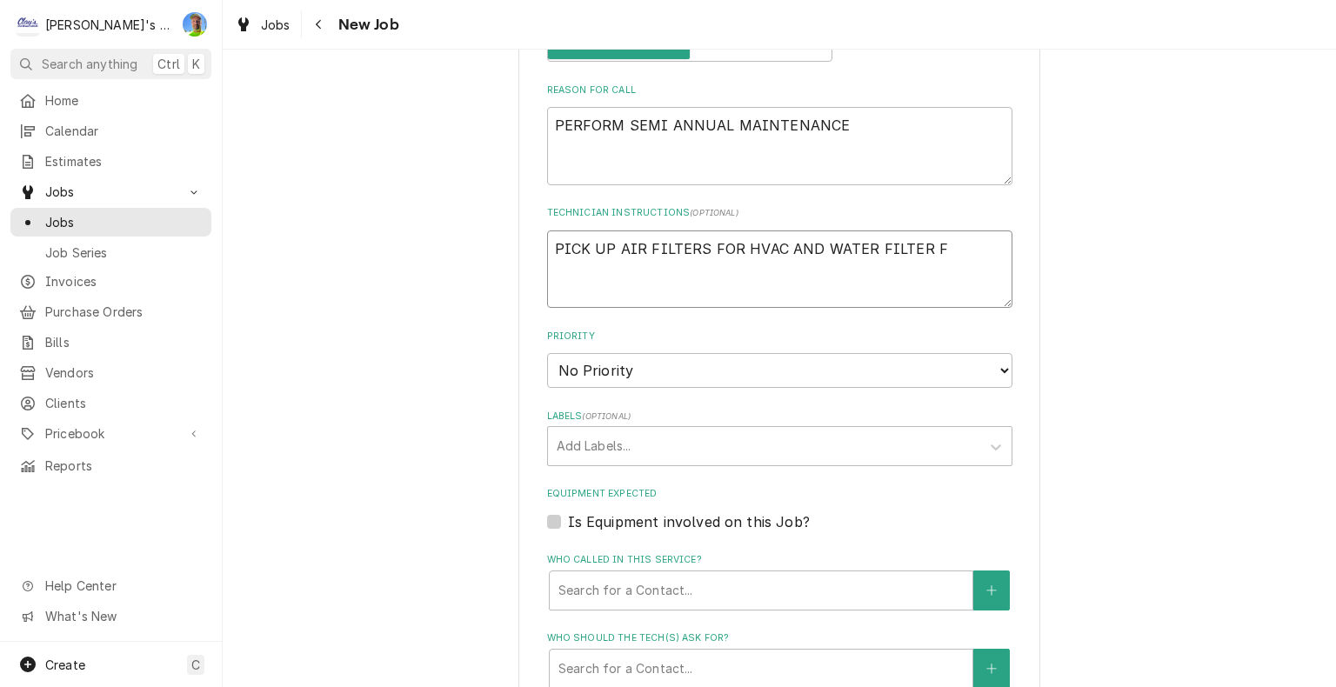
type textarea "x"
type textarea "PICK UP AIR FILTERS FOR HVAC AND WATER FILTER FO"
type textarea "x"
type textarea "PICK UP AIR FILTERS FOR HVAC AND WATER FILTER FOR"
type textarea "x"
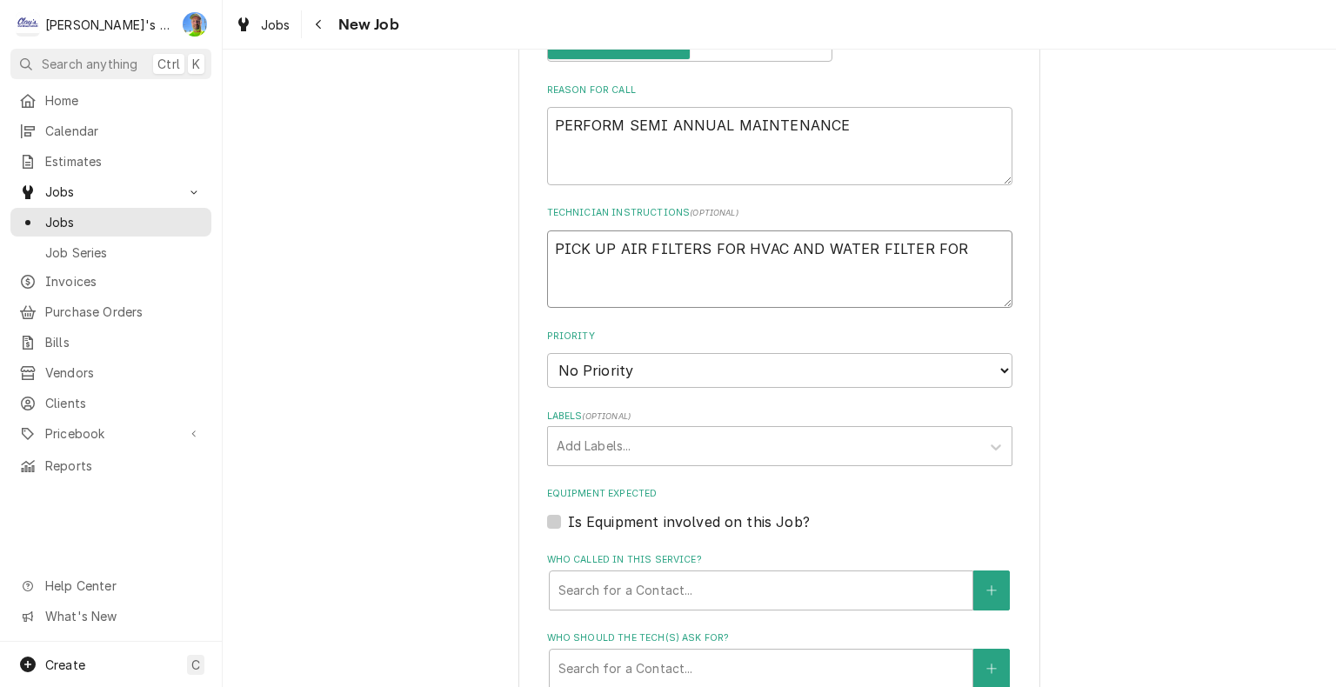
type textarea "PICK UP AIR FILTERS FOR HVAC AND WATER FILTER FOR"
type textarea "x"
type textarea "PICK UP AIR FILTERS FOR HVAC AND WATER FILTER FOR I"
type textarea "x"
type textarea "PICK UP AIR FILTERS FOR HVAC AND WATER FILTER FOR IC"
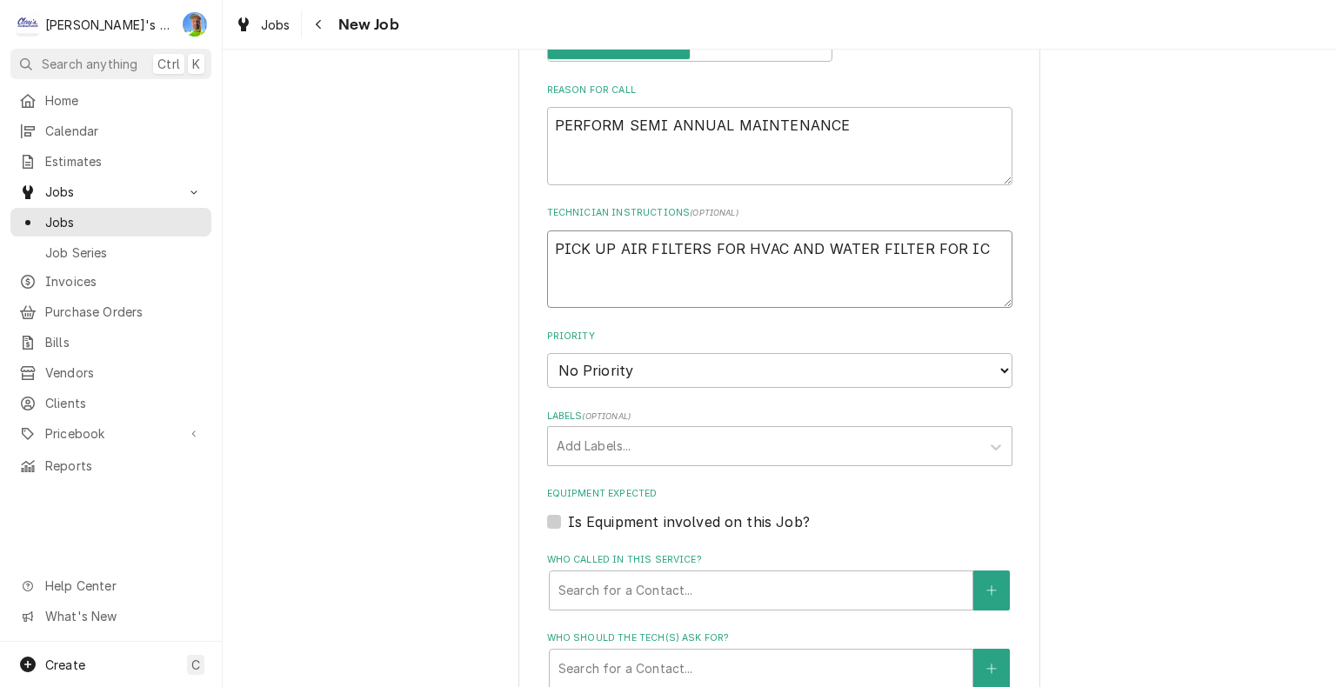
type textarea "x"
type textarea "PICK UP AIR FILTERS FOR HVAC AND WATER FILTER FOR ICE"
type textarea "x"
type textarea "PICK UP AIR FILTERS FOR HVAC AND WATER FILTER FOR ICE"
type textarea "x"
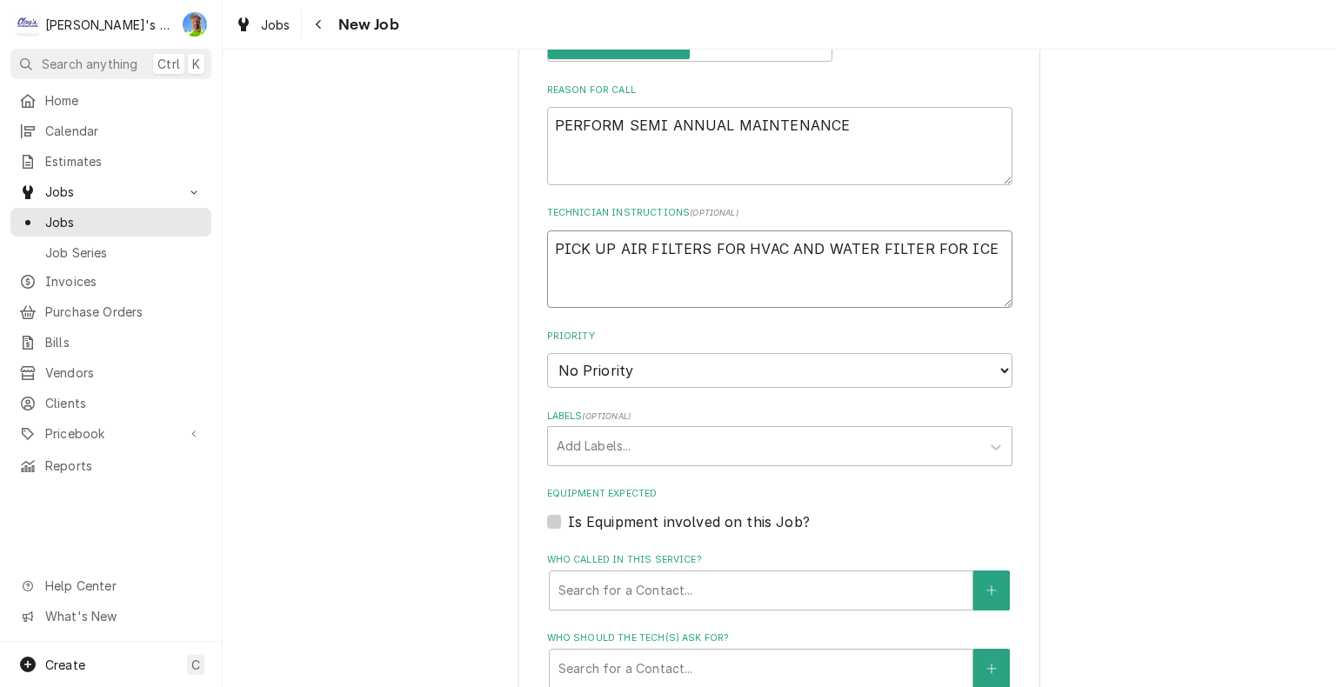
type textarea "PICK UP AIR FILTERS FOR HVAC AND WATER FILTER FOR ICE M"
type textarea "x"
type textarea "PICK UP AIR FILTERS FOR HVAC AND WATER FILTER FOR ICE MA"
type textarea "x"
type textarea "PICK UP AIR FILTERS FOR HVAC AND WATER FILTER FOR ICE MAC"
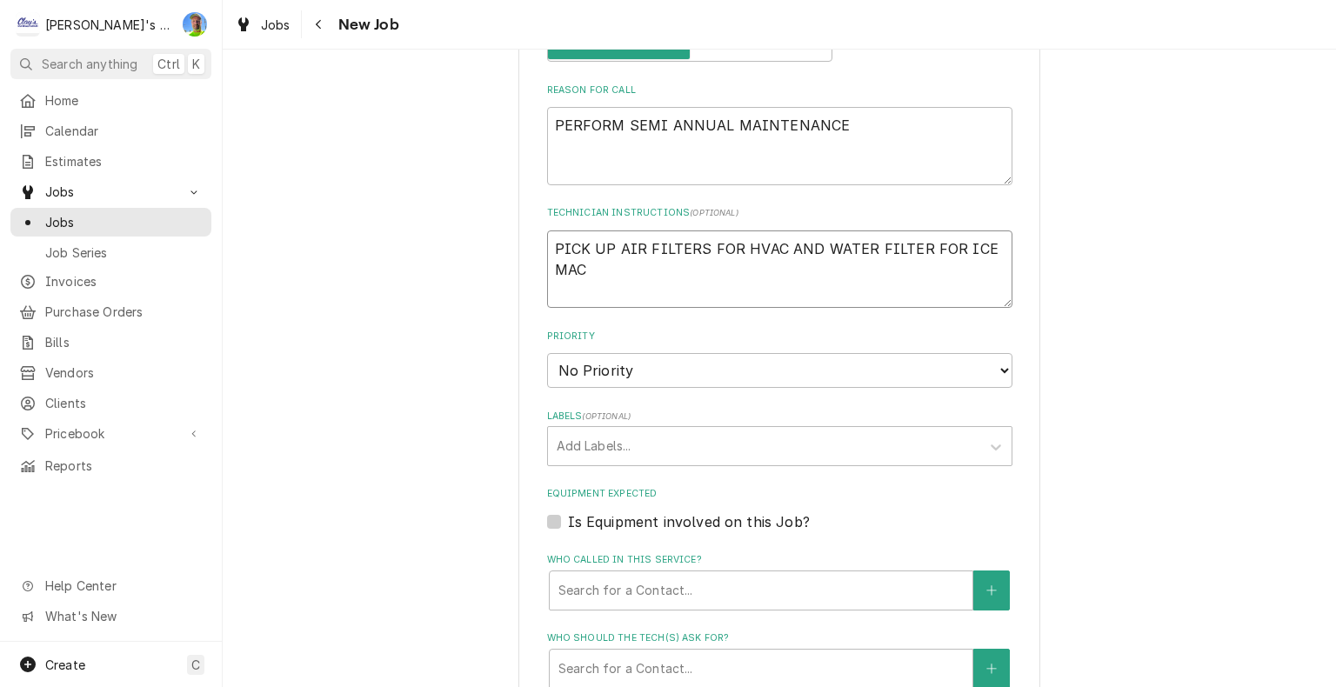
type textarea "x"
type textarea "PICK UP AIR FILTERS FOR HVAC AND WATER FILTER FOR ICE MACH"
type textarea "x"
type textarea "PICK UP AIR FILTERS FOR HVAC AND WATER FILTER FOR ICE MACHI"
type textarea "x"
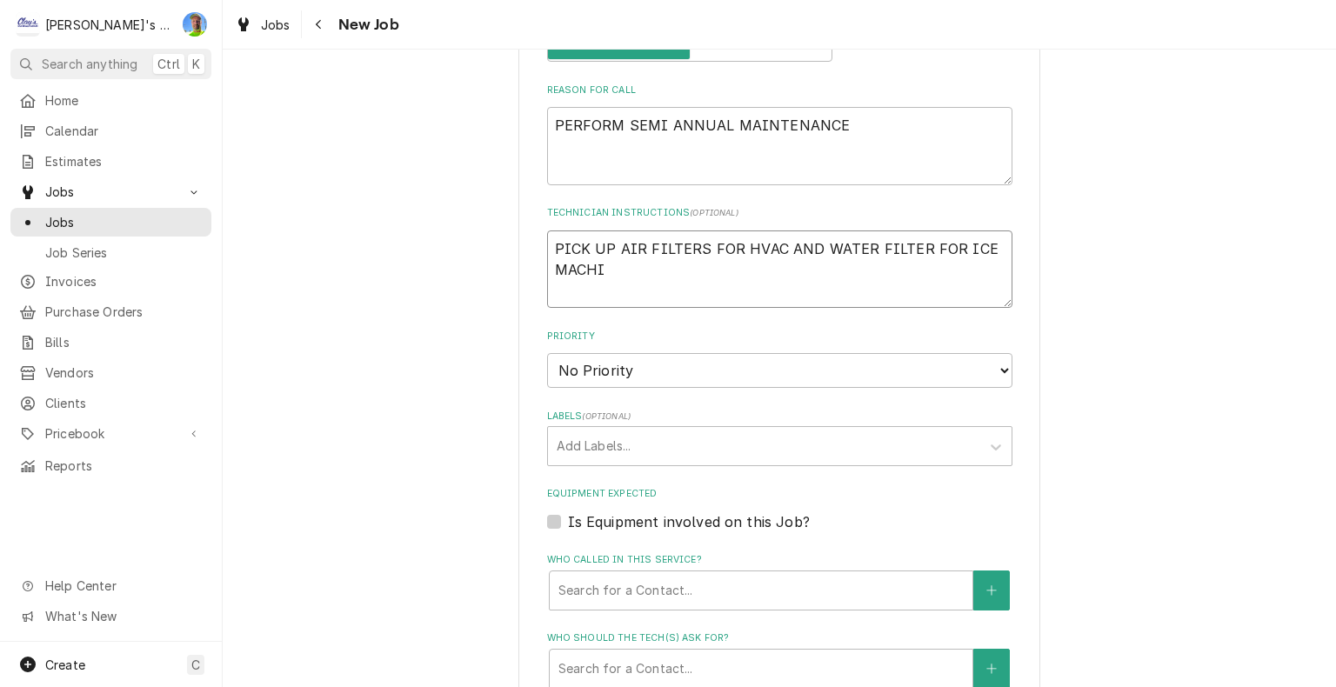
type textarea "PICK UP AIR FILTERS FOR HVAC AND WATER FILTER FOR ICE MACHIN"
type textarea "x"
type textarea "PICK UP AIR FILTERS FOR HVAC AND WATER FILTER FOR ICE MACHINE"
type textarea "x"
type textarea "PICK UP AIR FILTERS FOR HVAC AND WATER FILTER FOR ICE MACHINE"
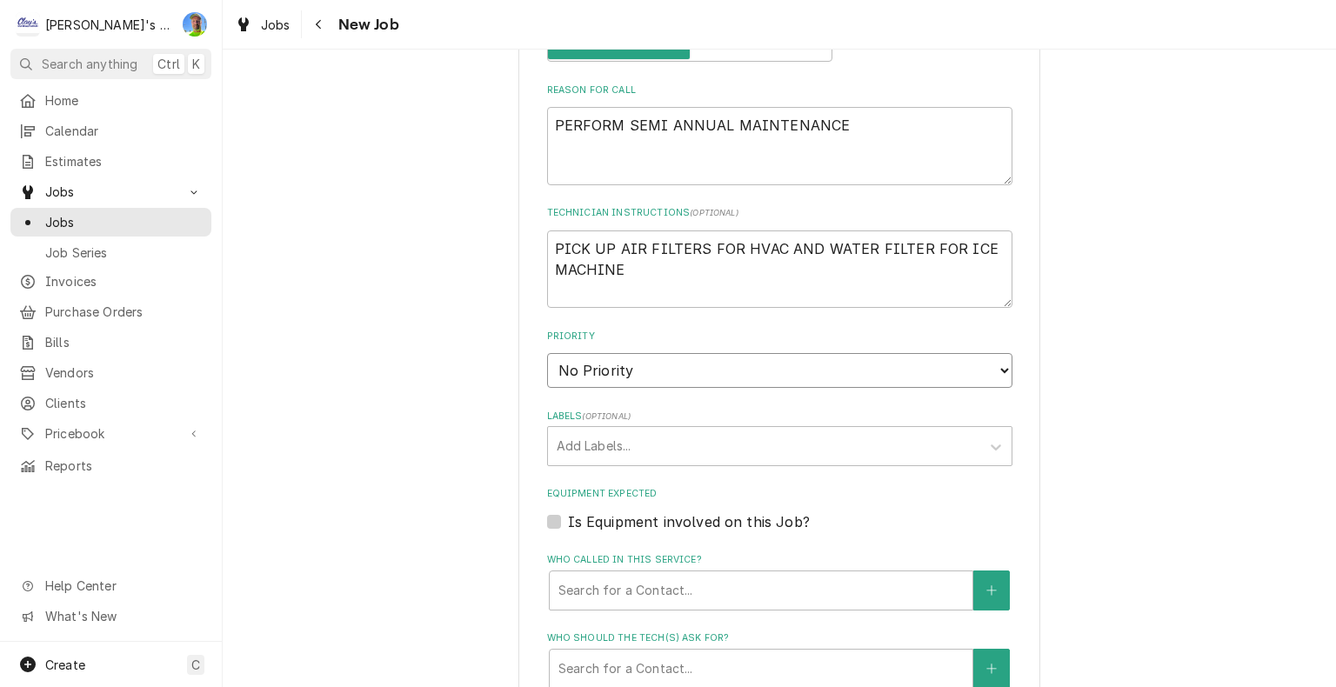
click at [956, 372] on select "No Priority Urgent High Medium Low" at bounding box center [779, 370] width 465 height 35
select select "3"
click at [547, 353] on select "No Priority Urgent High Medium Low" at bounding box center [779, 370] width 465 height 35
type textarea "x"
click at [568, 521] on label "Is Equipment involved on this Job?" at bounding box center [689, 521] width 242 height 21
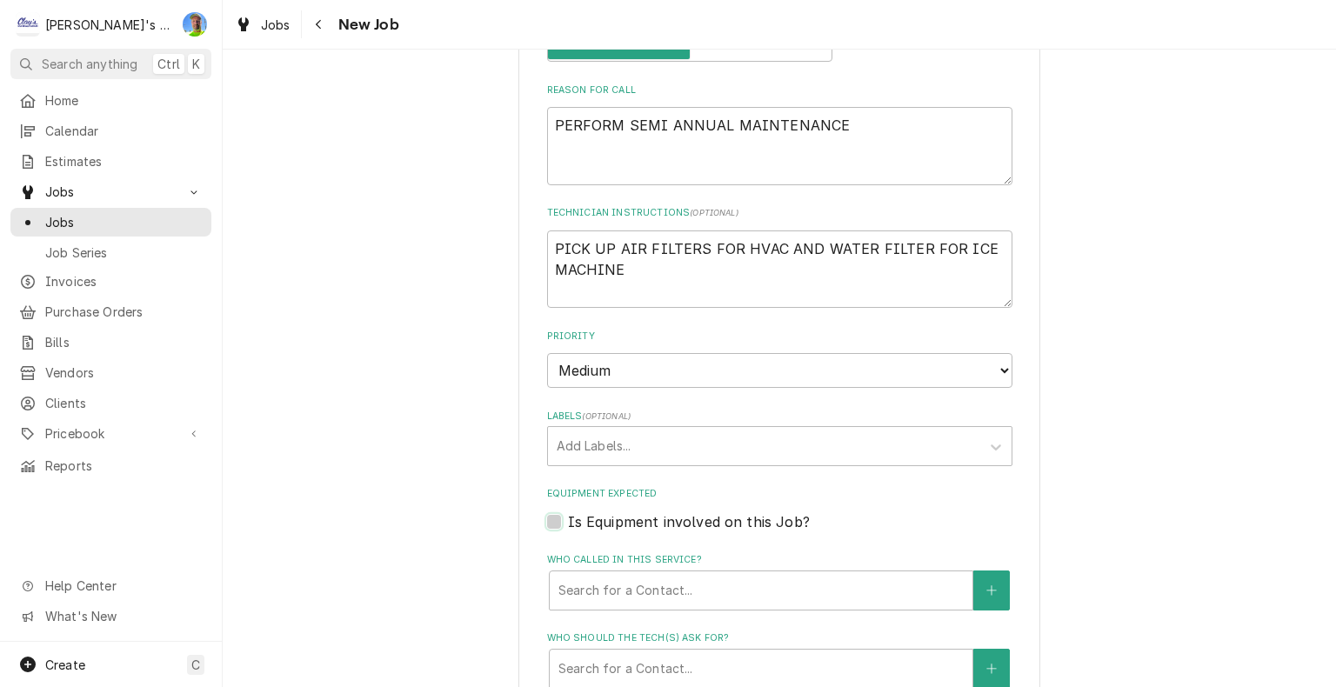
click at [568, 521] on input "Equipment Expected" at bounding box center [800, 530] width 465 height 38
checkbox input "true"
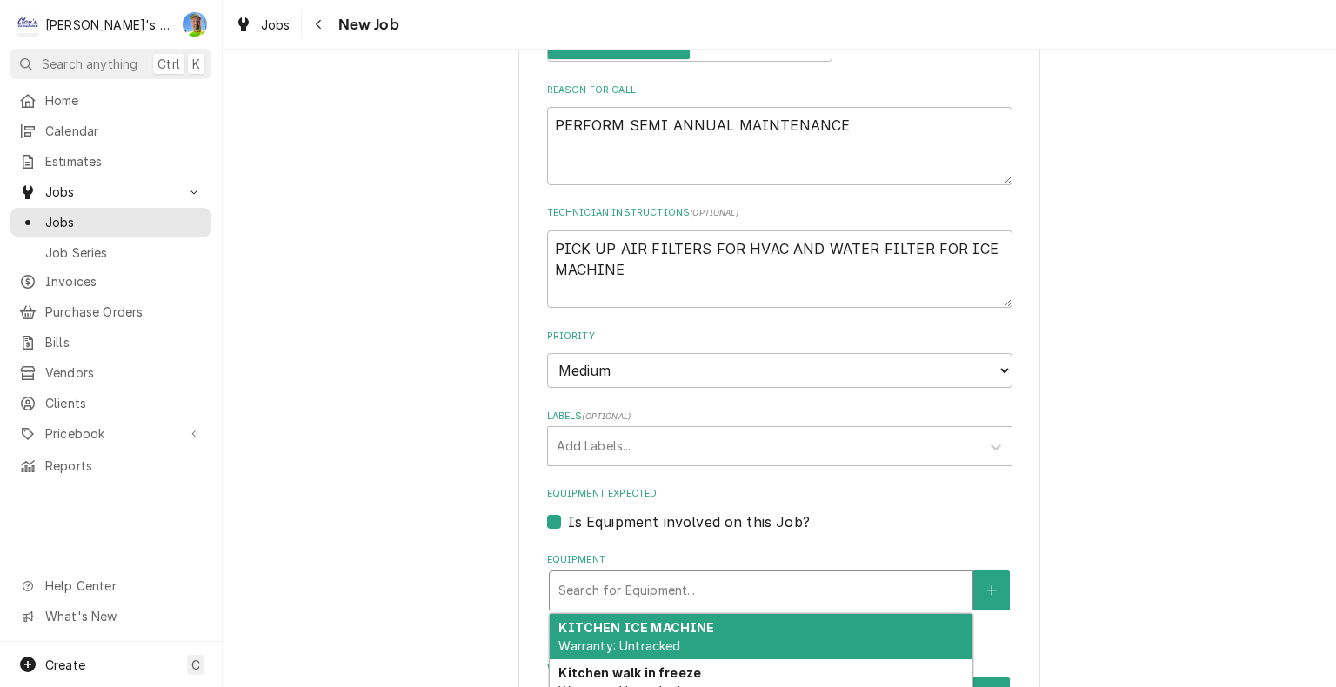
click at [581, 575] on div "Equipment" at bounding box center [760, 590] width 405 height 31
click at [598, 623] on strong "KITCHEN ICE MACHINE" at bounding box center [636, 627] width 156 height 15
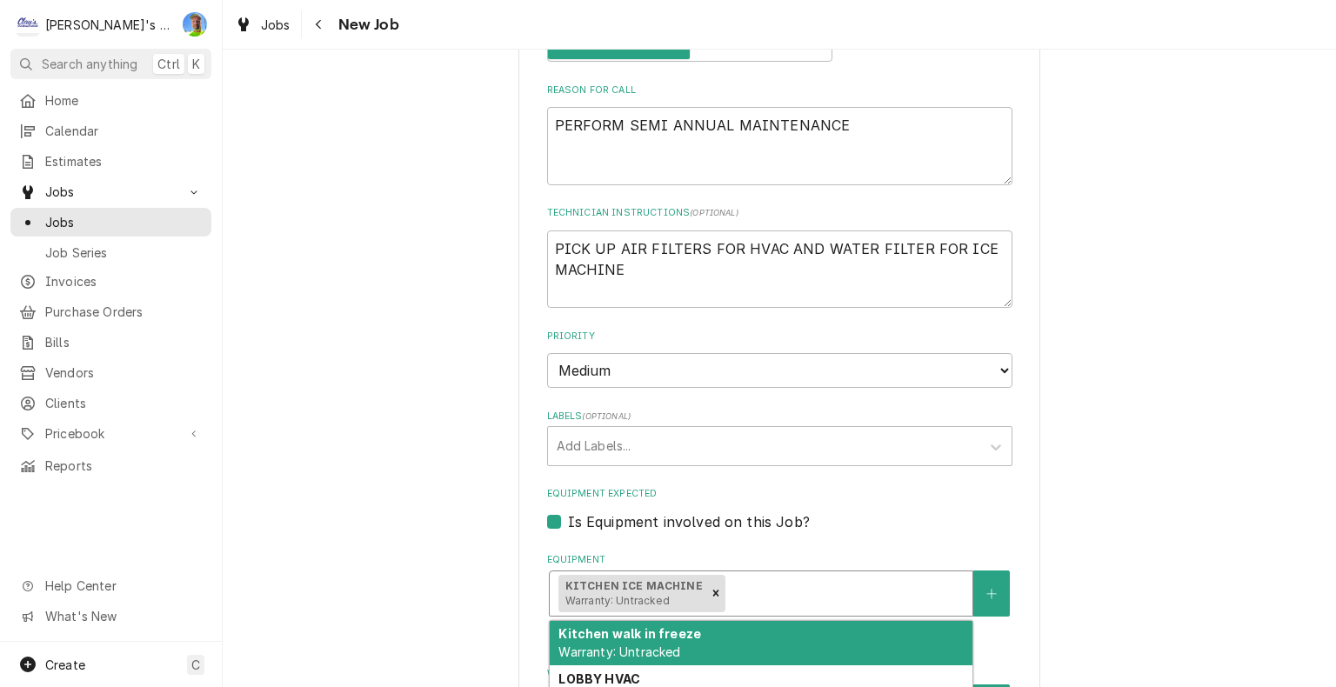
click at [759, 590] on div "Equipment" at bounding box center [846, 593] width 235 height 31
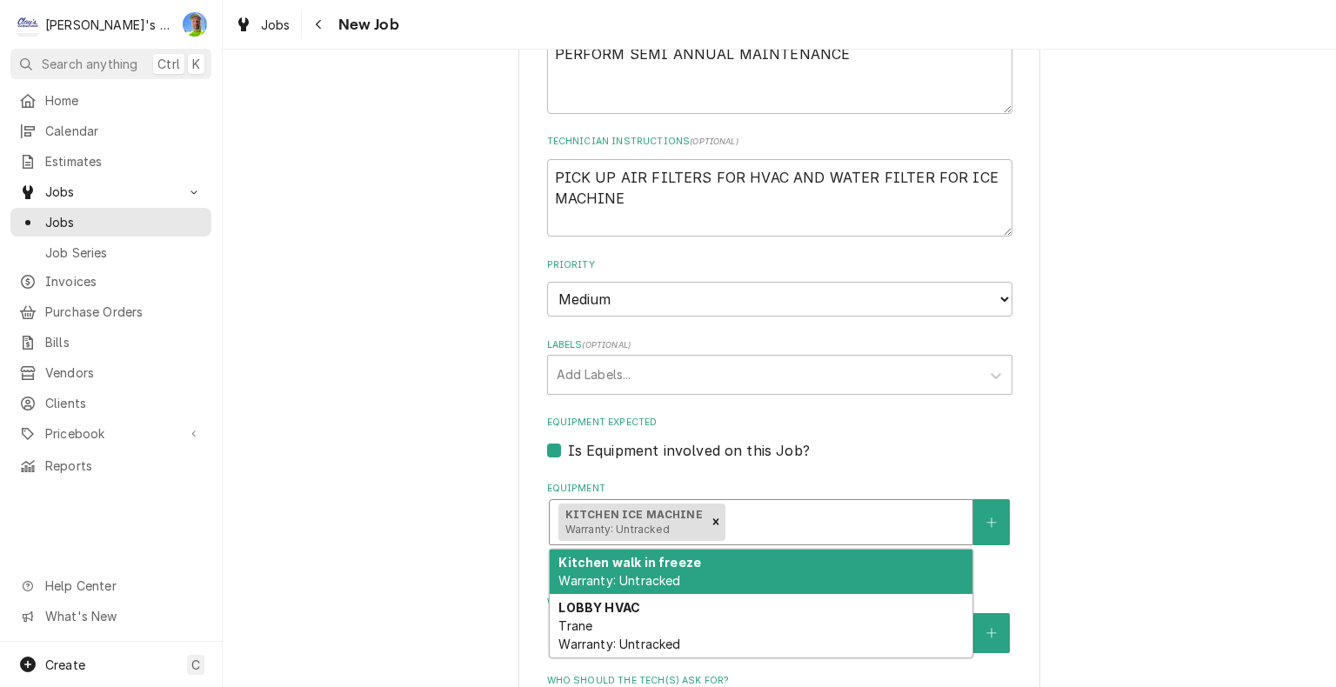
scroll to position [798, 0]
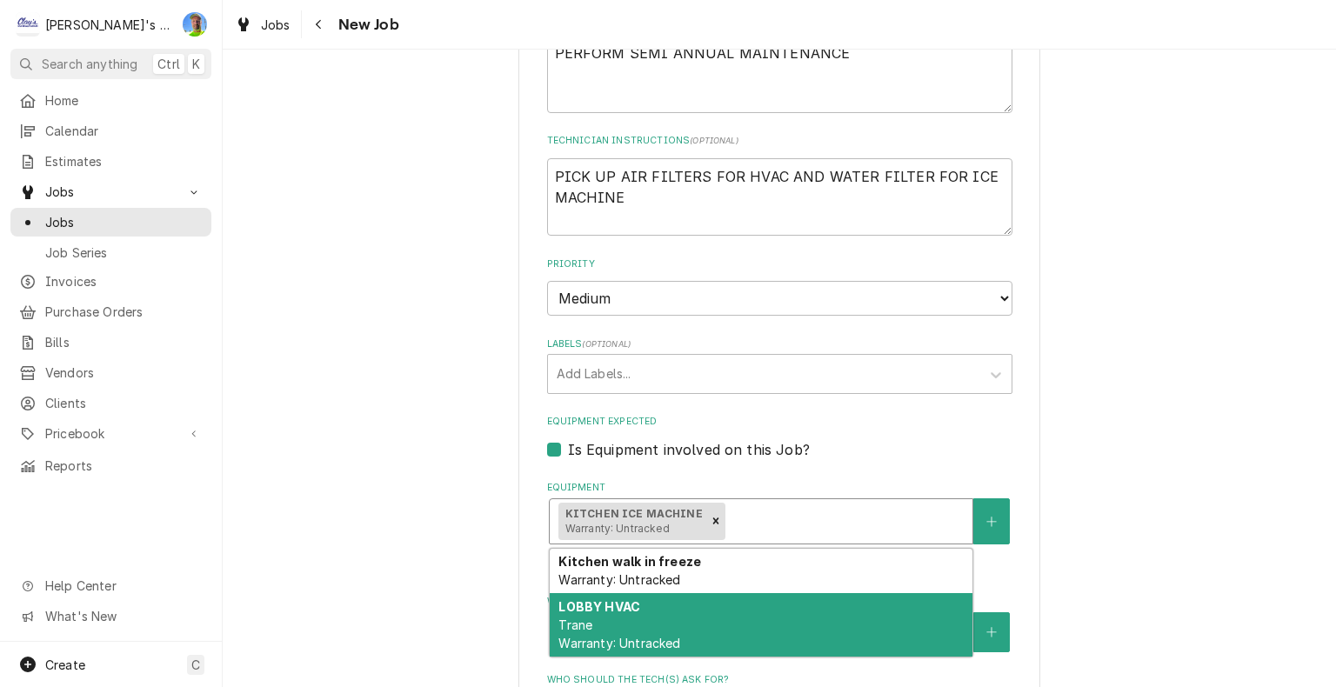
click at [626, 618] on div "LOBBY HVAC Trane Warranty: Untracked" at bounding box center [761, 625] width 423 height 64
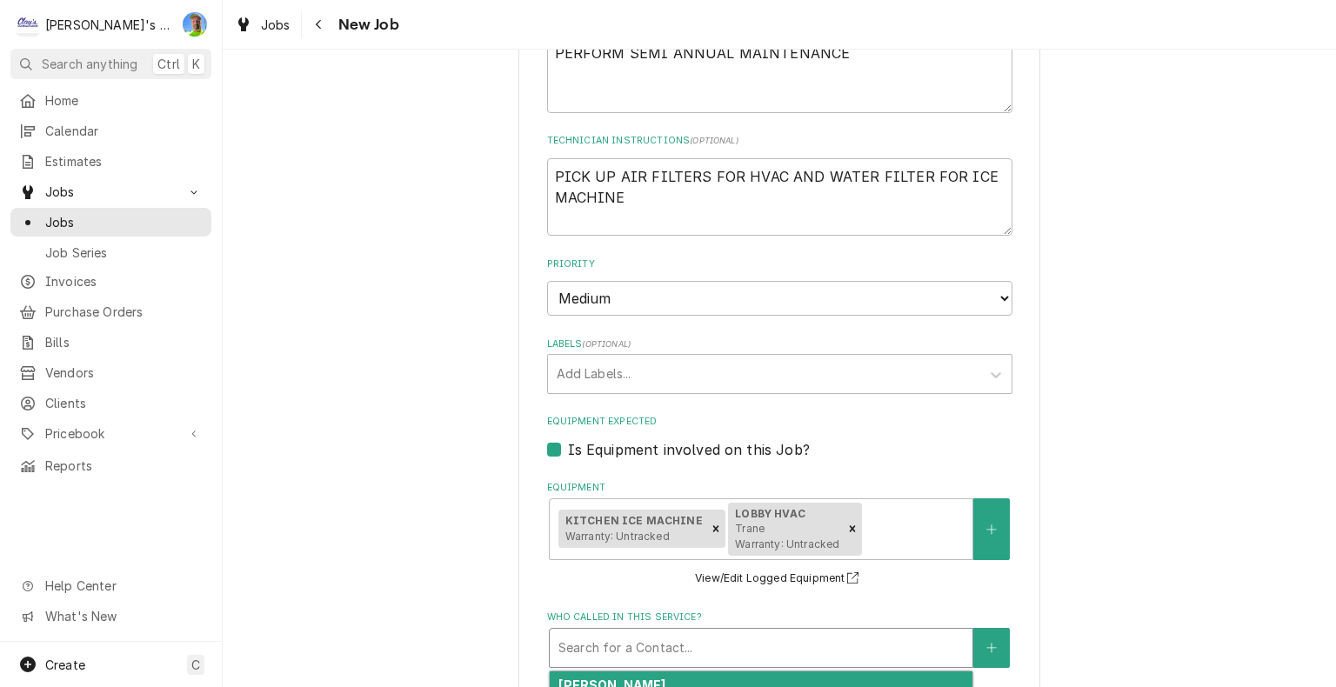
click at [826, 649] on div "Who called in this service?" at bounding box center [760, 647] width 405 height 31
drag, startPoint x: 802, startPoint y: 672, endPoint x: 1263, endPoint y: 471, distance: 502.9
click at [1263, 471] on div "Please provide the following information to create a job: Client Details Client…" at bounding box center [779, 245] width 1113 height 1950
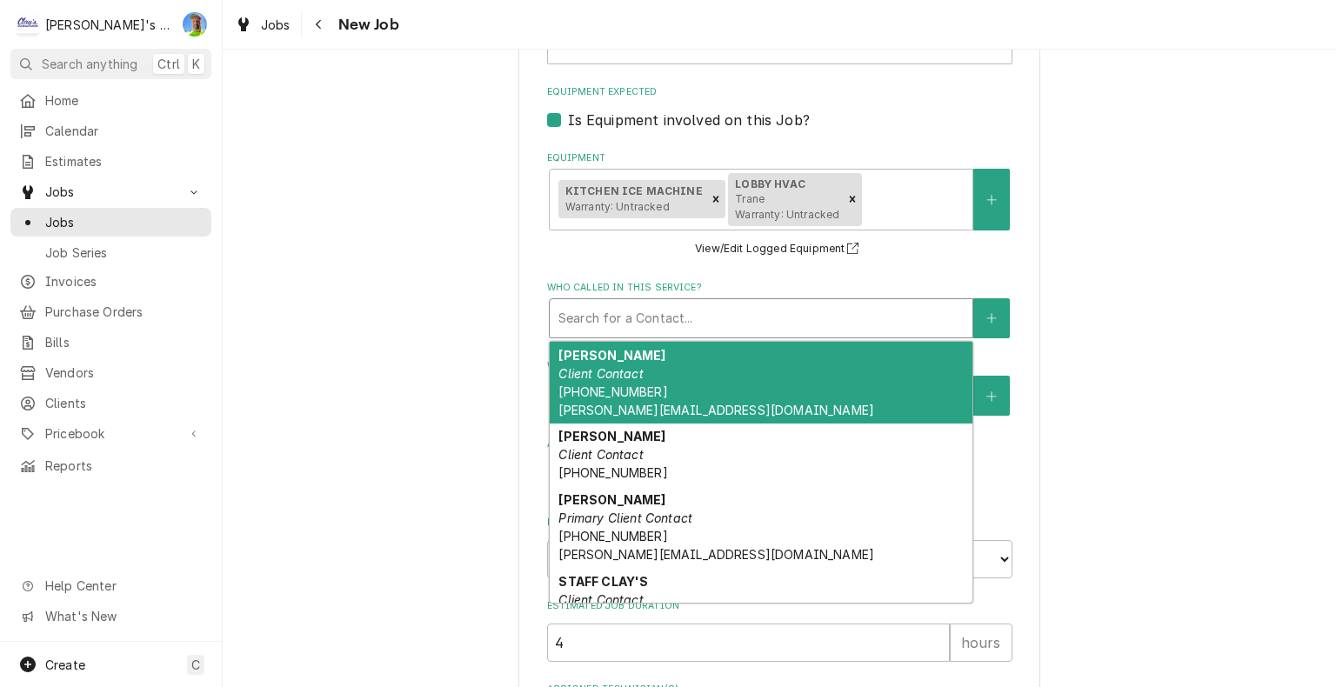
scroll to position [1141, 0]
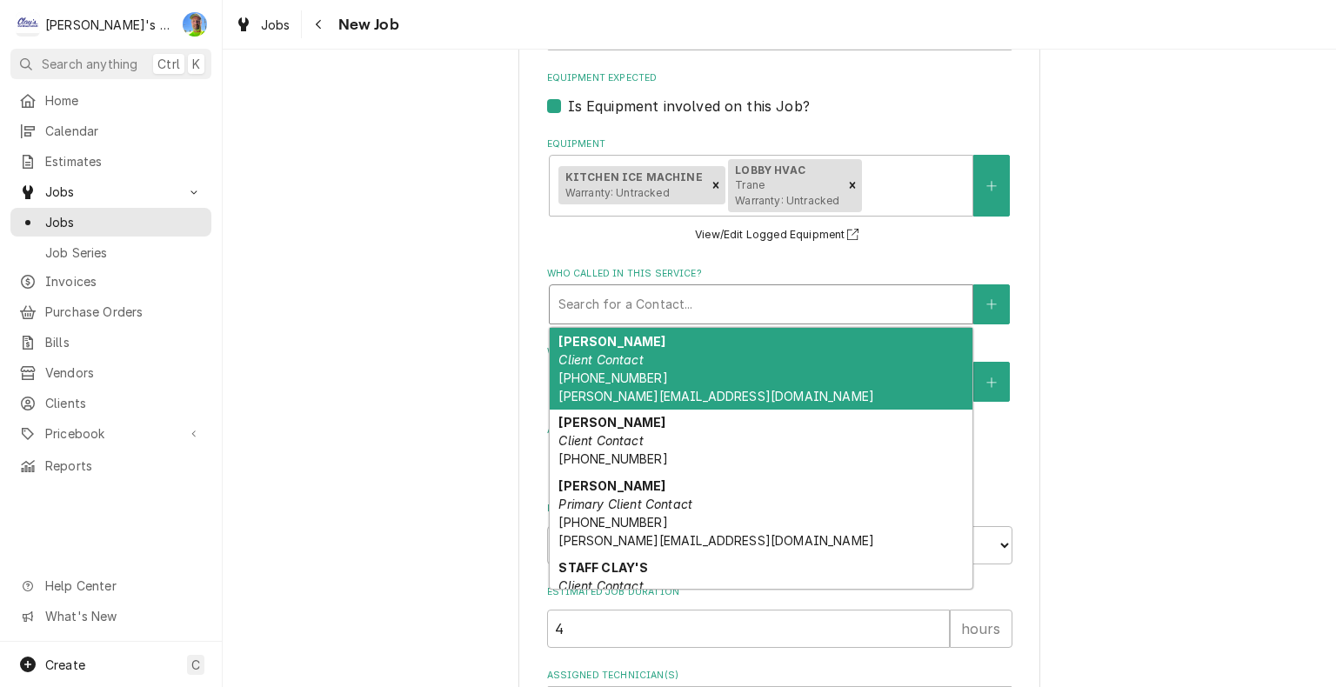
click at [791, 351] on div "GREG AUSTIN Client Contact (541) 729-9344 GREG@CLAYSREFRIG.COM" at bounding box center [761, 369] width 423 height 82
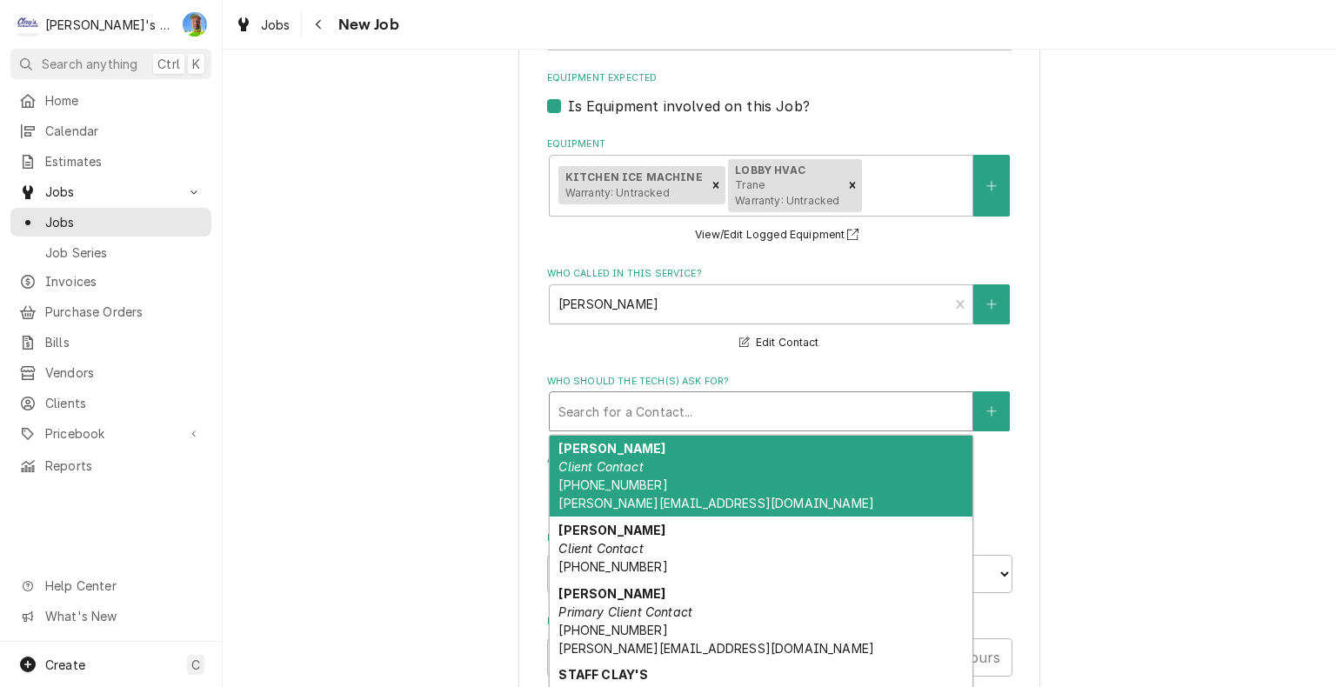
click at [698, 402] on div "Who should the tech(s) ask for?" at bounding box center [760, 411] width 405 height 31
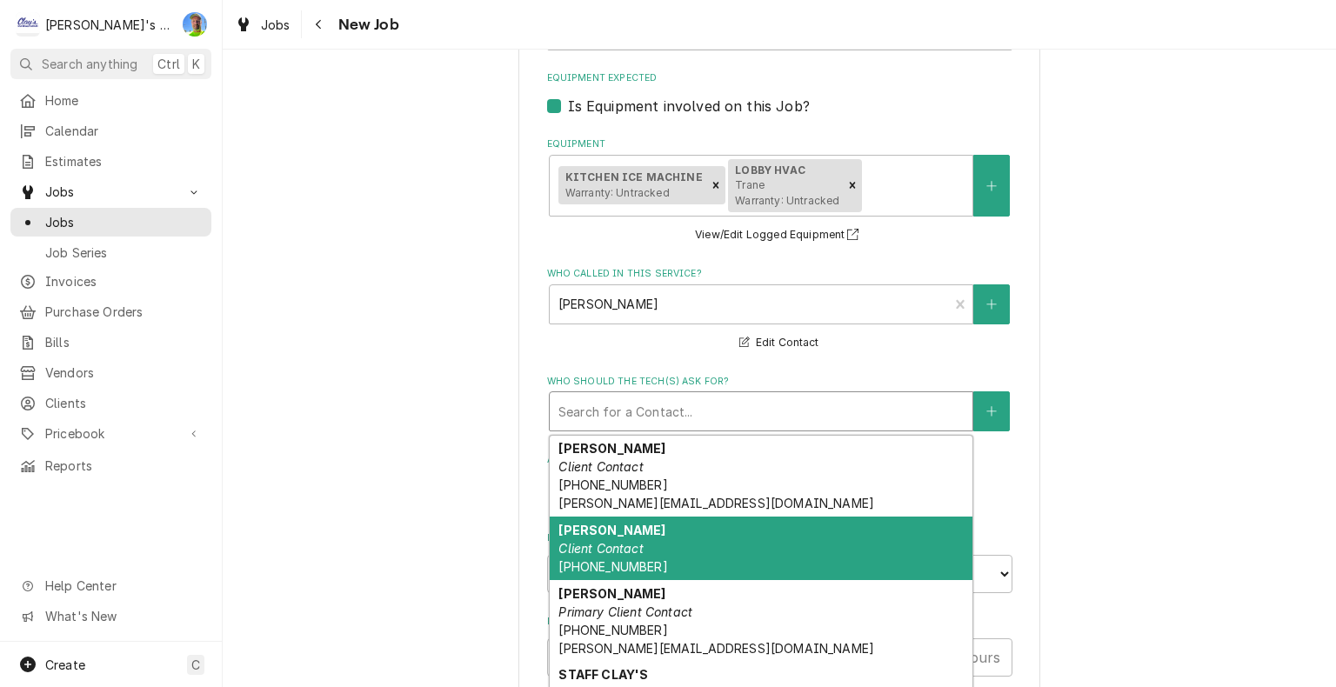
click at [648, 555] on div "KOREY Client Contact (541) 953-1316" at bounding box center [761, 549] width 423 height 64
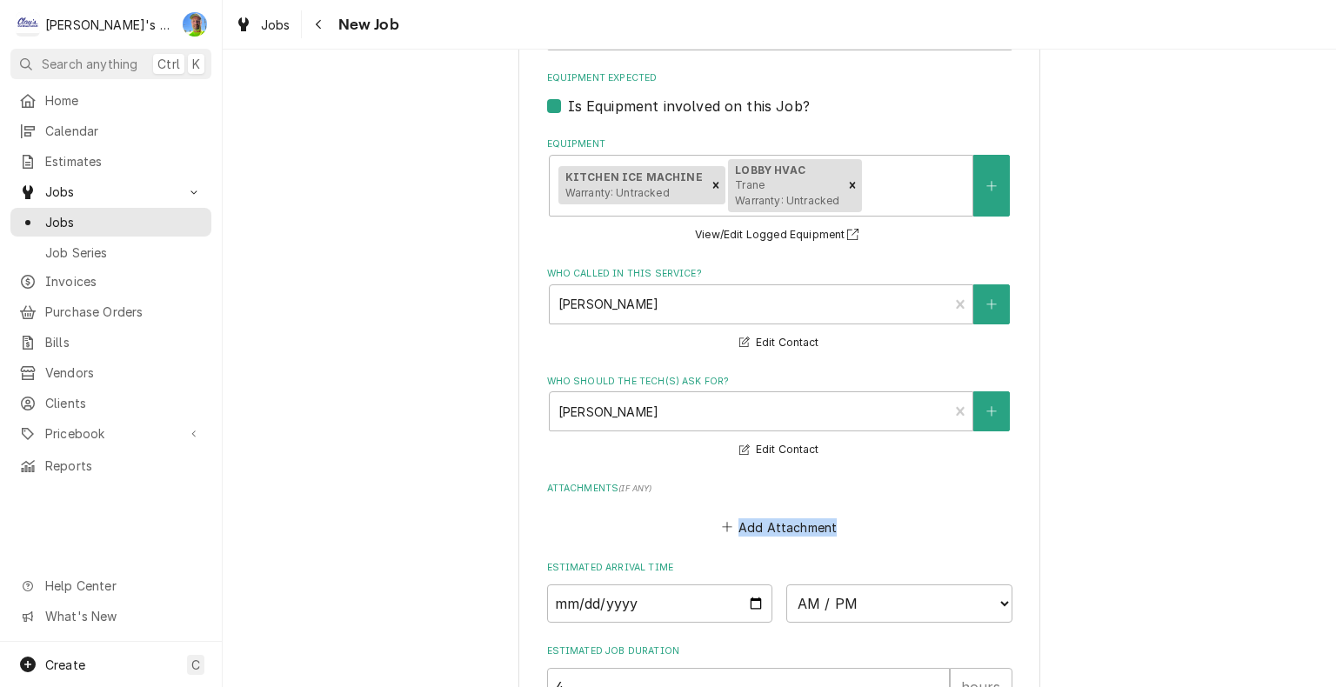
drag, startPoint x: 1114, startPoint y: 531, endPoint x: 1334, endPoint y: 459, distance: 230.5
click at [1334, 459] on div "Please provide the following information to create a job: Client Details Client…" at bounding box center [779, 369] width 1113 height 638
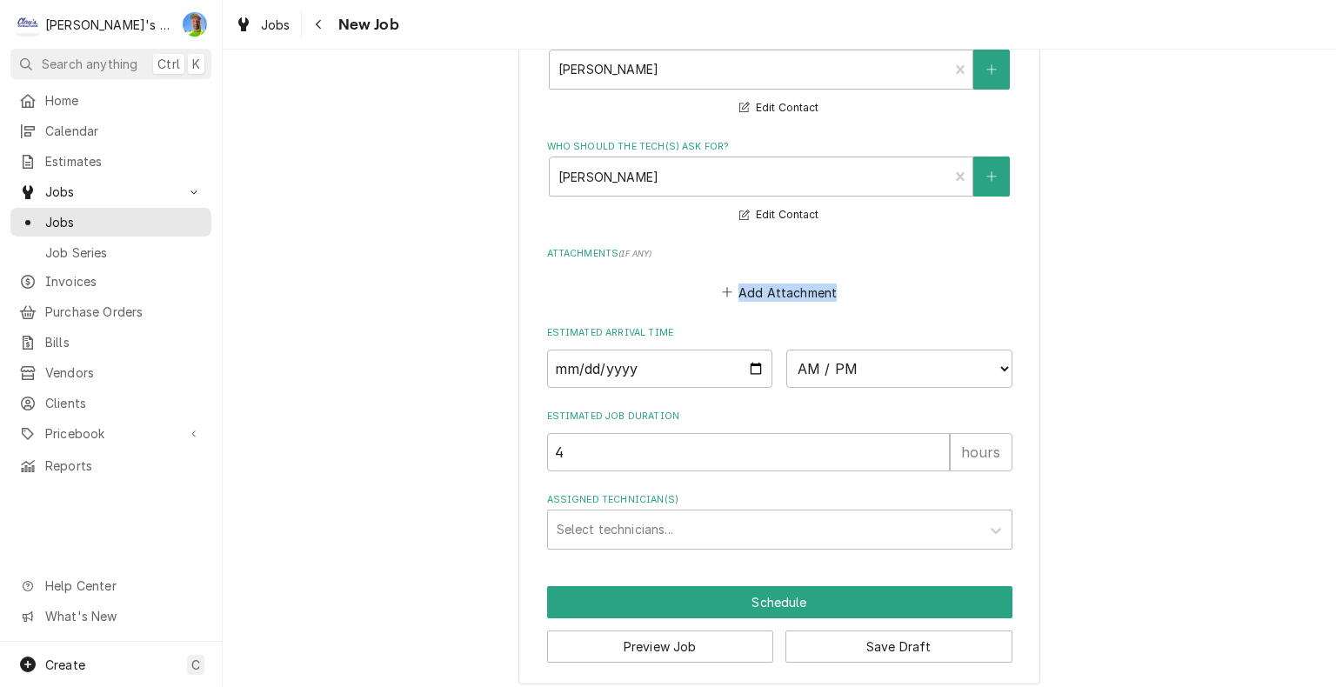
scroll to position [1381, 0]
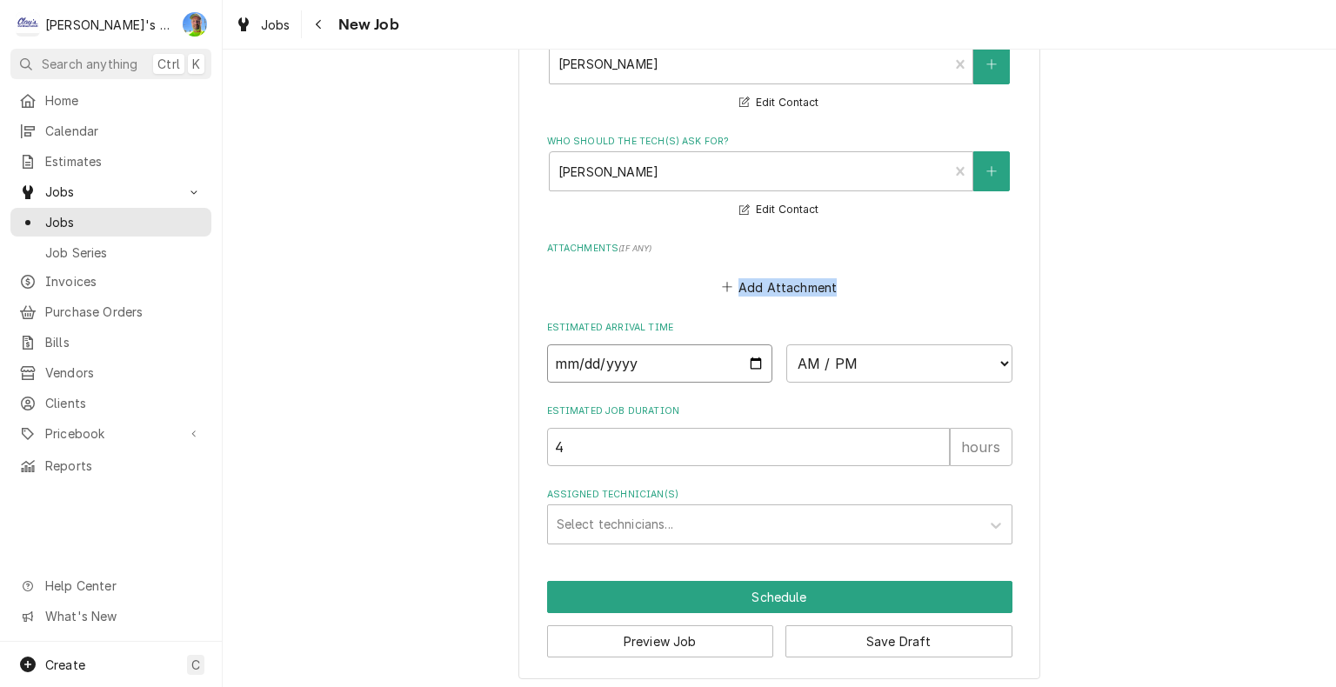
click at [744, 358] on input "Date" at bounding box center [660, 363] width 226 height 38
type textarea "x"
type input "2025-10-15"
type textarea "x"
click at [999, 359] on select "AM / PM 6:00 AM 6:15 AM 6:30 AM 6:45 AM 7:00 AM 7:15 AM 7:30 AM 7:45 AM 8:00 AM…" at bounding box center [899, 363] width 226 height 38
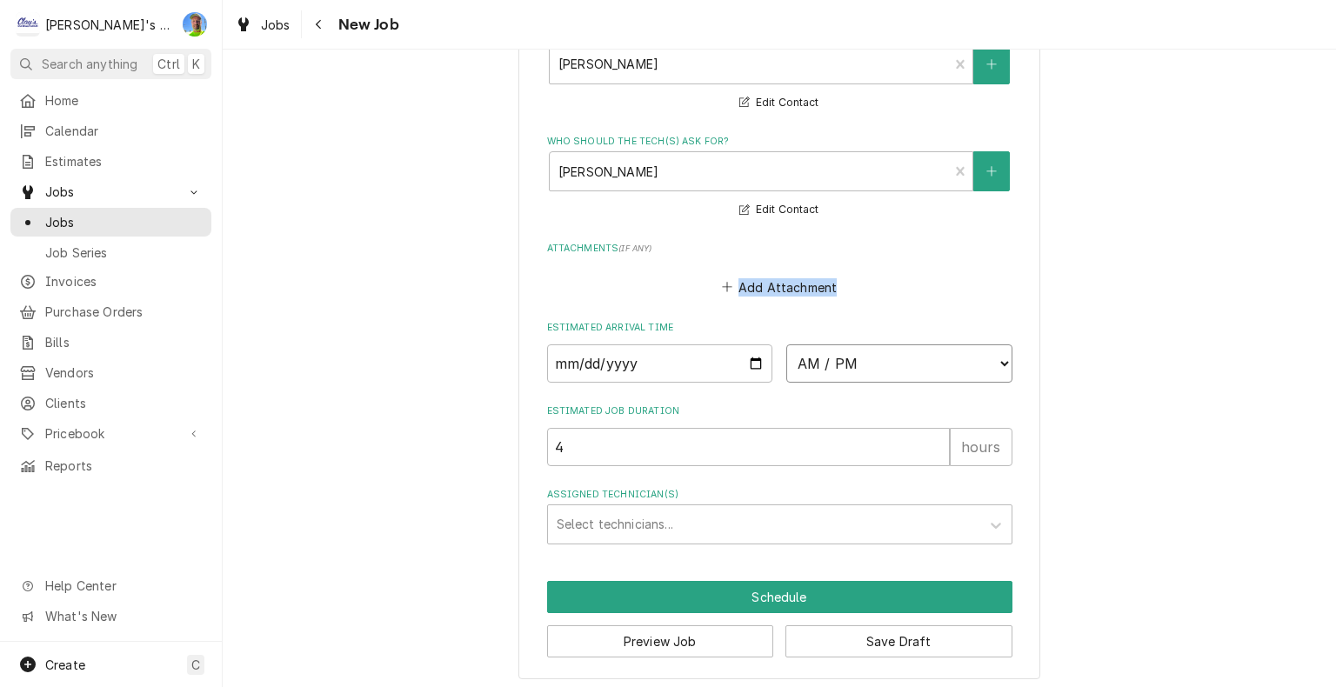
select select "09:15:00"
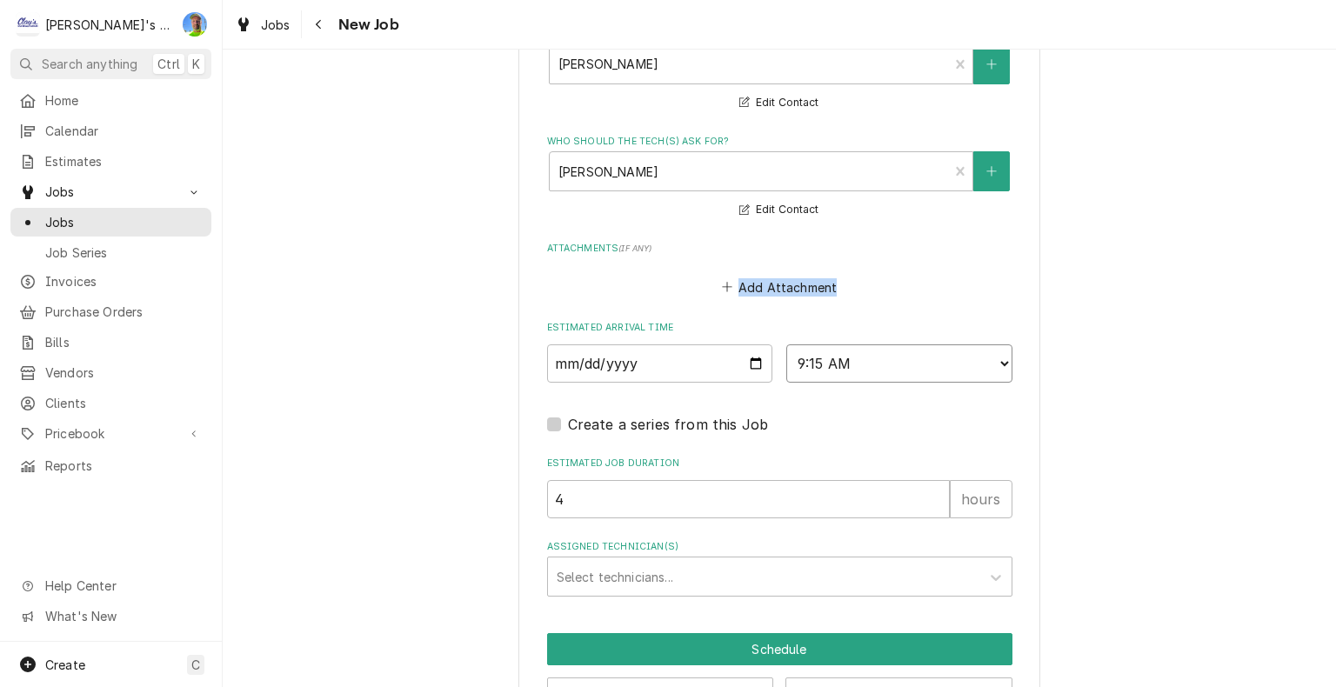
type textarea "x"
click at [568, 416] on label "Create a series from this Job" at bounding box center [668, 424] width 201 height 21
click at [568, 416] on input "Job Create/Update Form" at bounding box center [800, 433] width 465 height 38
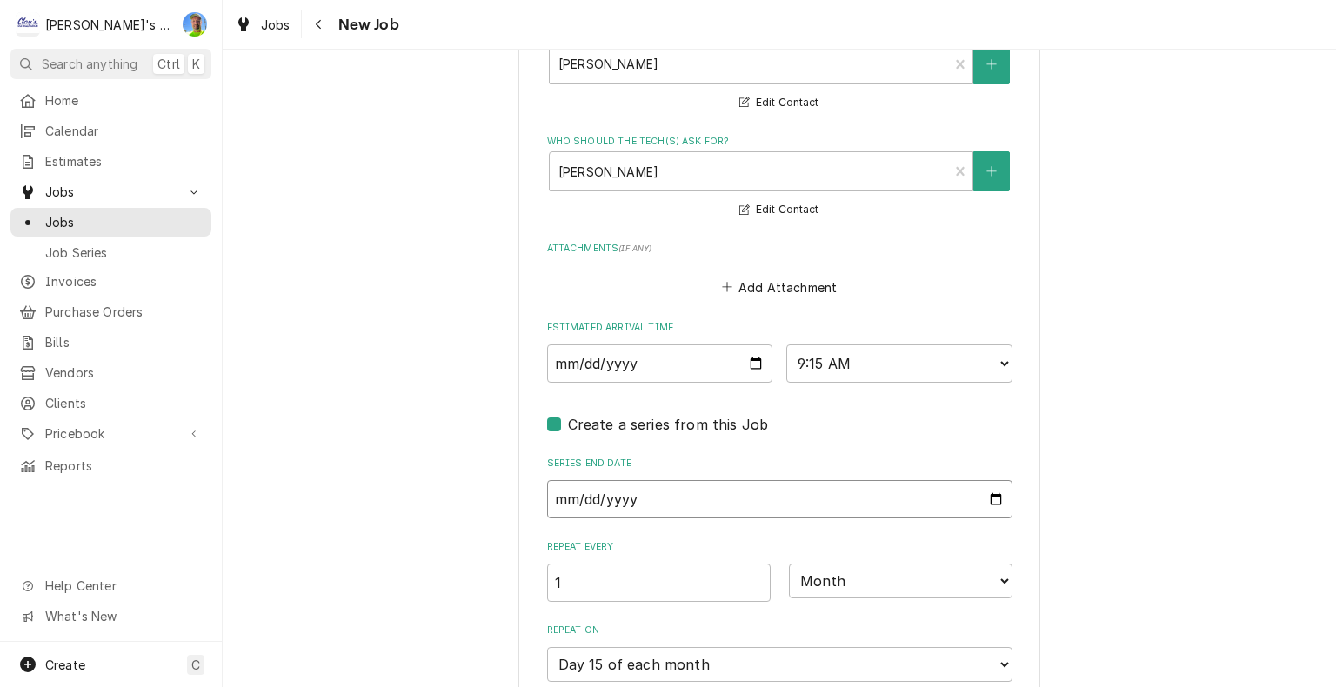
click at [990, 496] on input "Series End Date" at bounding box center [779, 499] width 465 height 38
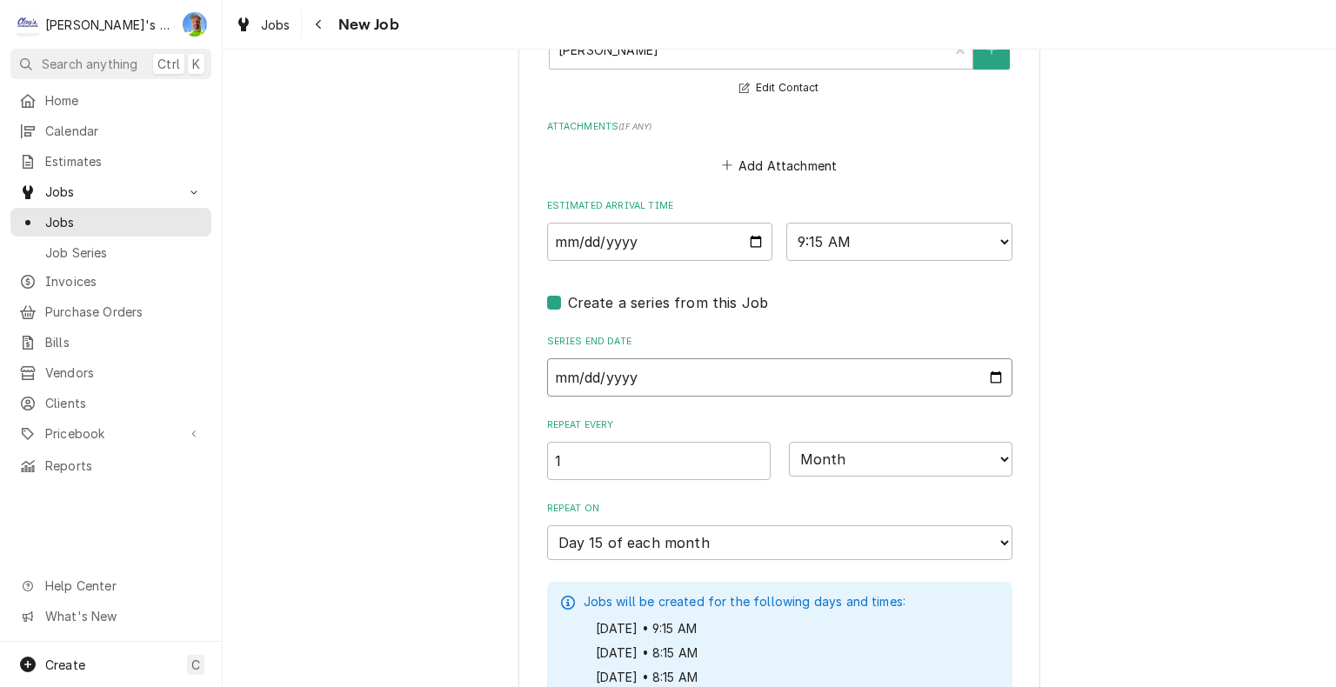
scroll to position [1506, 0]
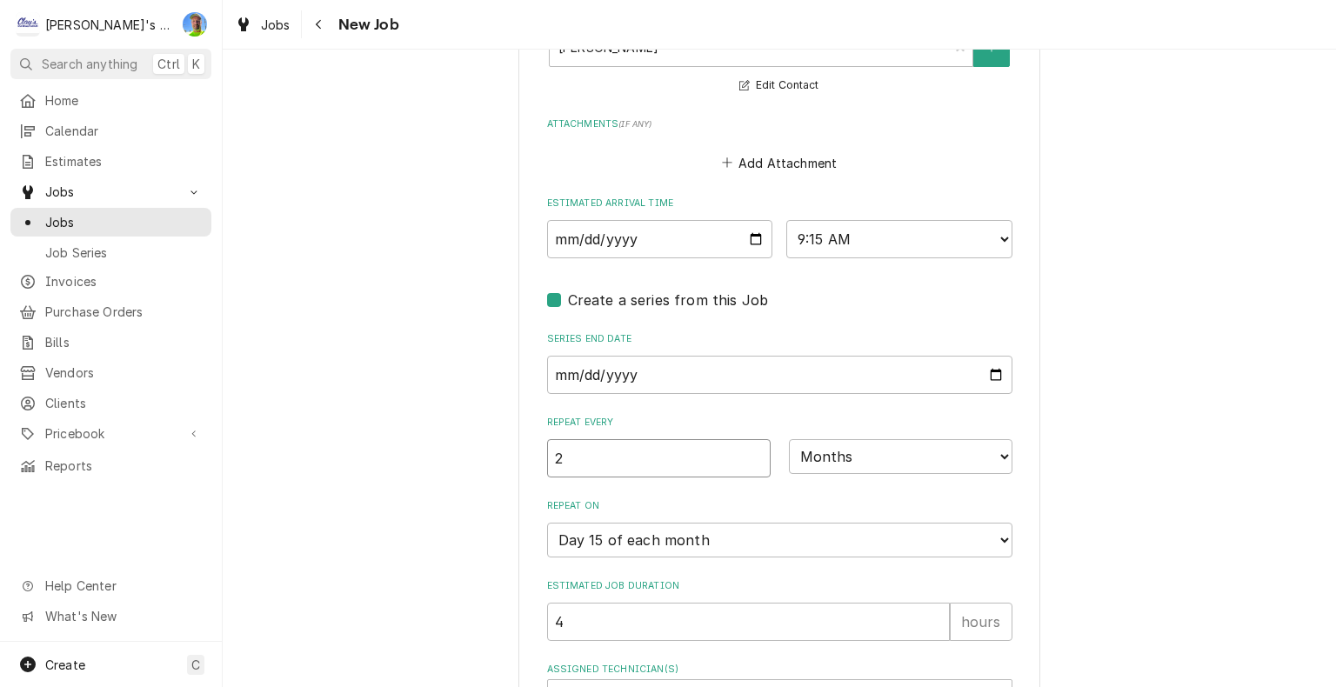
click at [748, 450] on input "2" at bounding box center [659, 458] width 224 height 38
click at [748, 450] on input "3" at bounding box center [659, 458] width 224 height 38
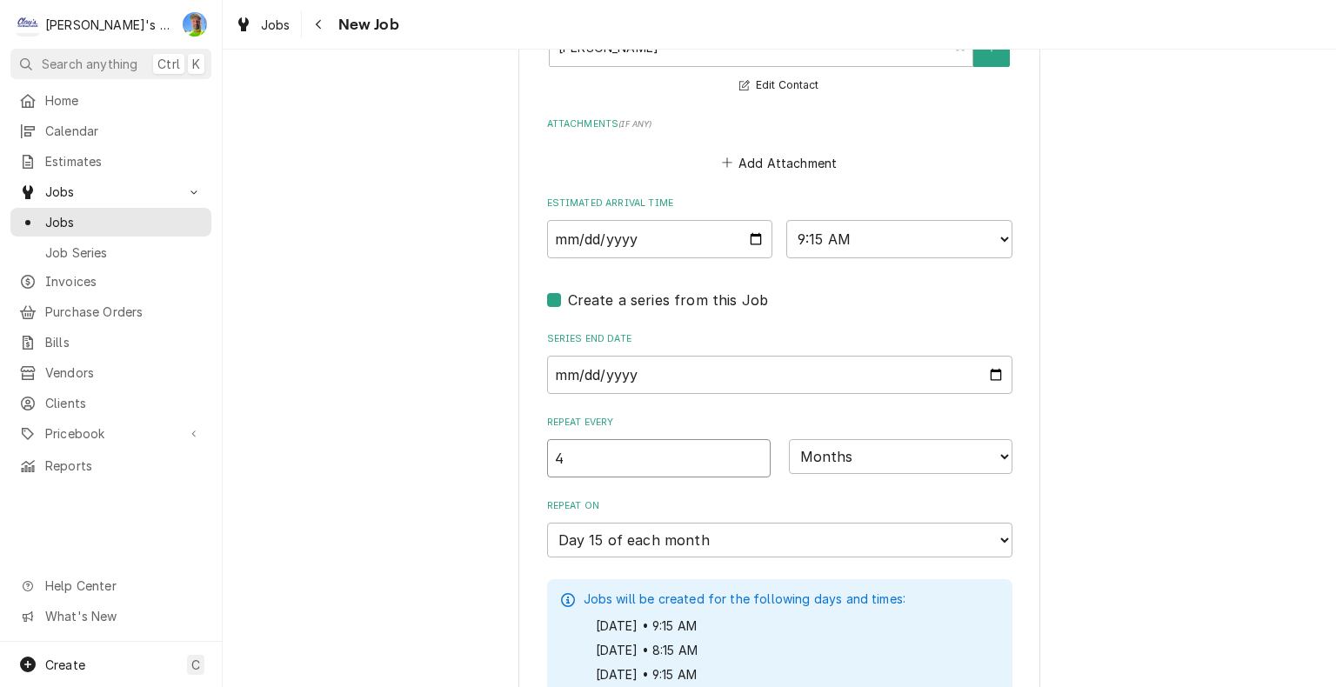
click at [748, 450] on input "4" at bounding box center [659, 458] width 224 height 38
click at [748, 450] on input "5" at bounding box center [659, 458] width 224 height 38
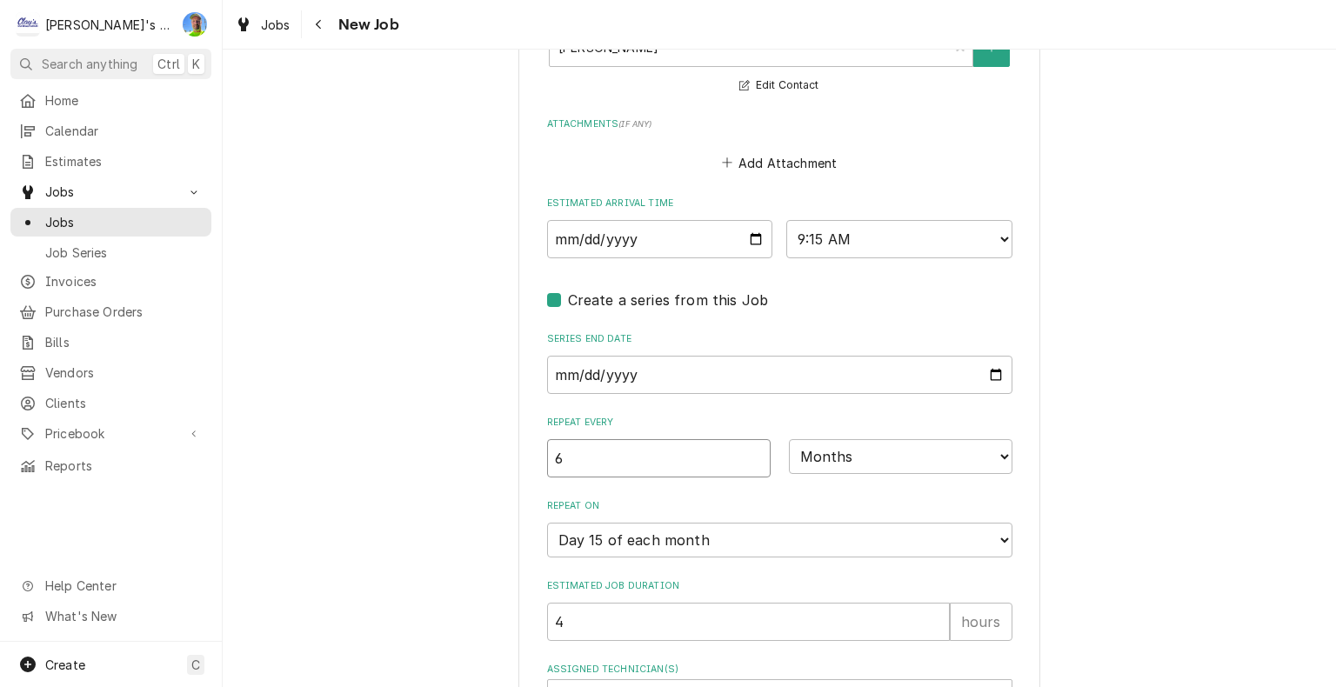
click at [748, 450] on input "6" at bounding box center [659, 458] width 224 height 38
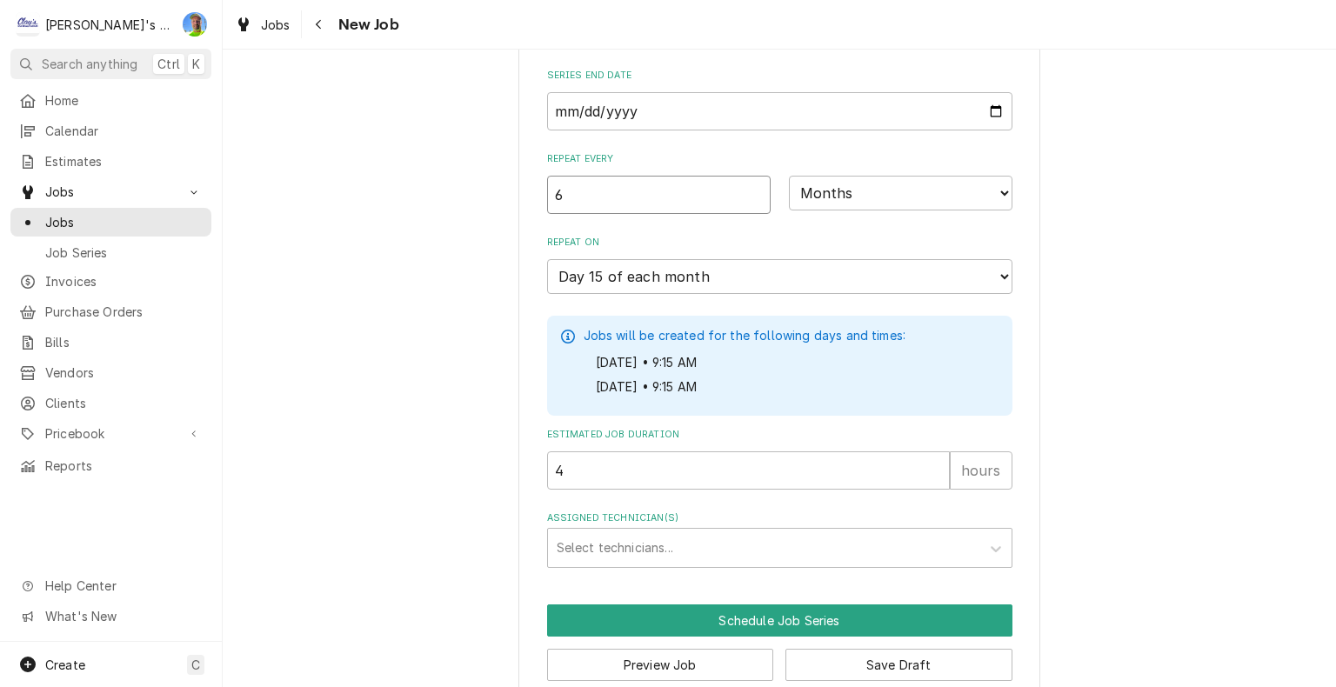
scroll to position [1788, 0]
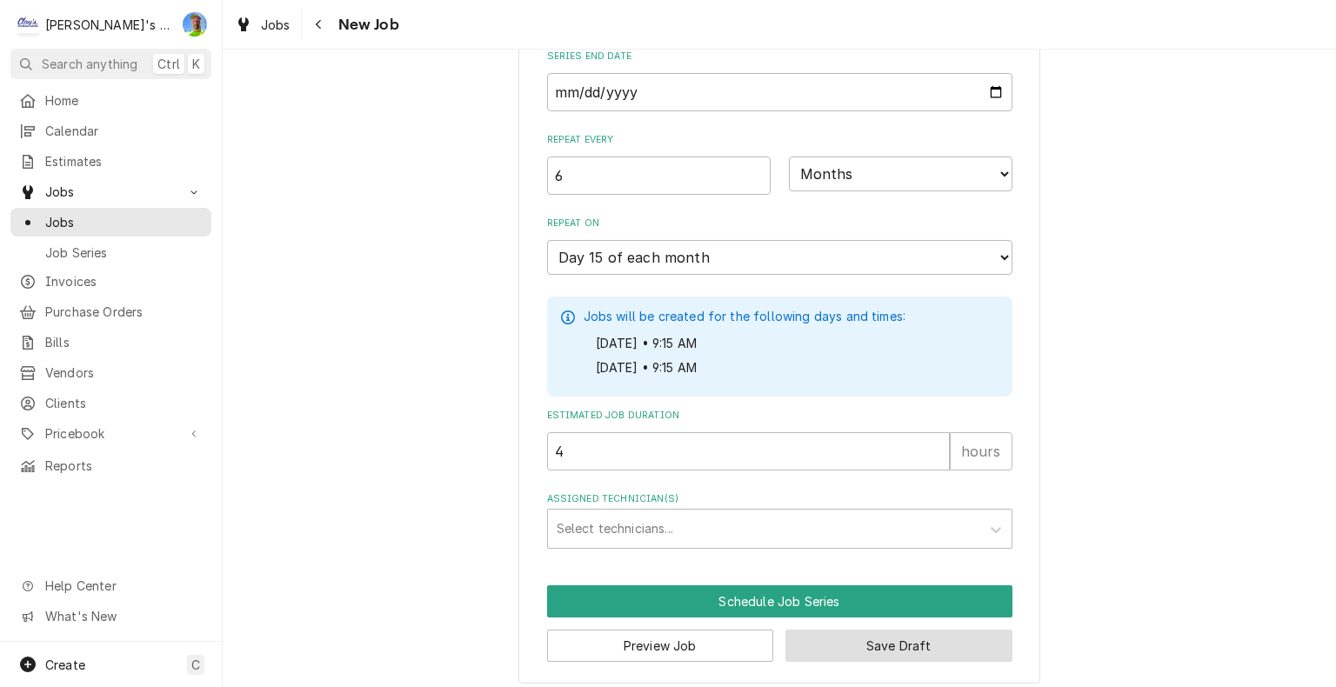
click at [960, 632] on button "Save Draft" at bounding box center [898, 646] width 227 height 32
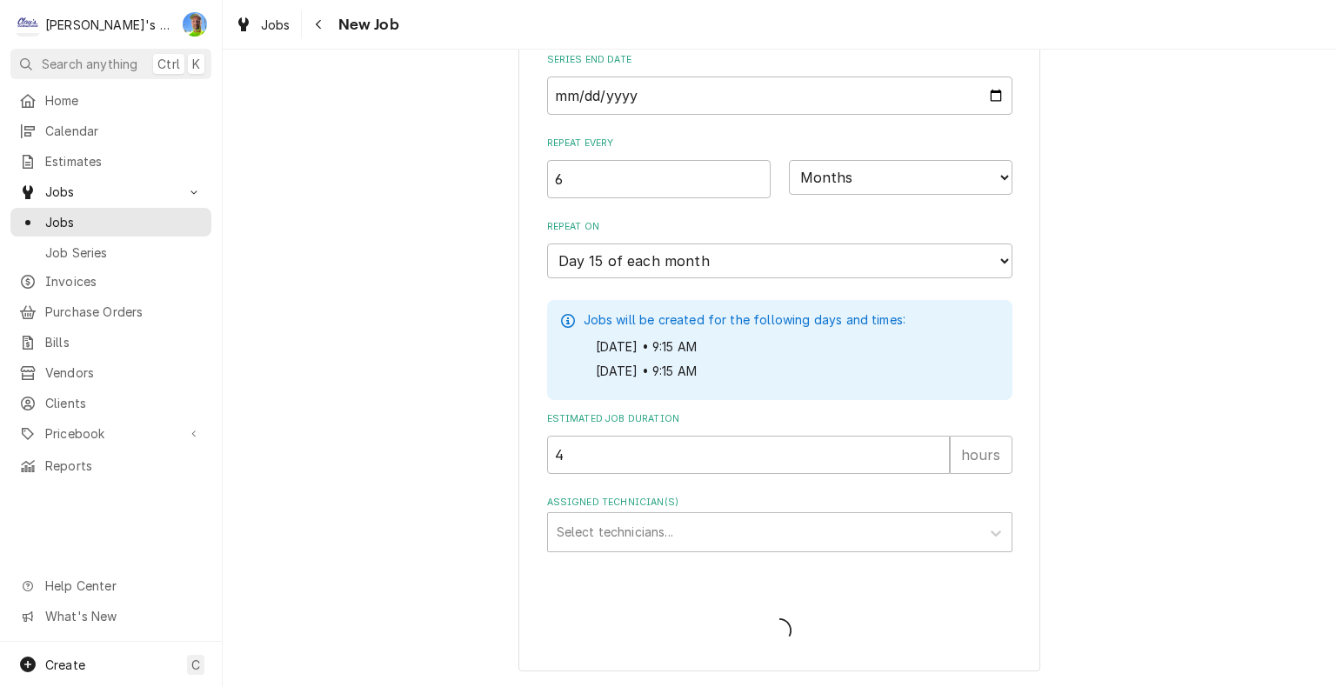
scroll to position [1775, 0]
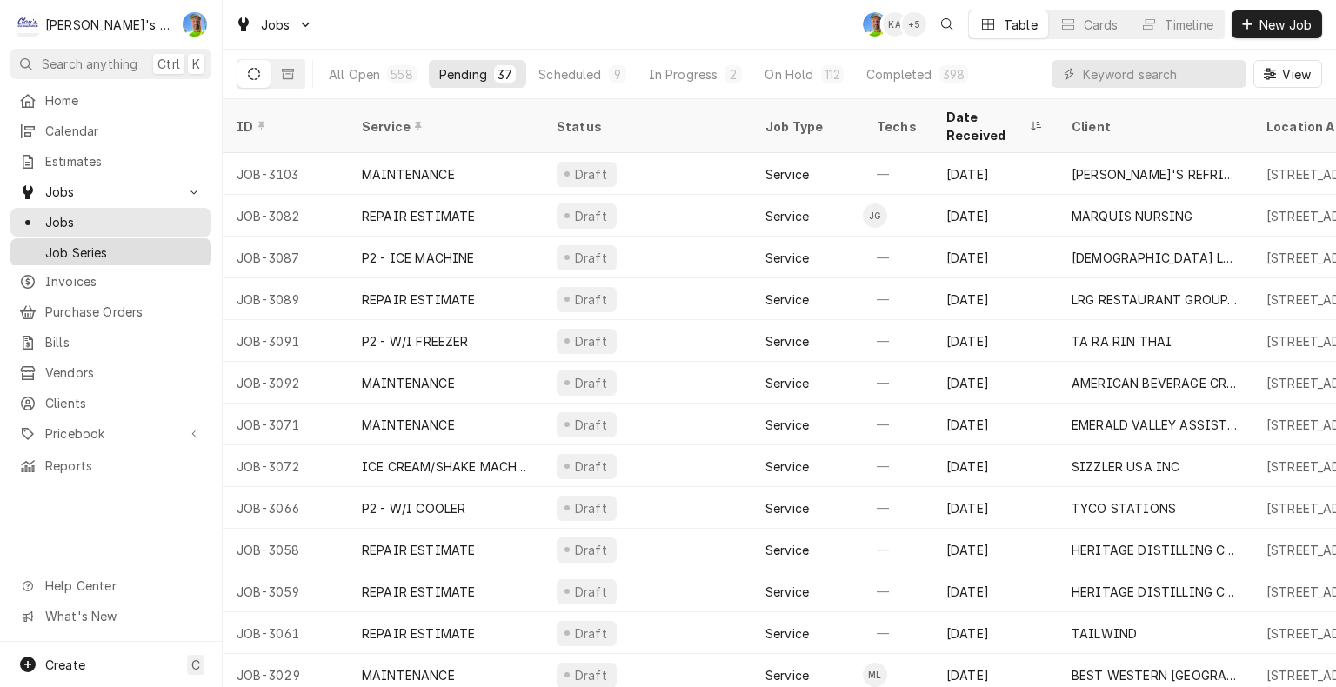
click at [93, 245] on span "Job Series" at bounding box center [123, 253] width 157 height 18
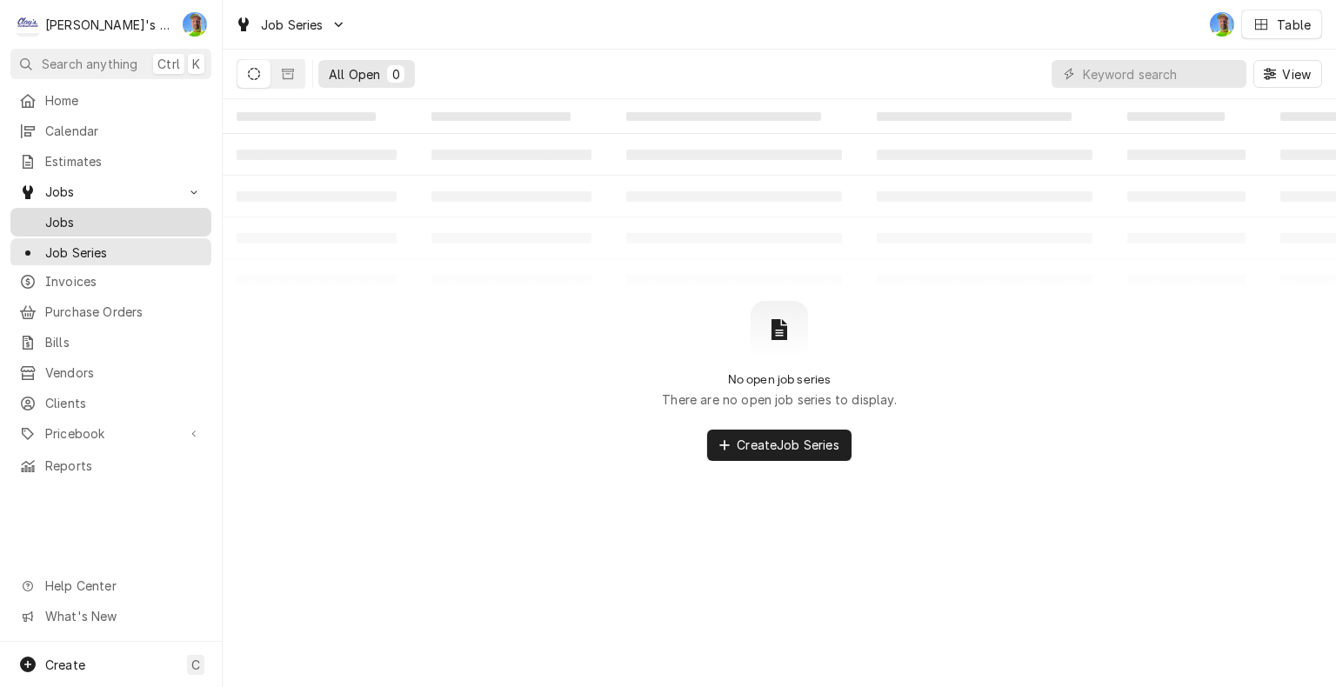
click at [110, 213] on span "Jobs" at bounding box center [123, 222] width 157 height 18
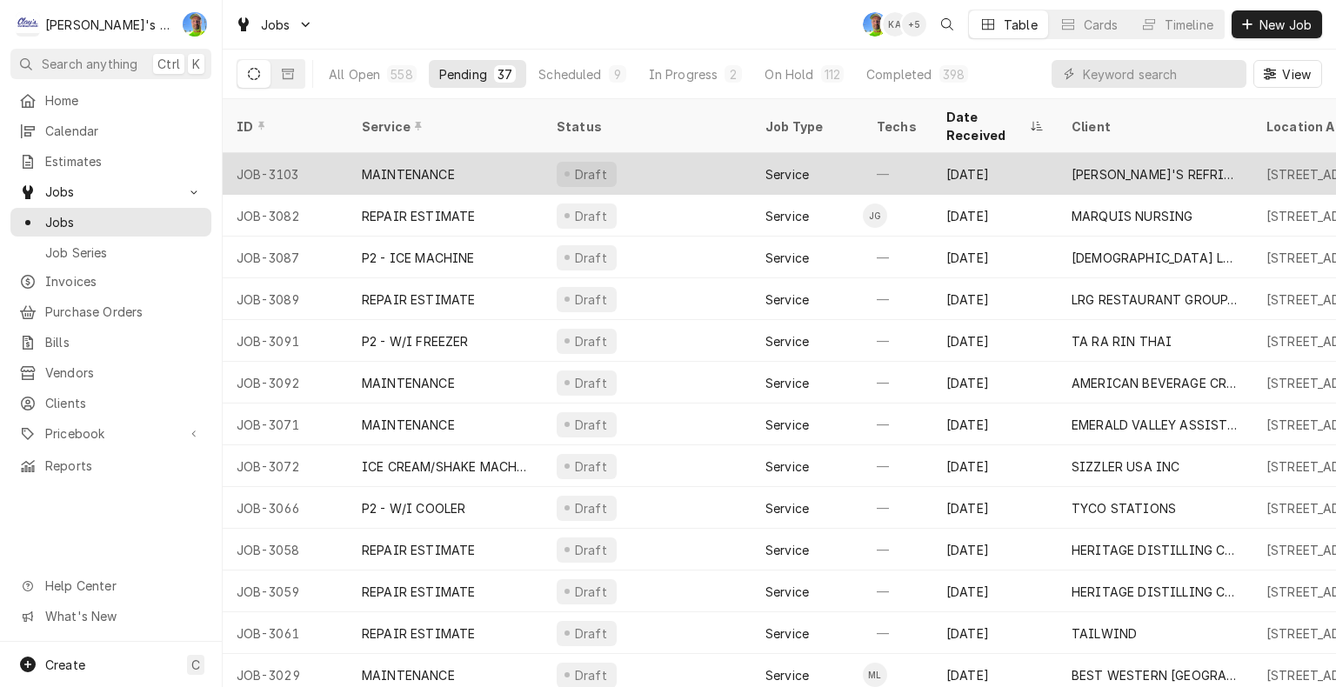
click at [510, 154] on div "MAINTENANCE" at bounding box center [445, 174] width 195 height 42
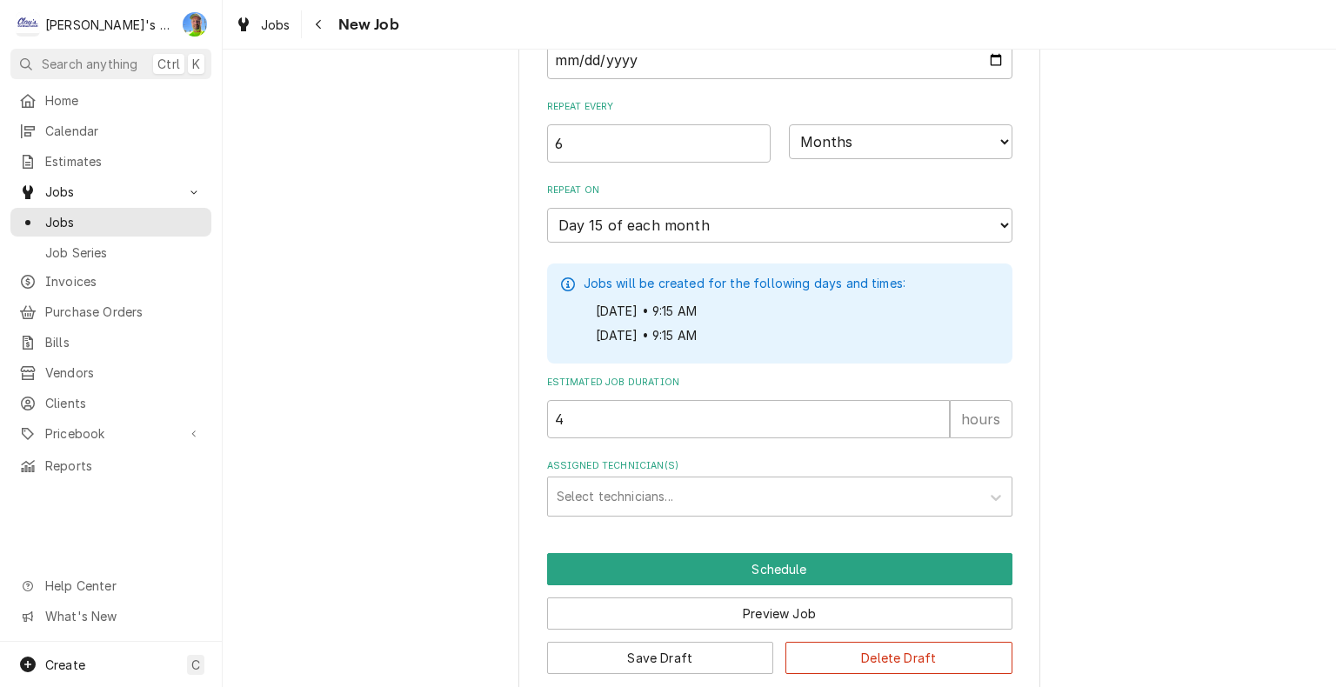
scroll to position [1775, 0]
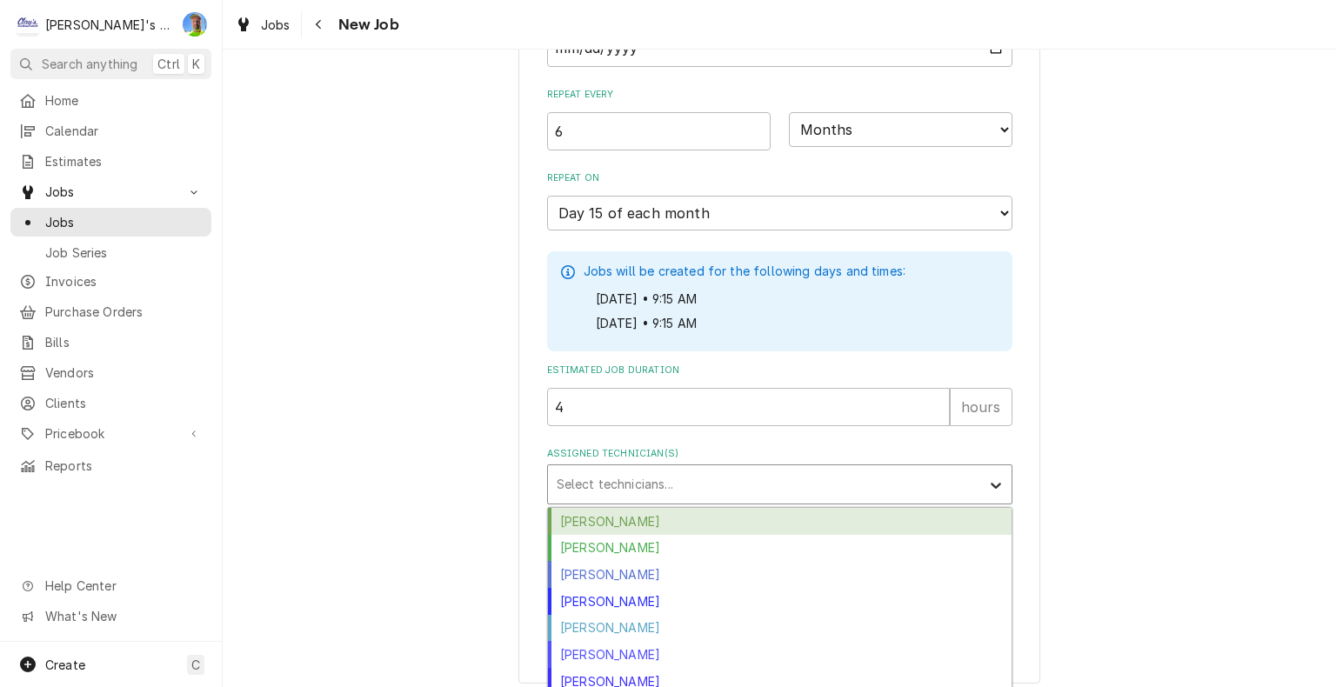
click at [987, 477] on icon "Assigned Technician(s)" at bounding box center [995, 485] width 17 height 17
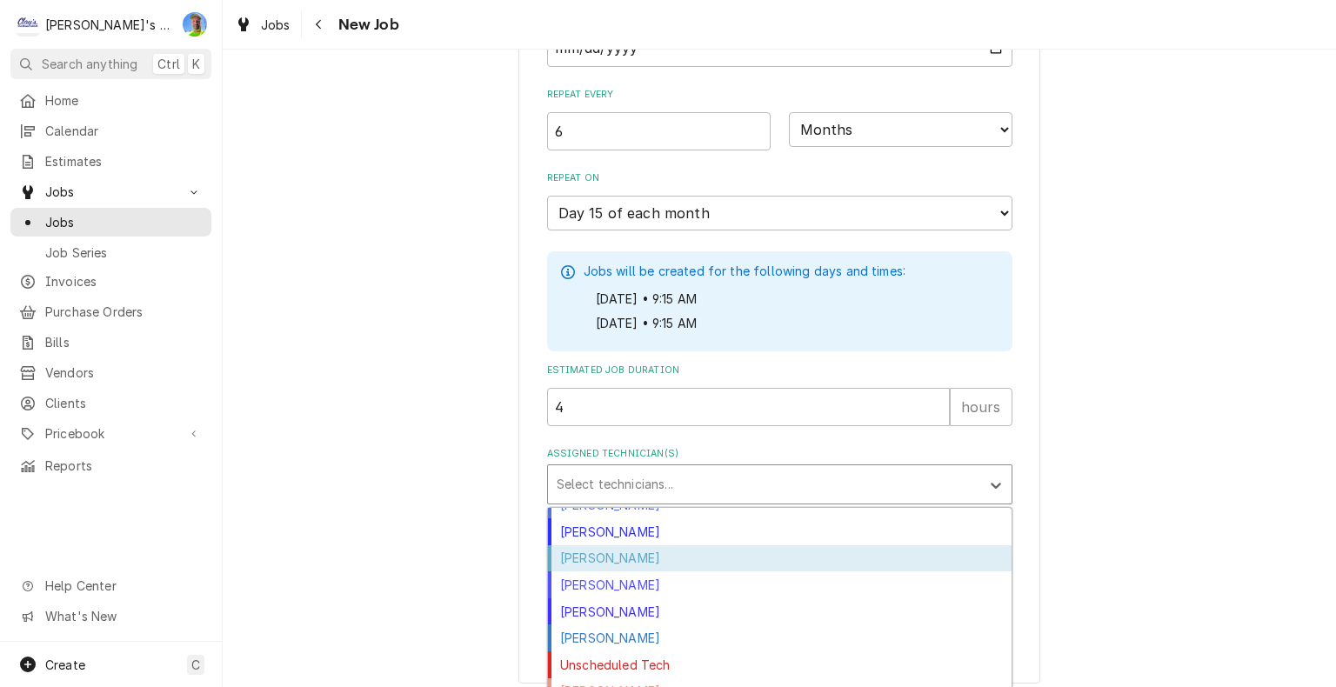
scroll to position [77, 0]
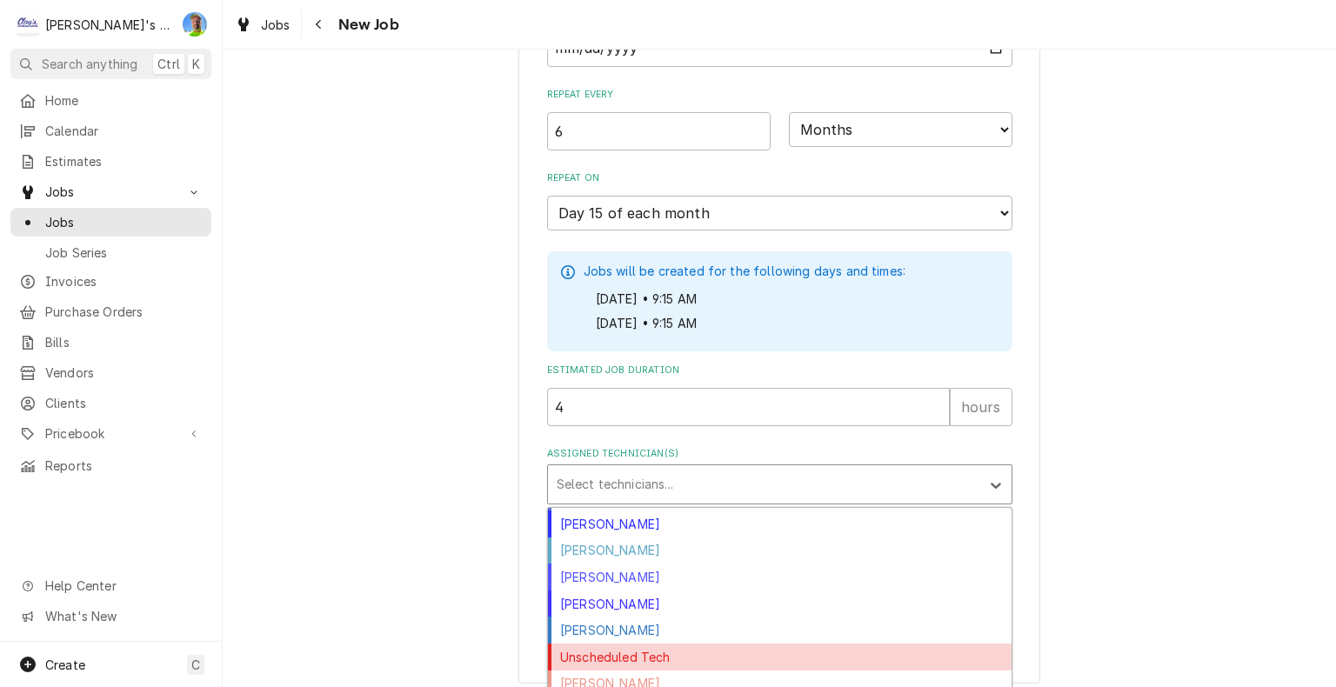
click at [950, 644] on div "Unscheduled Tech" at bounding box center [780, 657] width 464 height 27
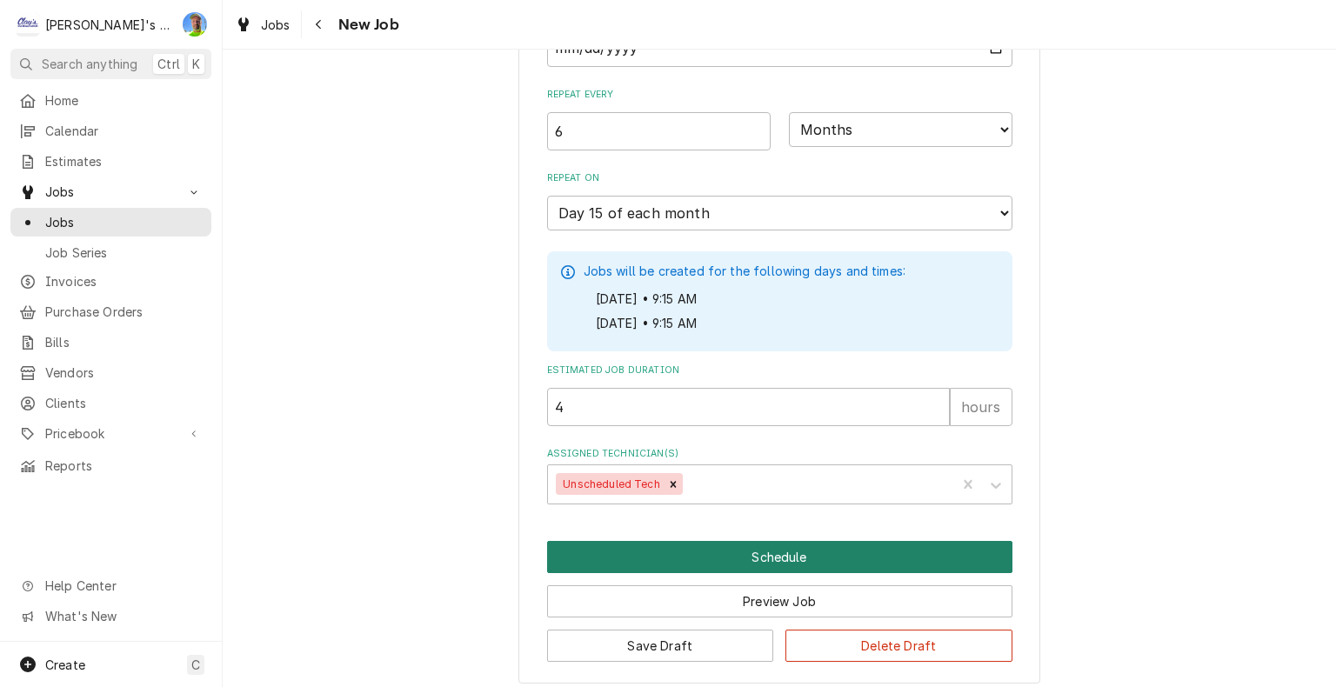
click at [821, 548] on button "Schedule" at bounding box center [779, 557] width 465 height 32
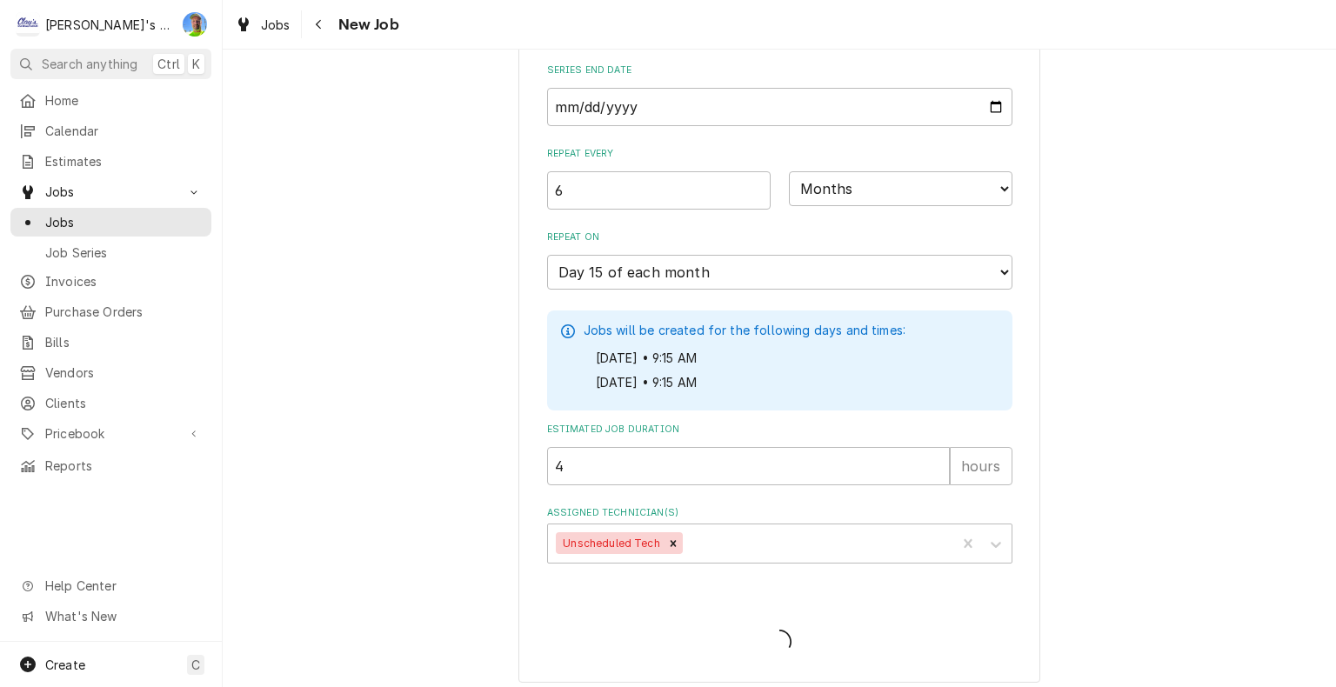
type textarea "x"
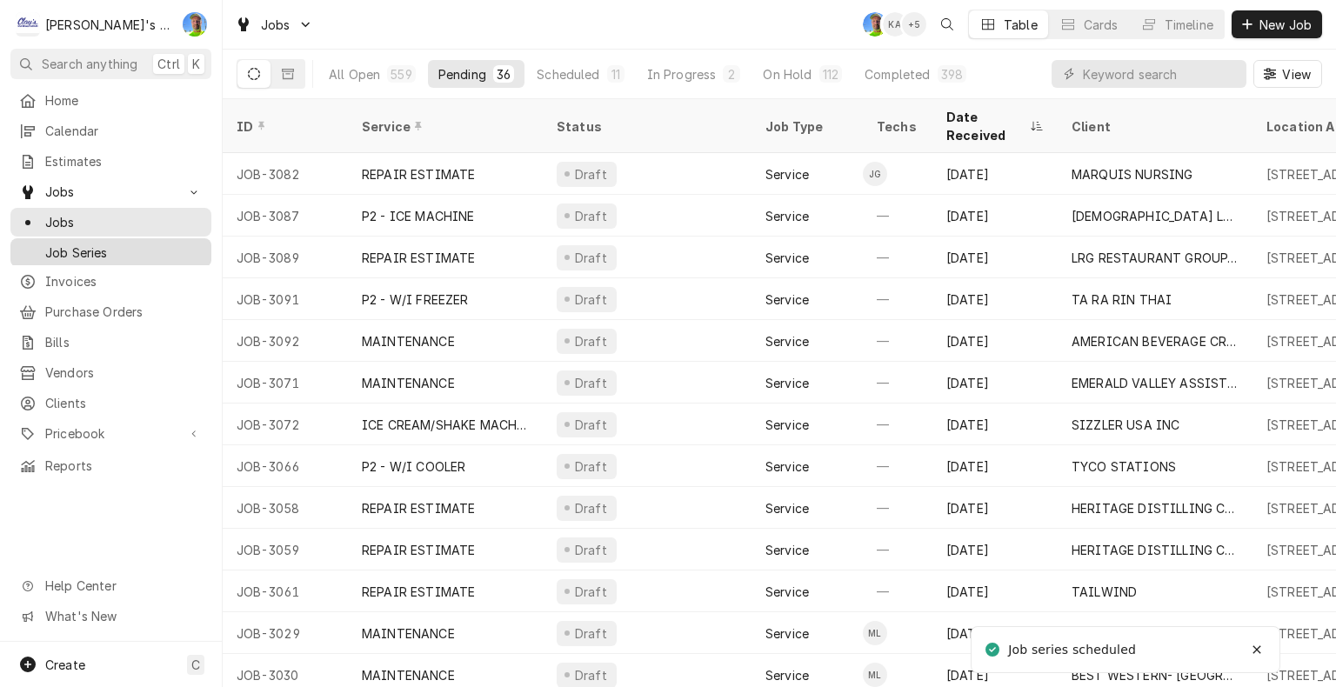
click at [121, 249] on span "Job Series" at bounding box center [123, 253] width 157 height 18
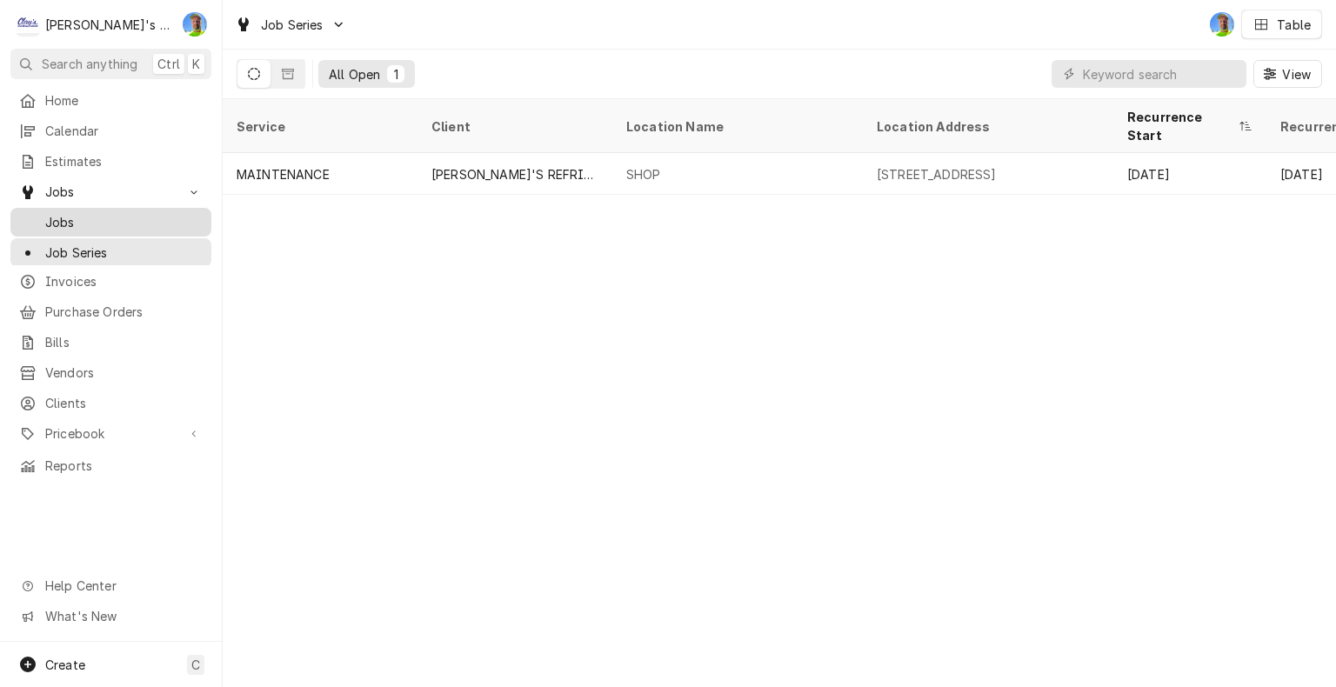
click at [81, 217] on span "Jobs" at bounding box center [123, 222] width 157 height 18
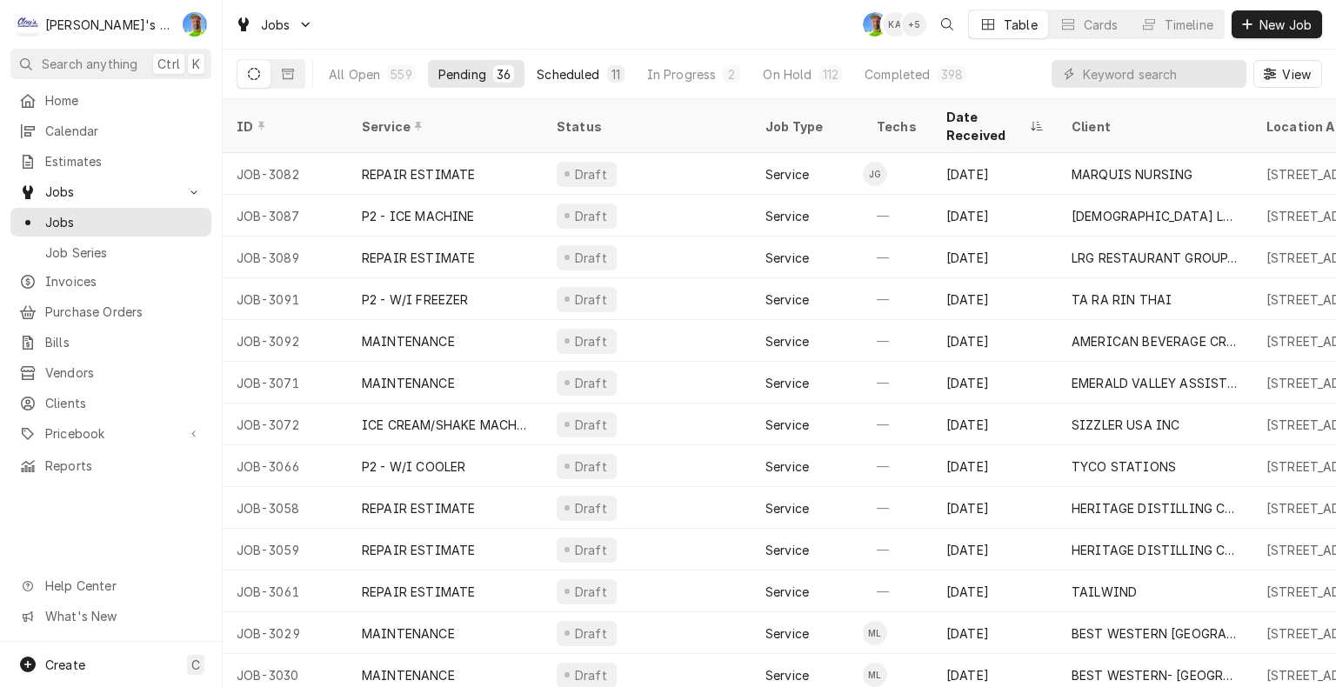
click at [558, 75] on div "Scheduled" at bounding box center [568, 74] width 63 height 18
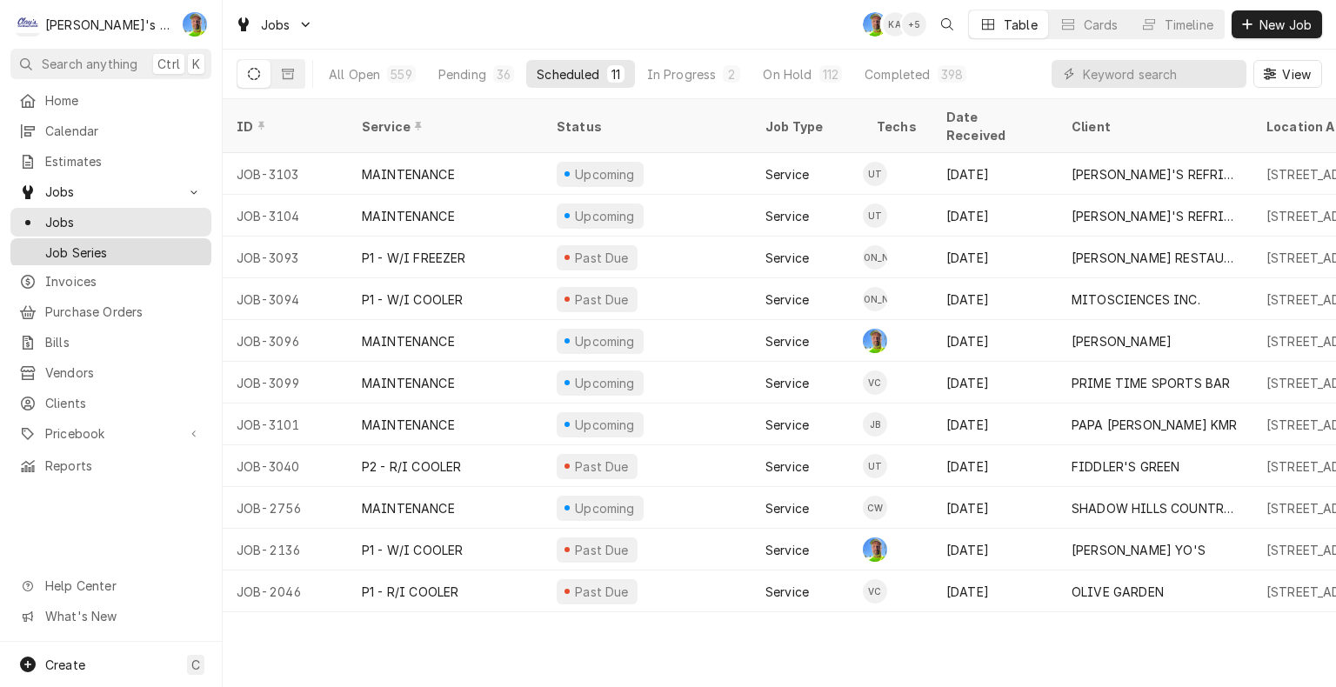
click at [77, 249] on span "Job Series" at bounding box center [123, 253] width 157 height 18
